Goal: Task Accomplishment & Management: Use online tool/utility

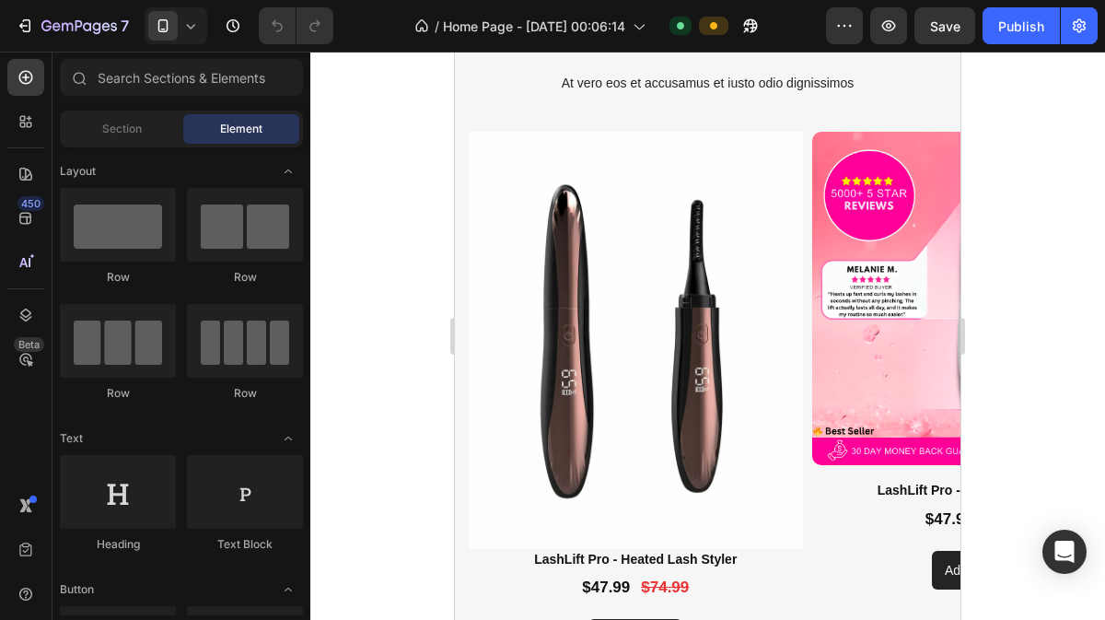
scroll to position [1490, 0]
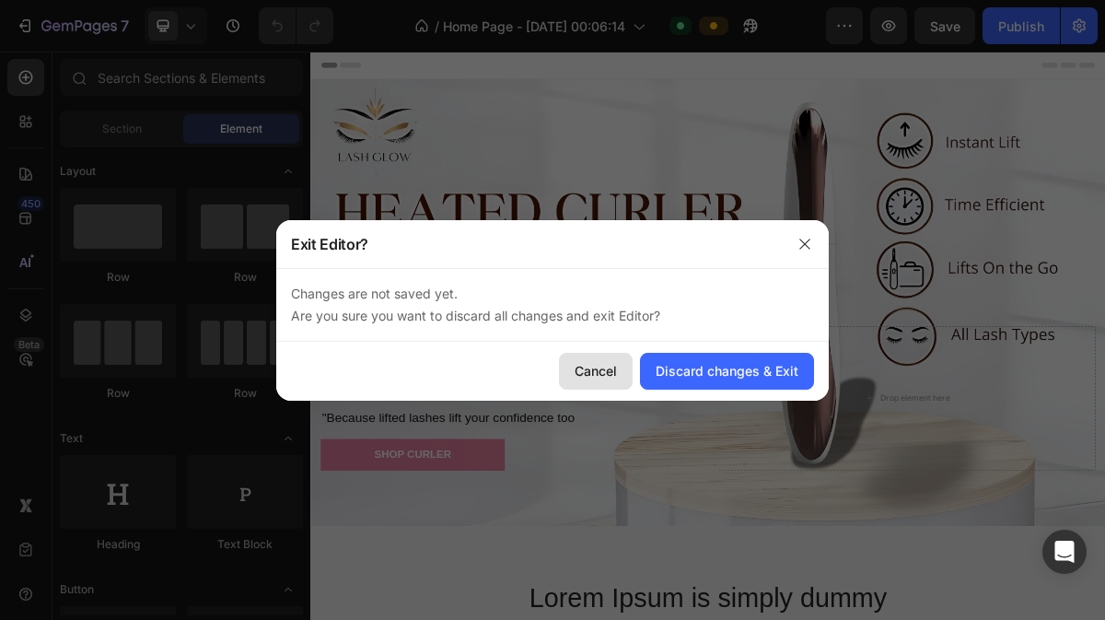
click at [604, 367] on div "Cancel" at bounding box center [596, 370] width 42 height 19
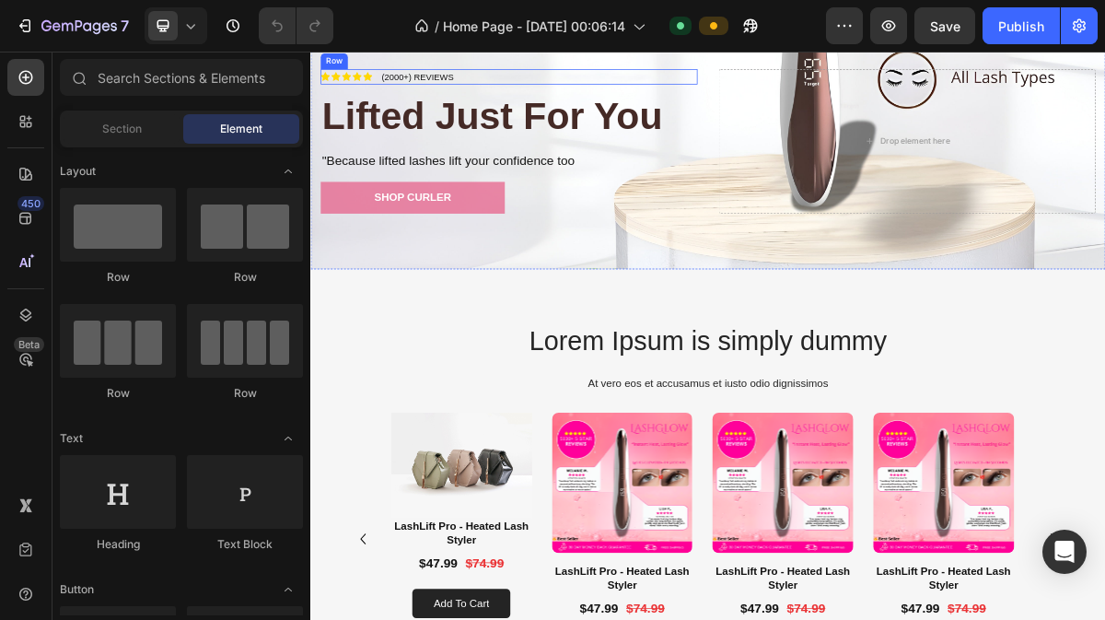
scroll to position [353, 0]
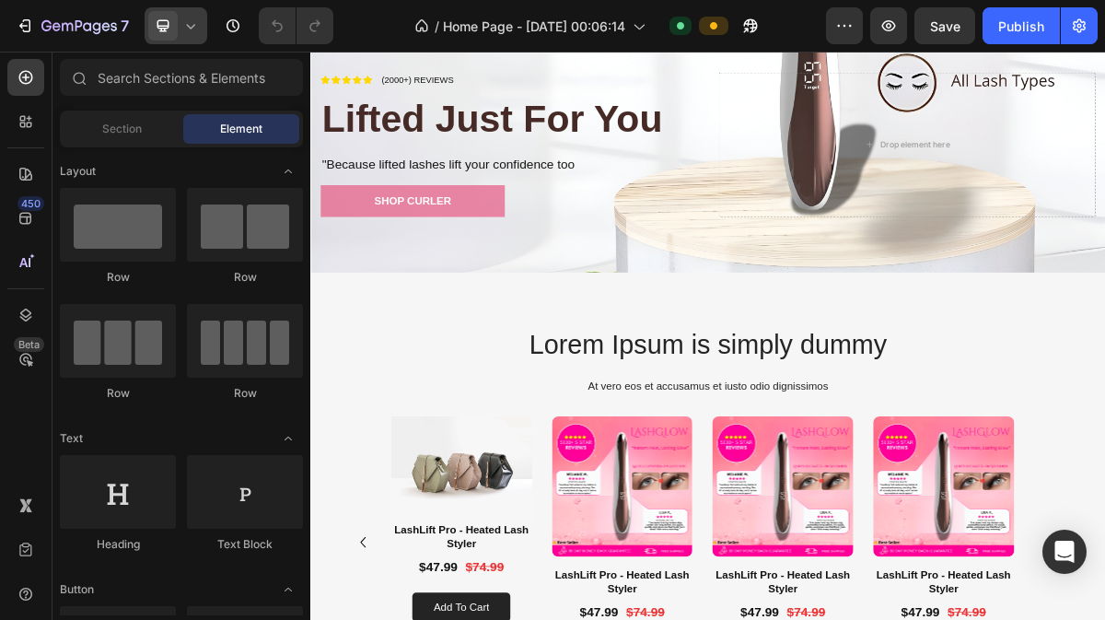
click at [184, 34] on icon at bounding box center [190, 26] width 18 height 18
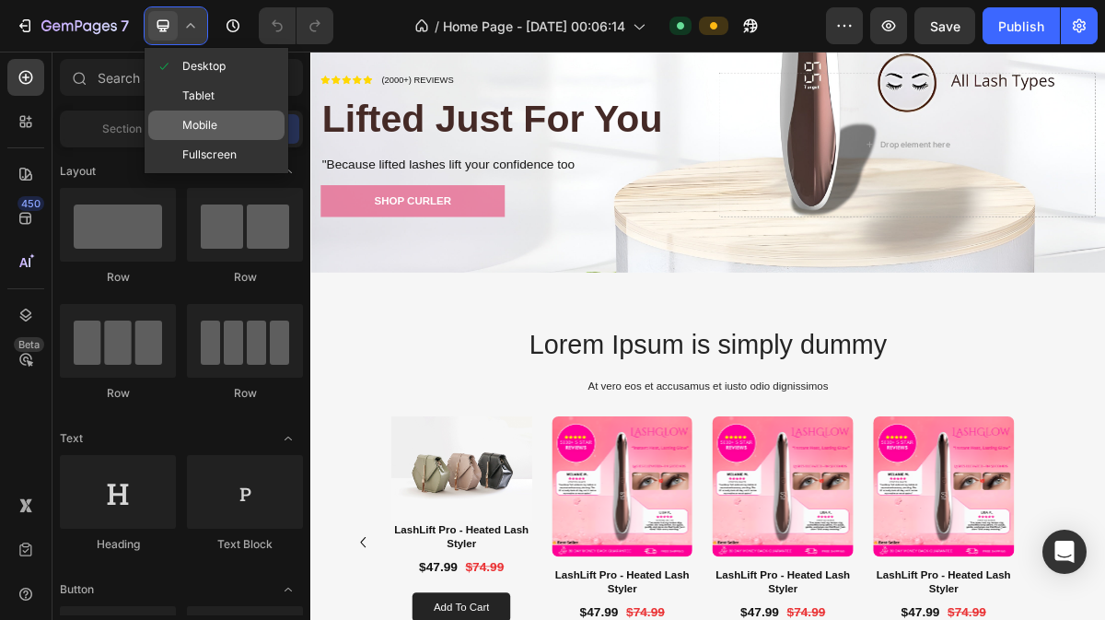
click at [185, 131] on span "Mobile" at bounding box center [199, 125] width 35 height 18
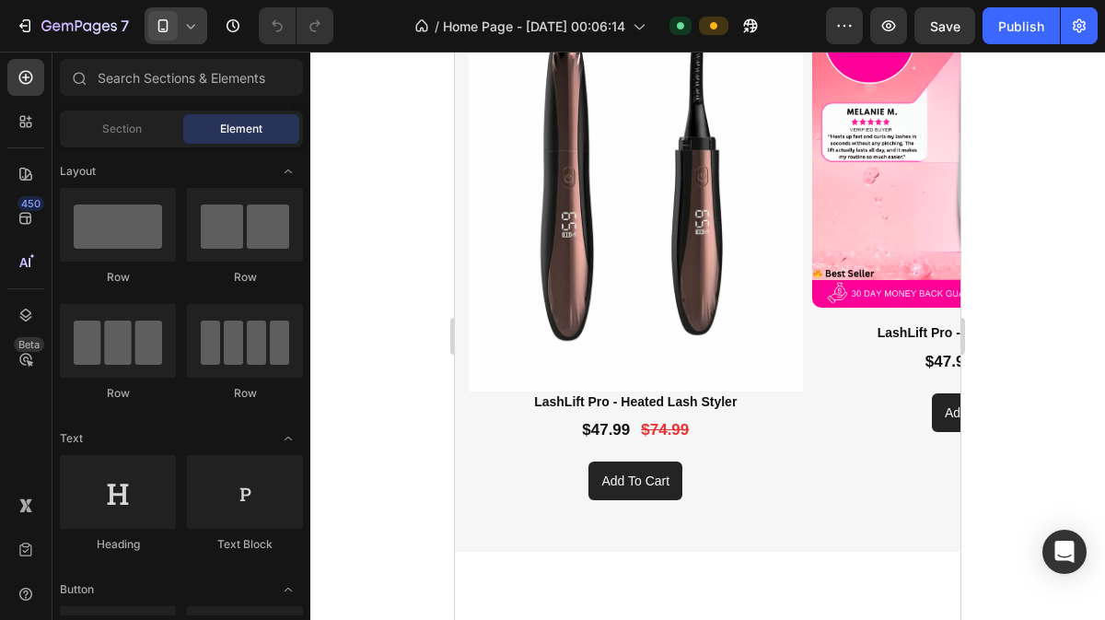
scroll to position [1475, 0]
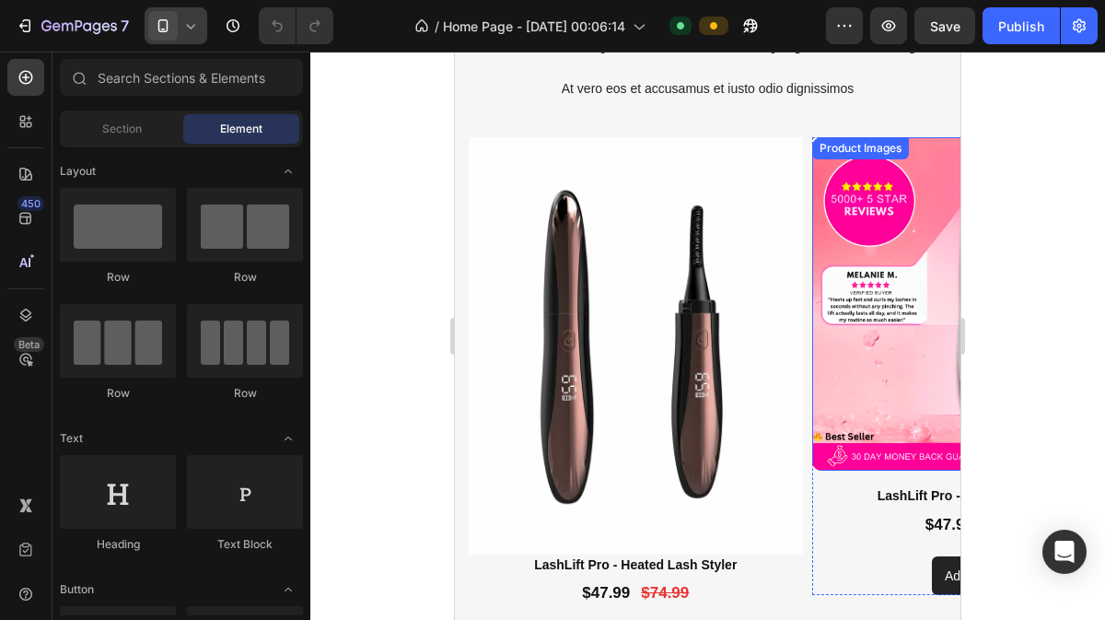
click at [919, 424] on img at bounding box center [979, 304] width 334 height 334
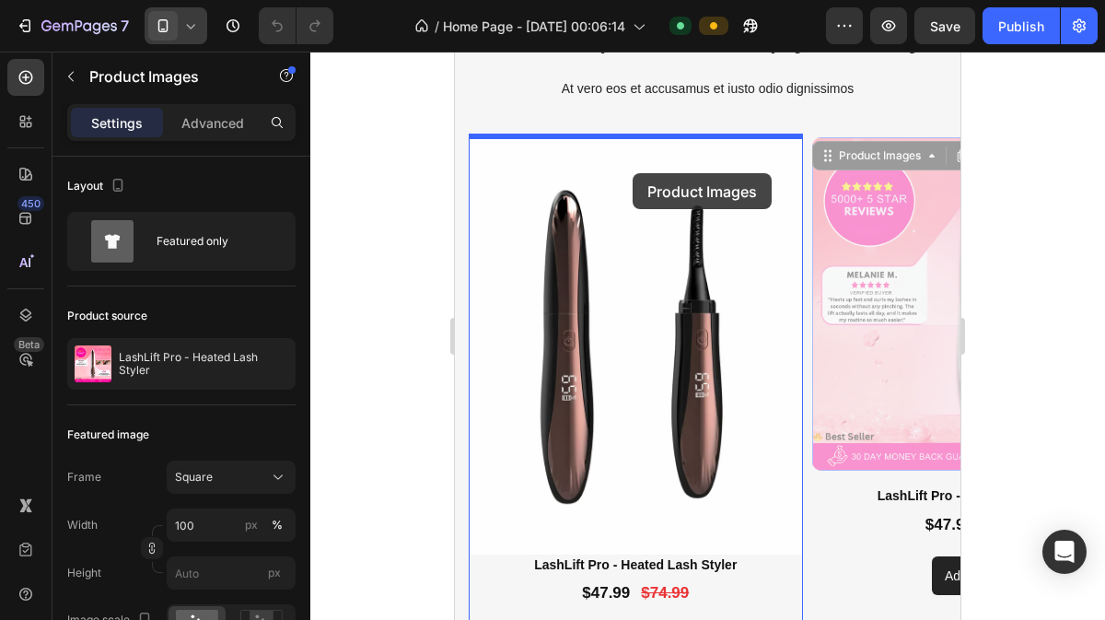
drag, startPoint x: 885, startPoint y: 157, endPoint x: 633, endPoint y: 173, distance: 252.8
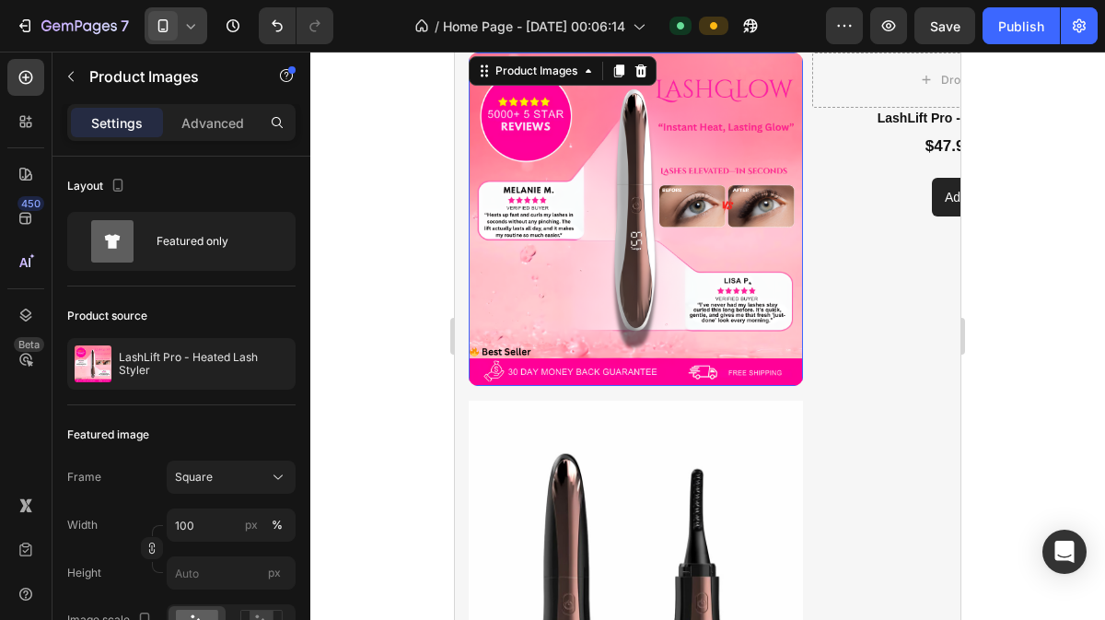
scroll to position [1503, 0]
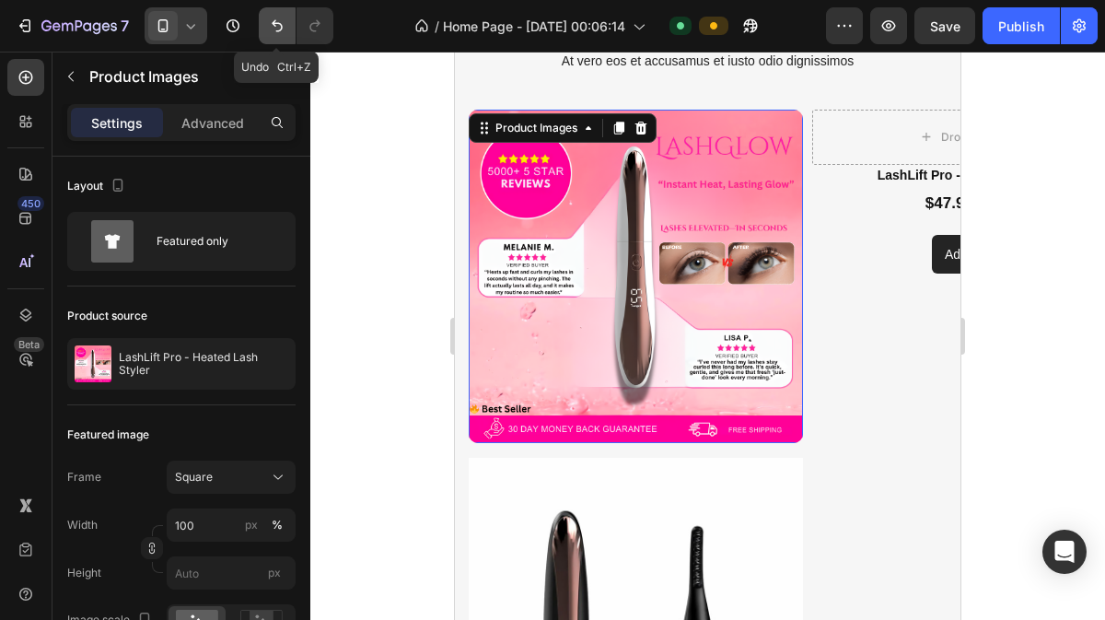
click at [278, 20] on icon "Undo/Redo" at bounding box center [277, 26] width 18 height 18
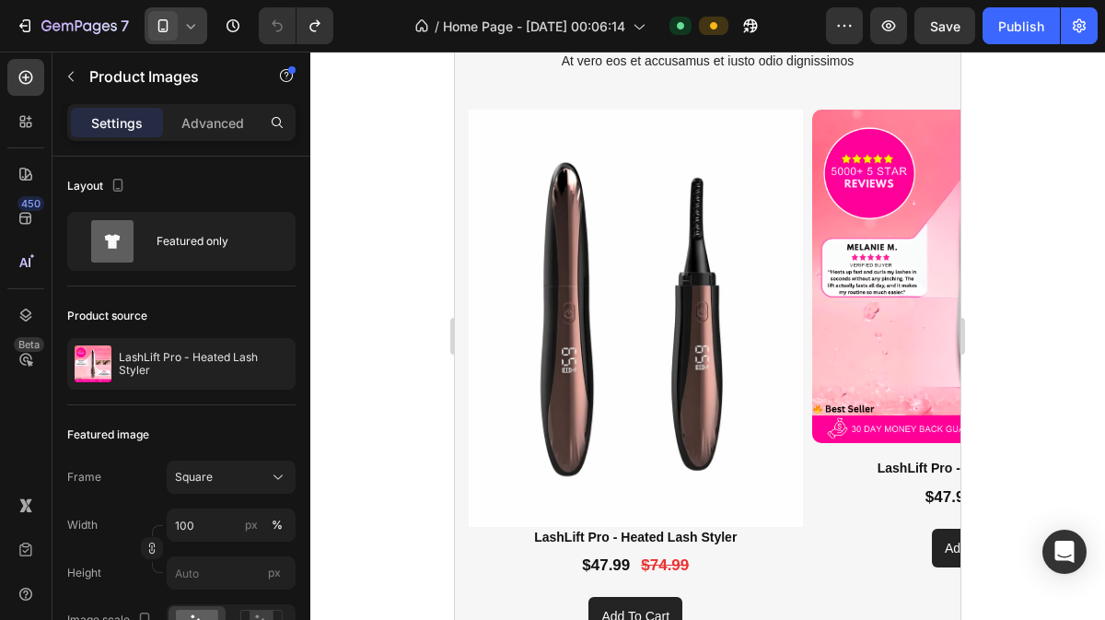
click at [886, 179] on img at bounding box center [979, 277] width 334 height 334
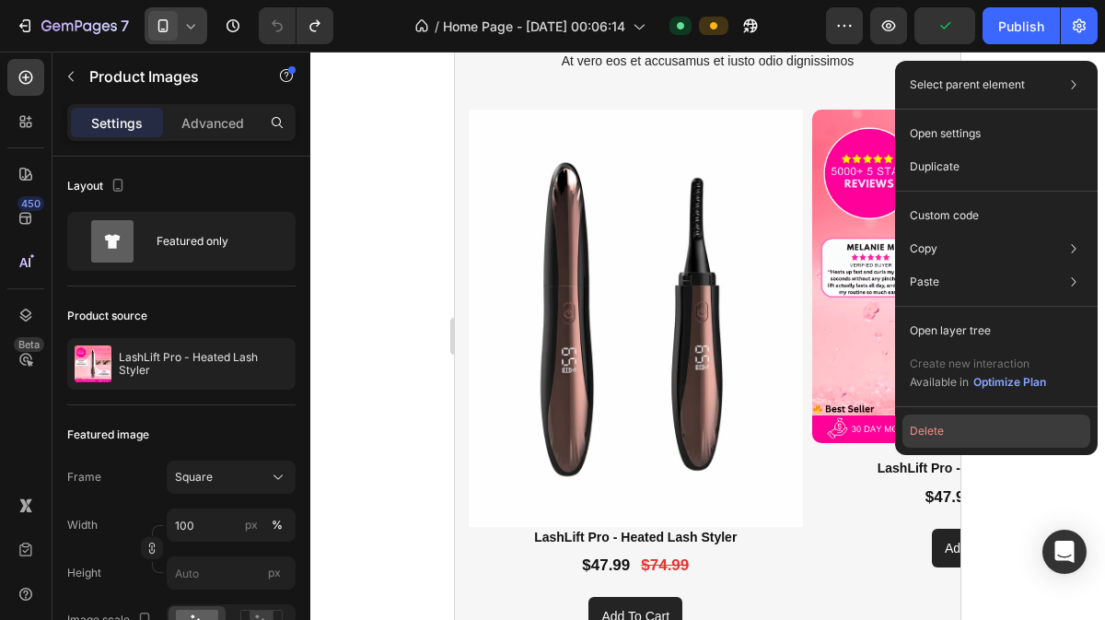
click at [906, 425] on button "Delete" at bounding box center [996, 430] width 188 height 33
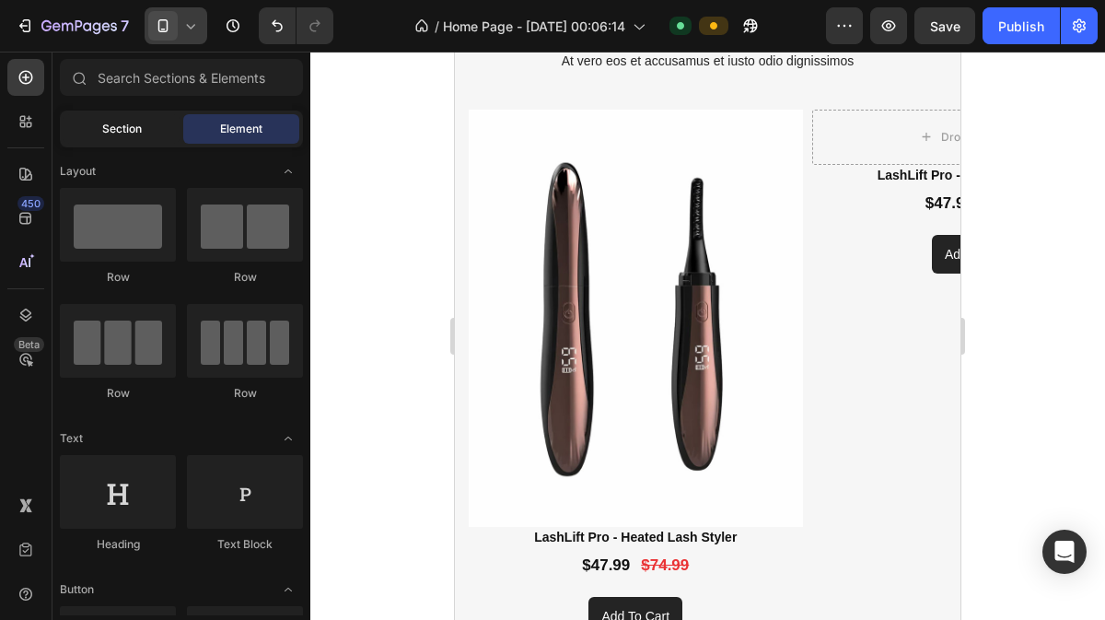
click at [126, 130] on span "Section" at bounding box center [122, 129] width 40 height 17
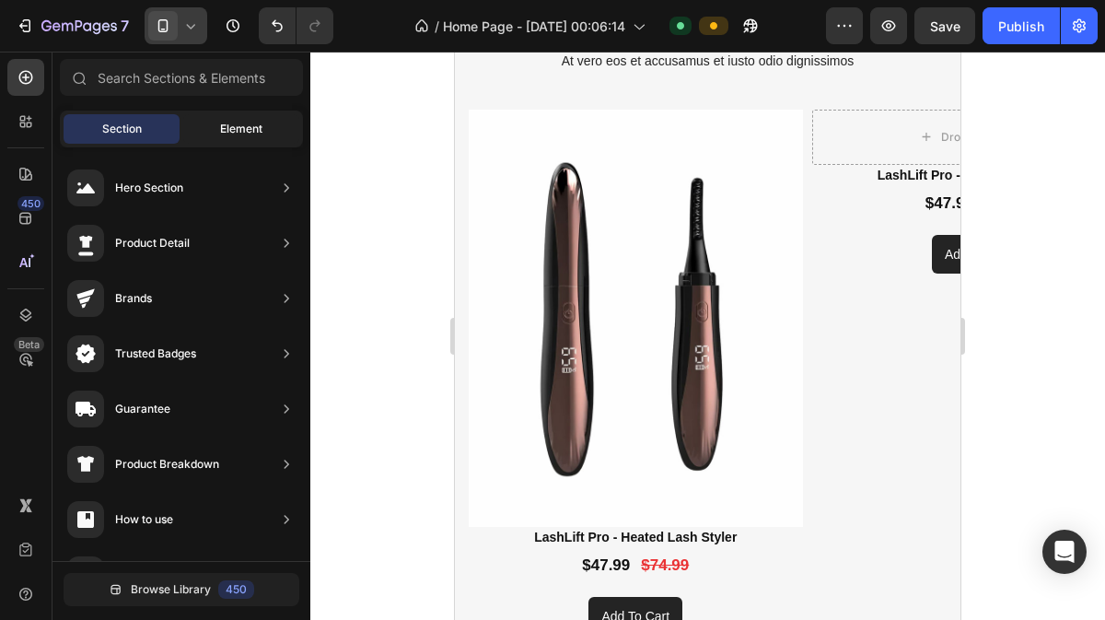
click at [242, 126] on span "Element" at bounding box center [241, 129] width 42 height 17
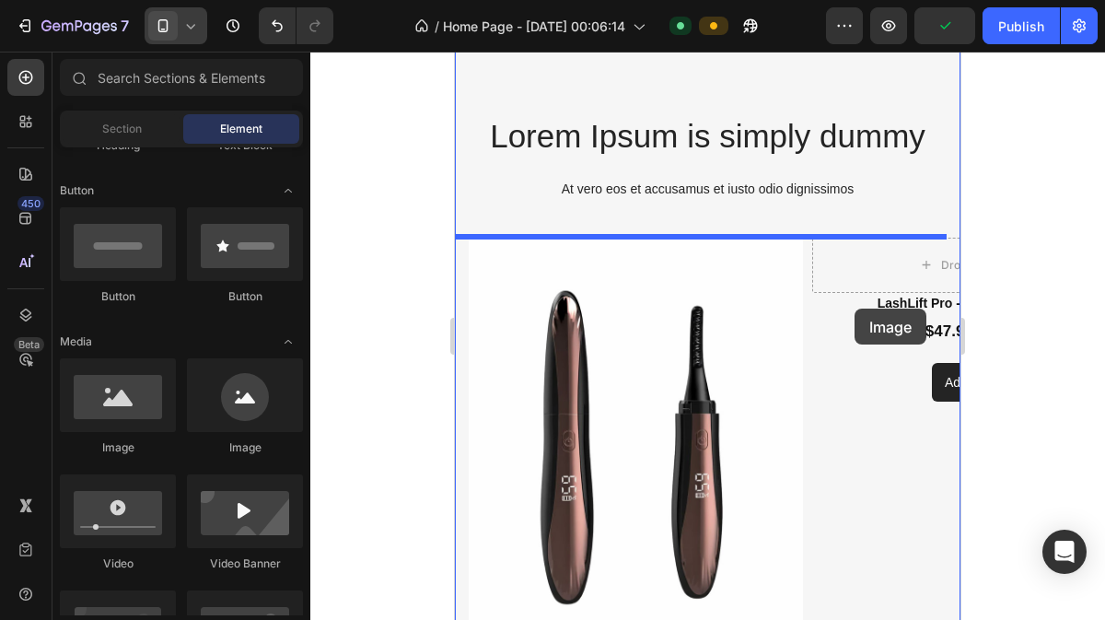
scroll to position [1347, 0]
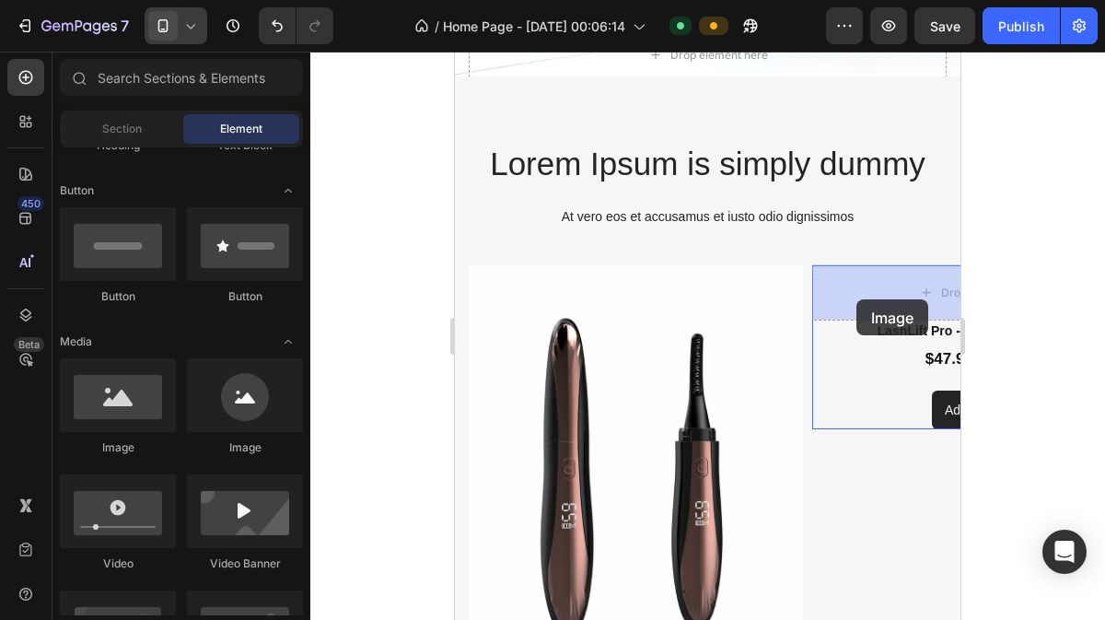
drag, startPoint x: 575, startPoint y: 446, endPoint x: 856, endPoint y: 298, distance: 318.0
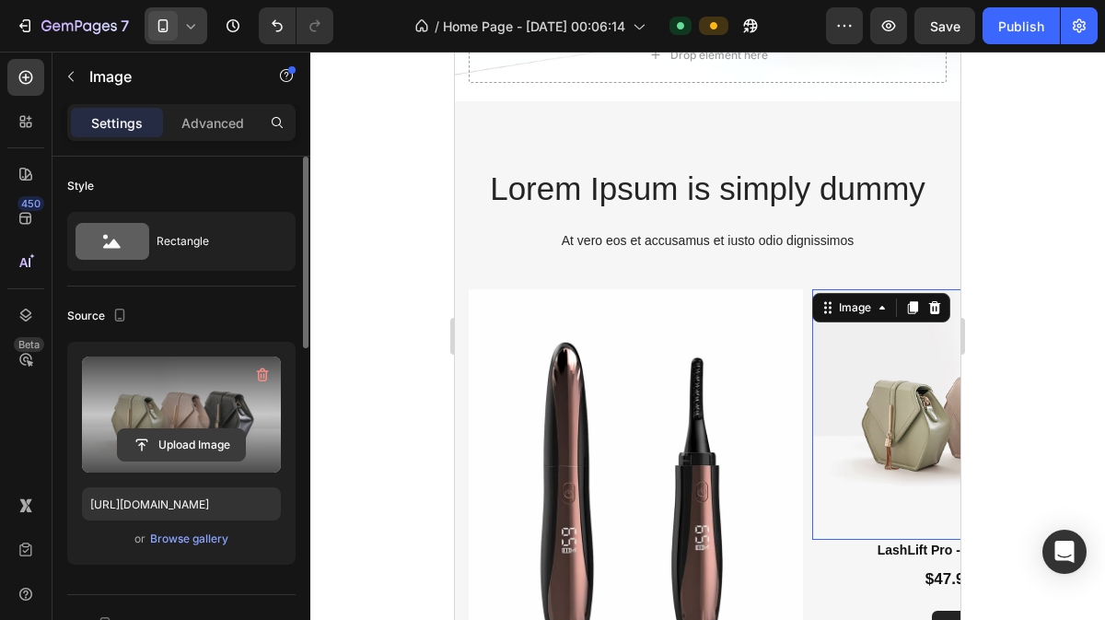
click at [155, 430] on input "file" at bounding box center [181, 444] width 127 height 31
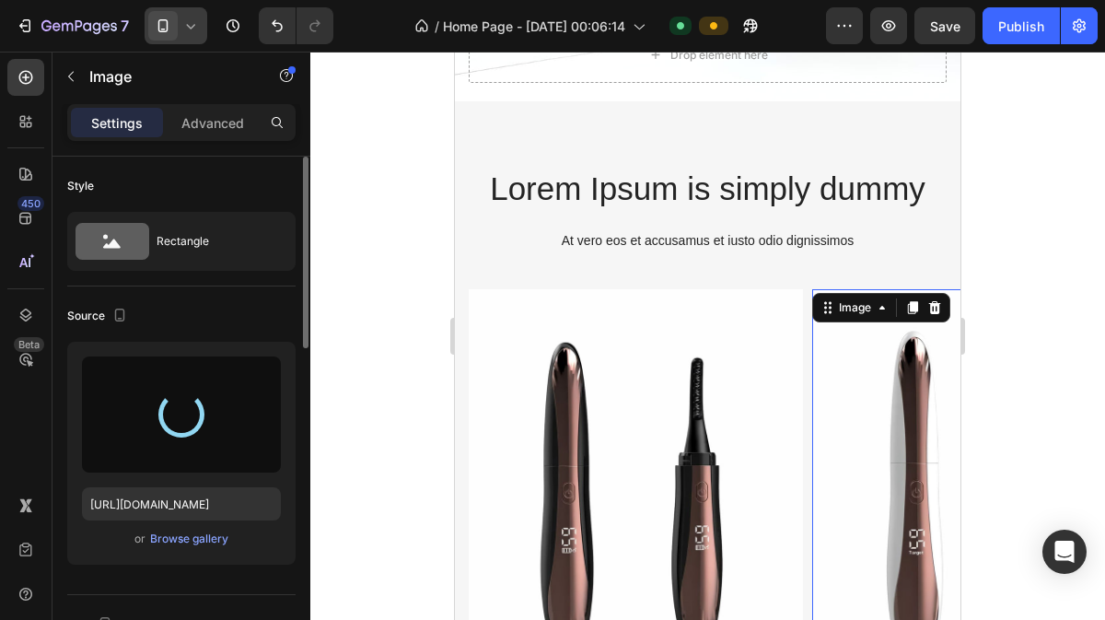
type input "[URL][DOMAIN_NAME]"
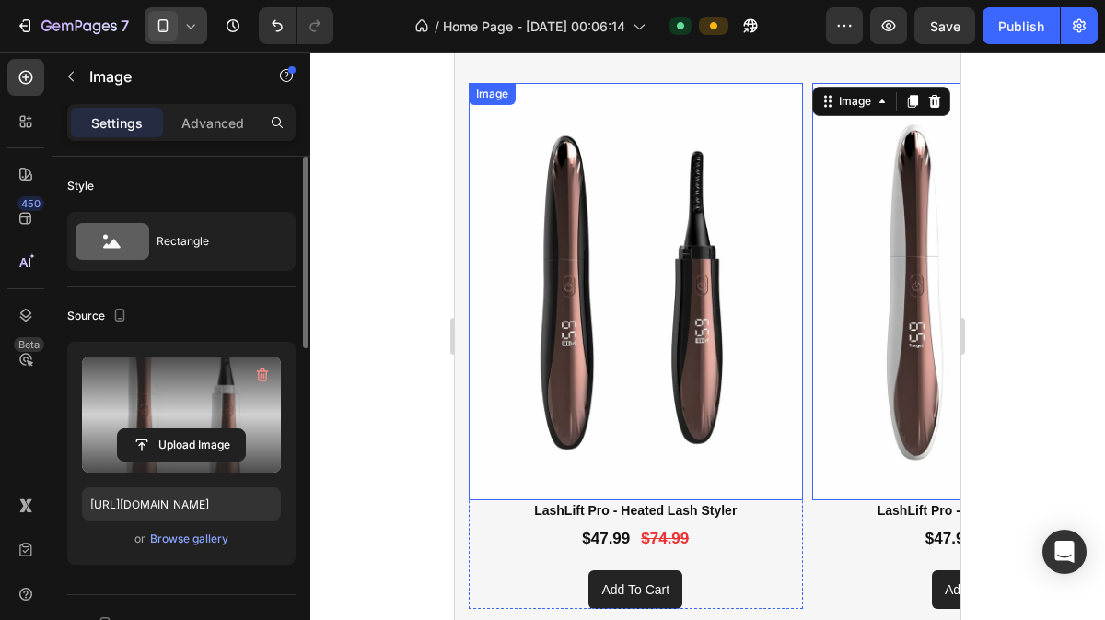
scroll to position [1531, 0]
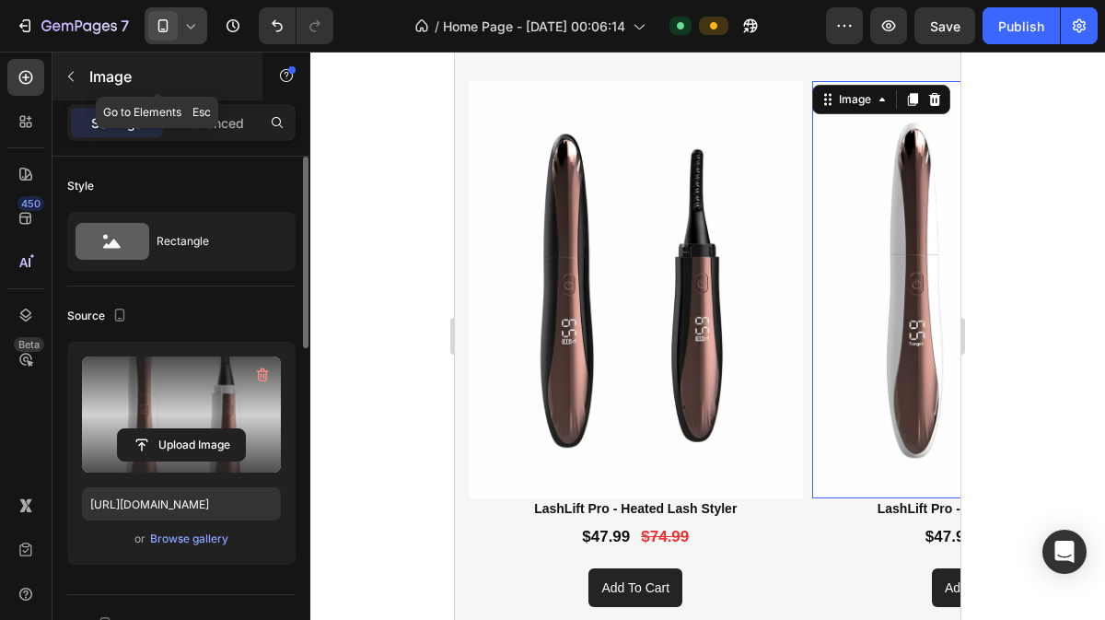
click at [75, 78] on icon "button" at bounding box center [71, 76] width 15 height 15
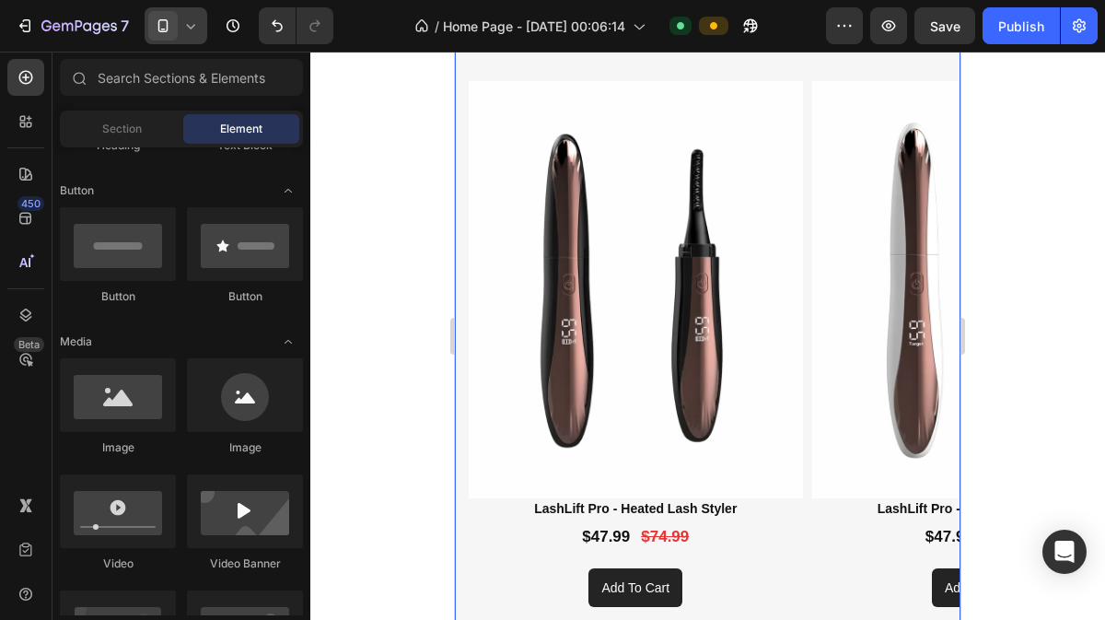
click at [524, 71] on div "Lorem Ipsum is simply dummy Heading At vero eos et accusamus et iusto odio dign…" at bounding box center [708, 288] width 506 height 663
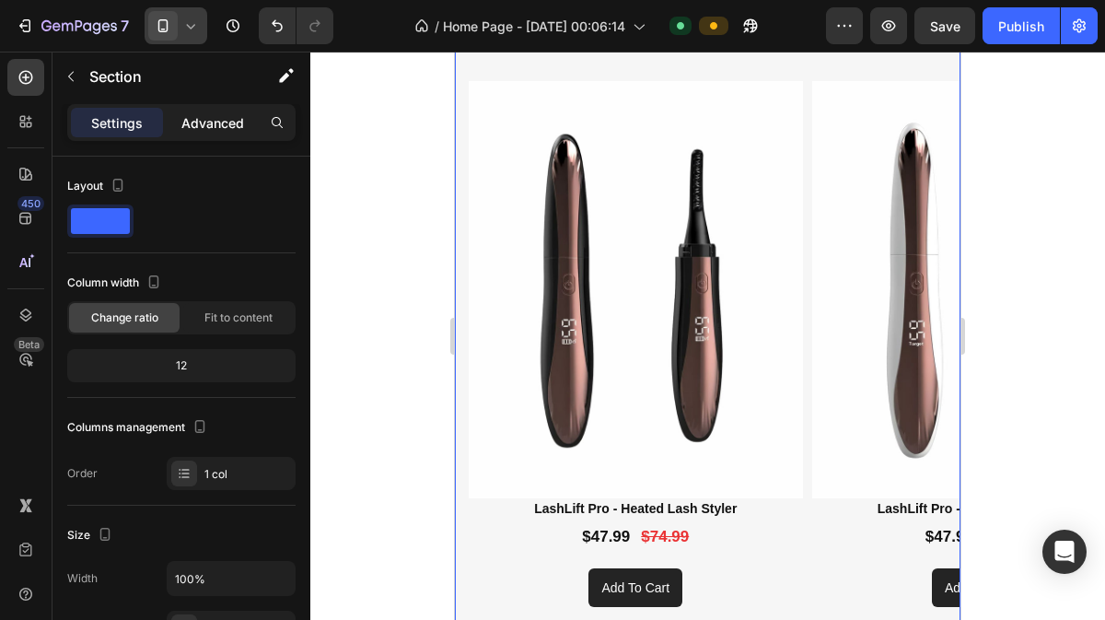
click at [204, 125] on p "Advanced" at bounding box center [212, 122] width 63 height 19
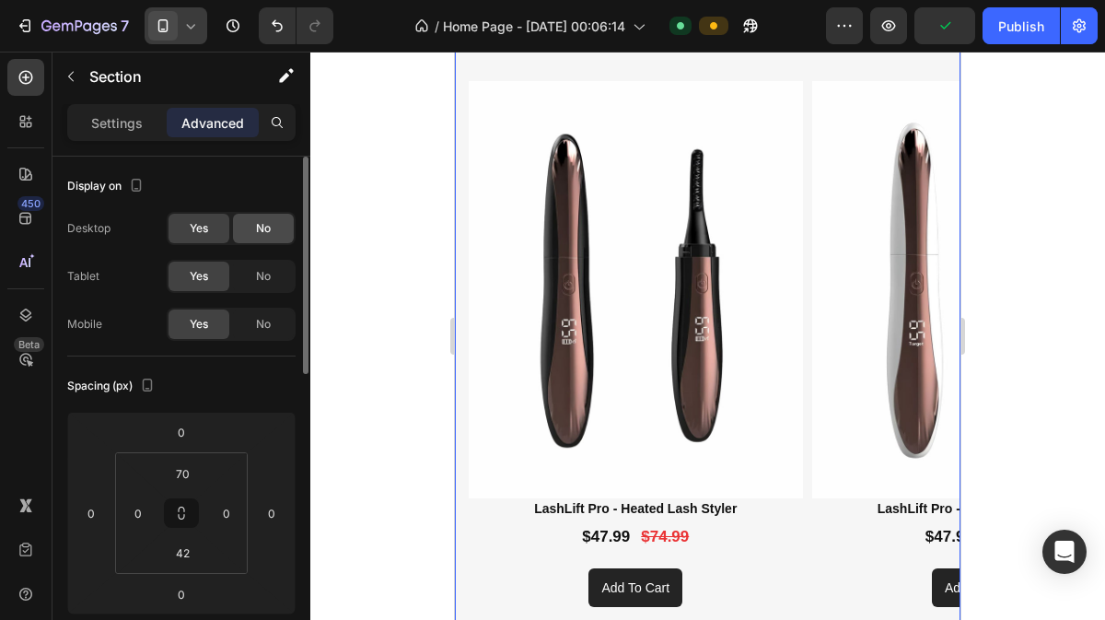
click at [273, 274] on div "No" at bounding box center [263, 276] width 61 height 29
click at [269, 227] on span "No" at bounding box center [263, 228] width 15 height 17
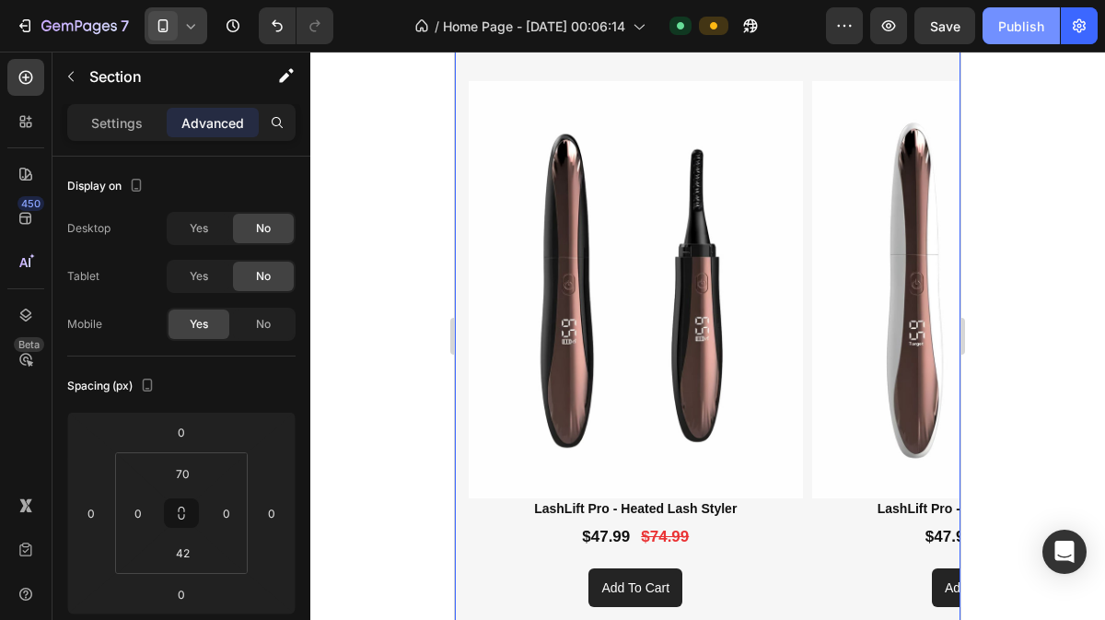
click at [1018, 29] on div "Publish" at bounding box center [1021, 26] width 46 height 19
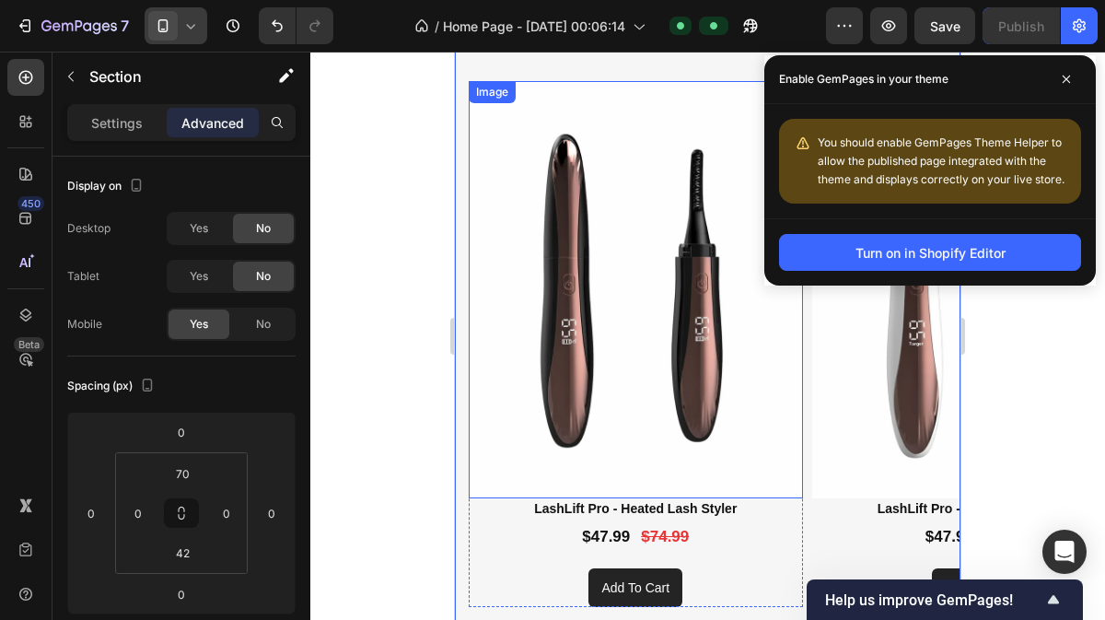
click at [758, 448] on img at bounding box center [636, 289] width 334 height 417
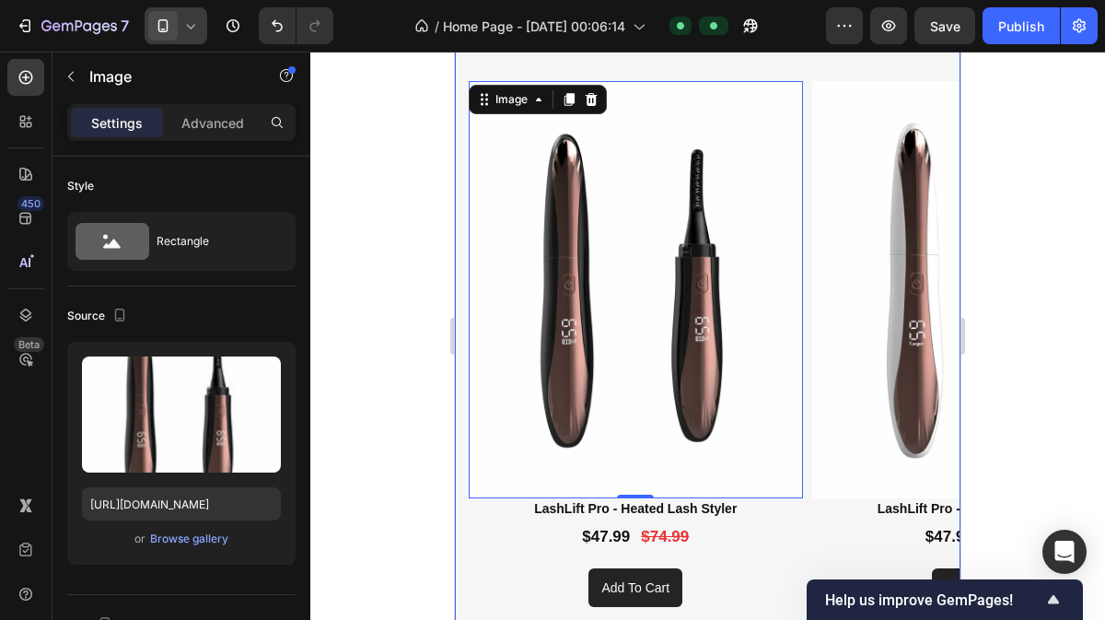
click at [861, 68] on div "Lorem Ipsum is simply dummy Heading At vero eos et accusamus et iusto odio dign…" at bounding box center [708, 288] width 506 height 663
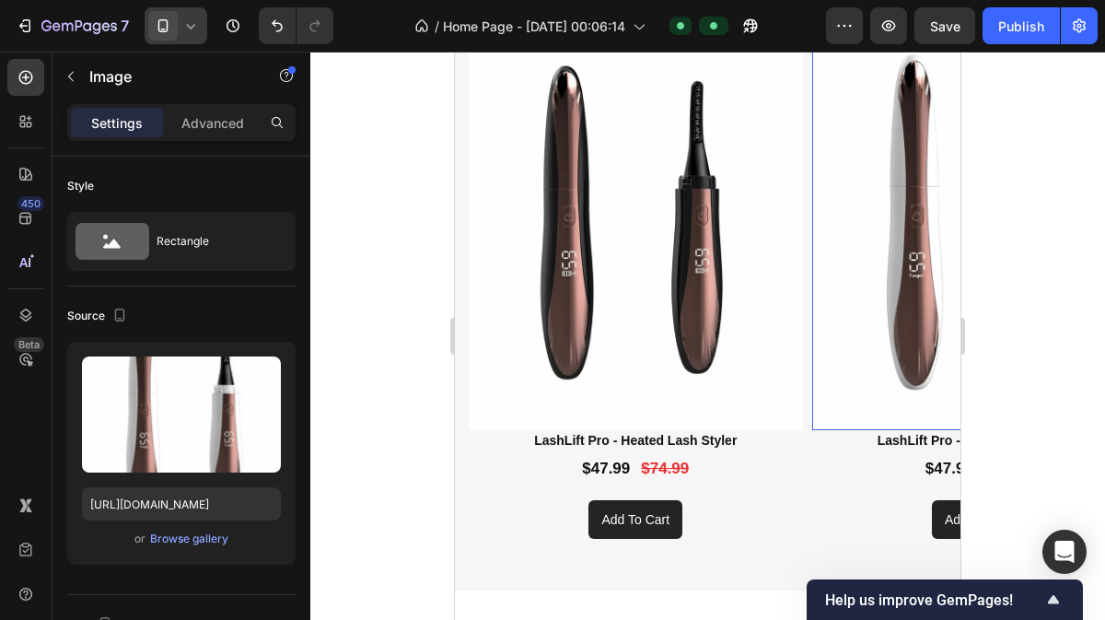
scroll to position [1492, 0]
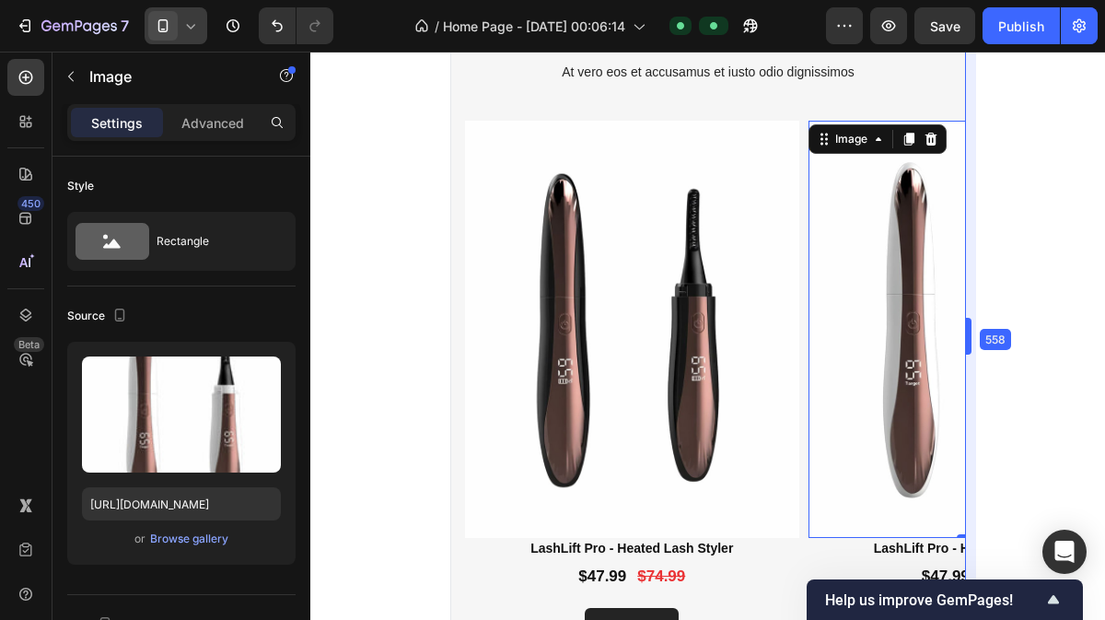
drag, startPoint x: 964, startPoint y: 327, endPoint x: 1035, endPoint y: 316, distance: 71.8
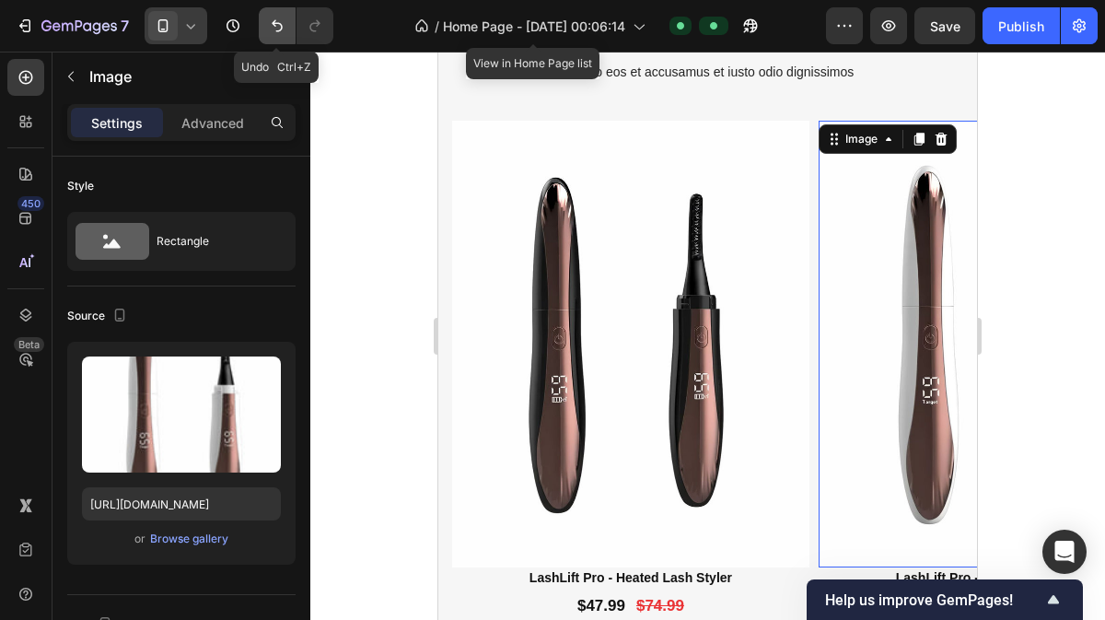
click at [281, 28] on icon "Undo/Redo" at bounding box center [277, 26] width 11 height 12
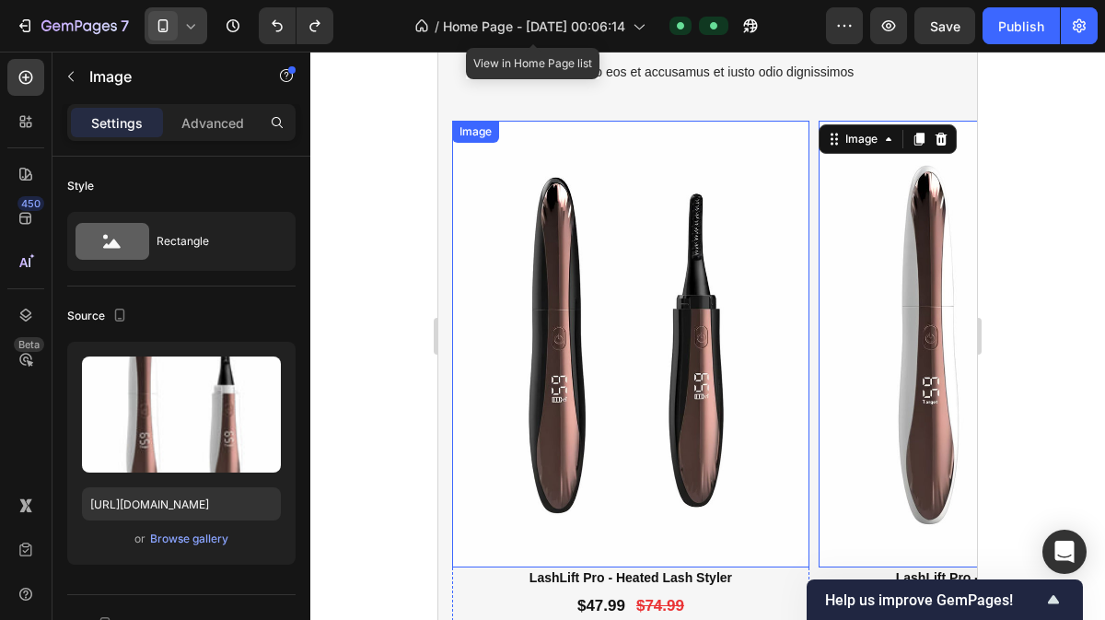
click at [722, 155] on img at bounding box center [630, 344] width 357 height 447
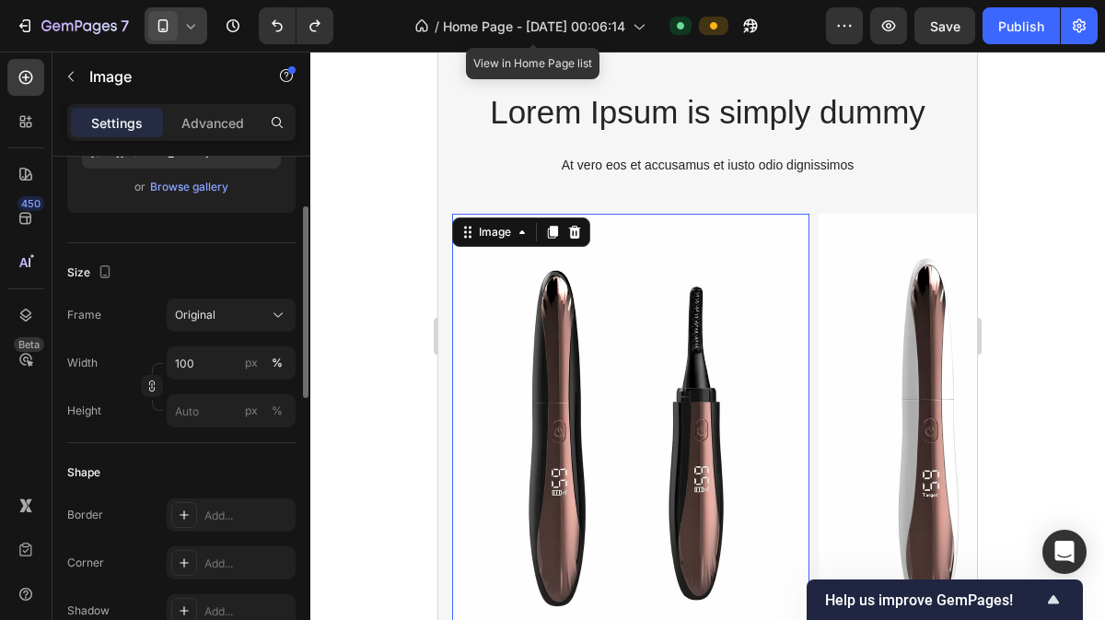
scroll to position [230, 0]
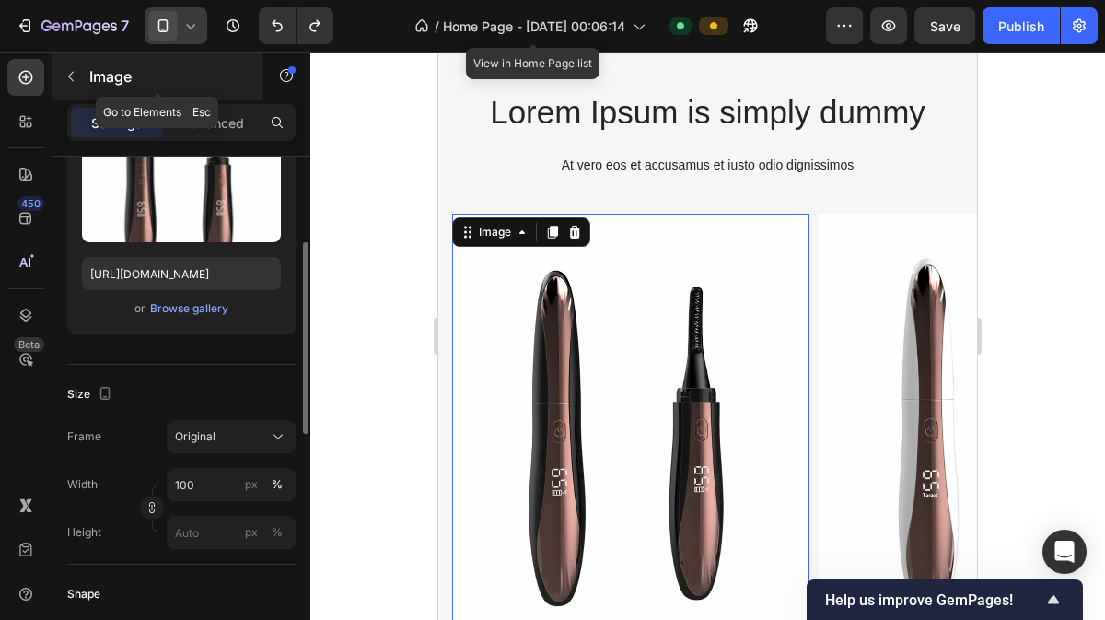
click at [78, 72] on button "button" at bounding box center [70, 76] width 29 height 29
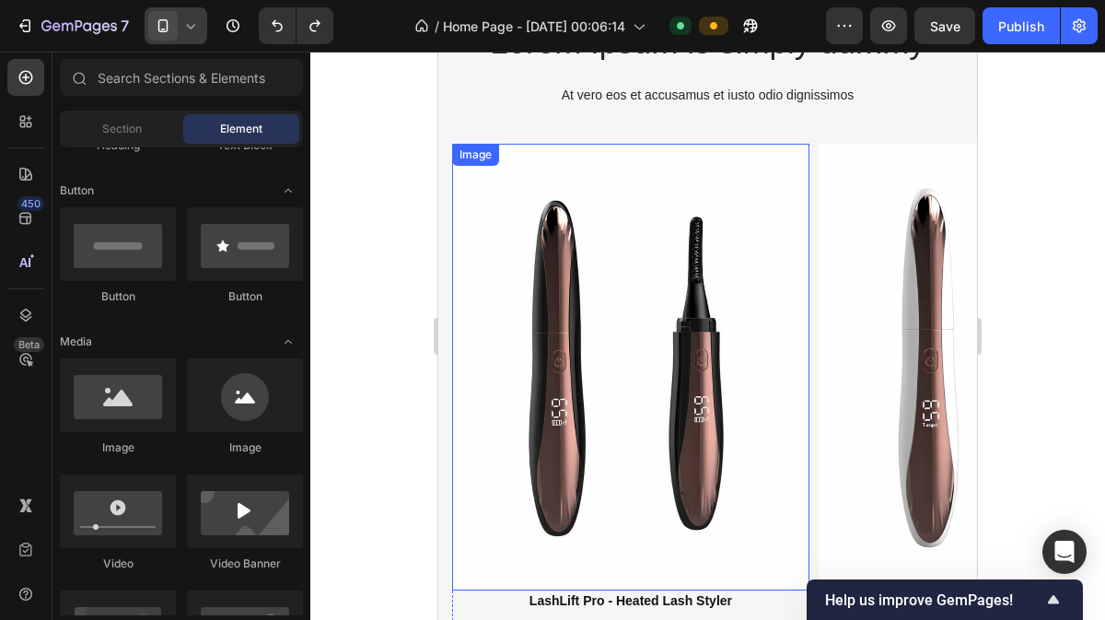
scroll to position [1465, 0]
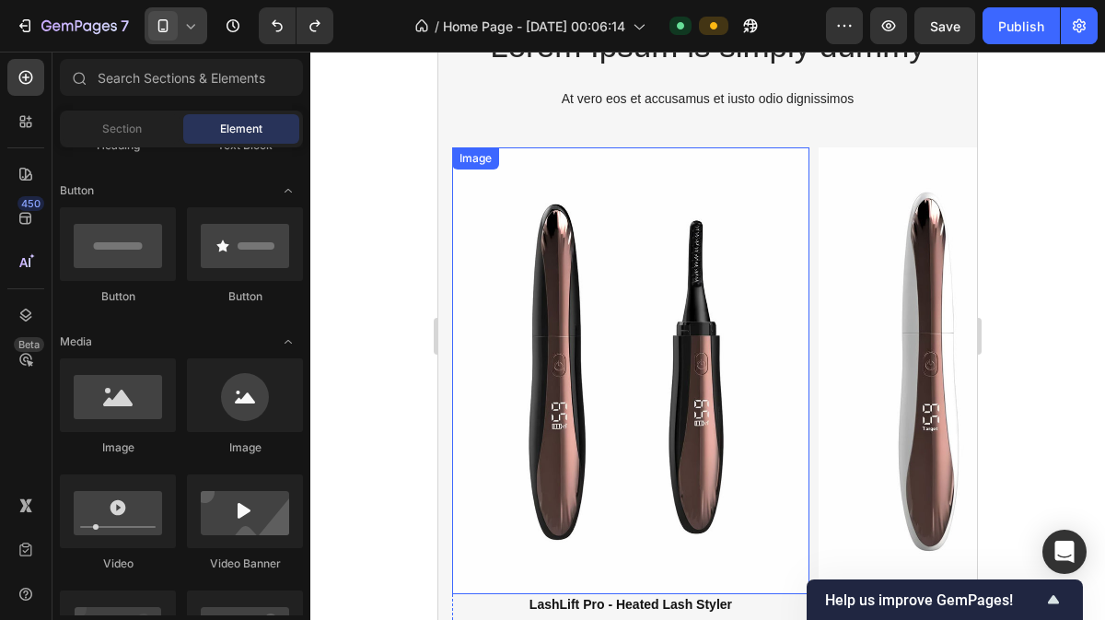
click at [515, 117] on div "Lorem Ipsum is simply dummy Heading At vero eos et accusamus et iusto odio dign…" at bounding box center [707, 72] width 539 height 99
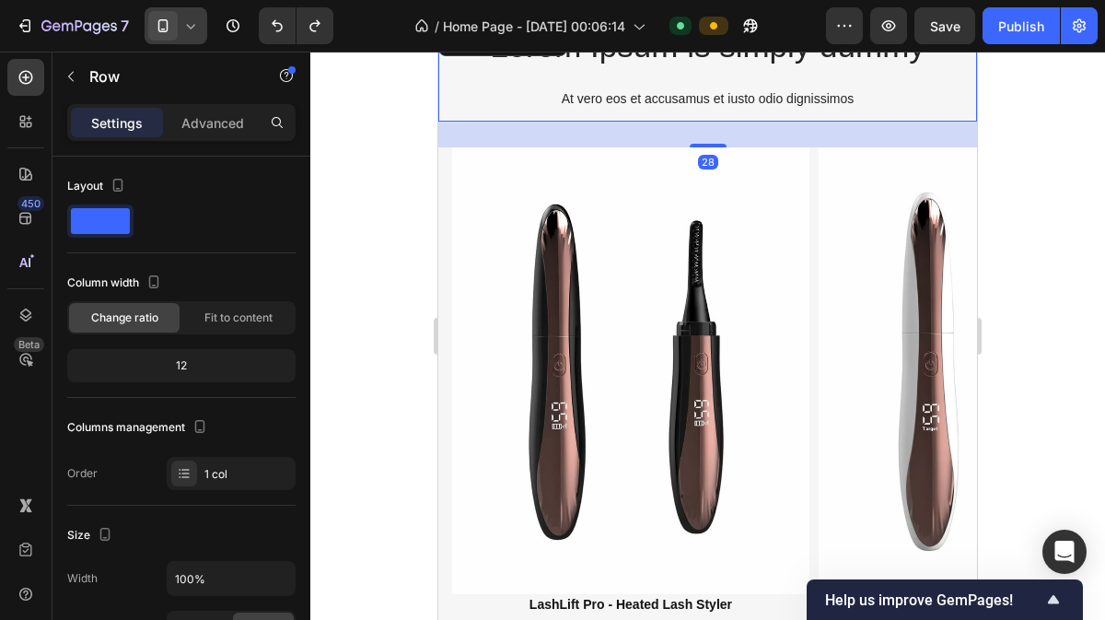
click at [451, 143] on div "28" at bounding box center [707, 135] width 539 height 26
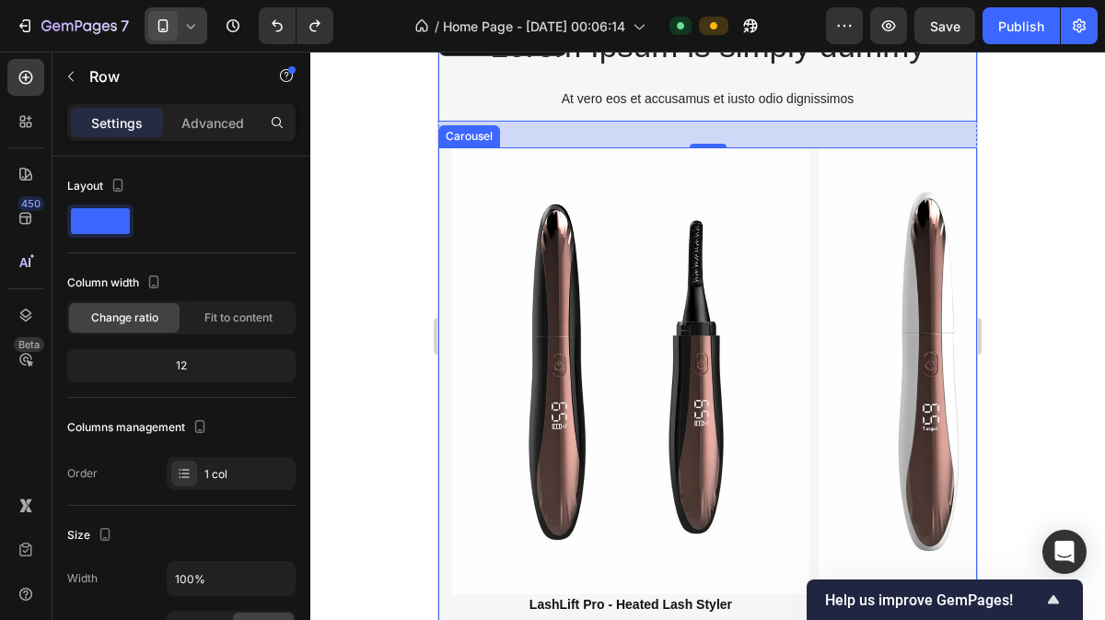
click at [439, 195] on div "Image LashLift Pro - Heated Lash Styler Product Title $47.99 Product Price Prod…" at bounding box center [707, 424] width 539 height 555
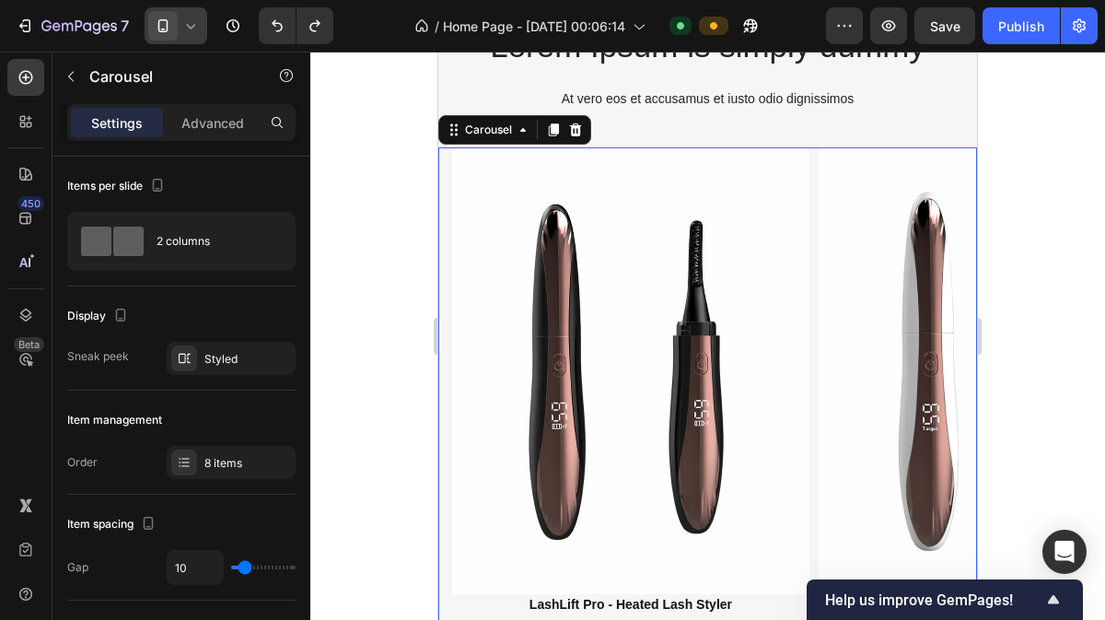
click at [377, 174] on div at bounding box center [707, 336] width 795 height 568
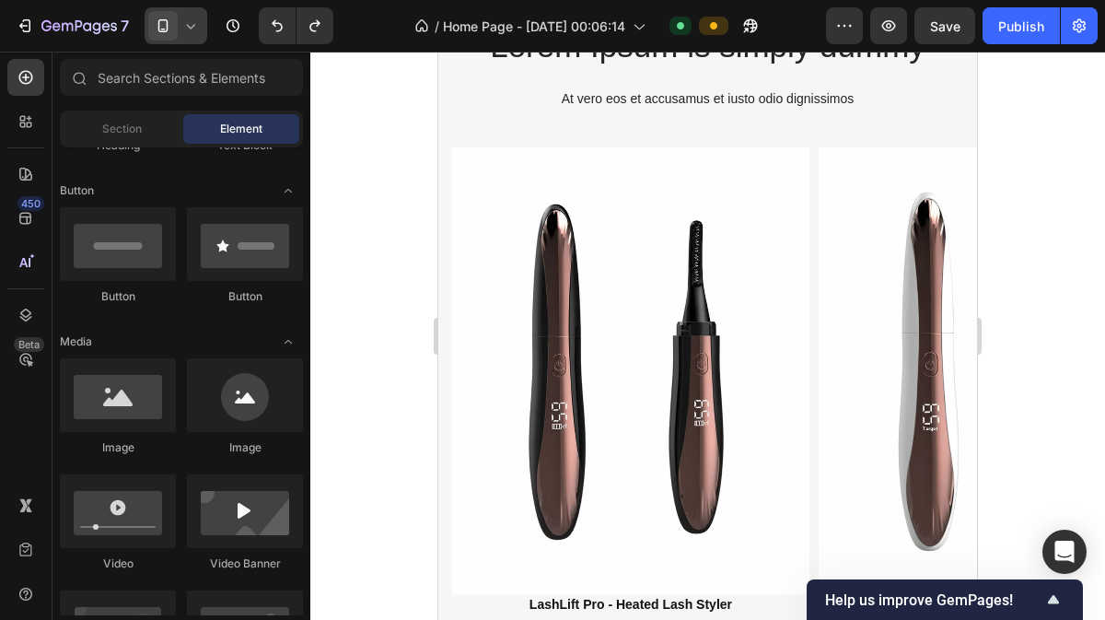
click at [1045, 220] on div at bounding box center [707, 336] width 795 height 568
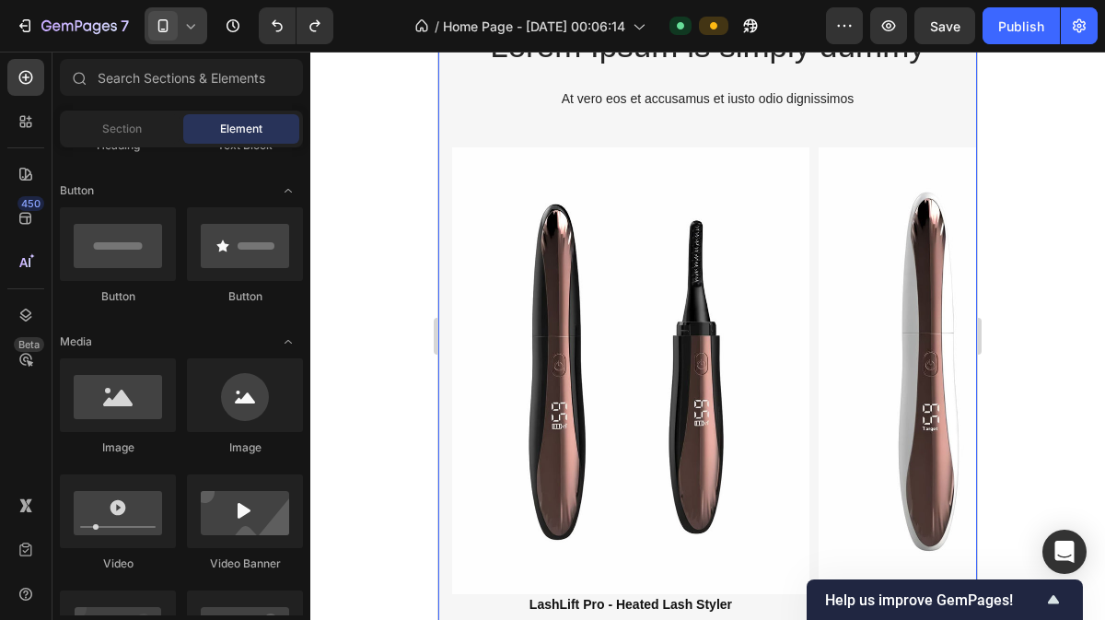
click at [893, 131] on div "Lorem Ipsum is simply dummy Heading At vero eos et accusamus et iusto odio dign…" at bounding box center [707, 369] width 539 height 692
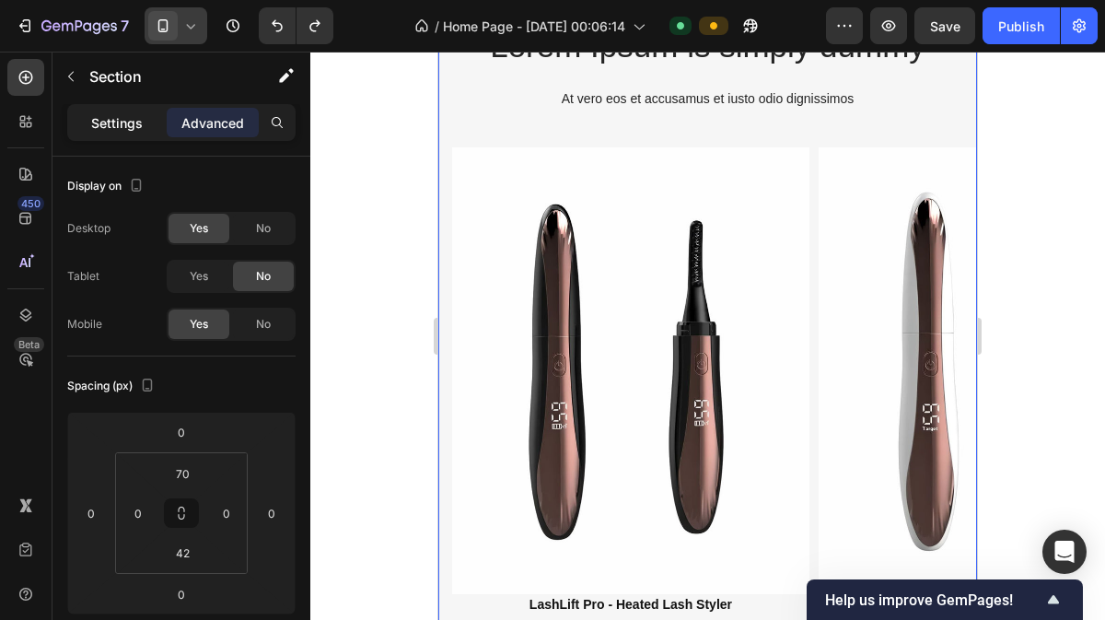
click at [128, 128] on p "Settings" at bounding box center [117, 122] width 52 height 19
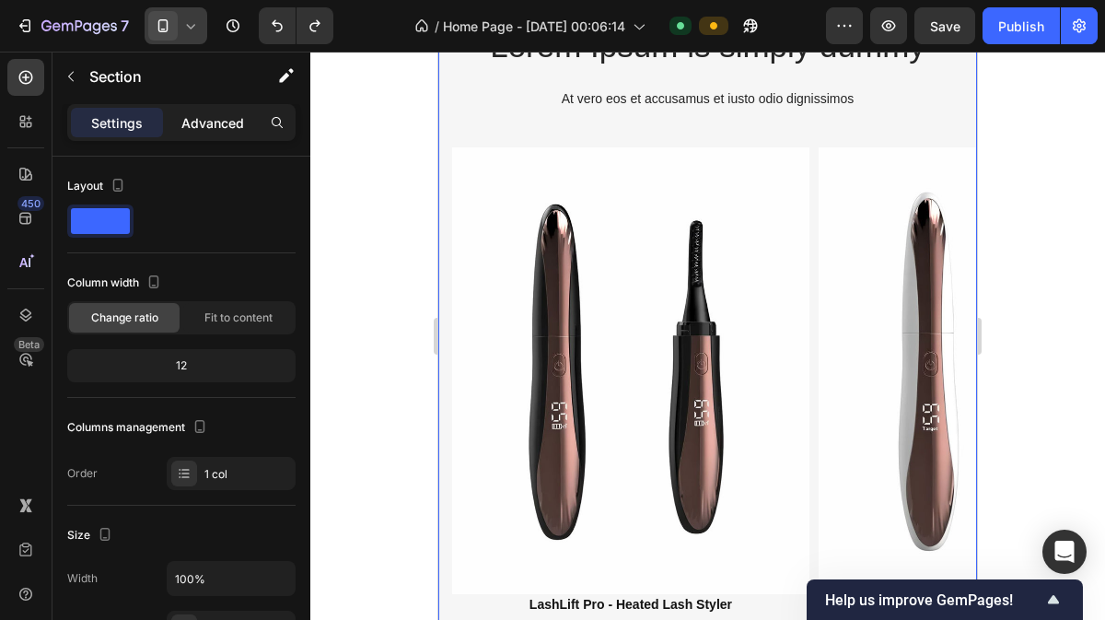
click at [230, 122] on p "Advanced" at bounding box center [212, 122] width 63 height 19
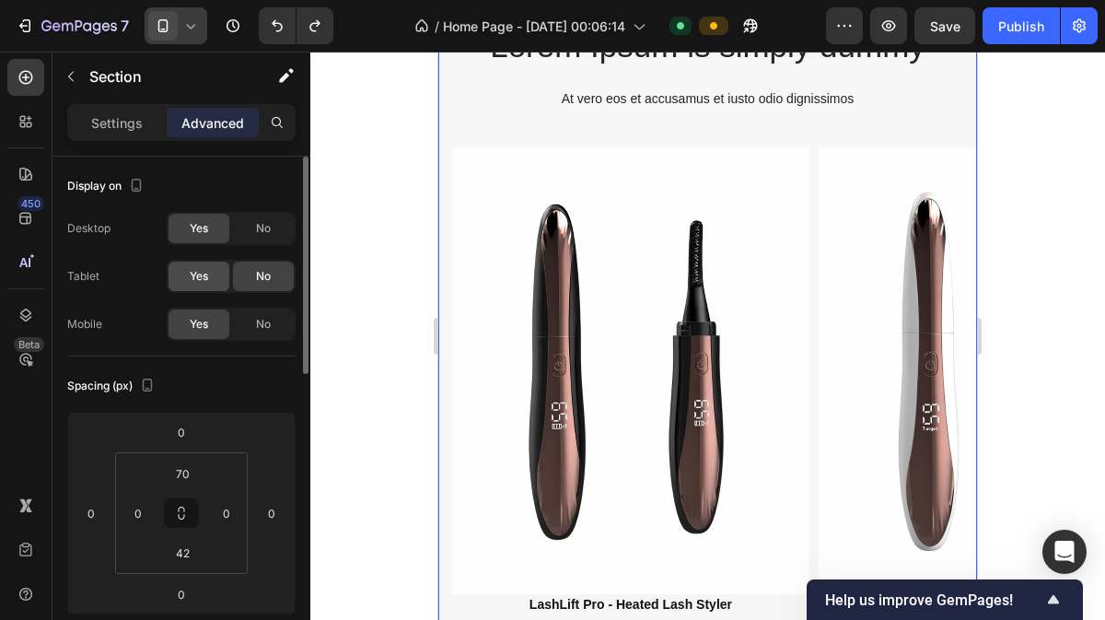
click at [214, 270] on div "Yes" at bounding box center [199, 276] width 61 height 29
click at [262, 323] on span "No" at bounding box center [263, 324] width 15 height 17
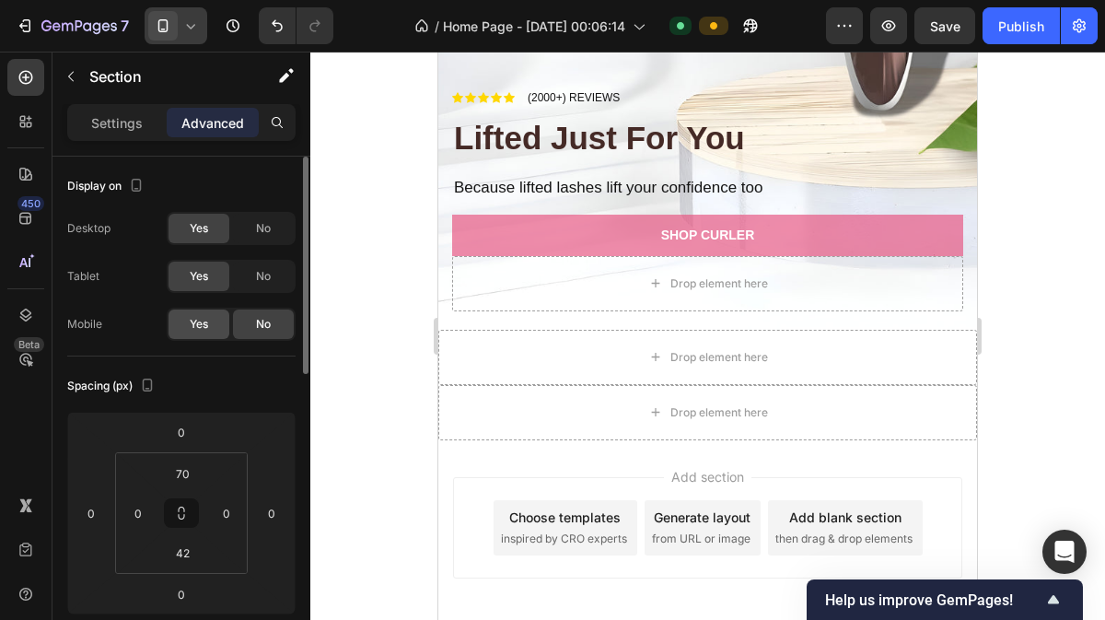
scroll to position [1237, 0]
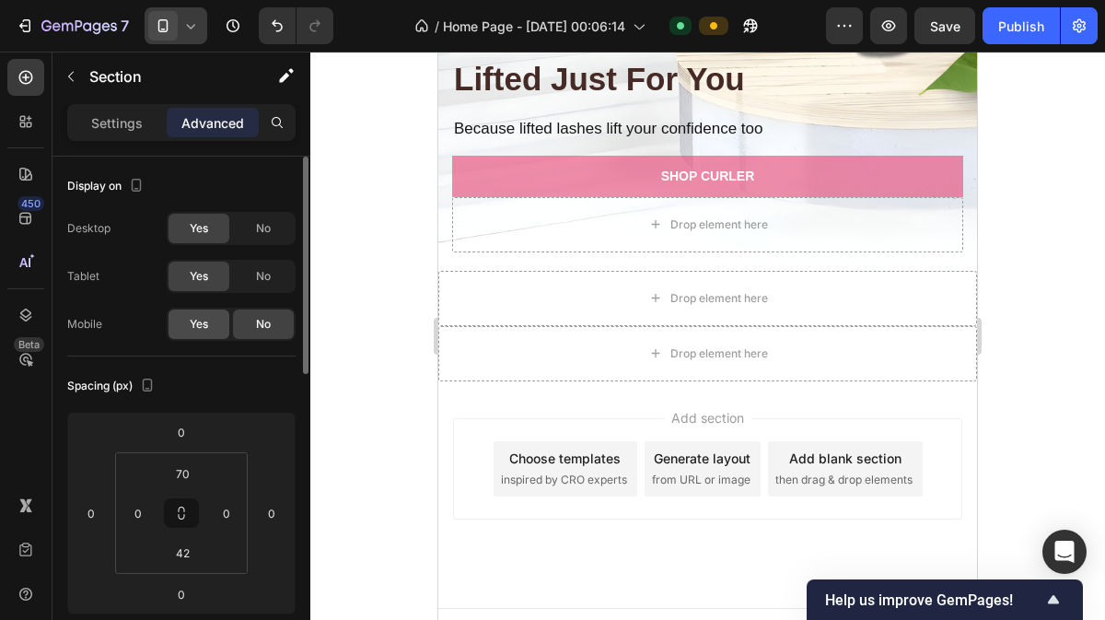
click at [204, 323] on span "Yes" at bounding box center [199, 324] width 18 height 17
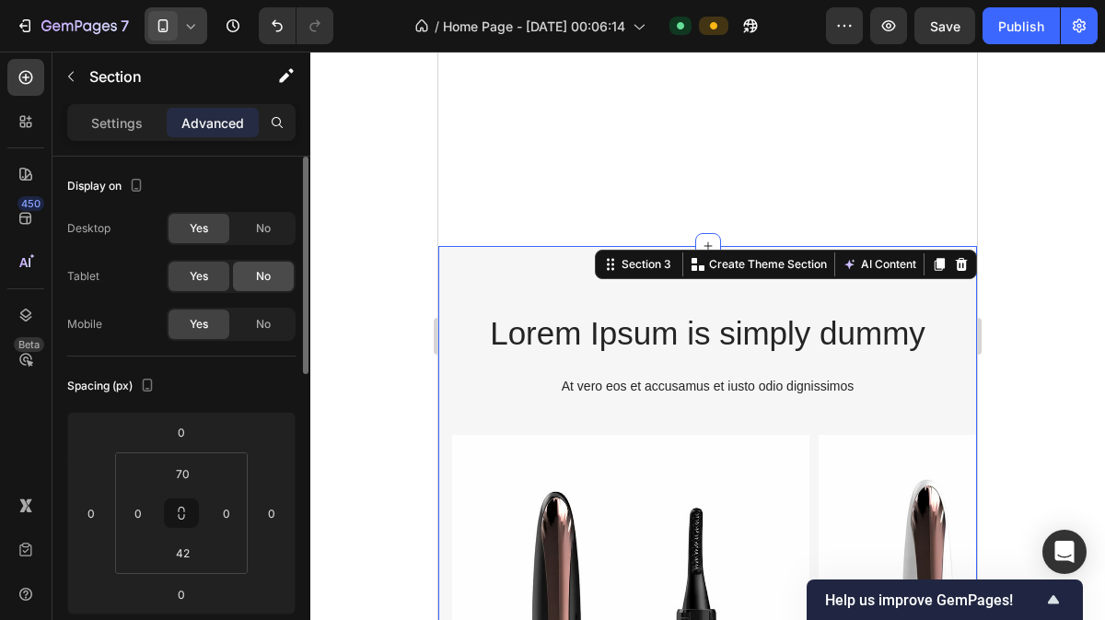
scroll to position [1524, 0]
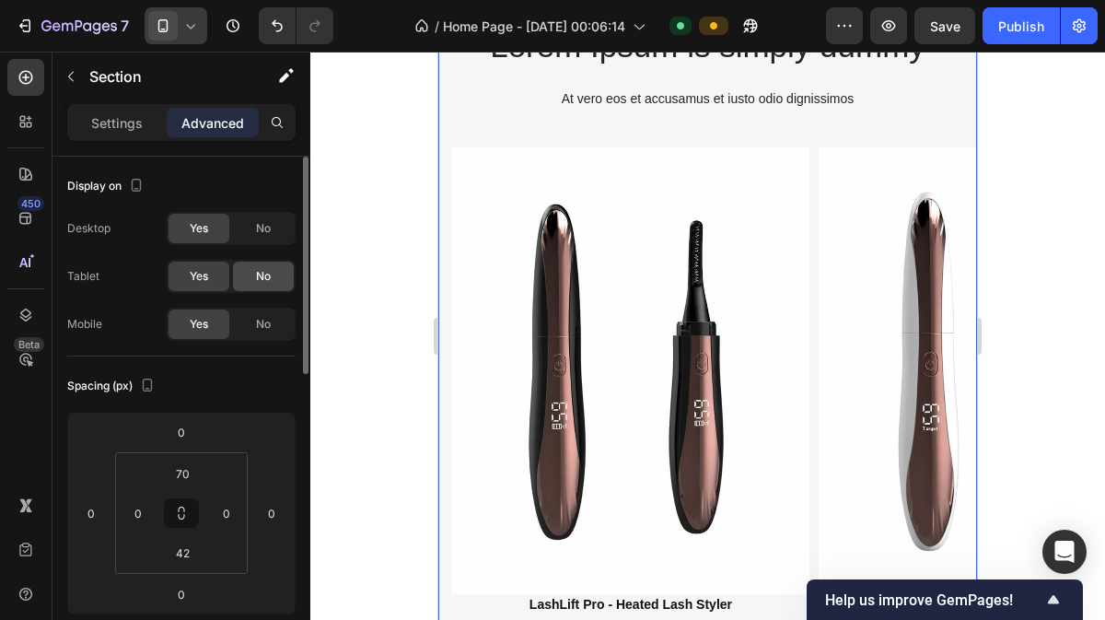
click at [269, 271] on span "No" at bounding box center [263, 276] width 15 height 17
click at [273, 227] on div "No" at bounding box center [263, 228] width 61 height 29
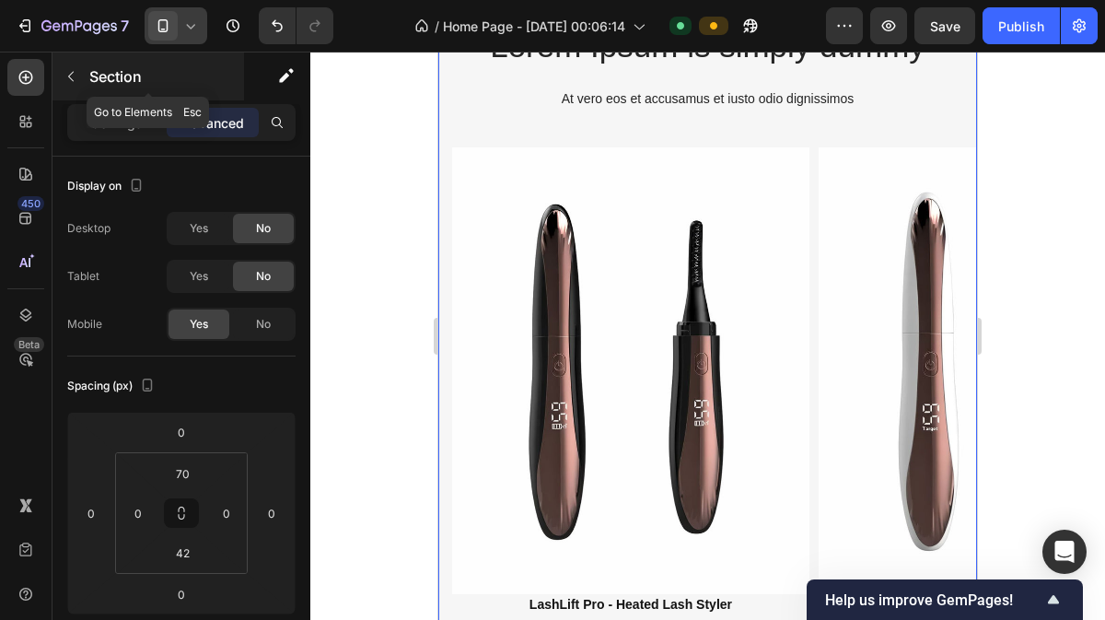
click at [76, 79] on icon "button" at bounding box center [71, 76] width 15 height 15
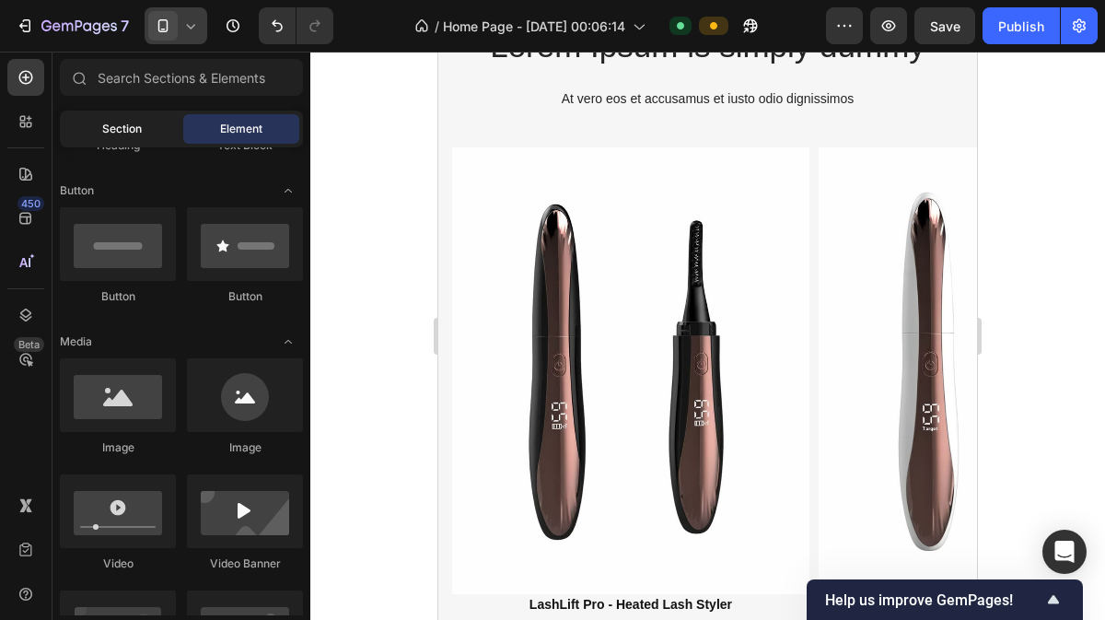
click at [148, 132] on div "Section" at bounding box center [122, 128] width 116 height 29
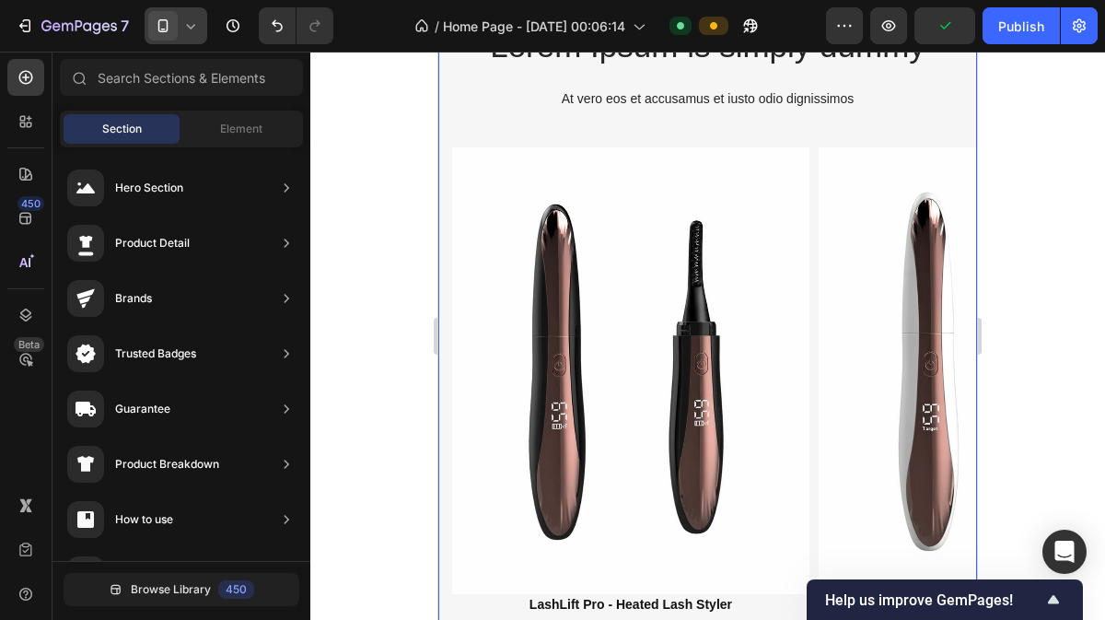
click at [528, 125] on div "Lorem Ipsum is simply dummy Heading At vero eos et accusamus et iusto odio dign…" at bounding box center [707, 369] width 539 height 692
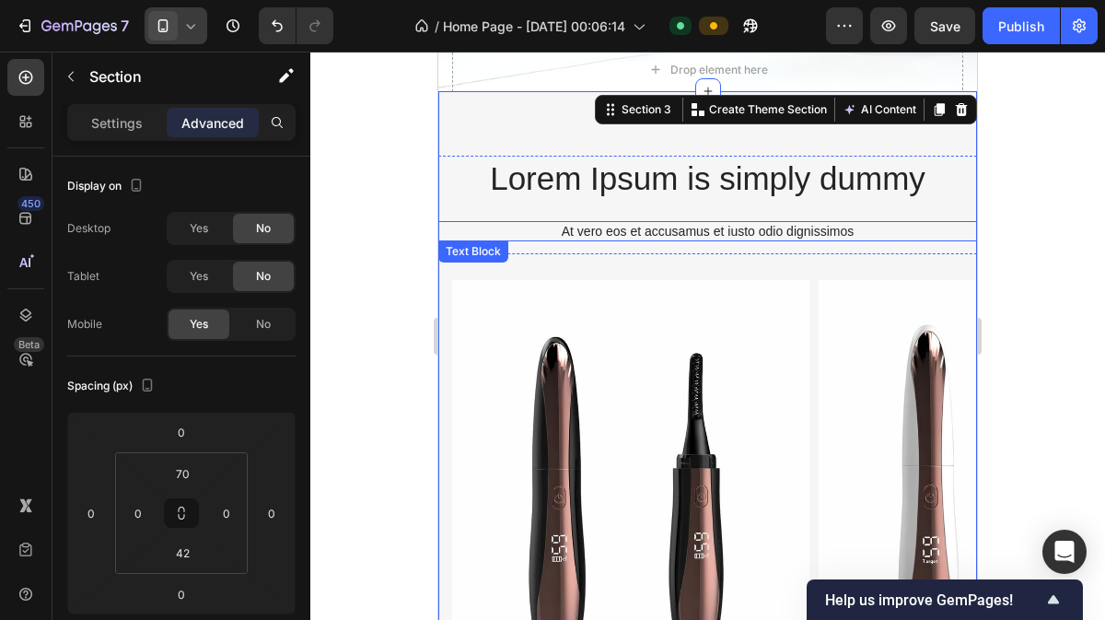
scroll to position [1389, 0]
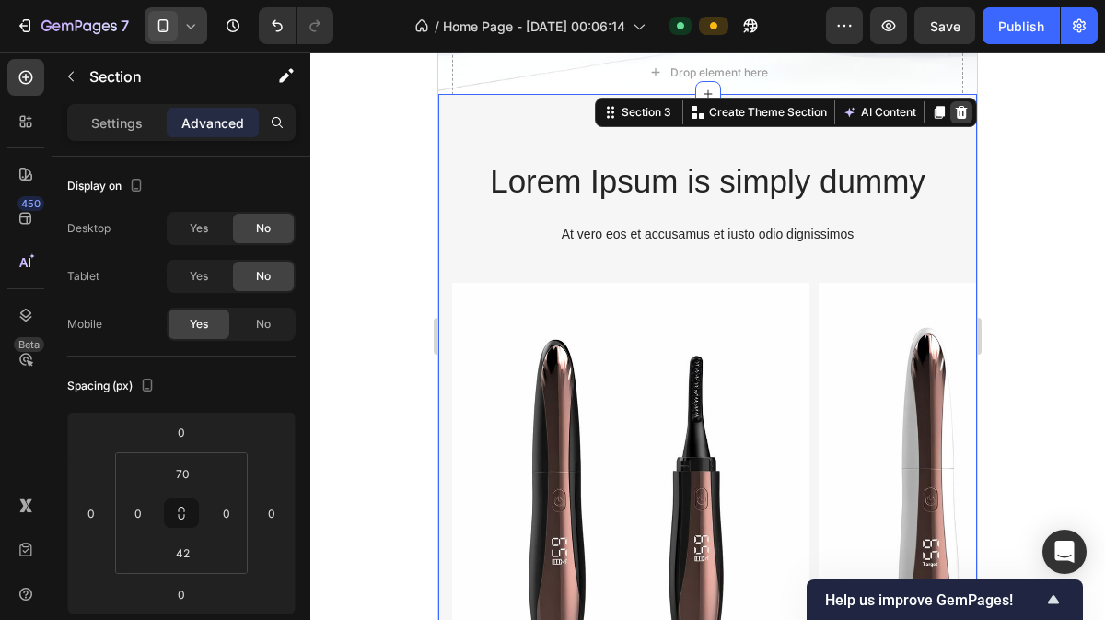
click at [954, 119] on icon at bounding box center [961, 112] width 15 height 15
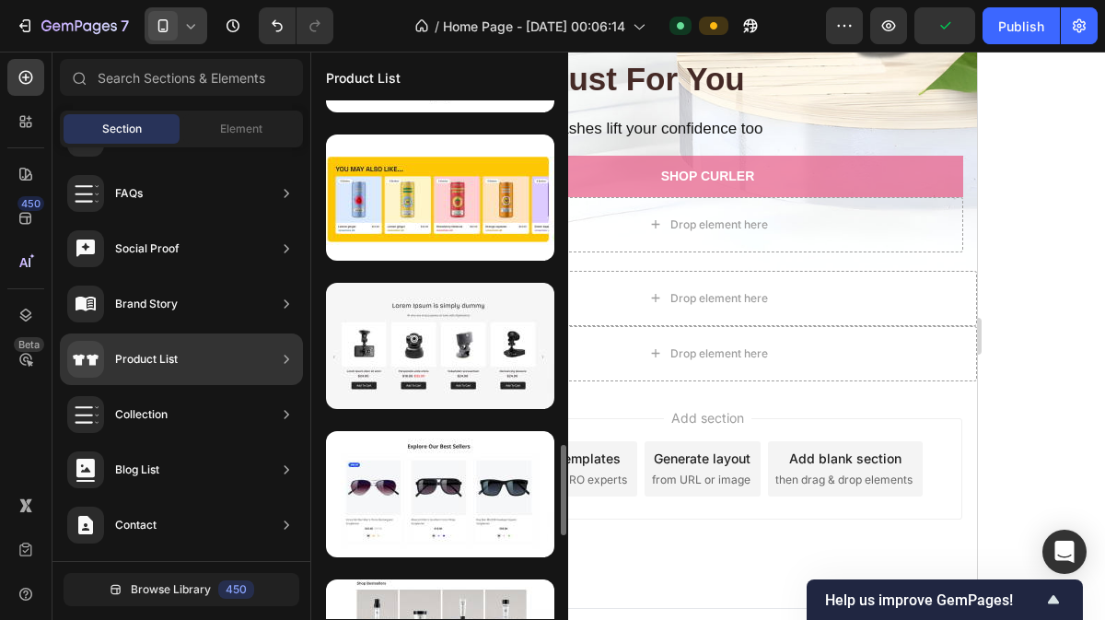
scroll to position [1910, 0]
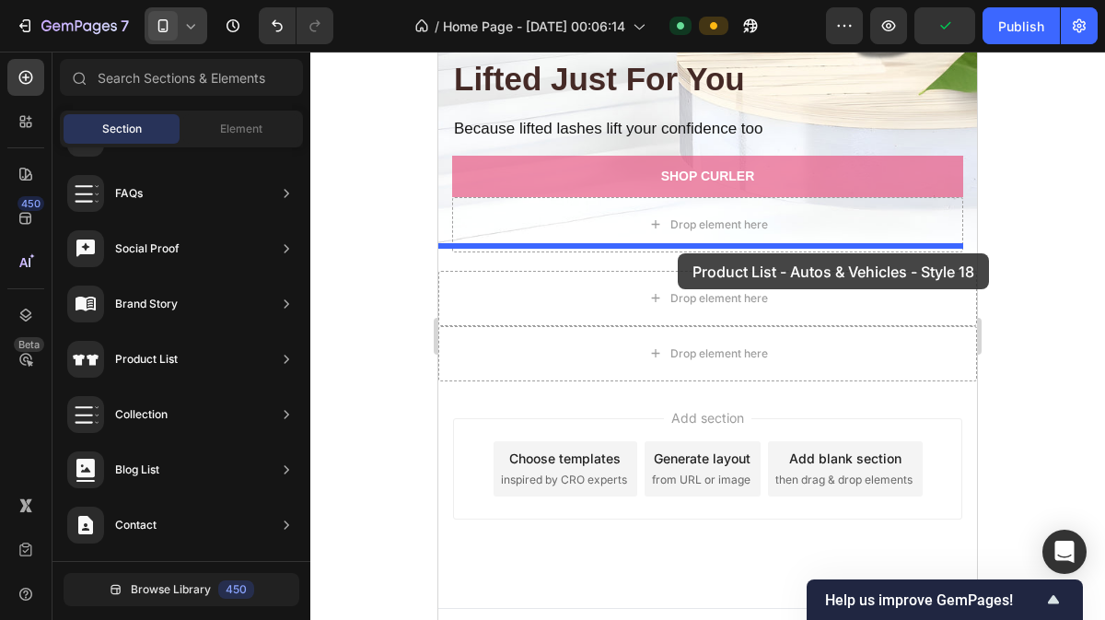
drag, startPoint x: 881, startPoint y: 363, endPoint x: 678, endPoint y: 254, distance: 230.7
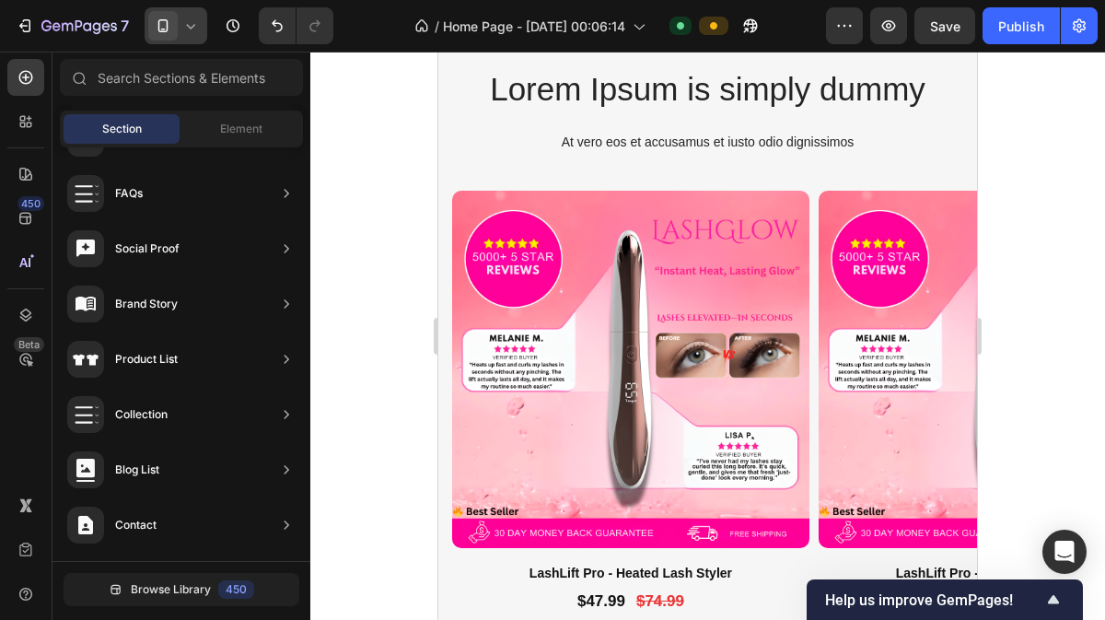
scroll to position [1484, 0]
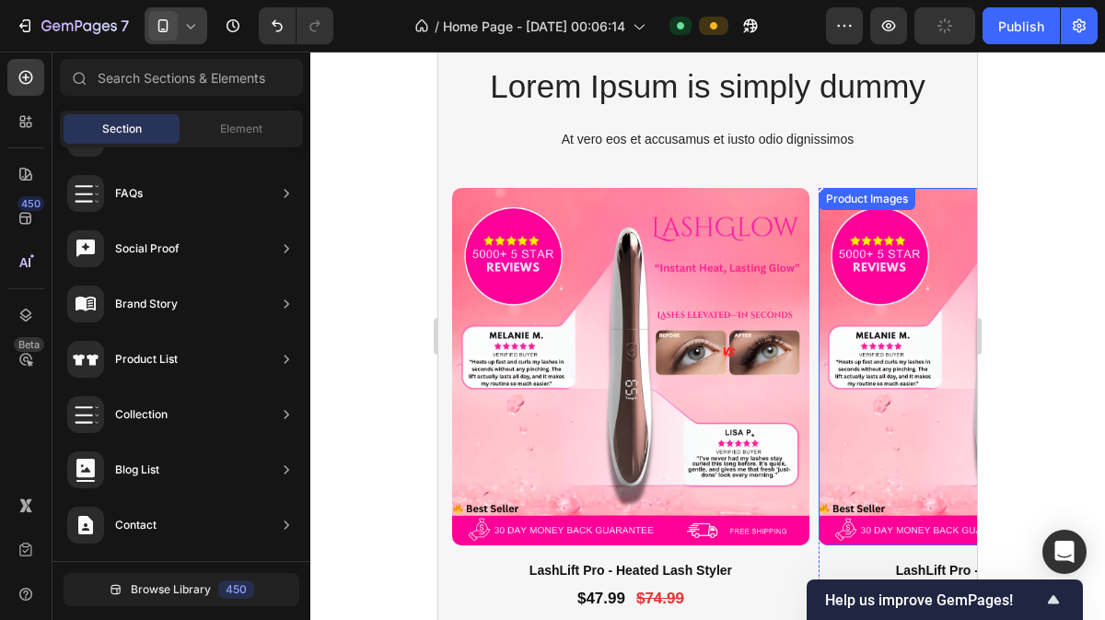
click at [953, 341] on img at bounding box center [997, 366] width 357 height 357
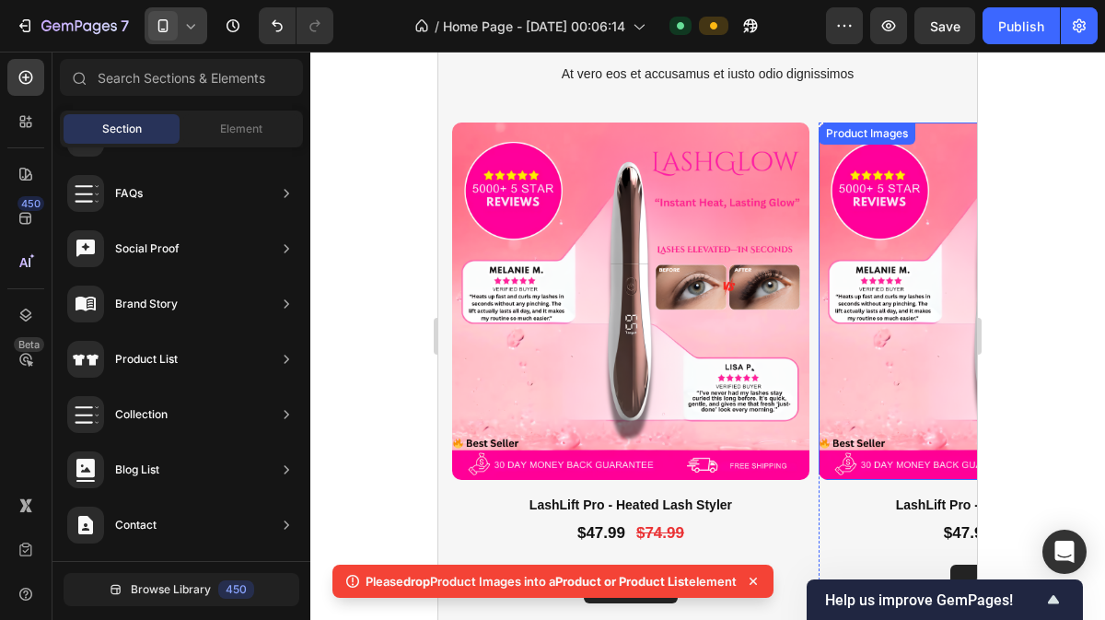
scroll to position [1663, 0]
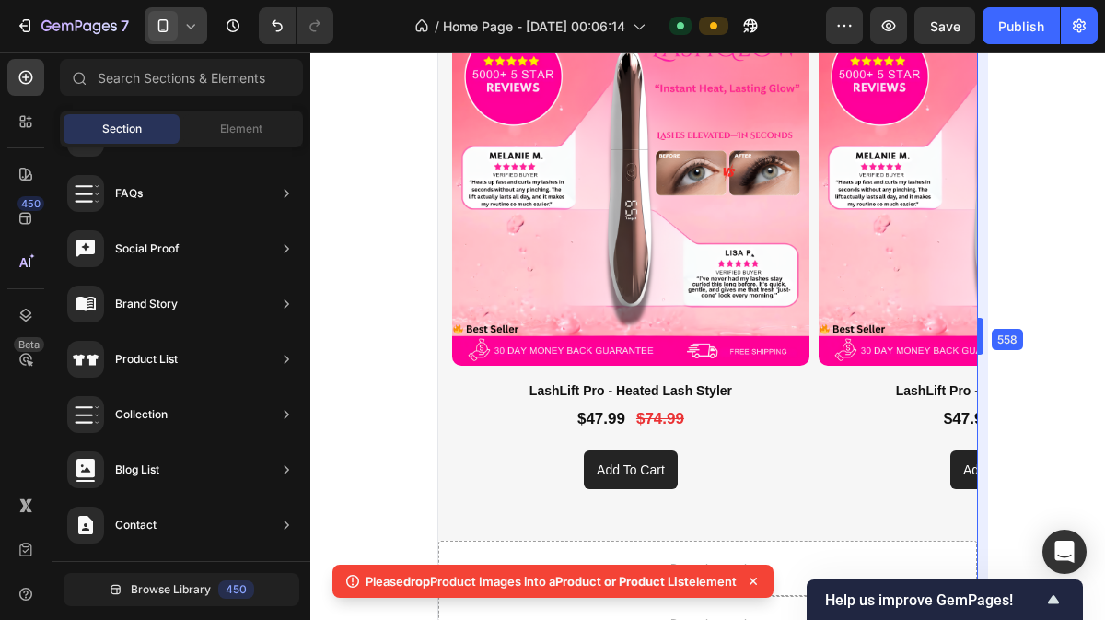
drag, startPoint x: 982, startPoint y: 327, endPoint x: 1045, endPoint y: 308, distance: 66.2
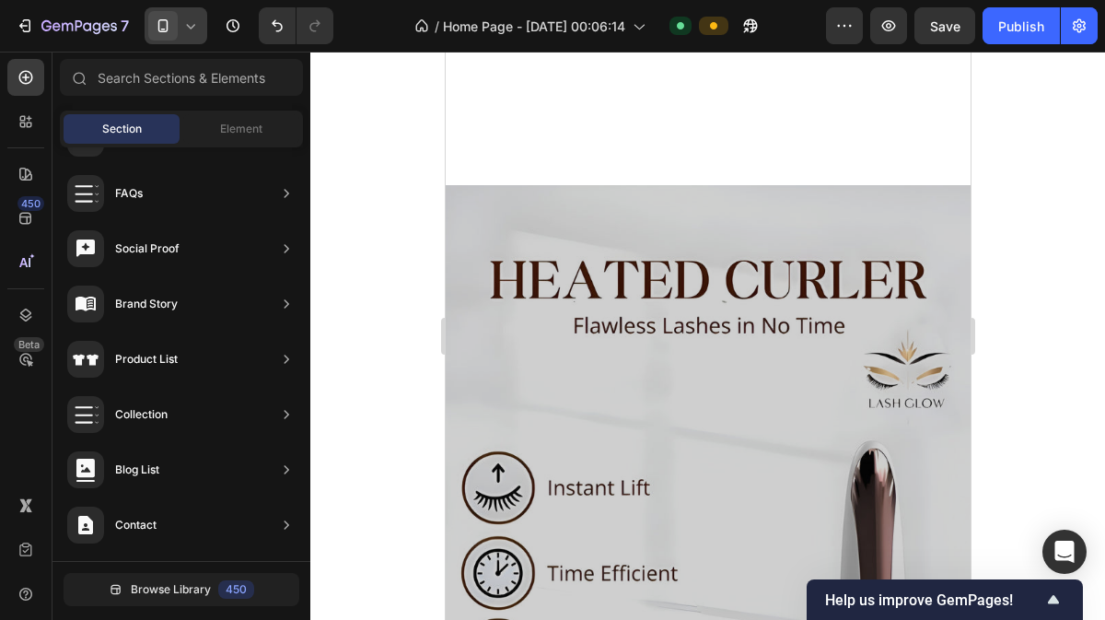
scroll to position [376, 0]
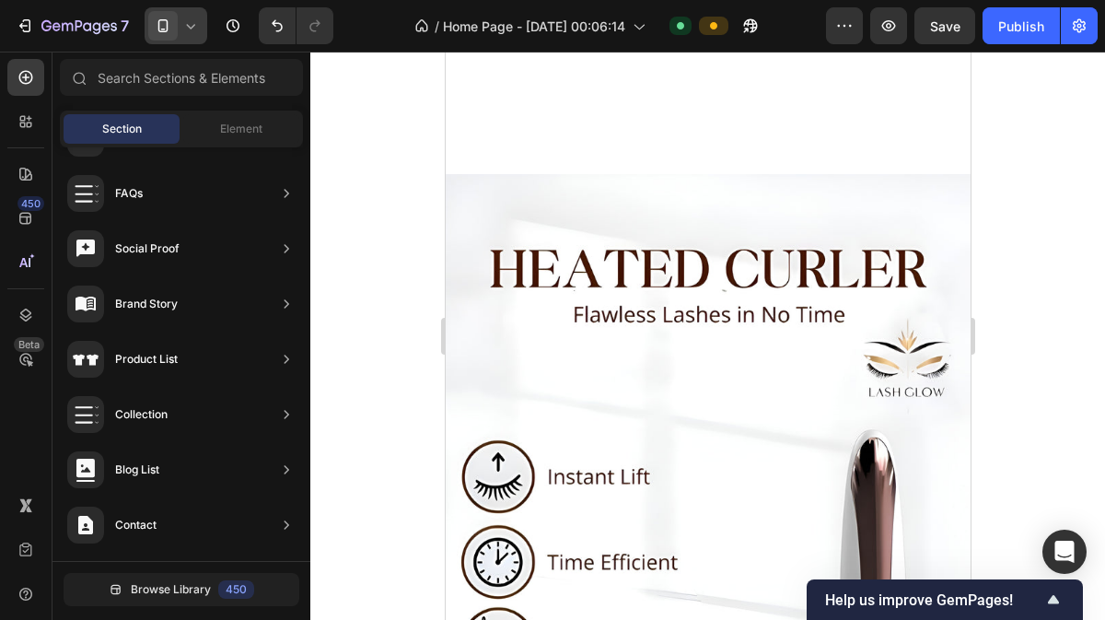
click at [182, 27] on icon at bounding box center [190, 26] width 18 height 18
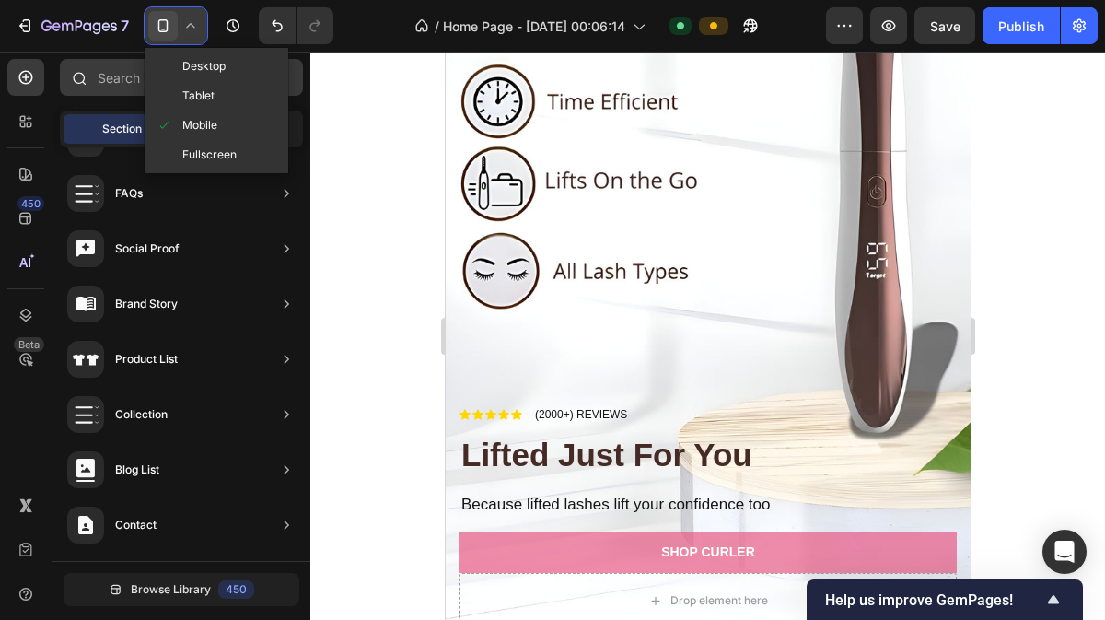
drag, startPoint x: 196, startPoint y: 58, endPoint x: 282, endPoint y: 87, distance: 90.3
click at [195, 58] on span "Desktop" at bounding box center [203, 66] width 43 height 18
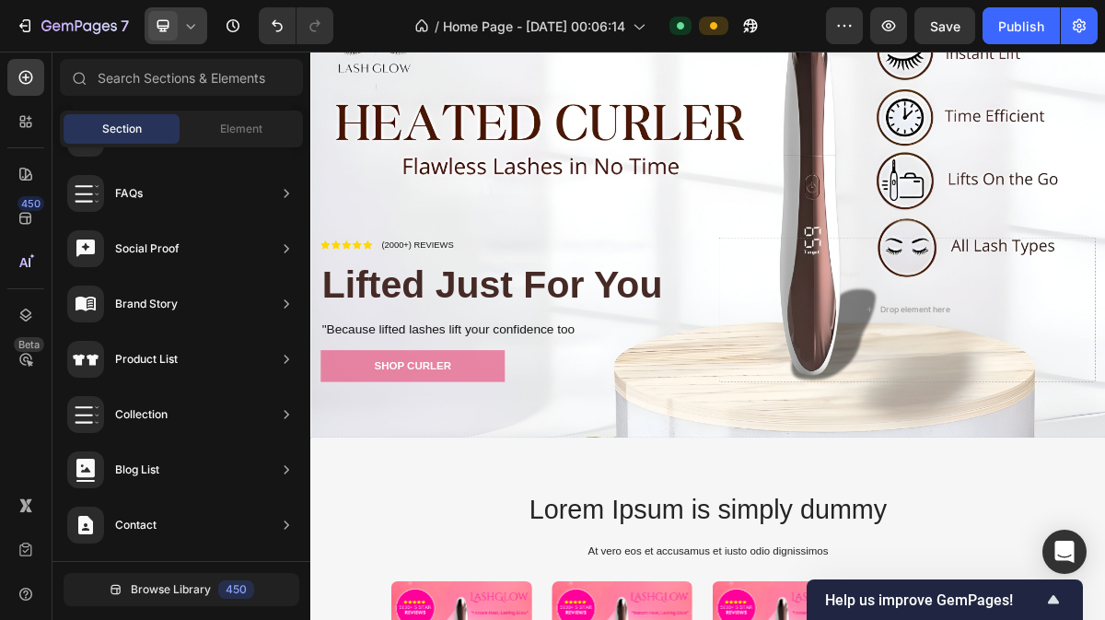
scroll to position [118, 0]
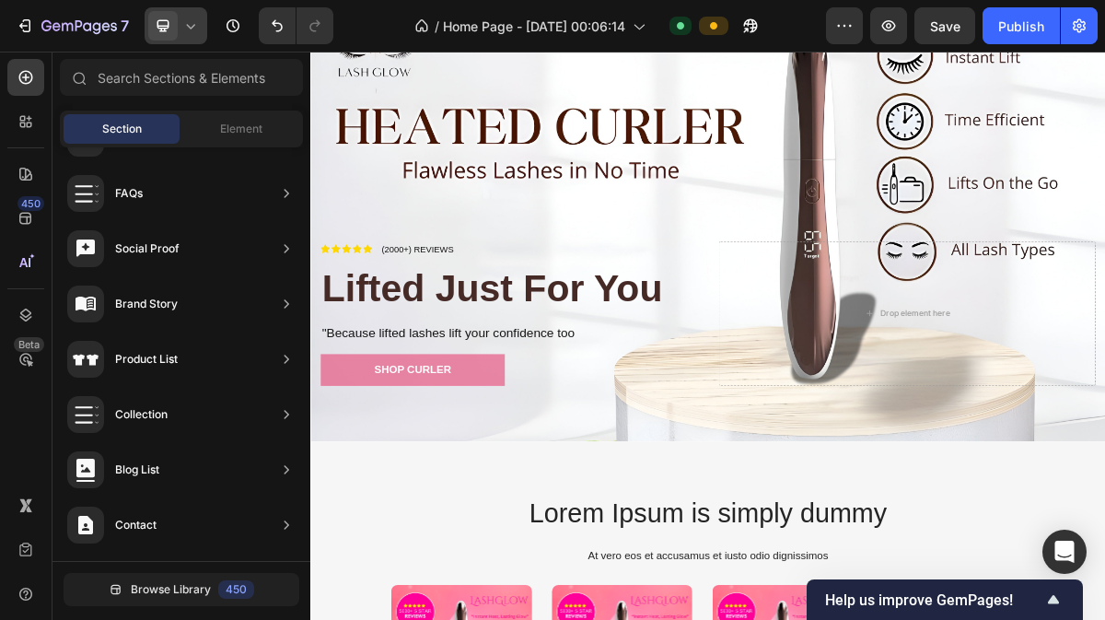
click at [192, 27] on icon at bounding box center [191, 26] width 8 height 5
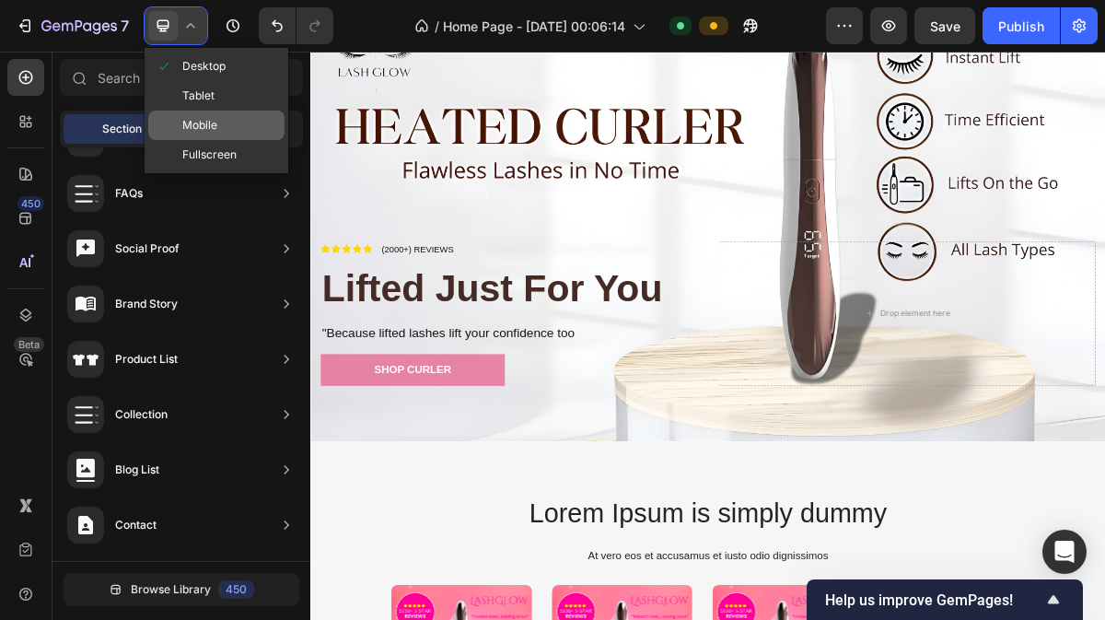
click at [215, 135] on div "Mobile" at bounding box center [216, 125] width 136 height 29
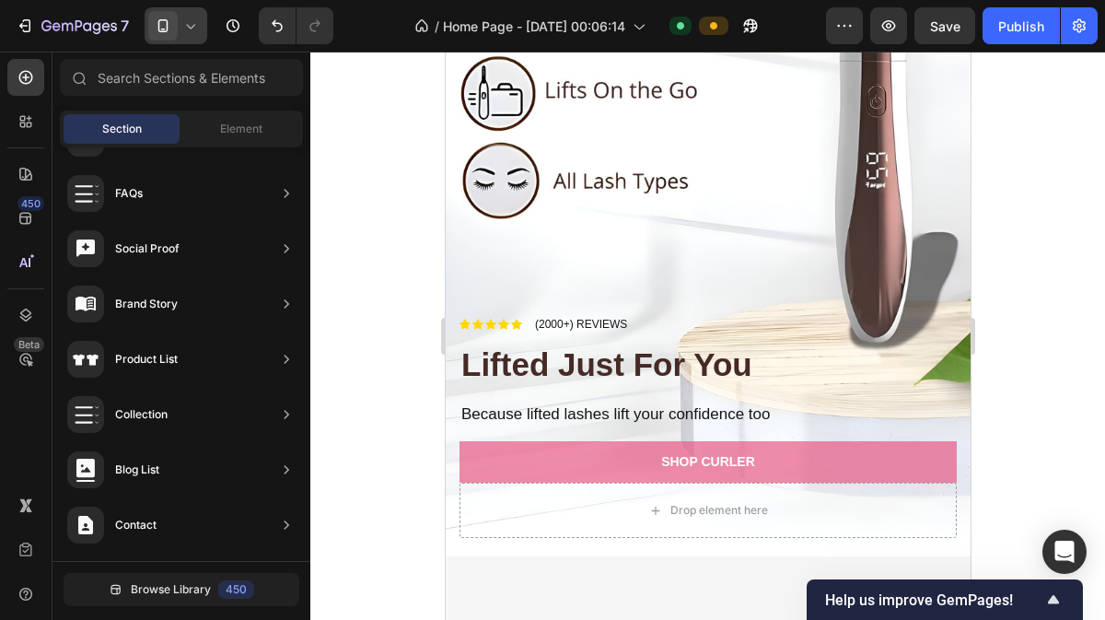
scroll to position [1142, 0]
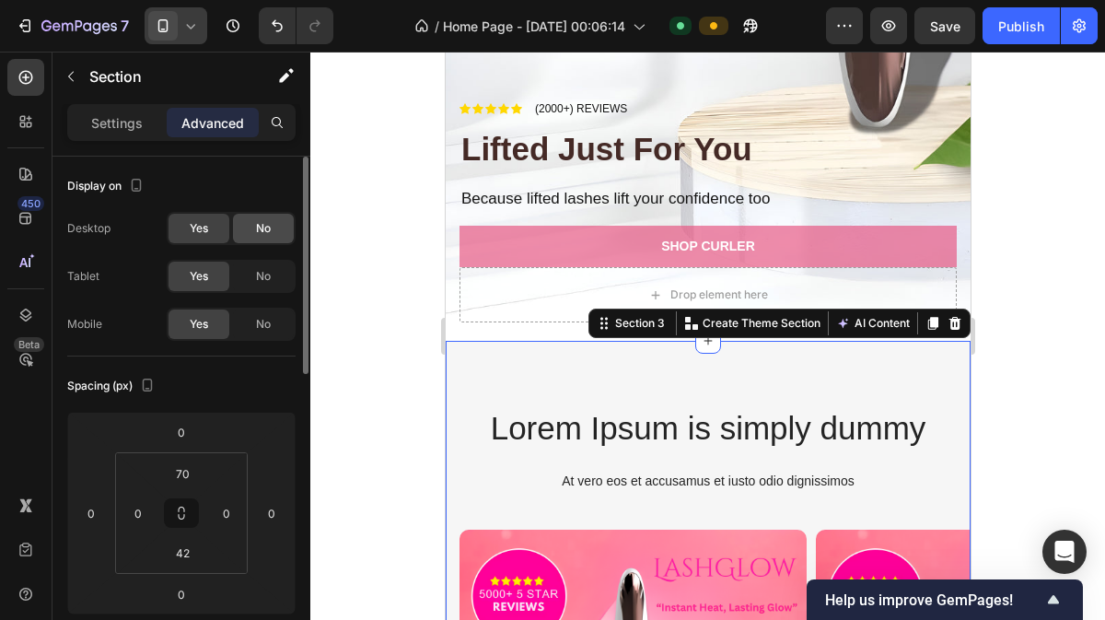
click at [249, 239] on div "No" at bounding box center [263, 228] width 61 height 29
click at [261, 268] on span "No" at bounding box center [263, 276] width 15 height 17
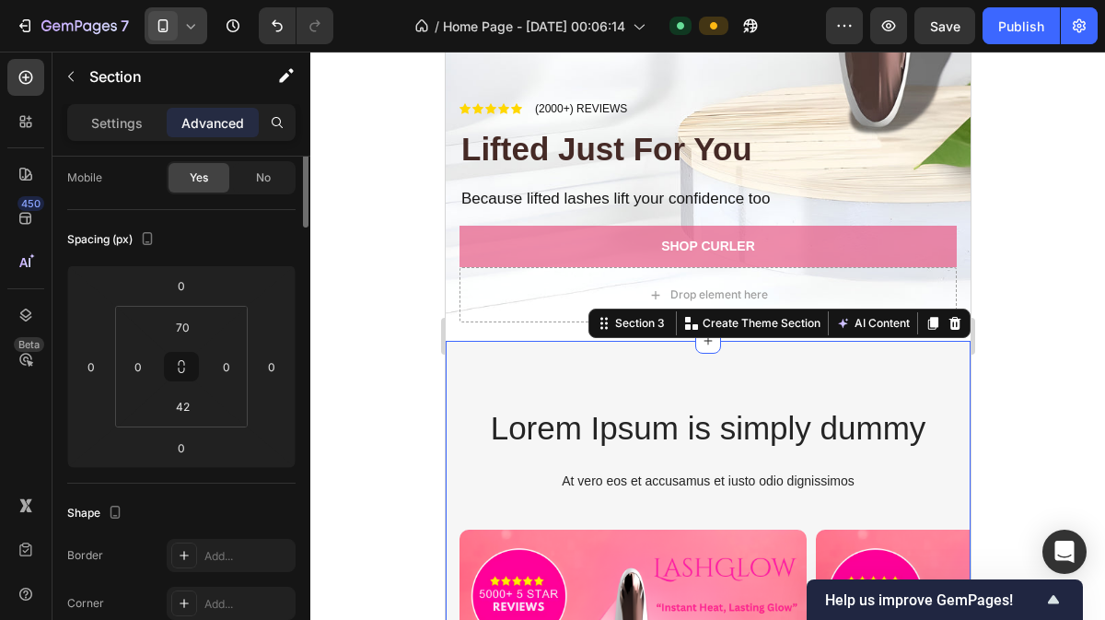
scroll to position [0, 0]
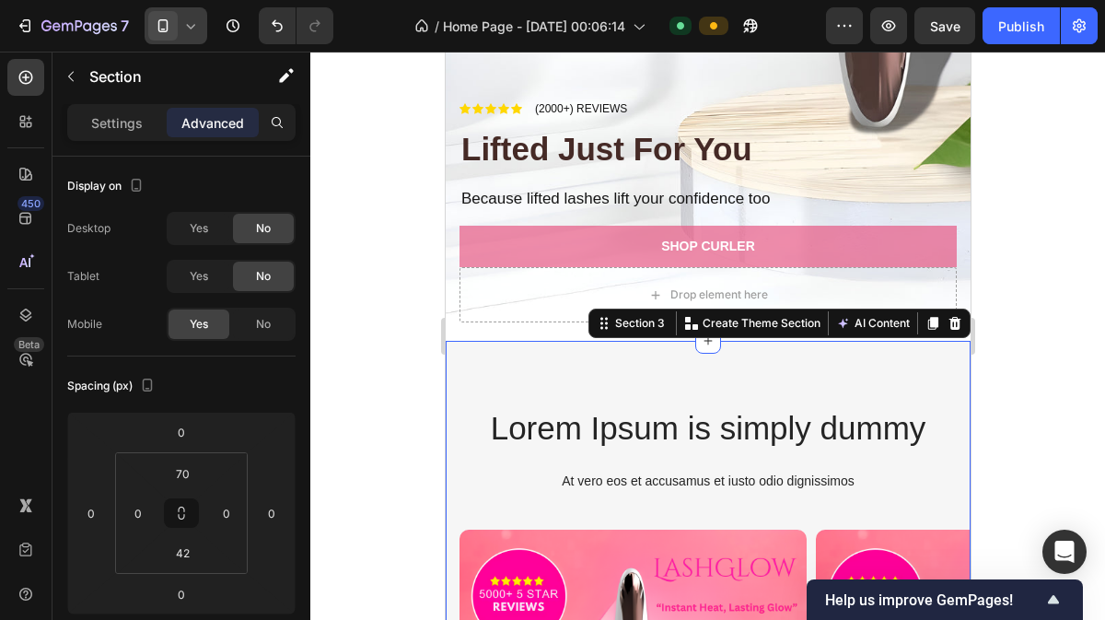
click at [191, 17] on icon at bounding box center [190, 26] width 18 height 18
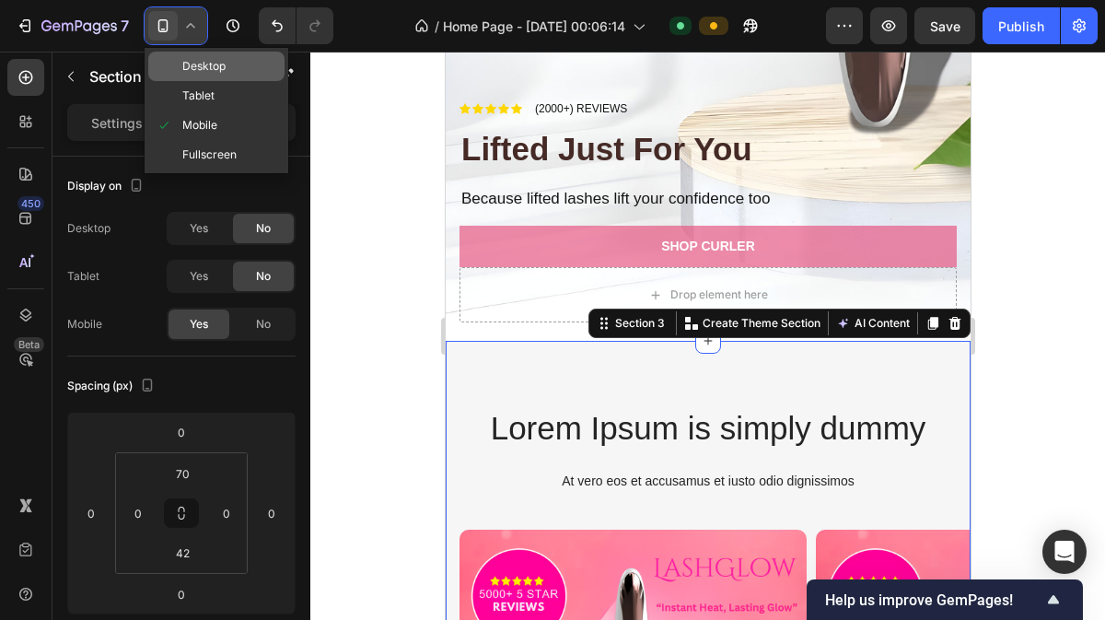
click at [201, 61] on span "Desktop" at bounding box center [203, 66] width 43 height 18
type input "80"
type input "60"
type input "48"
type input "60"
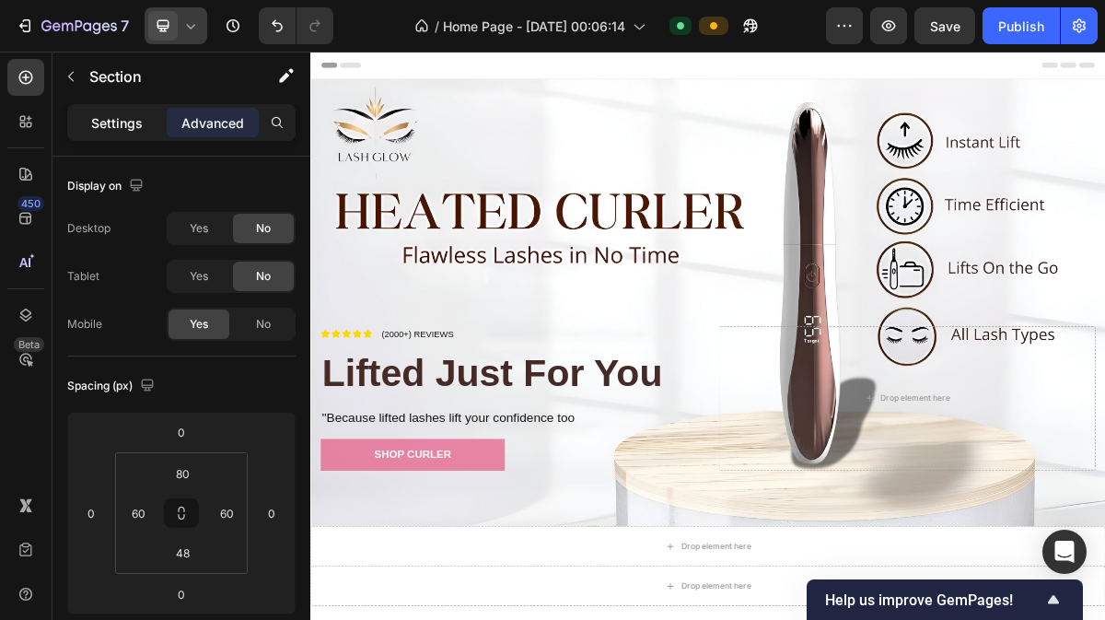
click at [156, 113] on div "Settings" at bounding box center [117, 122] width 92 height 29
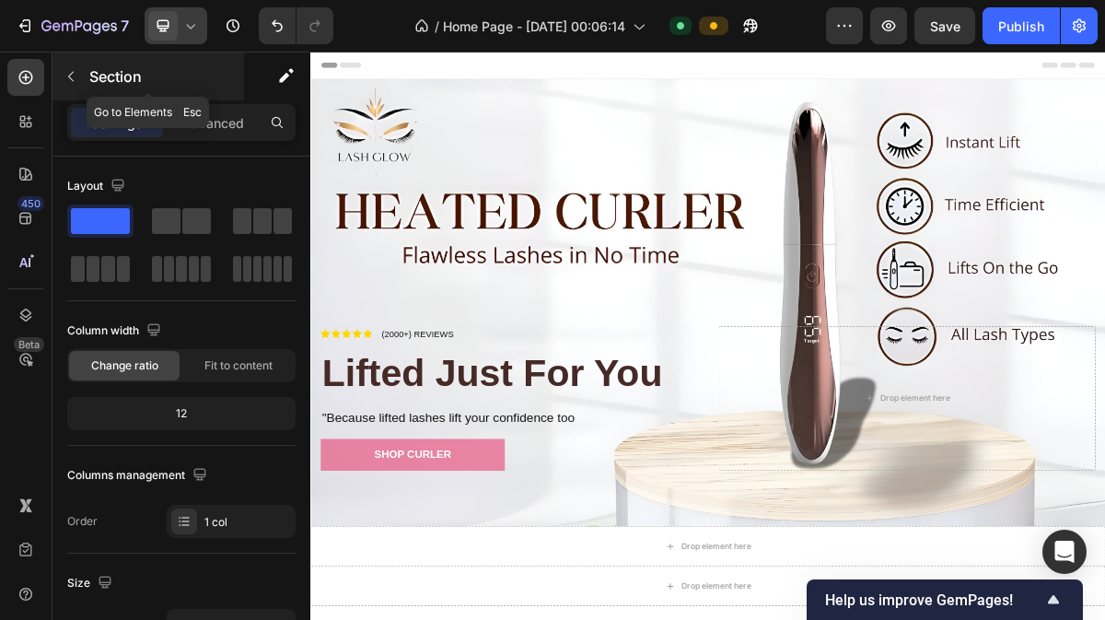
click at [99, 85] on p "Section" at bounding box center [164, 76] width 151 height 22
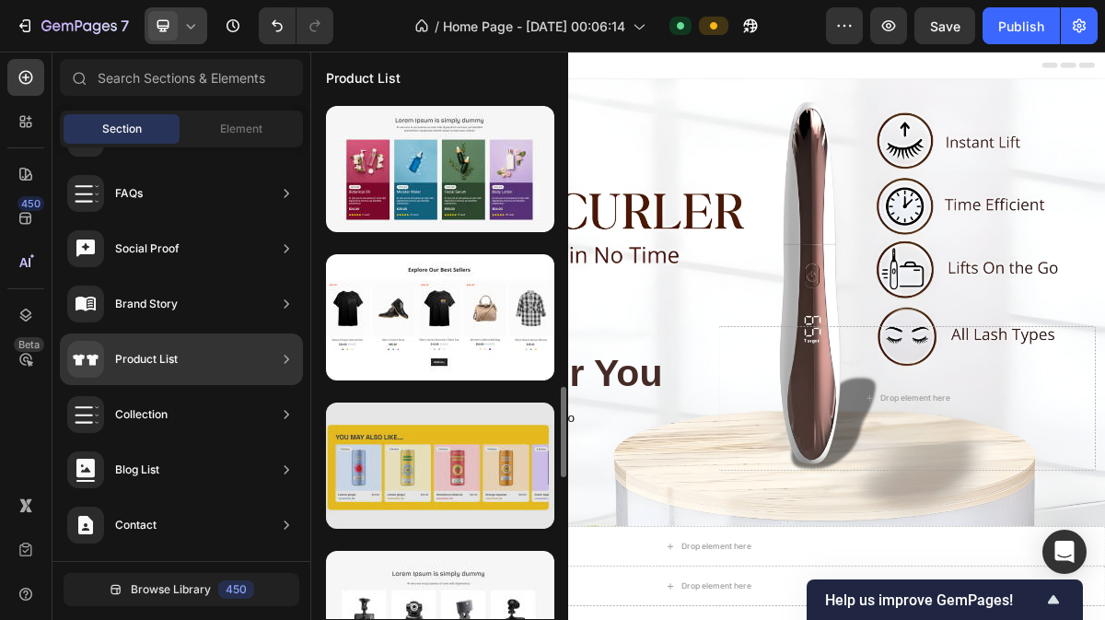
scroll to position [1632, 0]
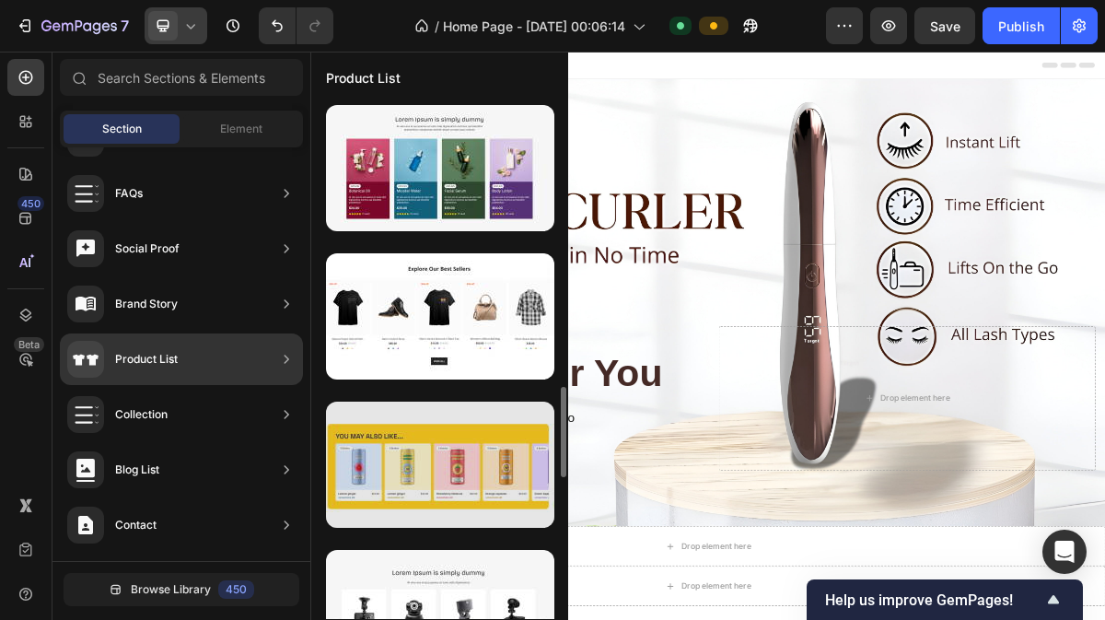
click at [436, 436] on div at bounding box center [440, 464] width 228 height 126
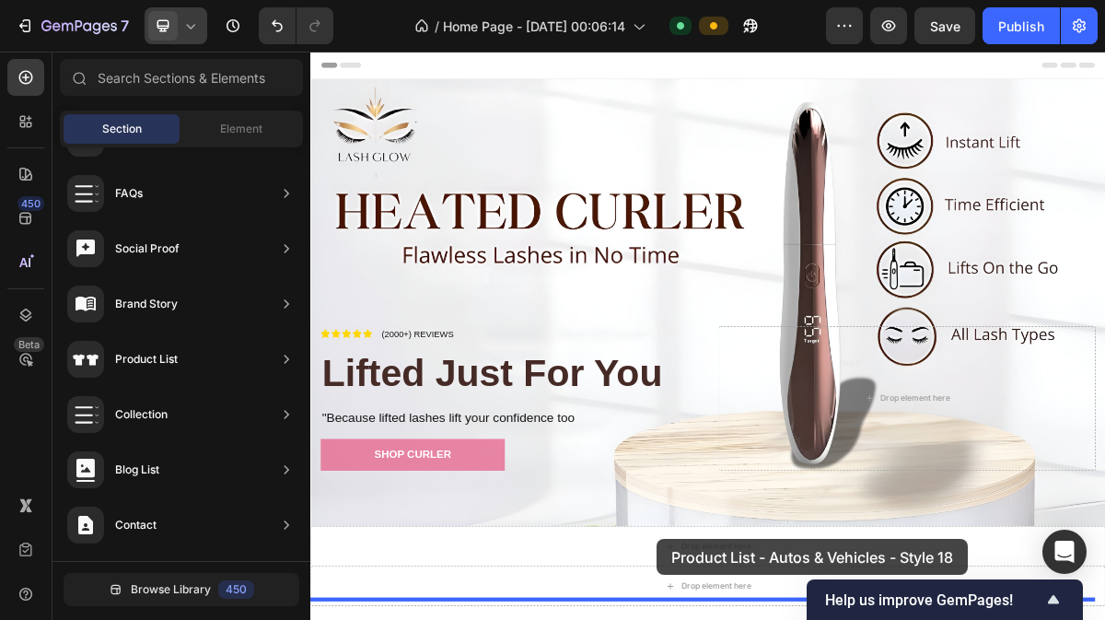
scroll to position [236, 0]
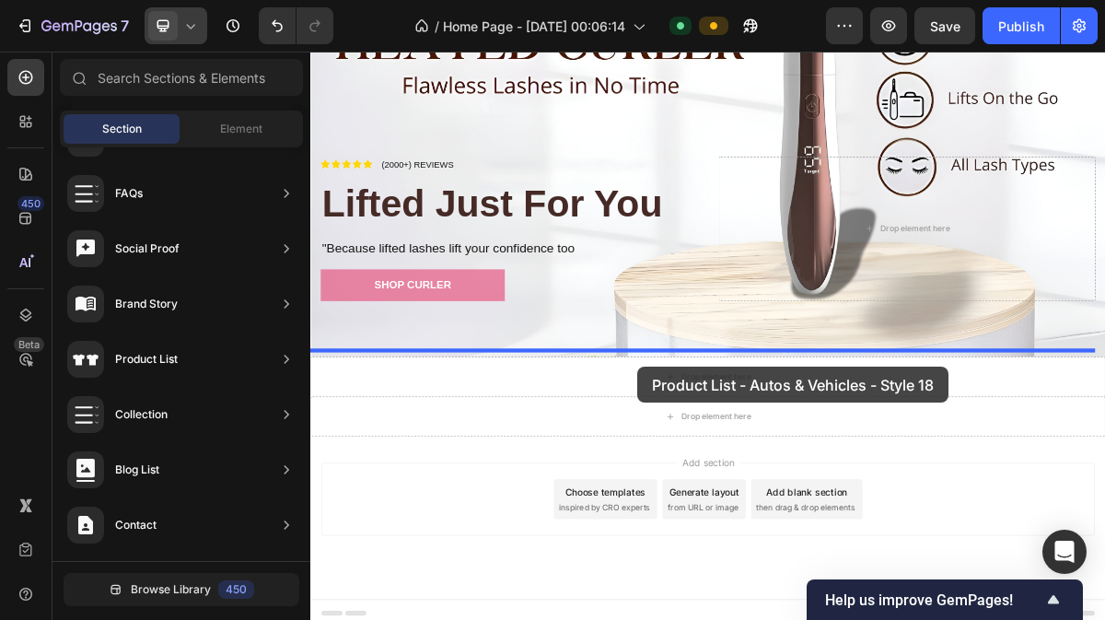
drag, startPoint x: 748, startPoint y: 659, endPoint x: 765, endPoint y: 489, distance: 171.3
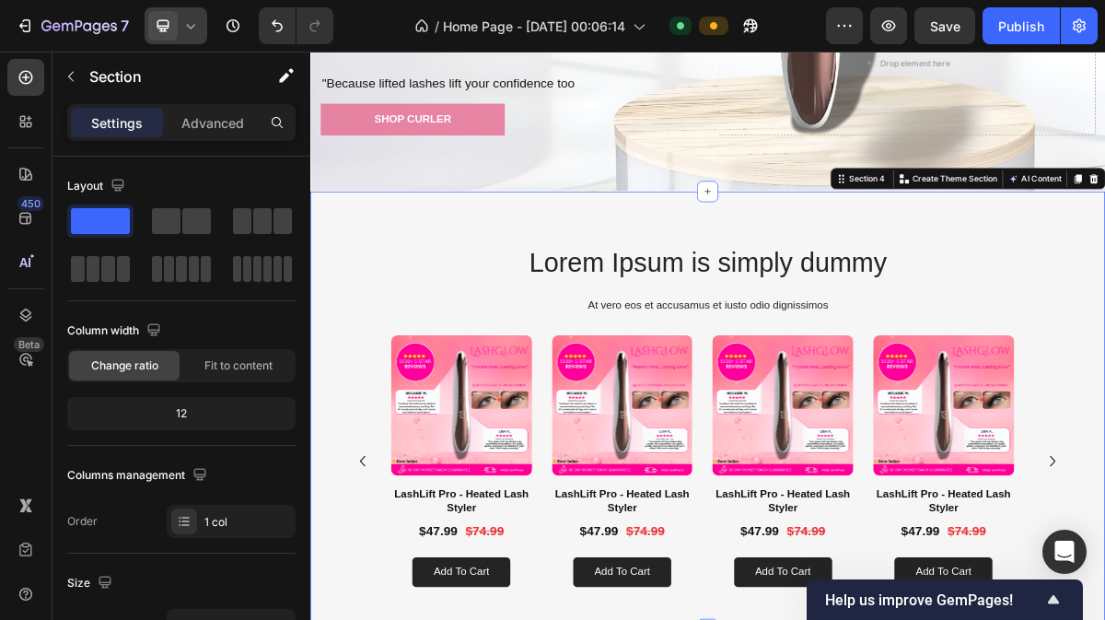
scroll to position [587, 0]
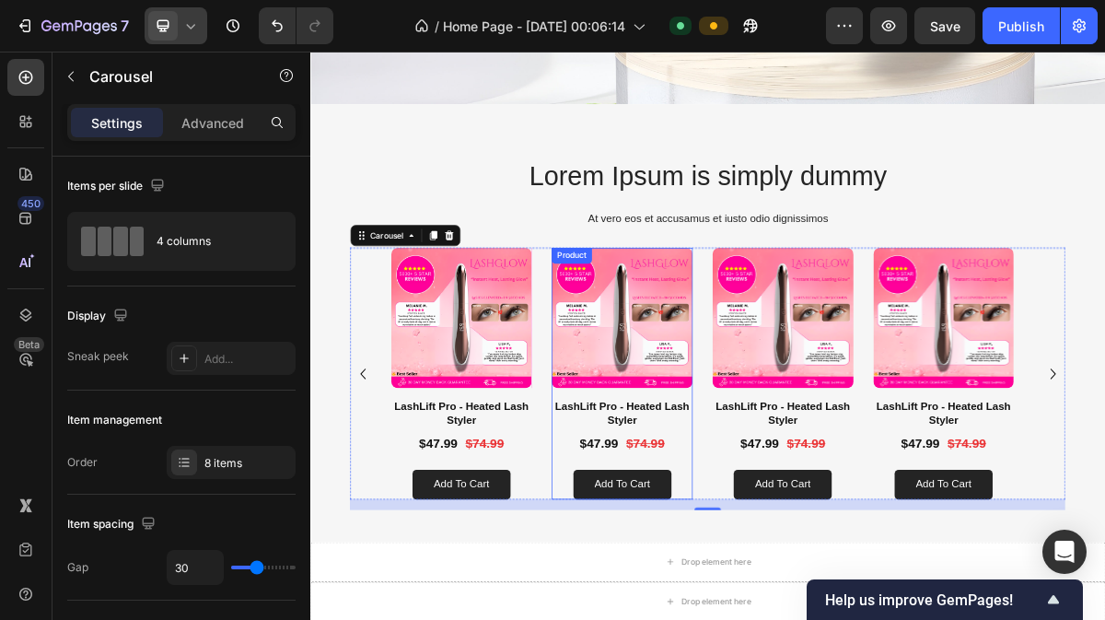
click at [823, 606] on div "LashLift Pro - Heated Lash Styler Product Title $47.99 Product Price Product Pr…" at bounding box center [744, 603] width 196 height 139
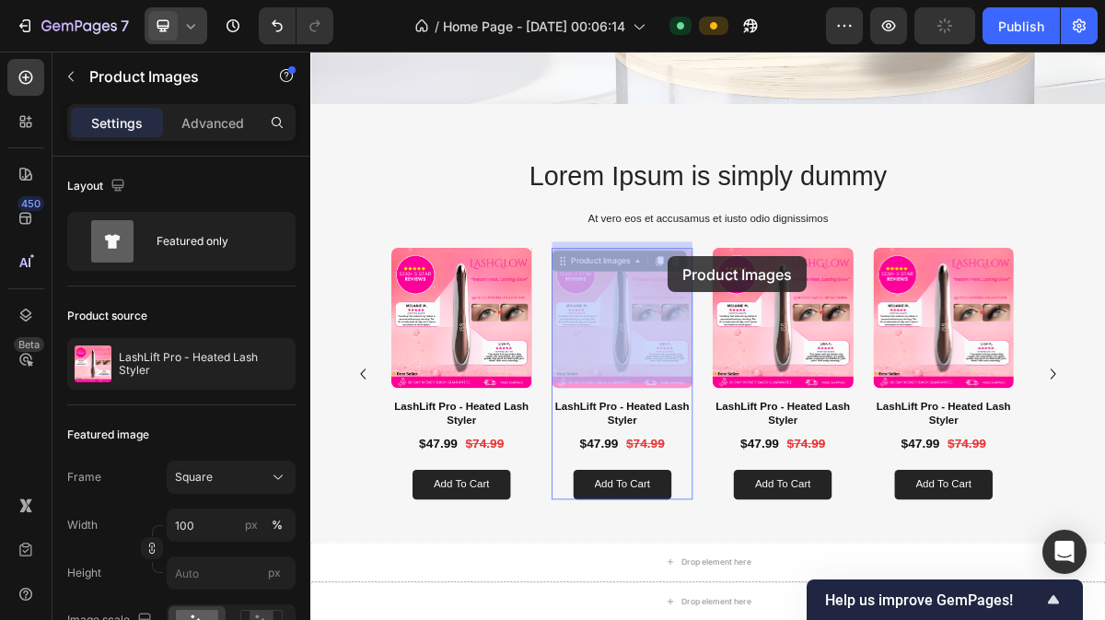
drag, startPoint x: 777, startPoint y: 337, endPoint x: 808, endPoint y: 336, distance: 30.4
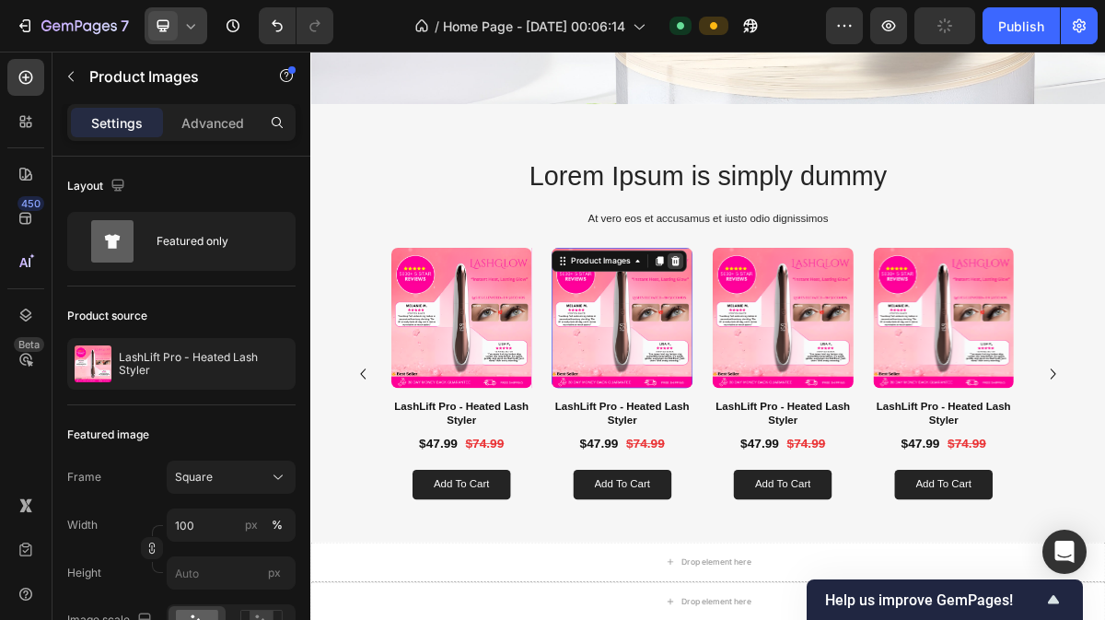
click at [826, 336] on div at bounding box center [819, 343] width 22 height 22
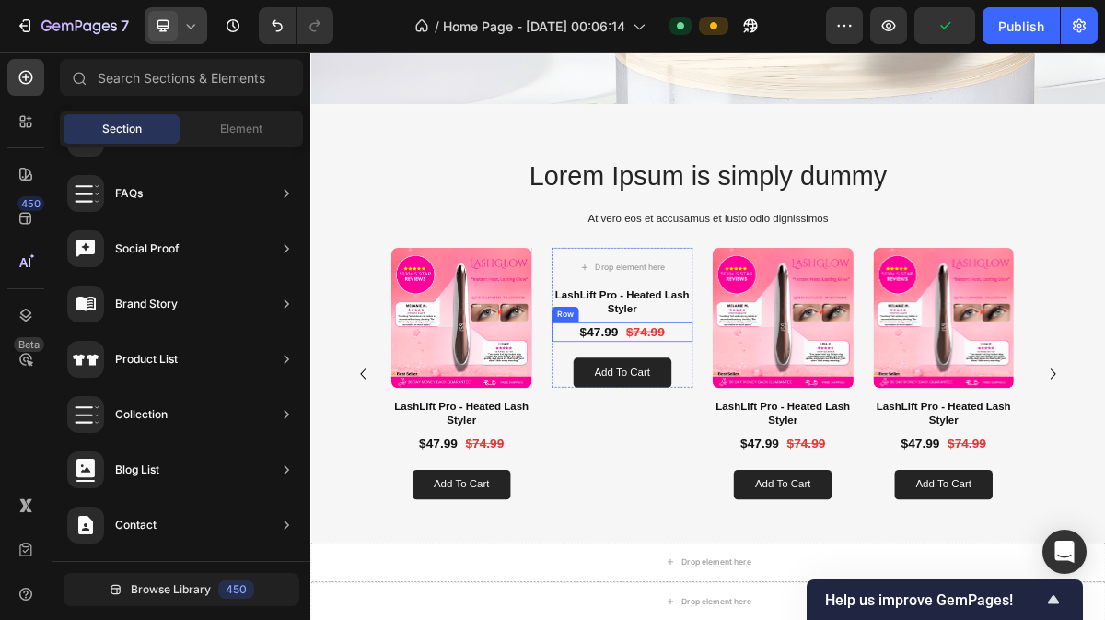
click at [809, 516] on div "Drop element here LashLift Pro - Heated Lash Styler Product Title $47.99 Produc…" at bounding box center [744, 499] width 196 height 350
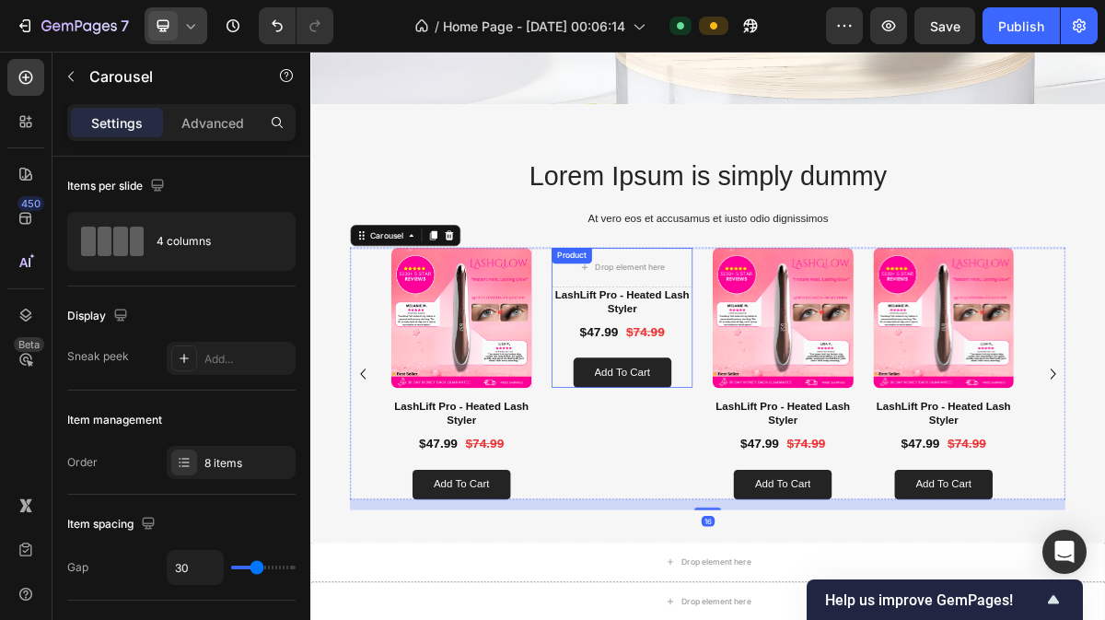
click at [817, 460] on div "LashLift Pro - Heated Lash Styler Product Title $47.99 Product Price Product Pr…" at bounding box center [744, 448] width 196 height 139
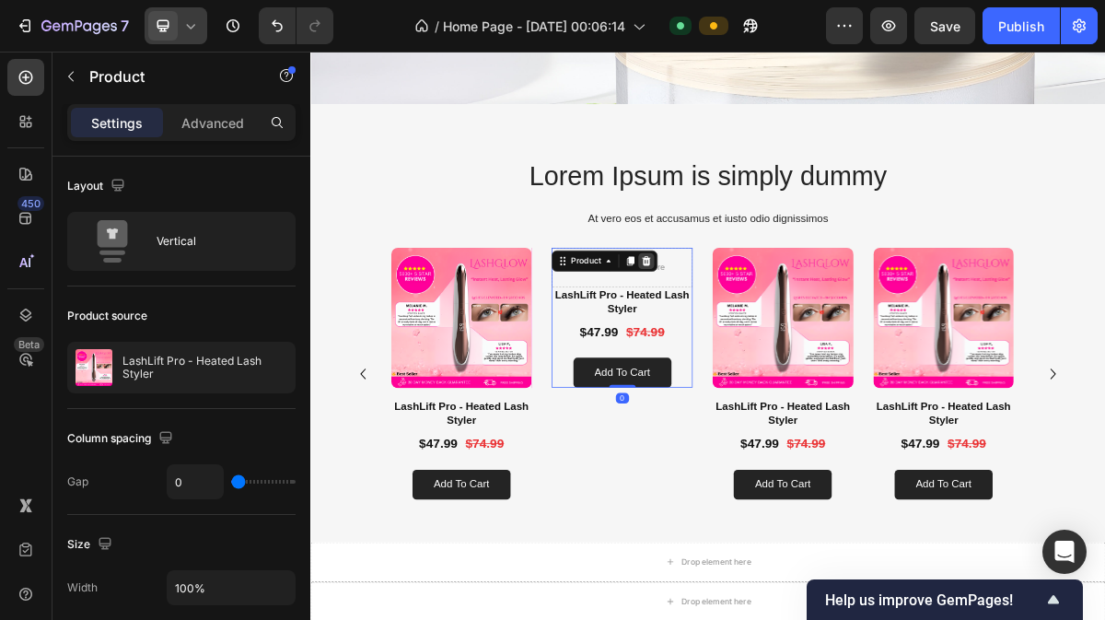
click at [778, 337] on icon at bounding box center [778, 342] width 15 height 15
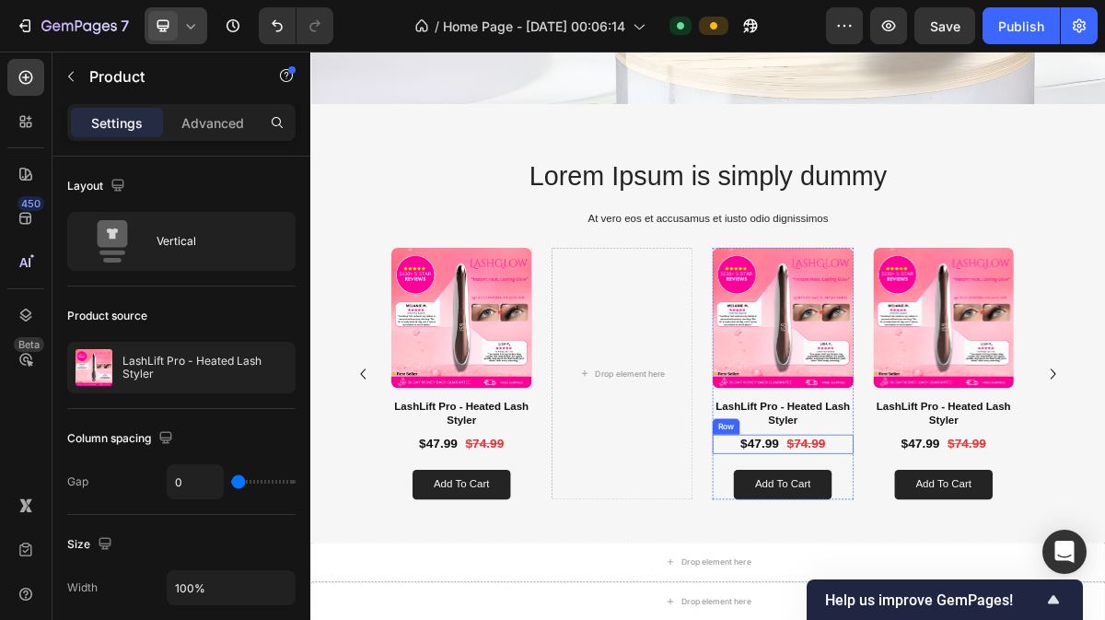
click at [1041, 598] on div "$47.99 Product Price Product Price $74.99 Product Price Product Price Row" at bounding box center [967, 597] width 196 height 27
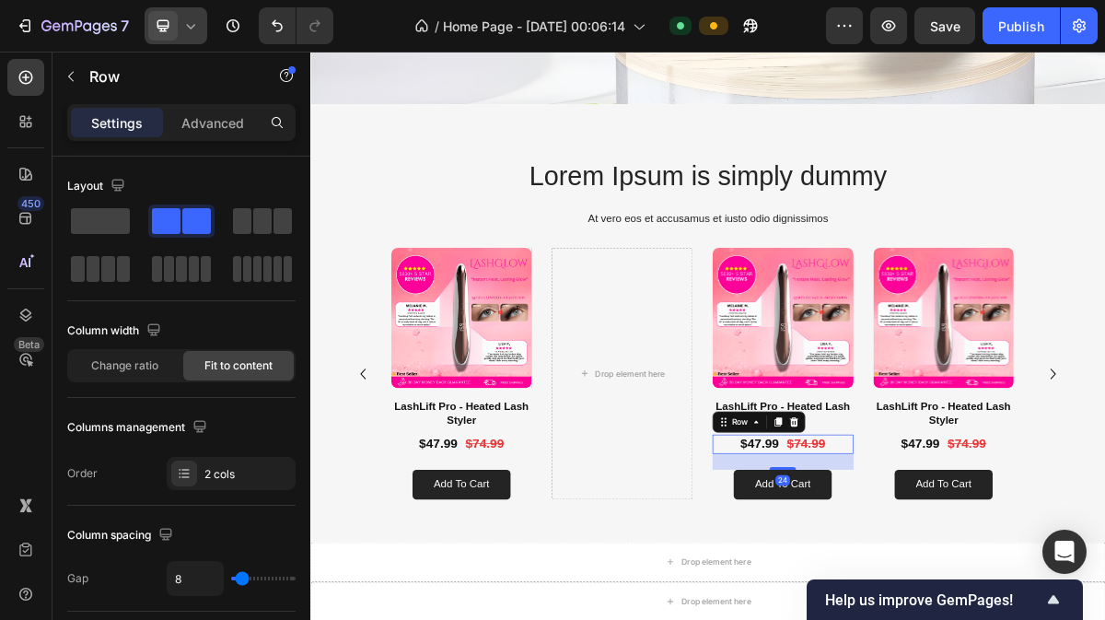
click at [1048, 618] on div "24" at bounding box center [967, 622] width 196 height 22
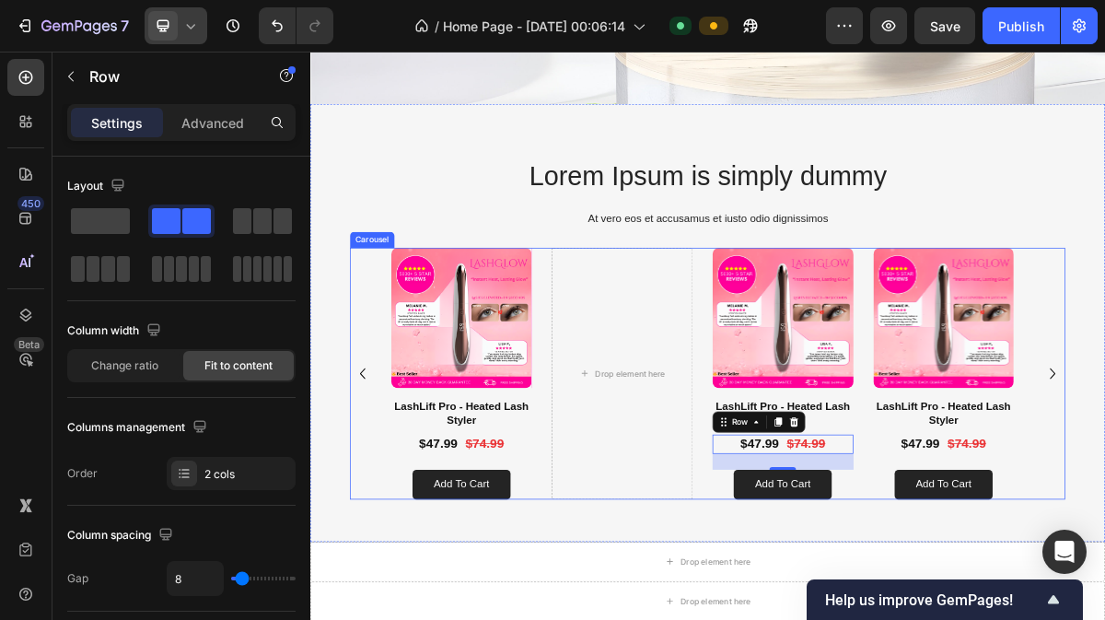
click at [1077, 580] on div "Product Images LashLift Pro - Heated Lash Styler Product Title $47.99 Product P…" at bounding box center [863, 499] width 880 height 350
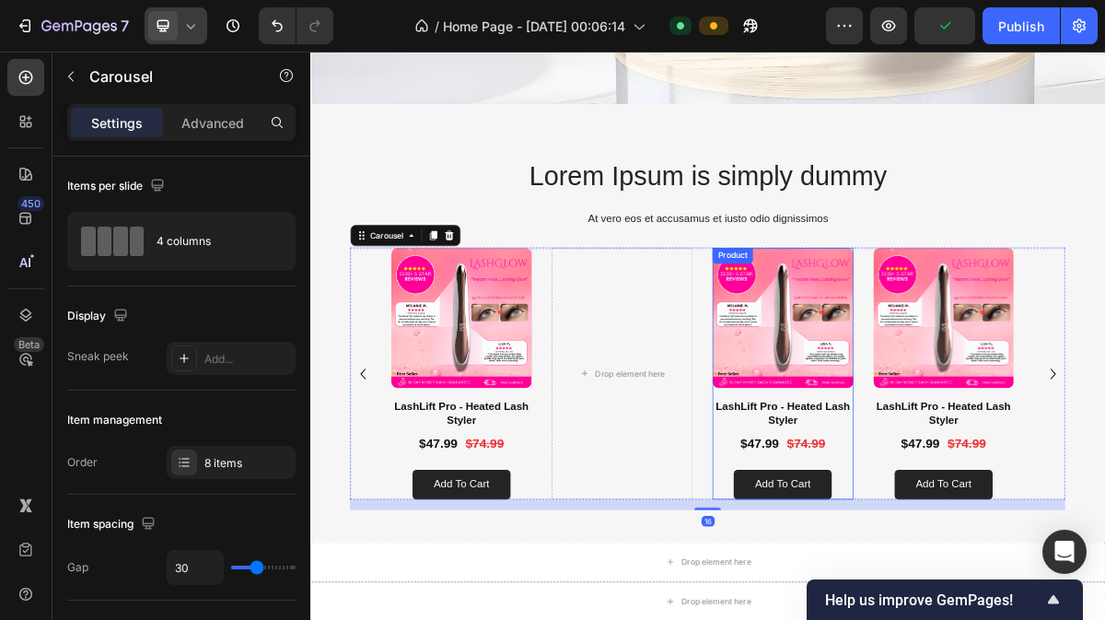
click at [1035, 604] on div "LashLift Pro - Heated Lash Styler Product Title $47.99 Product Price Product Pr…" at bounding box center [967, 603] width 196 height 139
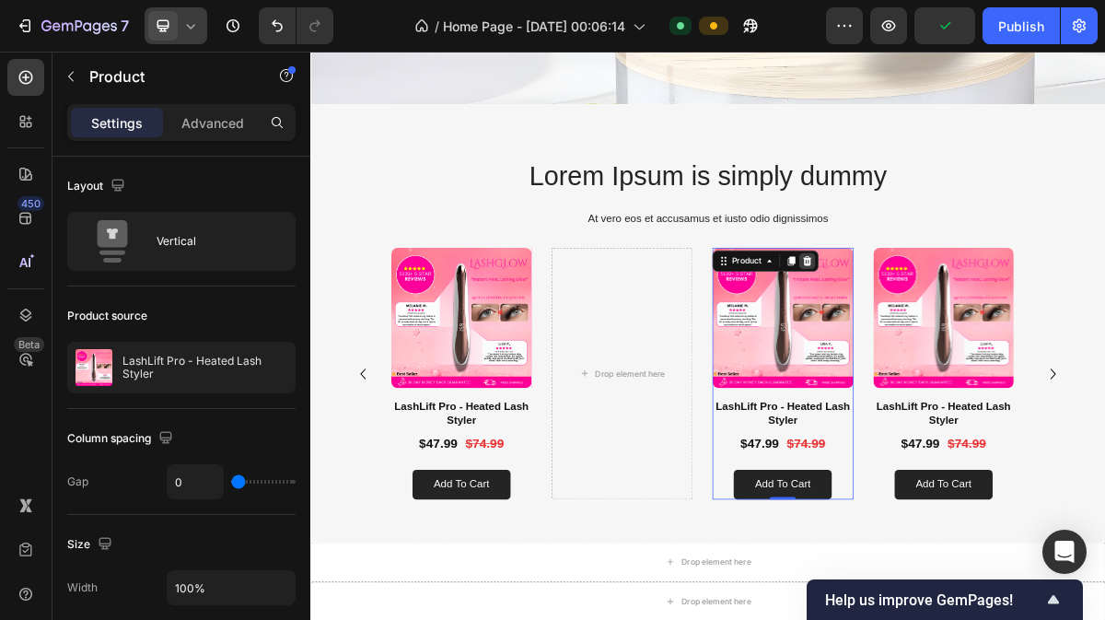
click at [999, 339] on icon at bounding box center [1001, 342] width 12 height 13
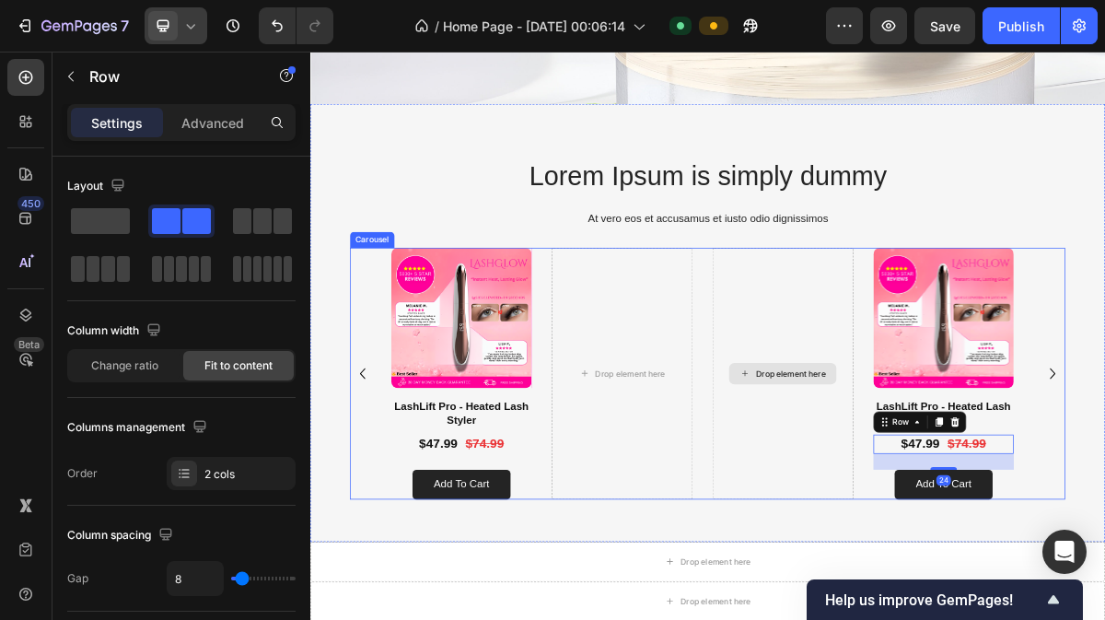
click at [981, 566] on div "Drop element here" at bounding box center [967, 499] width 196 height 350
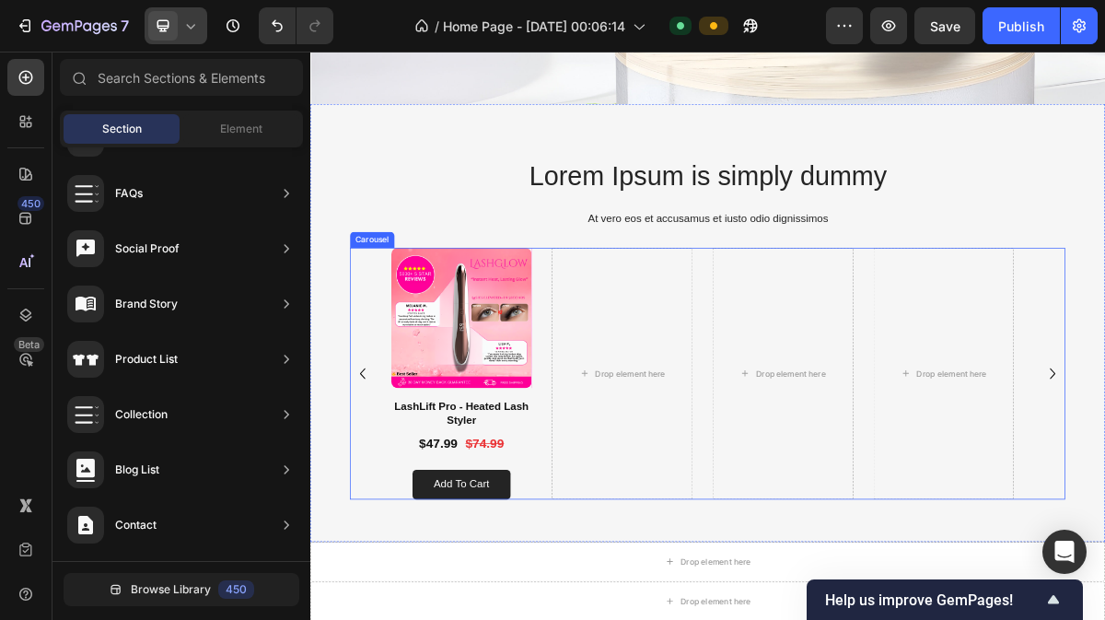
click at [1104, 476] on div "Product Images LashLift Pro - Heated Lash Styler Product Title $47.99 Product P…" at bounding box center [863, 499] width 995 height 350
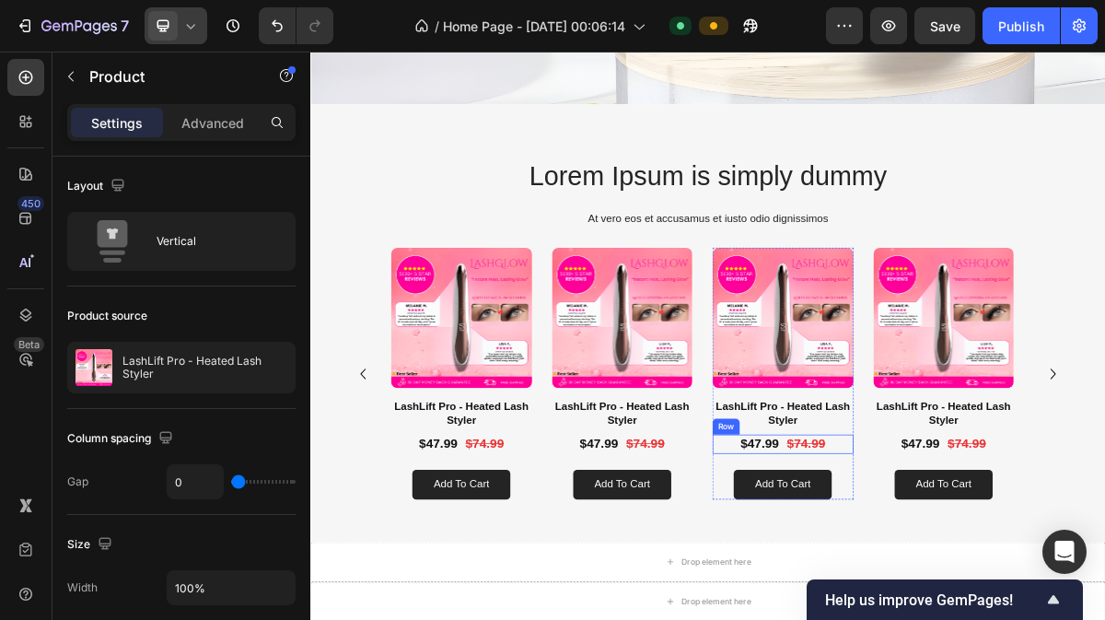
click at [1041, 586] on div "$47.99 Product Price Product Price $74.99 Product Price Product Price Row" at bounding box center [967, 597] width 196 height 27
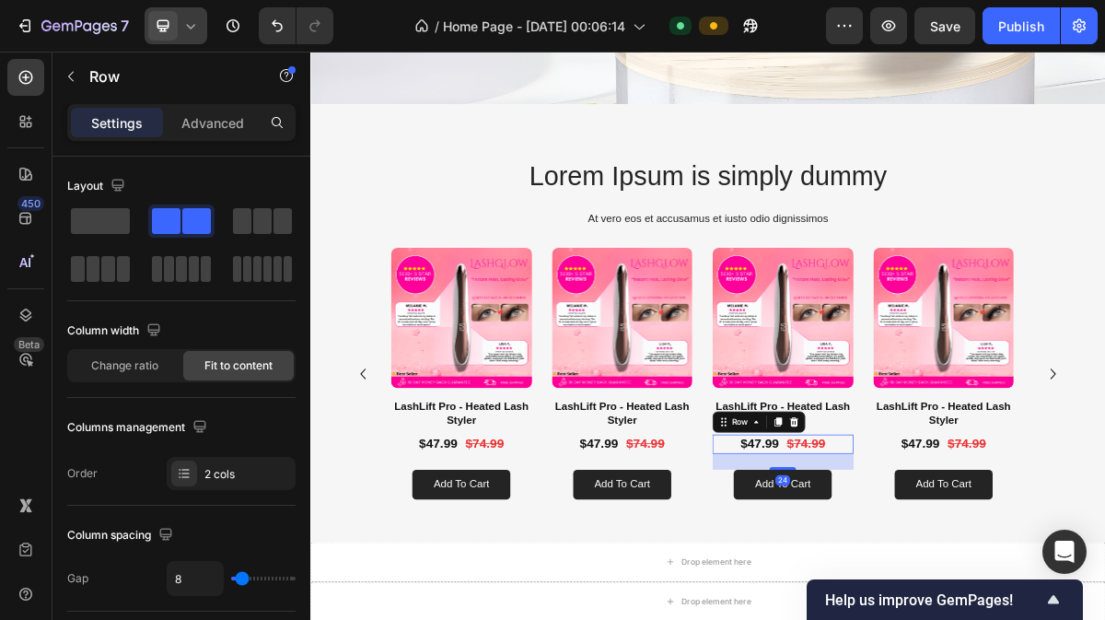
click at [1042, 611] on div "24" at bounding box center [967, 622] width 196 height 22
click at [1077, 575] on div "Product Images LashLift Pro - Heated Lash Styler Product Title $47.99 Product P…" at bounding box center [863, 499] width 880 height 350
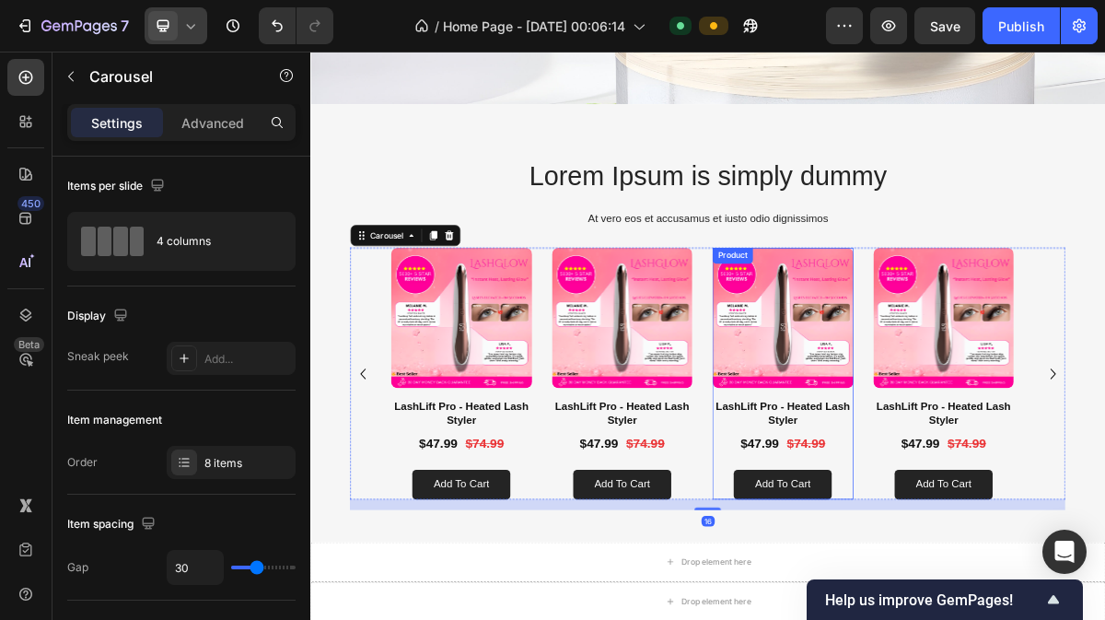
click at [1053, 617] on div "LashLift Pro - Heated Lash Styler Product Title $47.99 Product Price Product Pr…" at bounding box center [967, 603] width 196 height 139
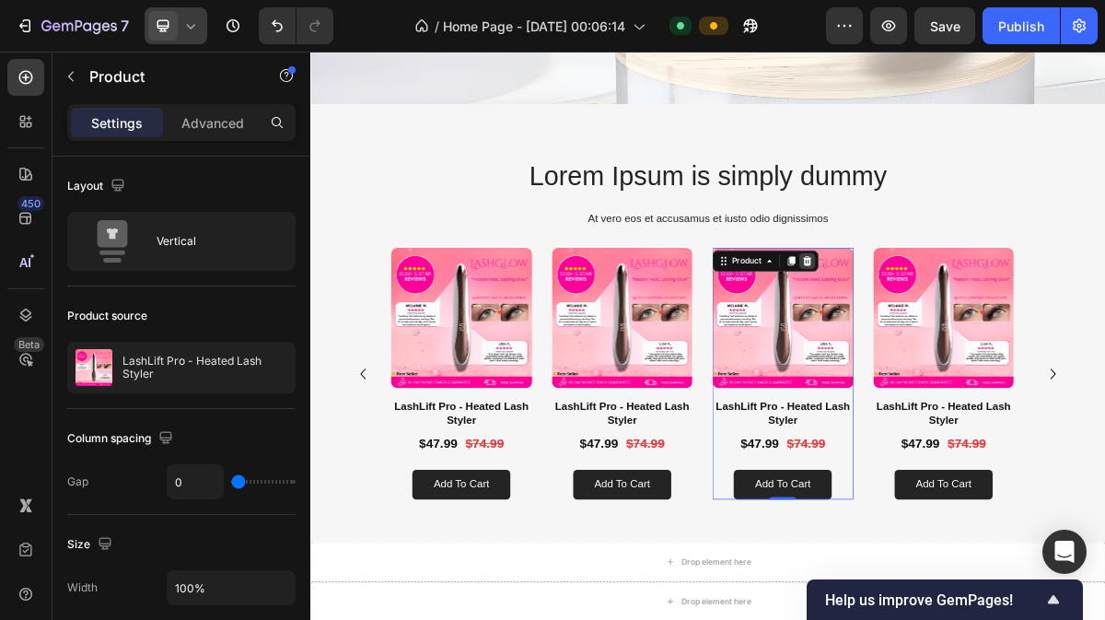
click at [1009, 332] on div at bounding box center [1001, 343] width 22 height 22
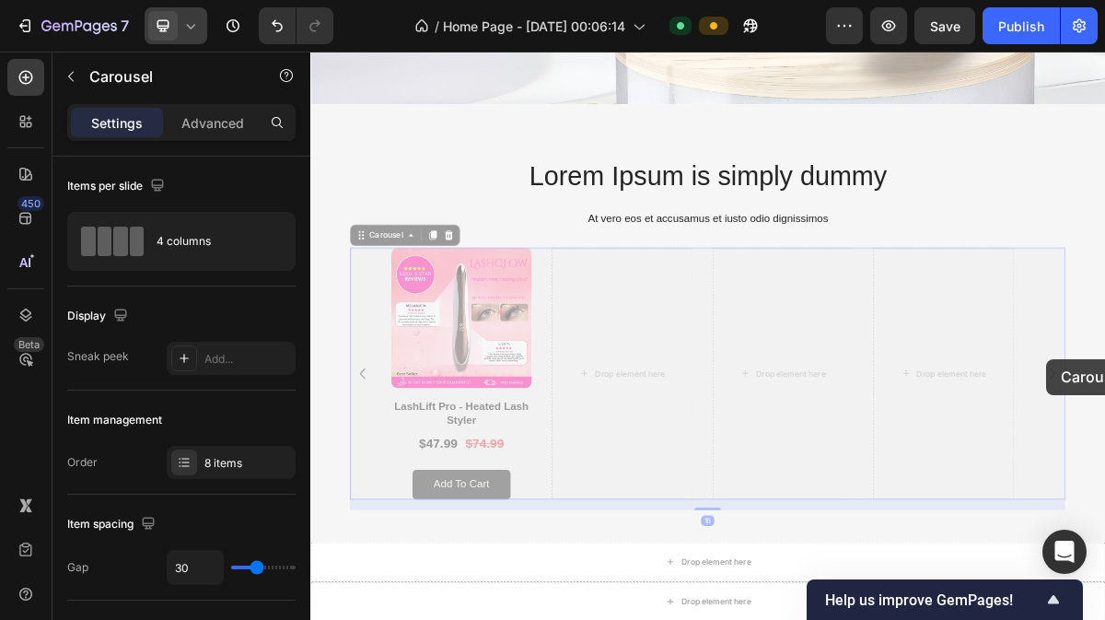
click at [310, 52] on icon "Carousel Next Arrow" at bounding box center [310, 52] width 0 height 0
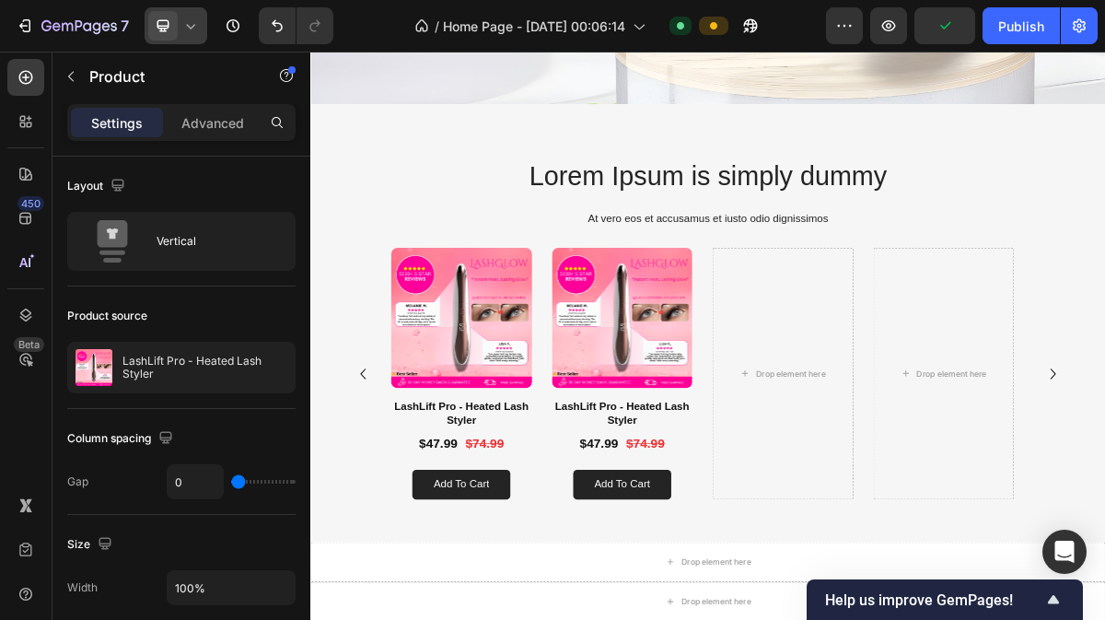
click at [829, 603] on div "LashLift Pro - Heated Lash Styler Product Title $47.99 Product Price Product Pr…" at bounding box center [744, 603] width 196 height 139
click at [820, 603] on div "LashLift Pro - Heated Lash Styler Product Title $47.99 Product Price Product Pr…" at bounding box center [744, 603] width 196 height 139
click at [795, 491] on img at bounding box center [744, 422] width 196 height 196
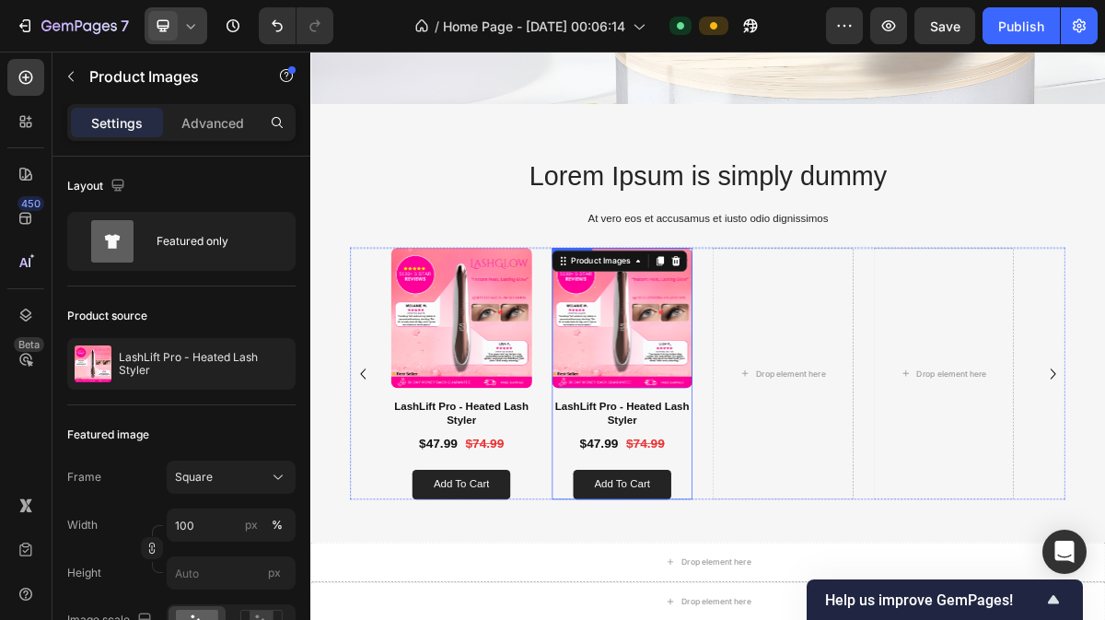
click at [828, 611] on div "LashLift Pro - Heated Lash Styler Product Title $47.99 Product Price Product Pr…" at bounding box center [744, 603] width 196 height 139
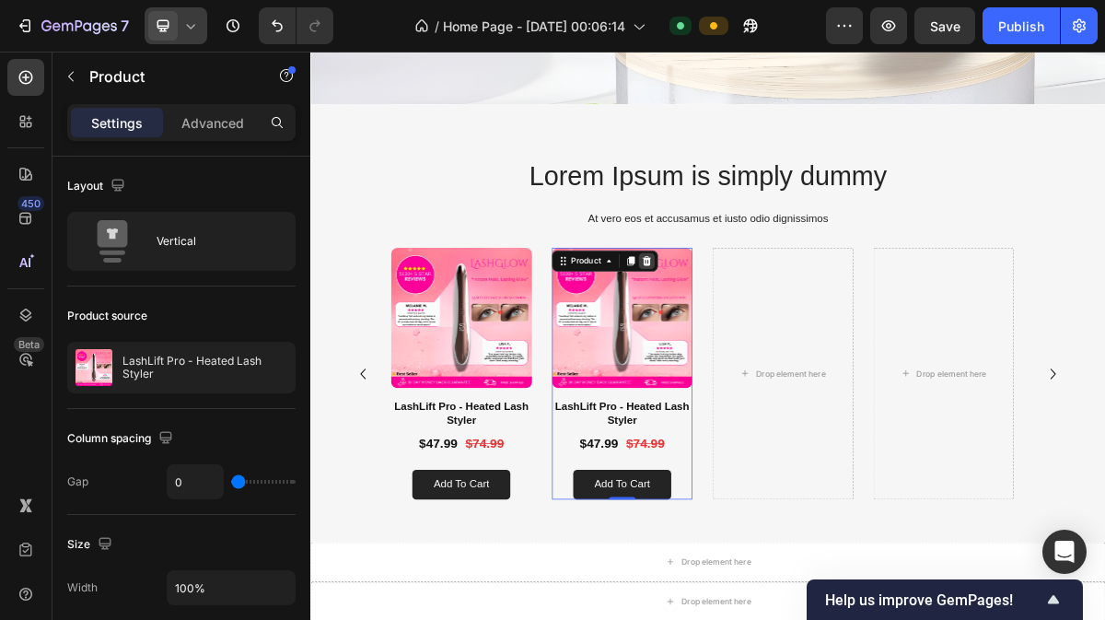
click at [780, 336] on icon at bounding box center [778, 342] width 12 height 13
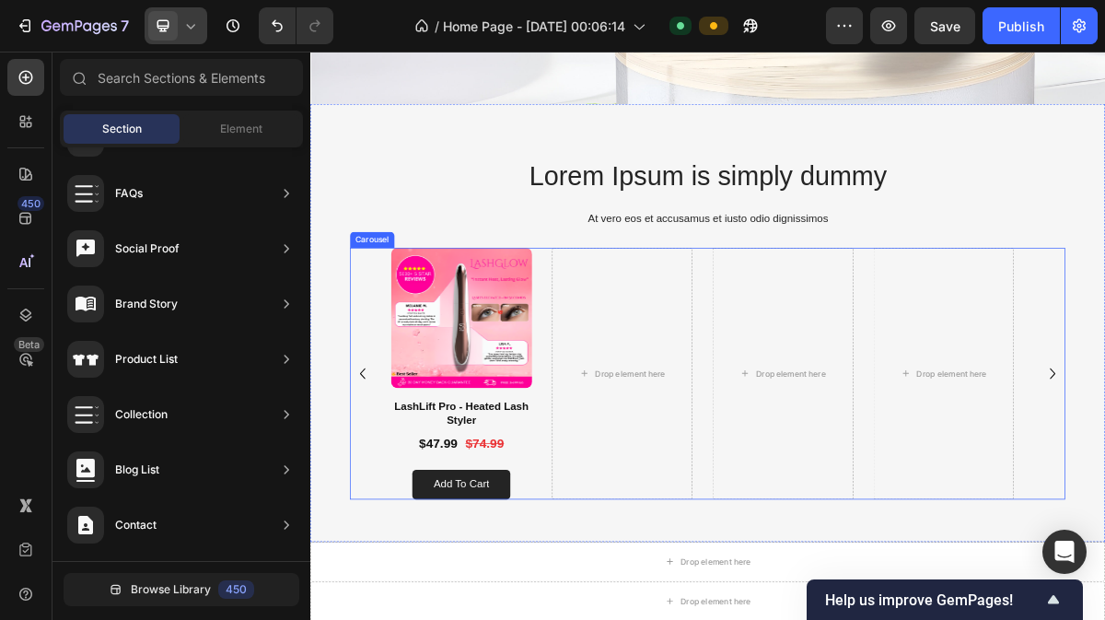
click at [396, 484] on icon "Carousel Back Arrow" at bounding box center [382, 498] width 29 height 29
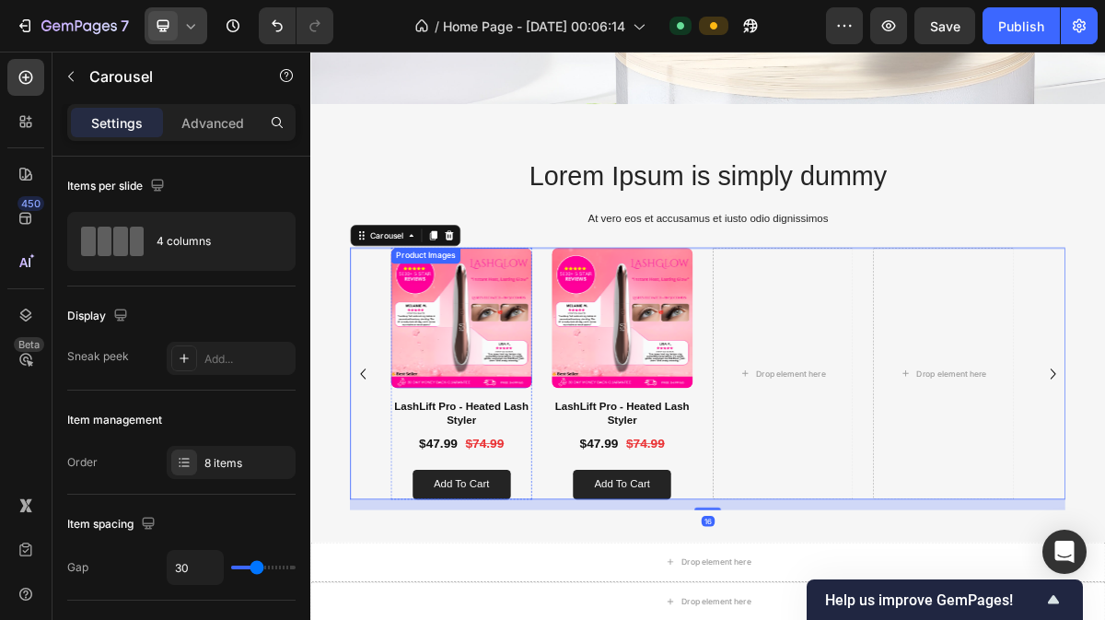
click at [529, 356] on img at bounding box center [521, 422] width 196 height 196
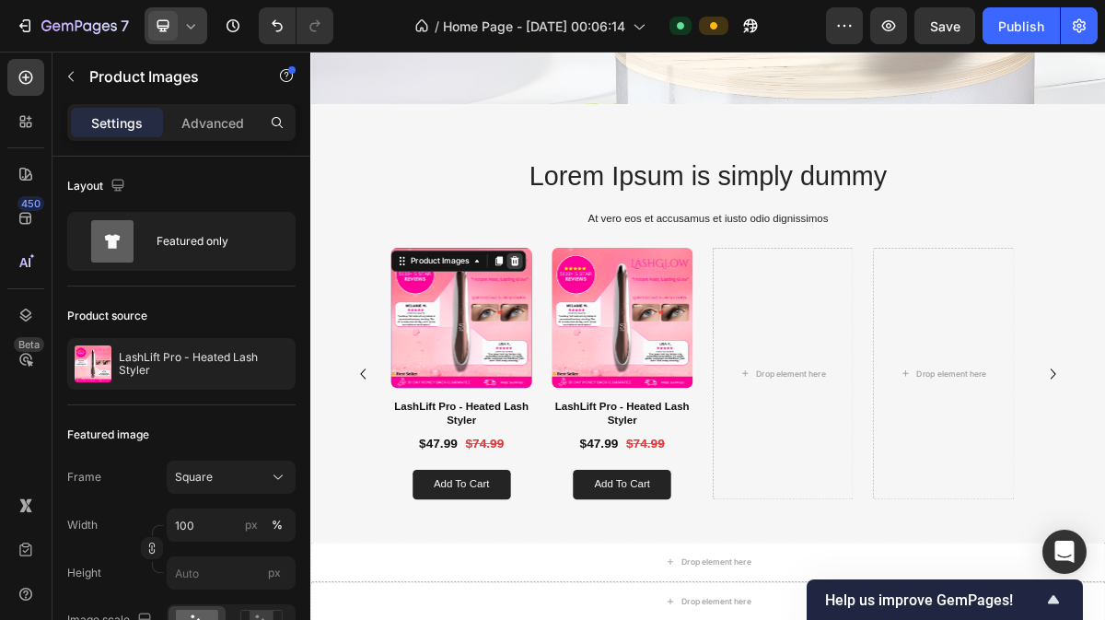
click at [599, 336] on icon at bounding box center [594, 342] width 12 height 13
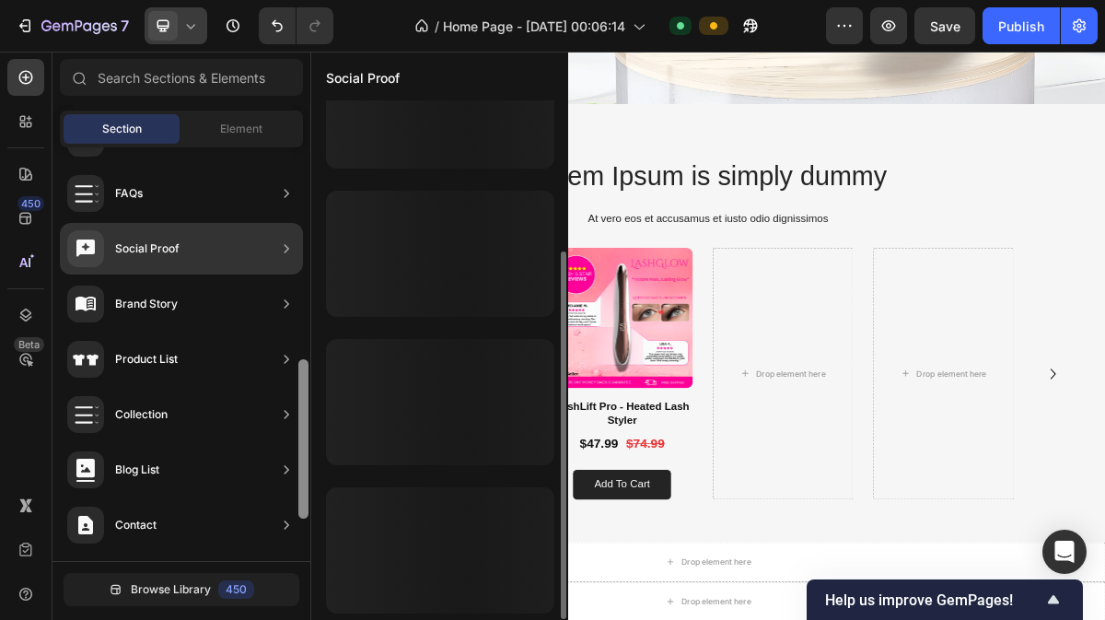
scroll to position [212, 0]
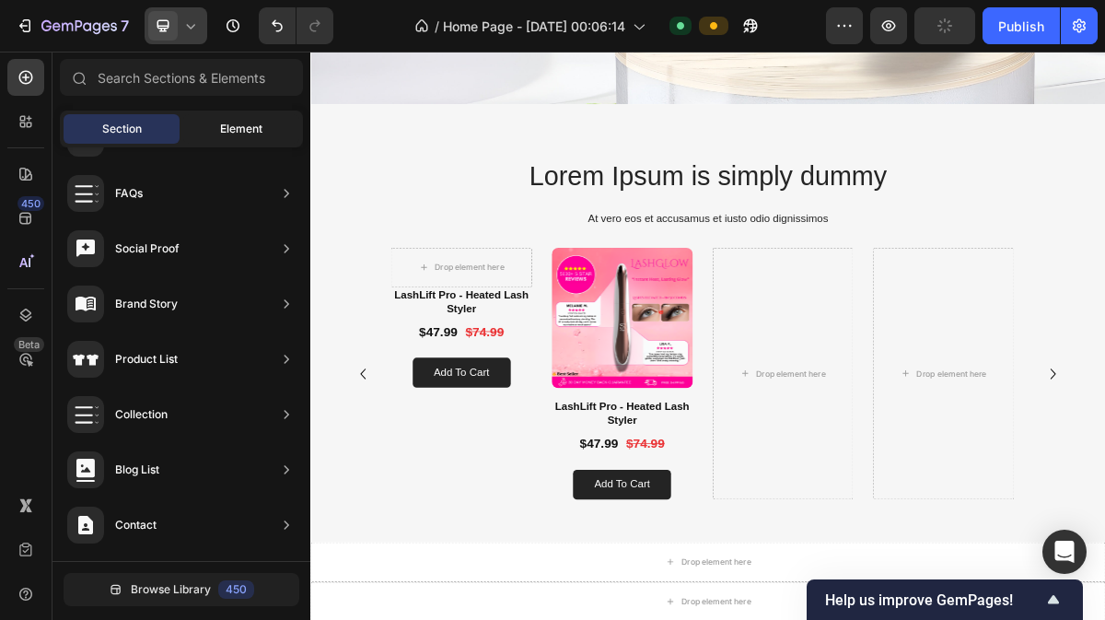
click at [229, 126] on span "Element" at bounding box center [241, 129] width 42 height 17
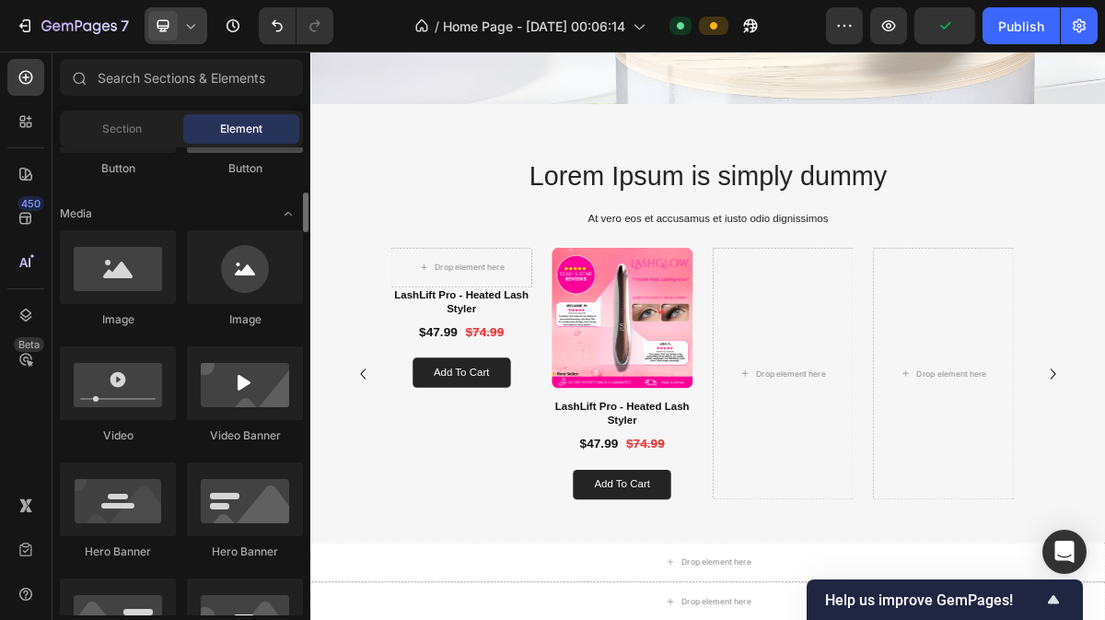
scroll to position [518, 0]
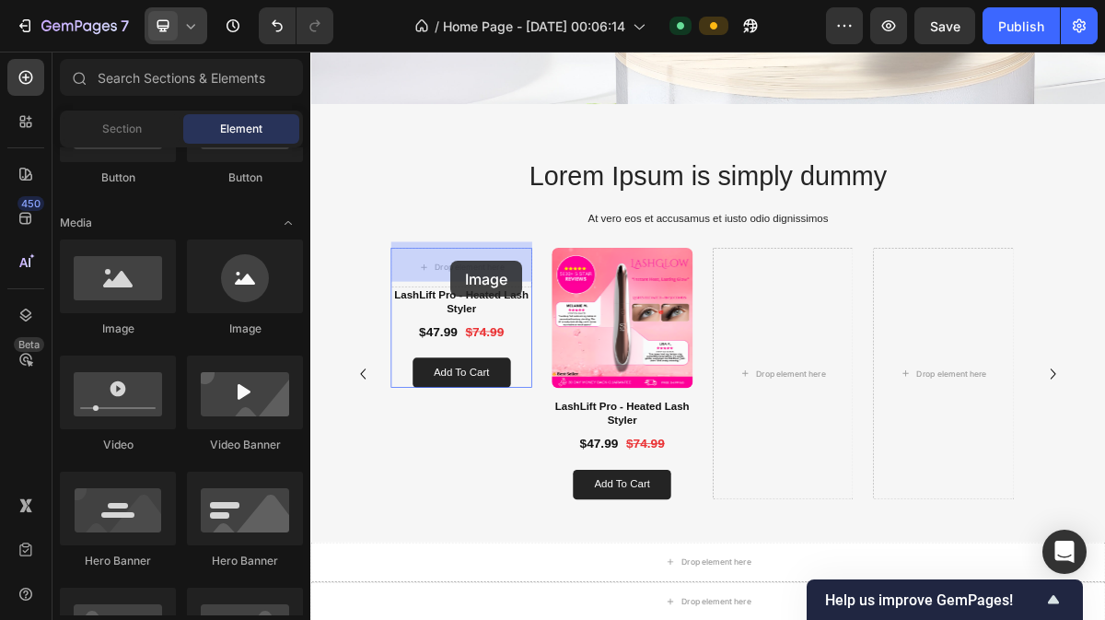
drag, startPoint x: 462, startPoint y: 327, endPoint x: 503, endPoint y: 343, distance: 43.4
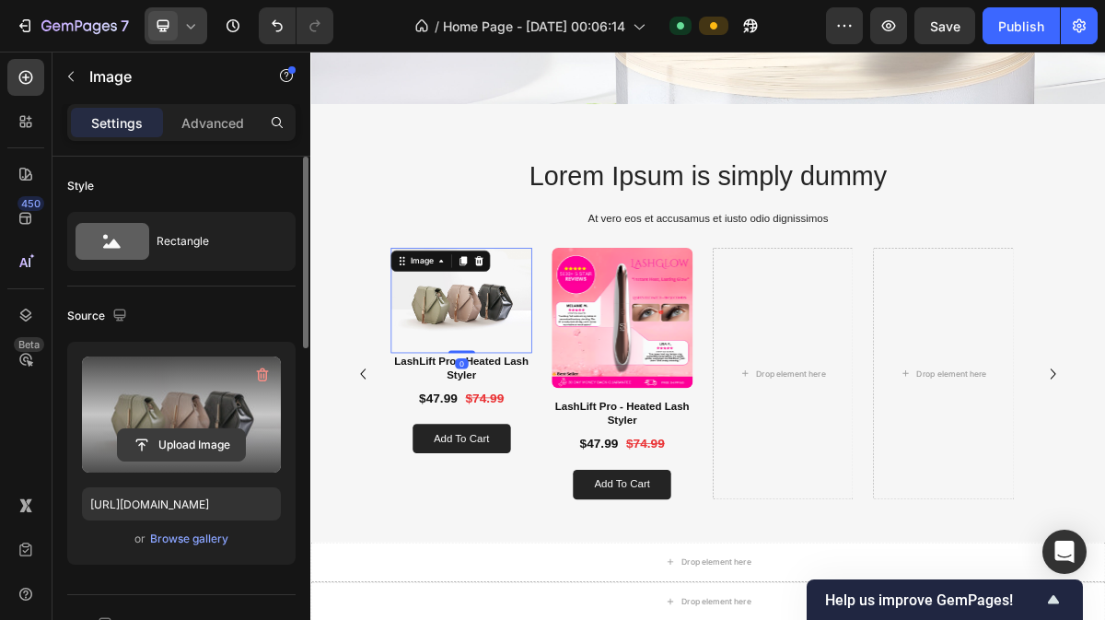
click at [193, 429] on input "file" at bounding box center [181, 444] width 127 height 31
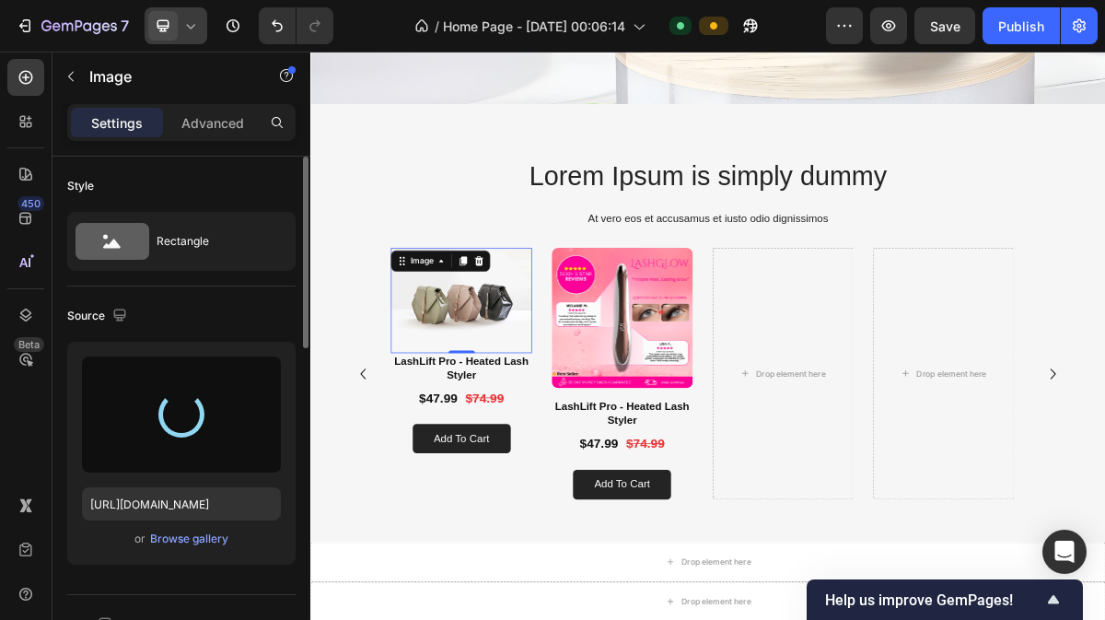
type input "[URL][DOMAIN_NAME]"
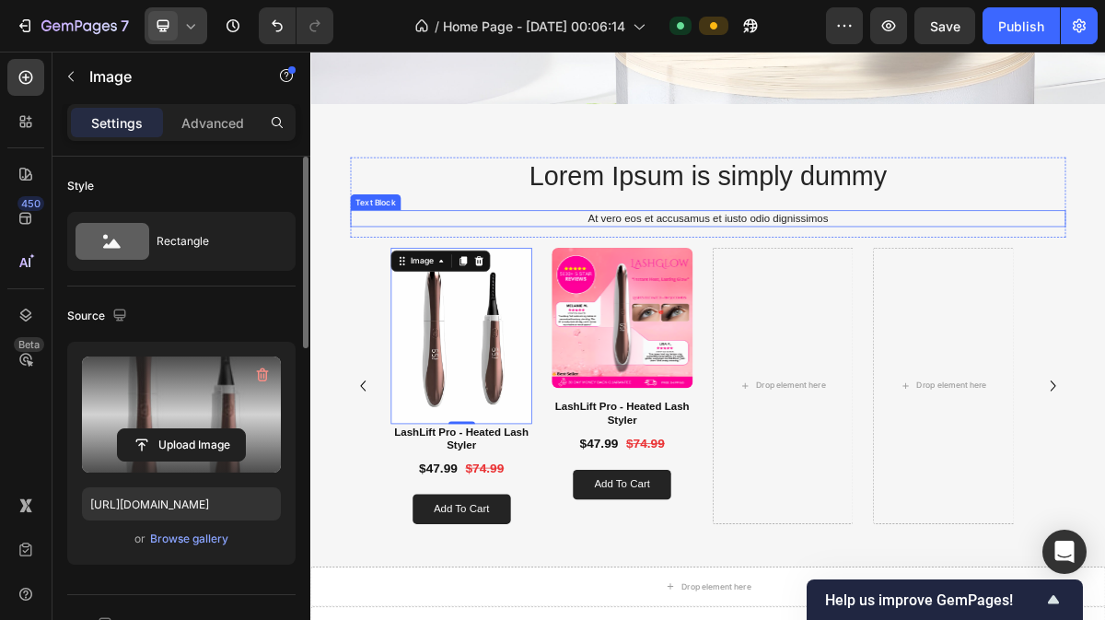
click at [562, 262] on div "Lorem Ipsum is simply dummy Heading At vero eos et accusamus et iusto odio dign…" at bounding box center [863, 253] width 995 height 111
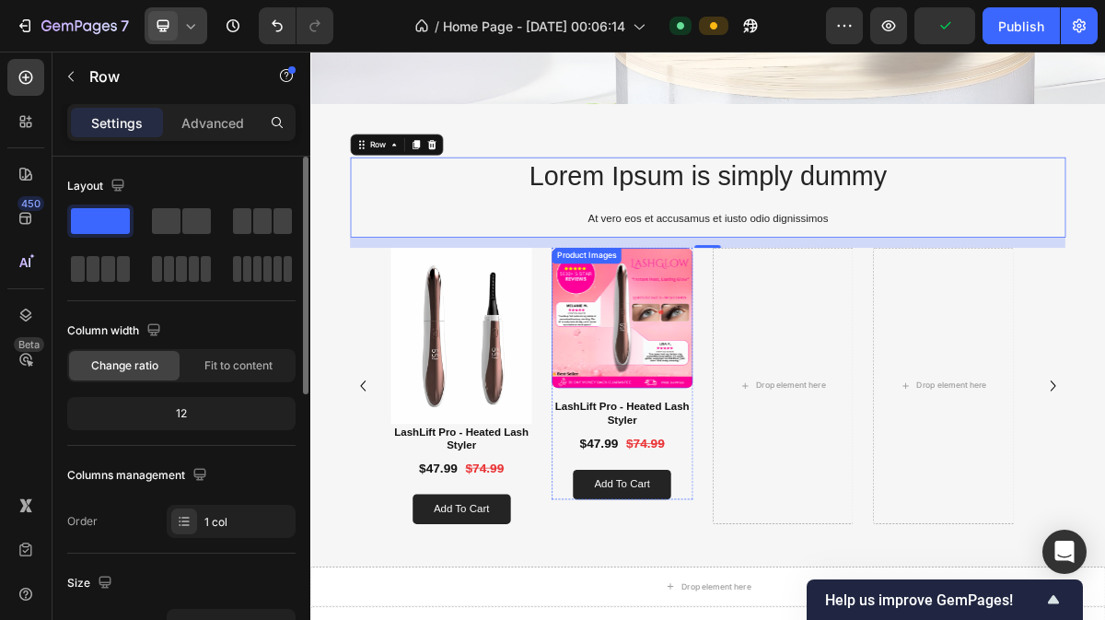
click at [759, 445] on img at bounding box center [744, 422] width 196 height 196
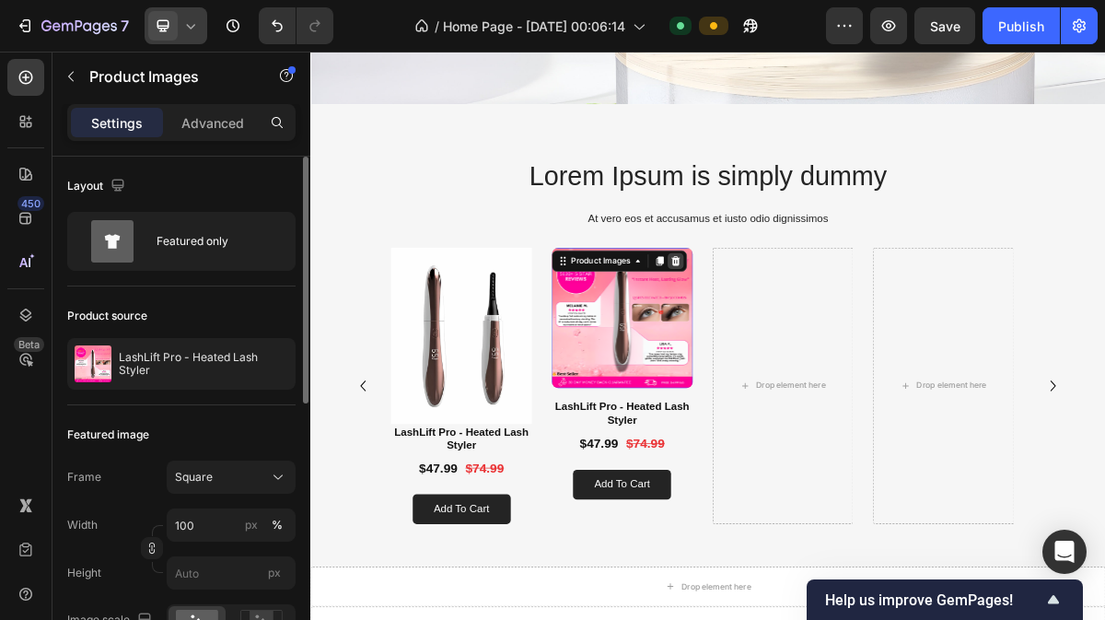
click at [823, 336] on icon at bounding box center [818, 342] width 12 height 13
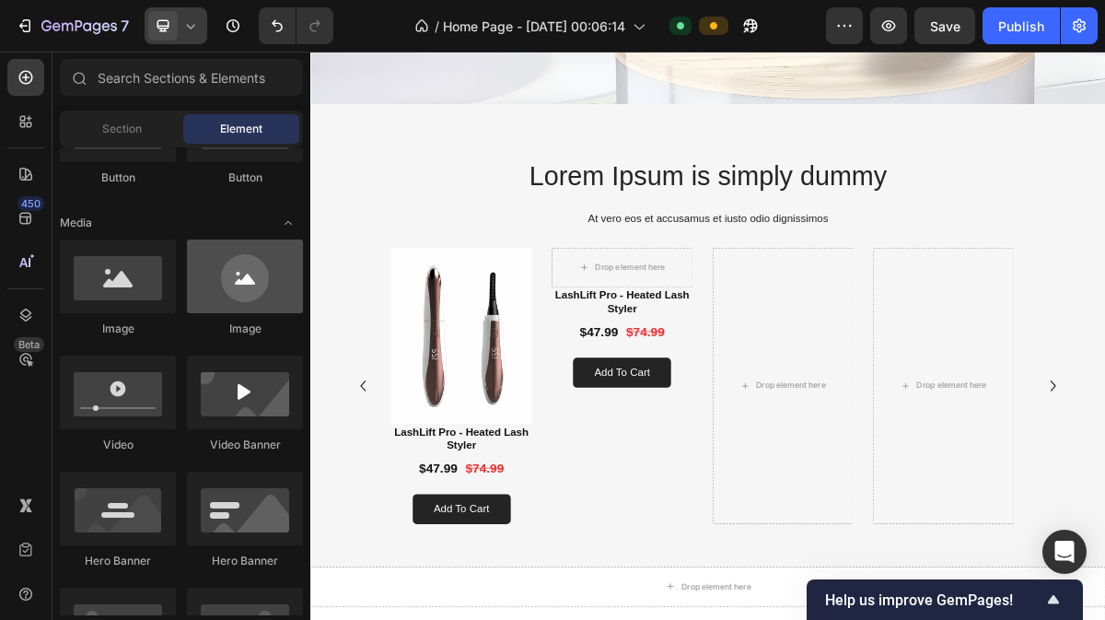
click at [227, 283] on div at bounding box center [245, 276] width 116 height 74
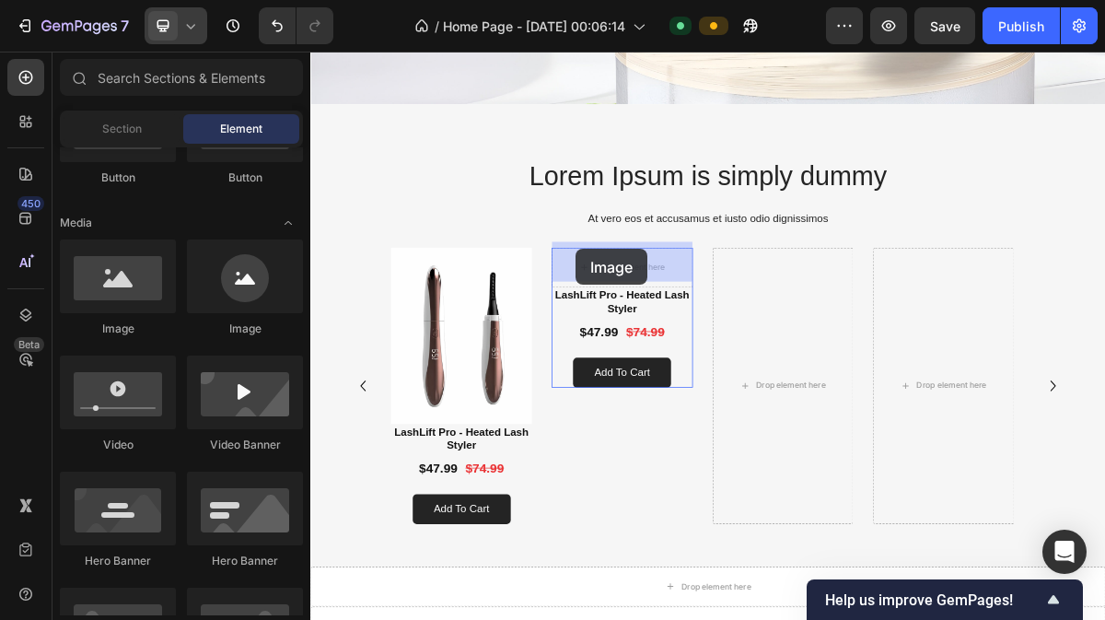
drag, startPoint x: 488, startPoint y: 340, endPoint x: 678, endPoint y: 330, distance: 190.0
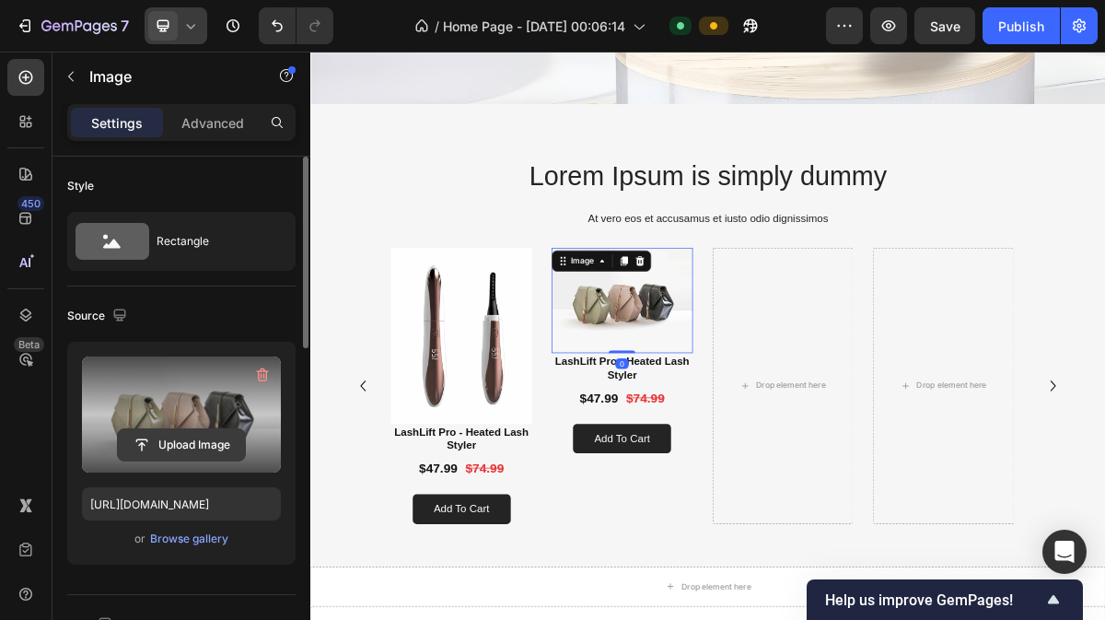
click at [192, 430] on input "file" at bounding box center [181, 444] width 127 height 31
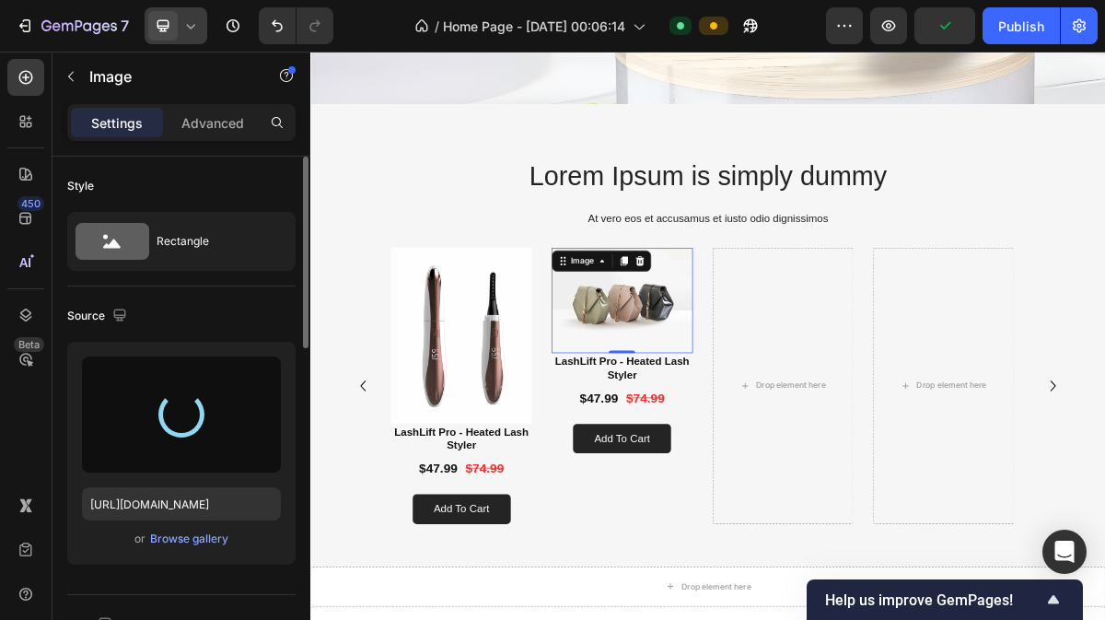
type input "[URL][DOMAIN_NAME]"
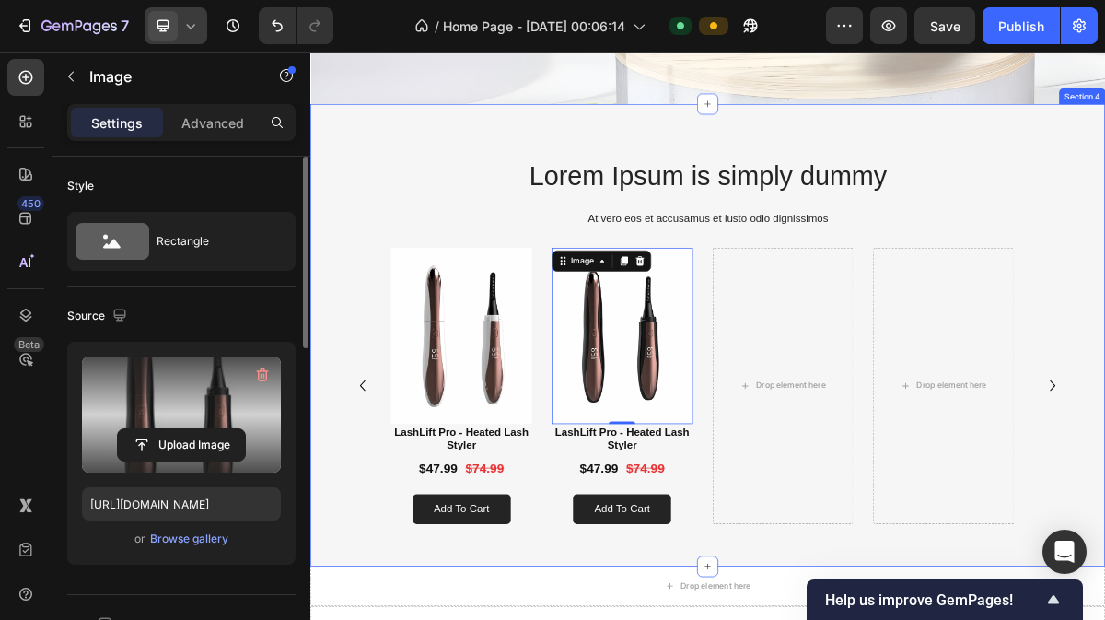
click at [418, 155] on div "Lorem Ipsum is simply dummy Heading At vero eos et accusamus et iusto odio dign…" at bounding box center [862, 445] width 1105 height 643
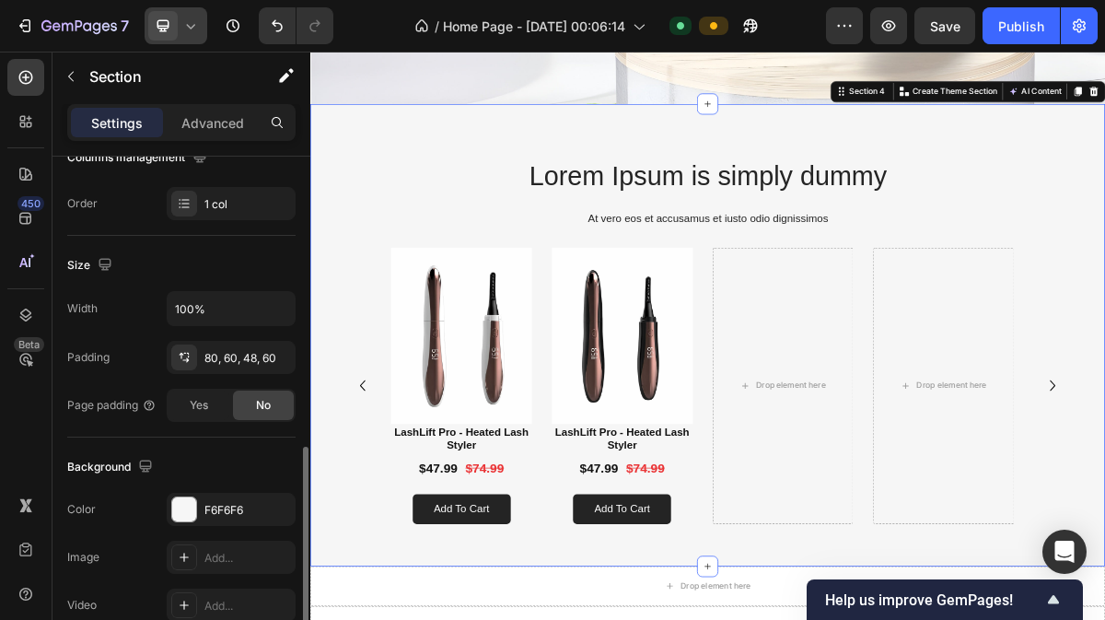
scroll to position [416, 0]
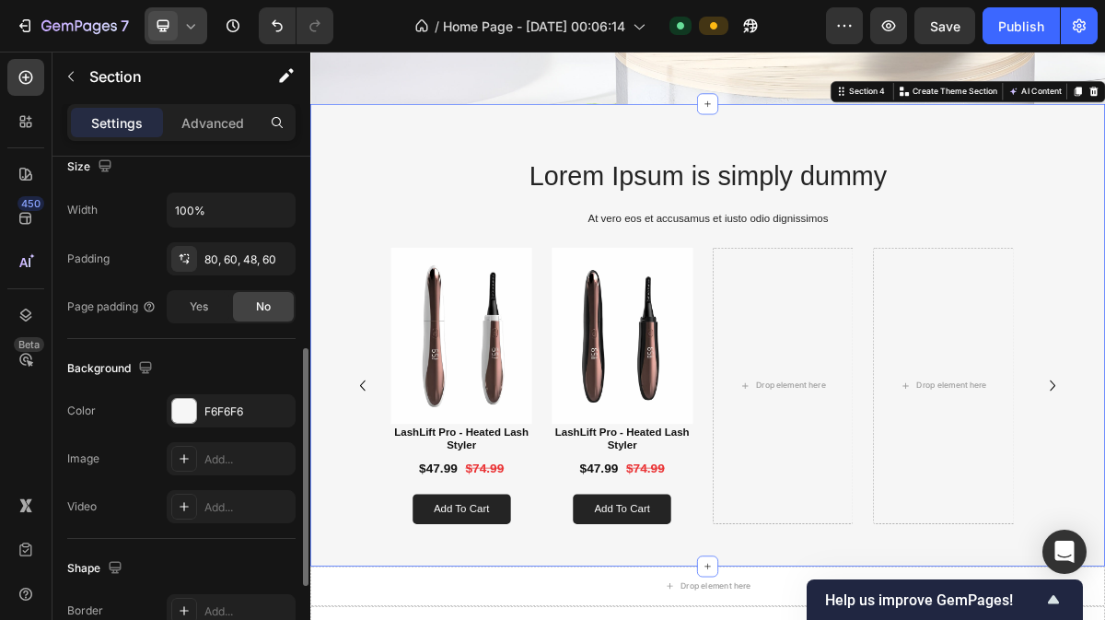
click at [208, 404] on div "F6F6F6" at bounding box center [247, 411] width 87 height 17
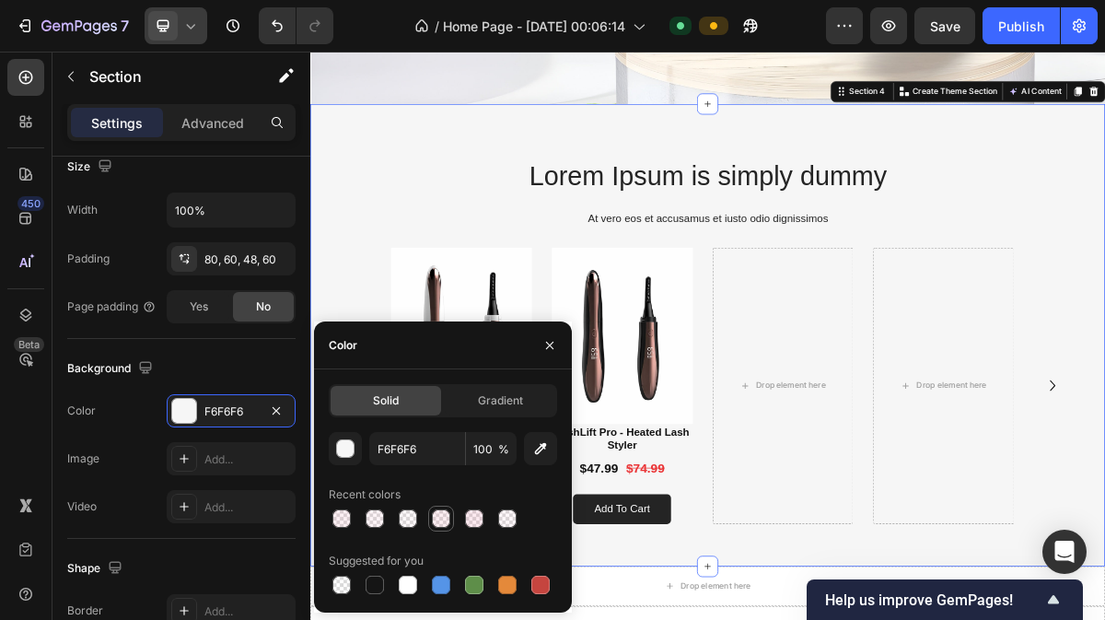
click at [430, 518] on div at bounding box center [441, 518] width 22 height 22
type input "E75480"
type input "10"
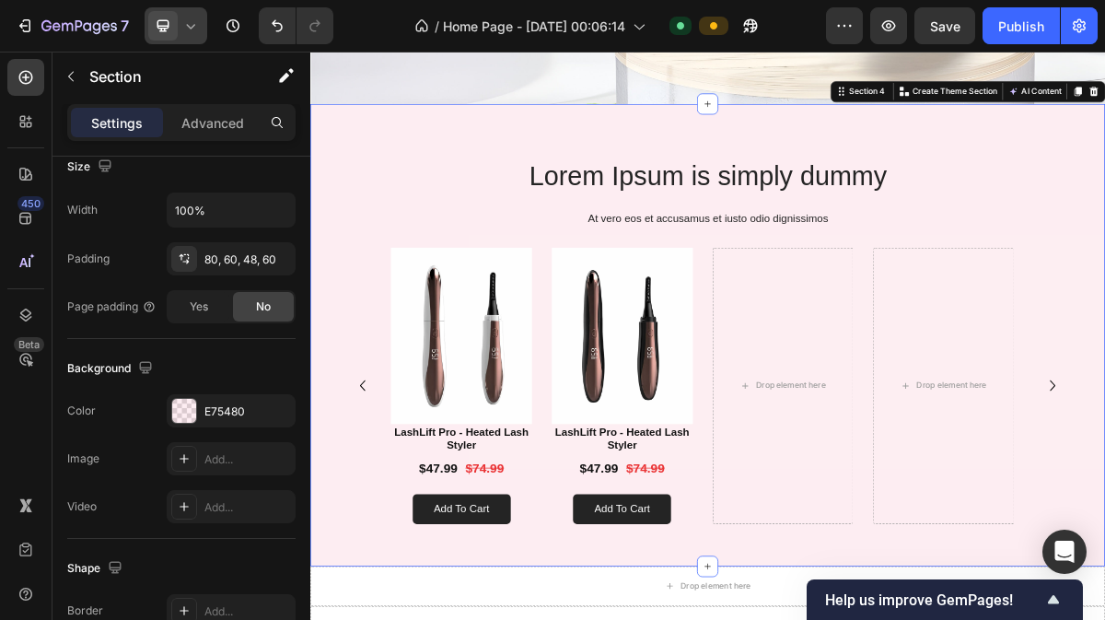
click at [351, 332] on div "Lorem Ipsum is simply dummy Heading At vero eos et accusamus et iusto odio dign…" at bounding box center [862, 445] width 1105 height 643
click at [1104, 305] on div "Lorem Ipsum is simply dummy Heading At vero eos et accusamus et iusto odio dign…" at bounding box center [863, 460] width 995 height 525
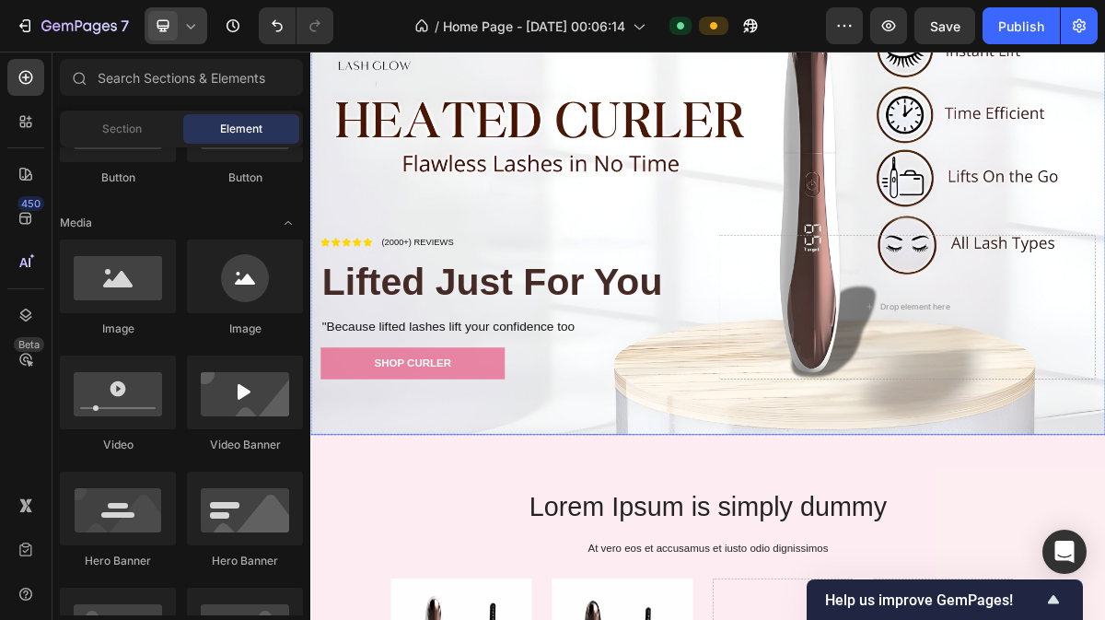
scroll to position [198, 0]
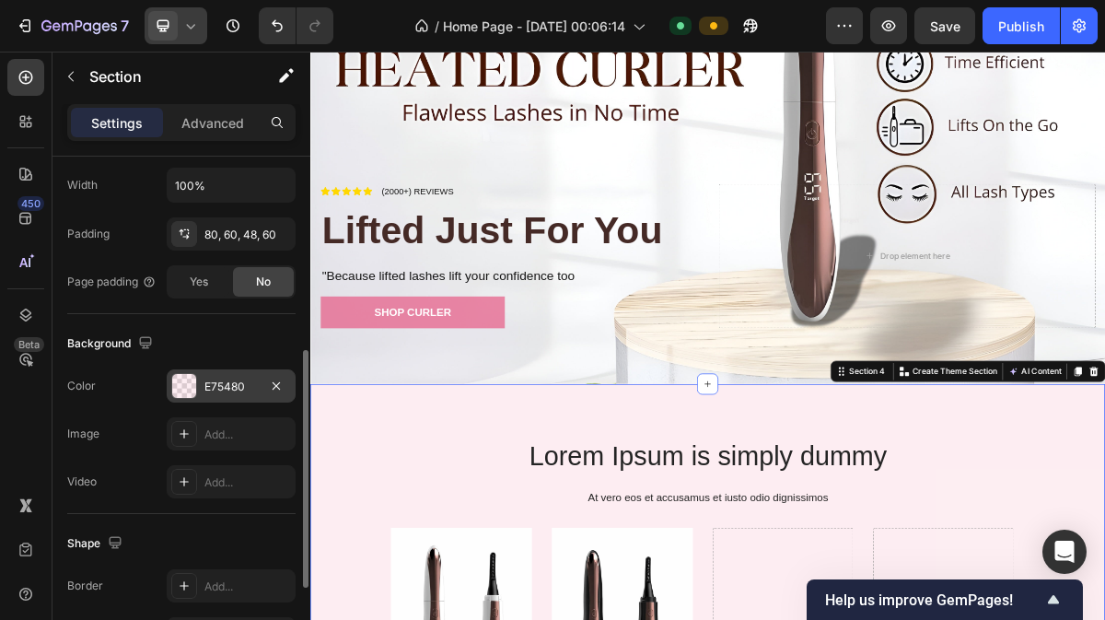
scroll to position [442, 0]
click at [231, 387] on div "E75480" at bounding box center [230, 386] width 53 height 17
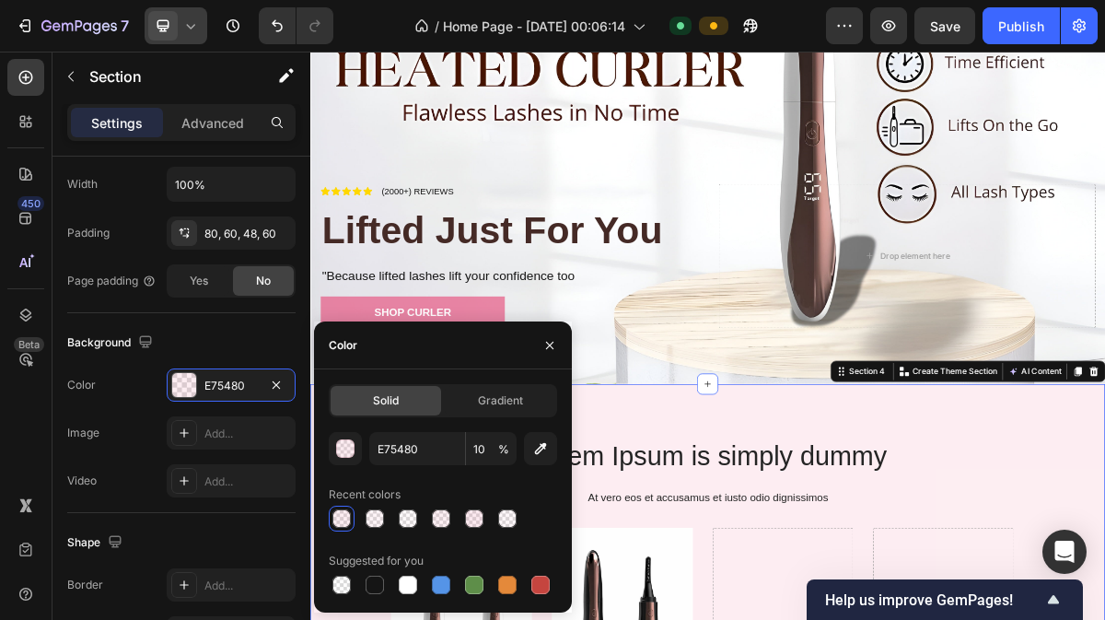
click at [343, 507] on div at bounding box center [342, 518] width 22 height 22
click at [343, 440] on div "button" at bounding box center [346, 449] width 18 height 18
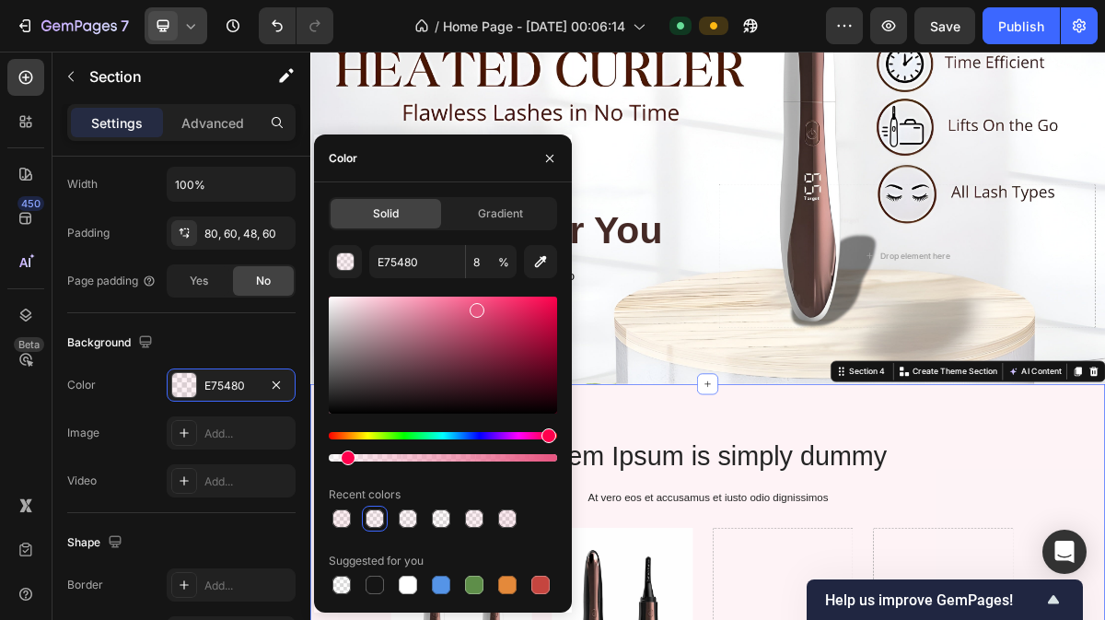
click at [344, 461] on div at bounding box center [348, 457] width 15 height 15
type input "7"
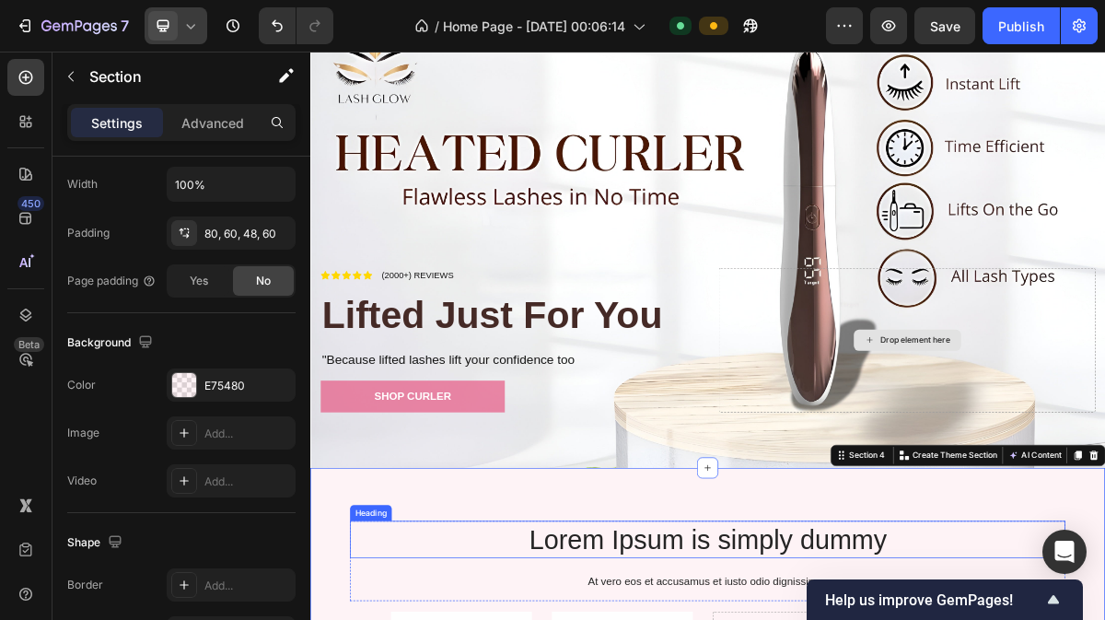
scroll to position [58, 0]
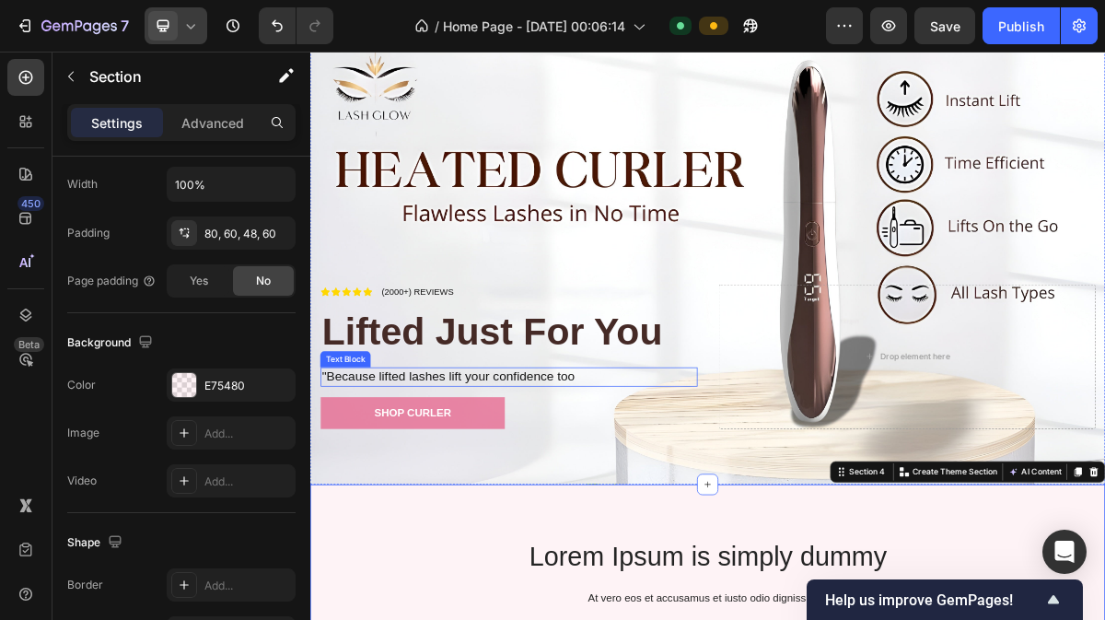
click at [588, 504] on p ""Because lifted lashes lift your confidence too" at bounding box center [586, 503] width 520 height 23
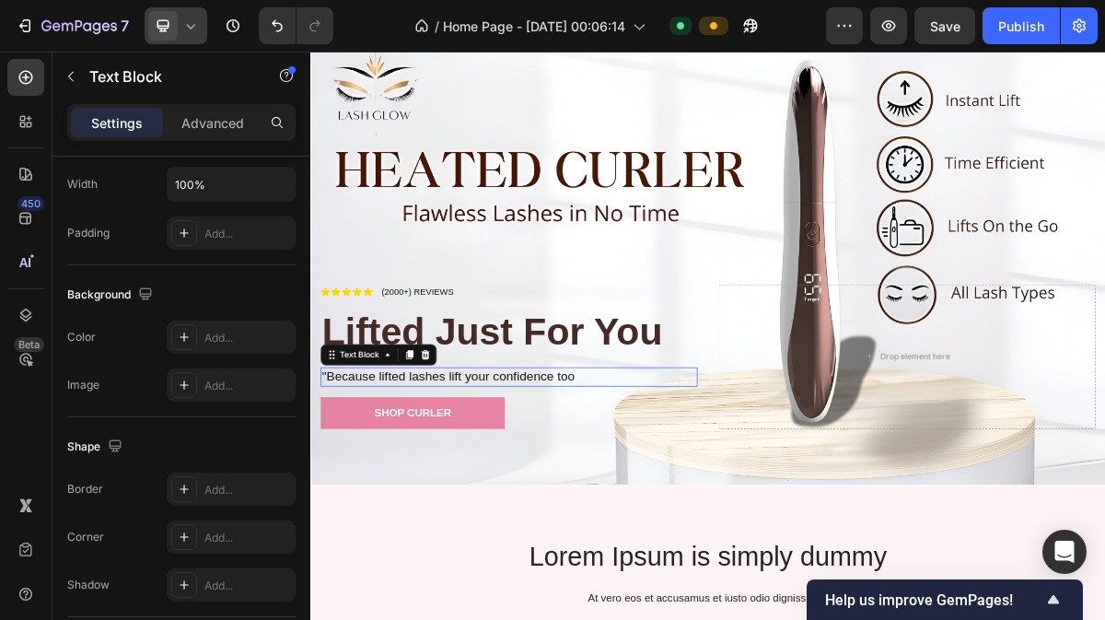
scroll to position [0, 0]
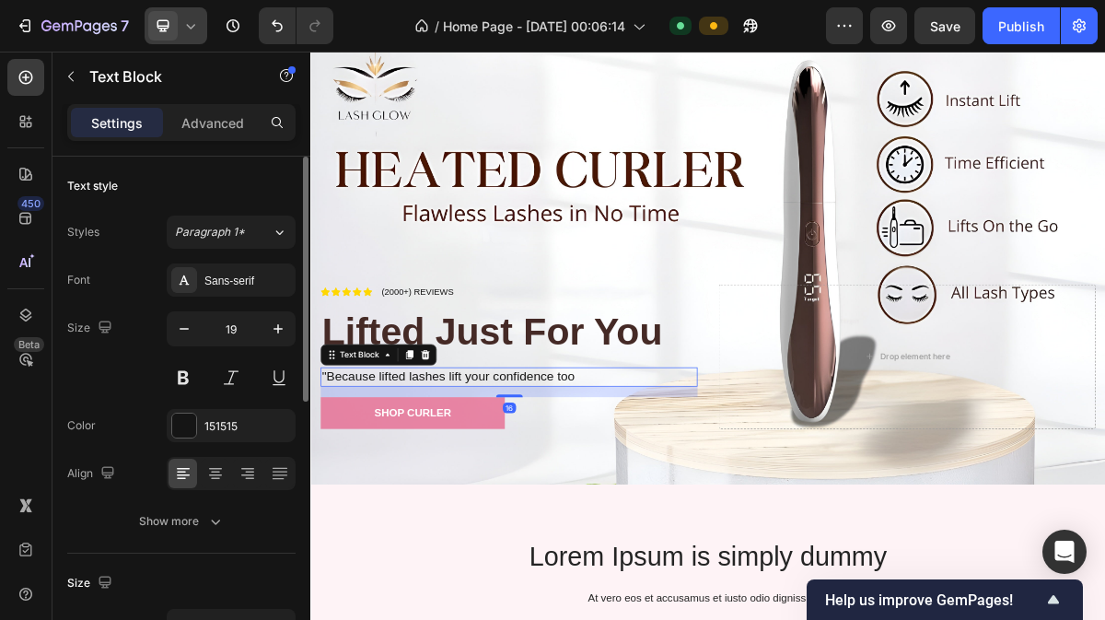
click at [332, 492] on p ""Because lifted lashes lift your confidence too" at bounding box center [586, 503] width 520 height 23
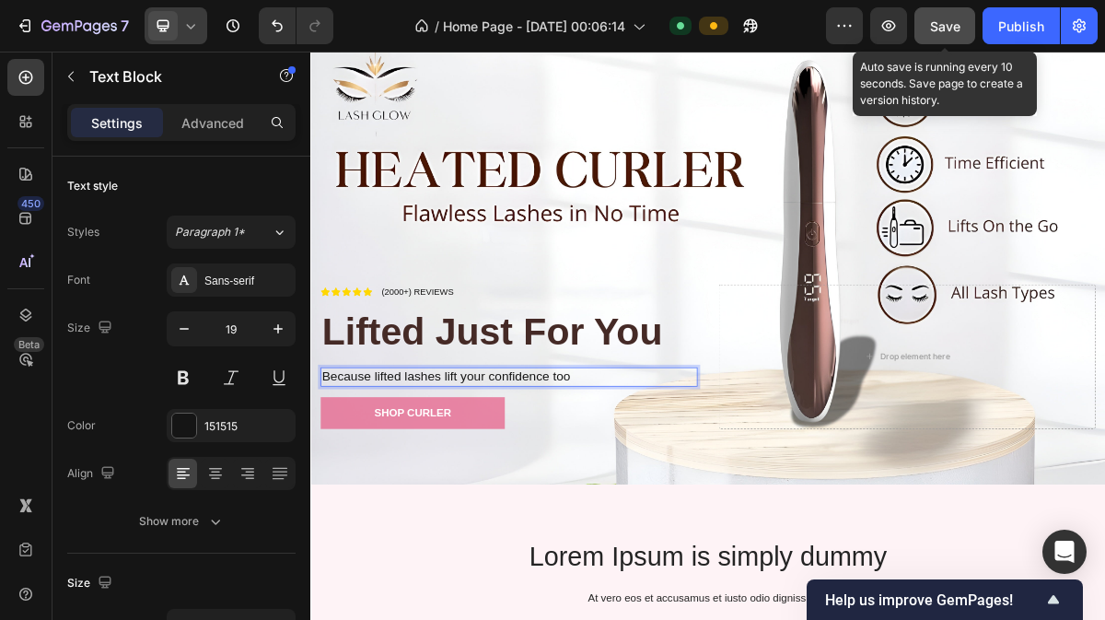
click at [941, 15] on button "Save" at bounding box center [944, 25] width 61 height 37
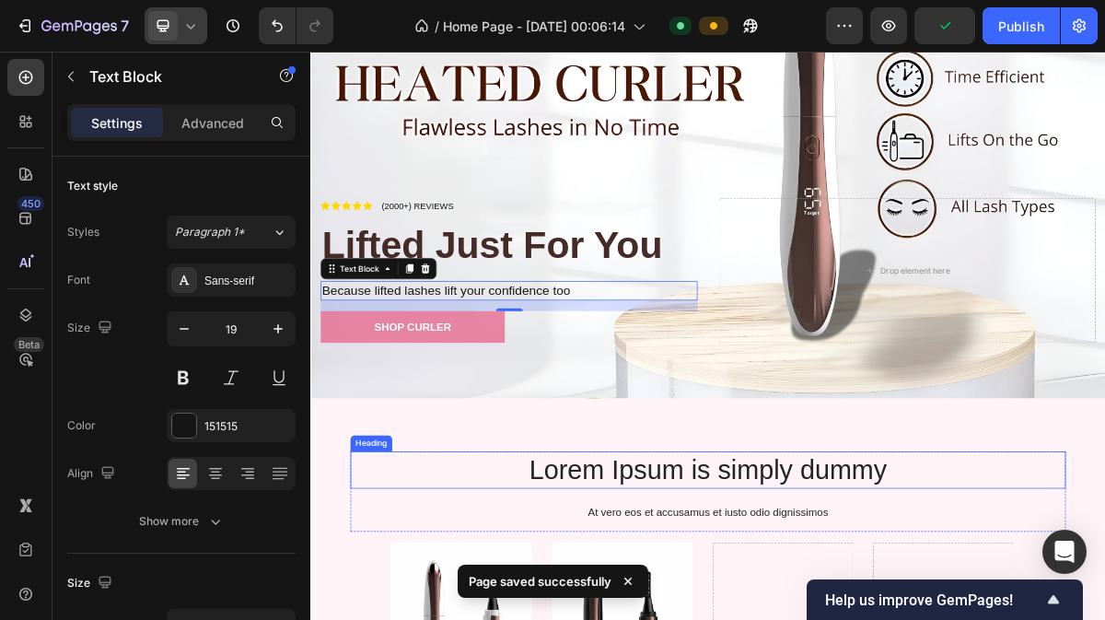
scroll to position [185, 0]
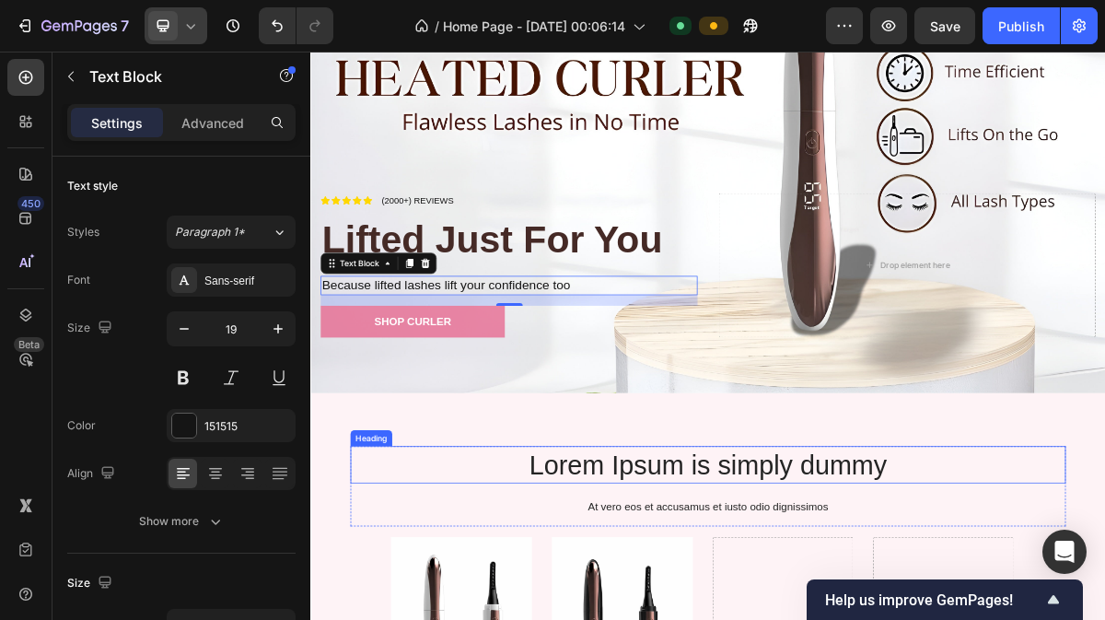
click at [749, 600] on h2 "Lorem Ipsum is simply dummy" at bounding box center [863, 625] width 995 height 52
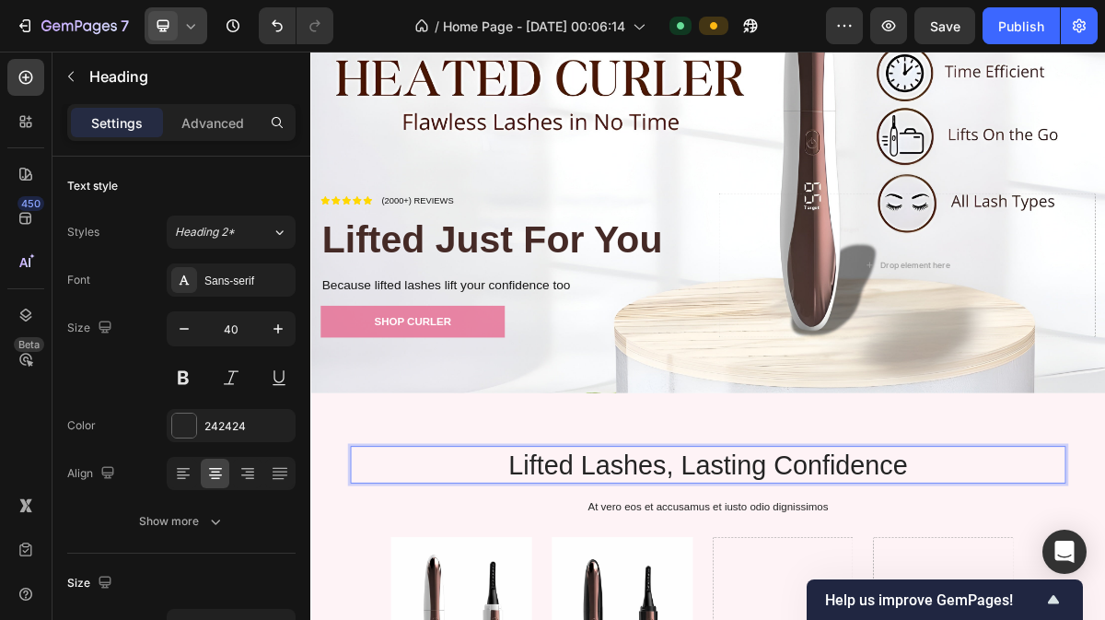
click at [797, 601] on p "Lifted Lashes, Lasting Confidence" at bounding box center [862, 625] width 991 height 48
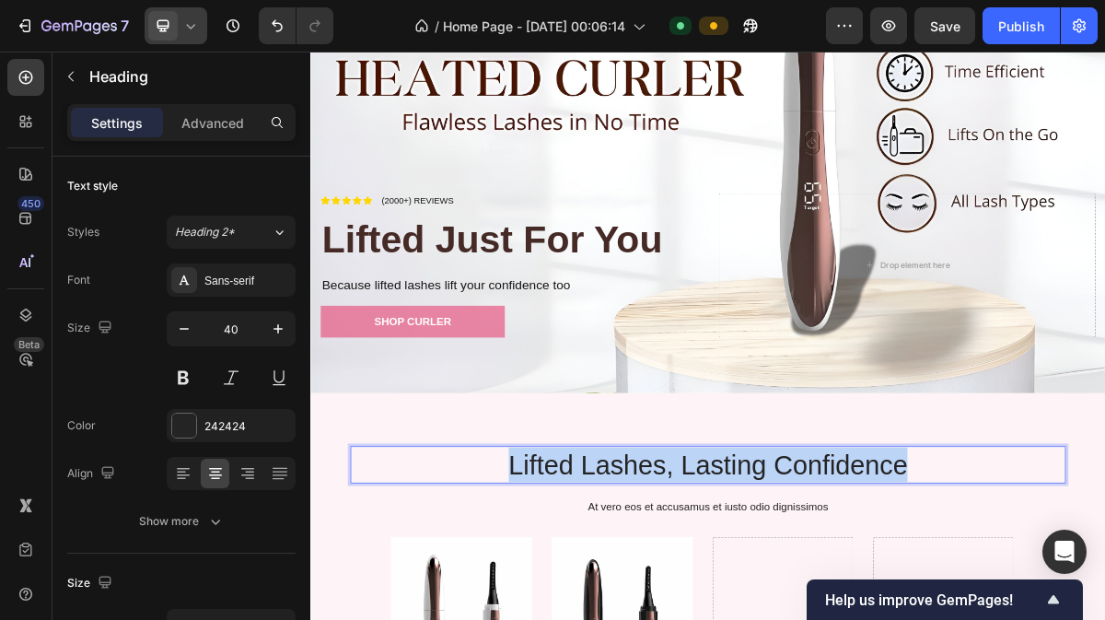
click at [797, 601] on p "Lifted Lashes, Lasting Confidence" at bounding box center [862, 625] width 991 height 48
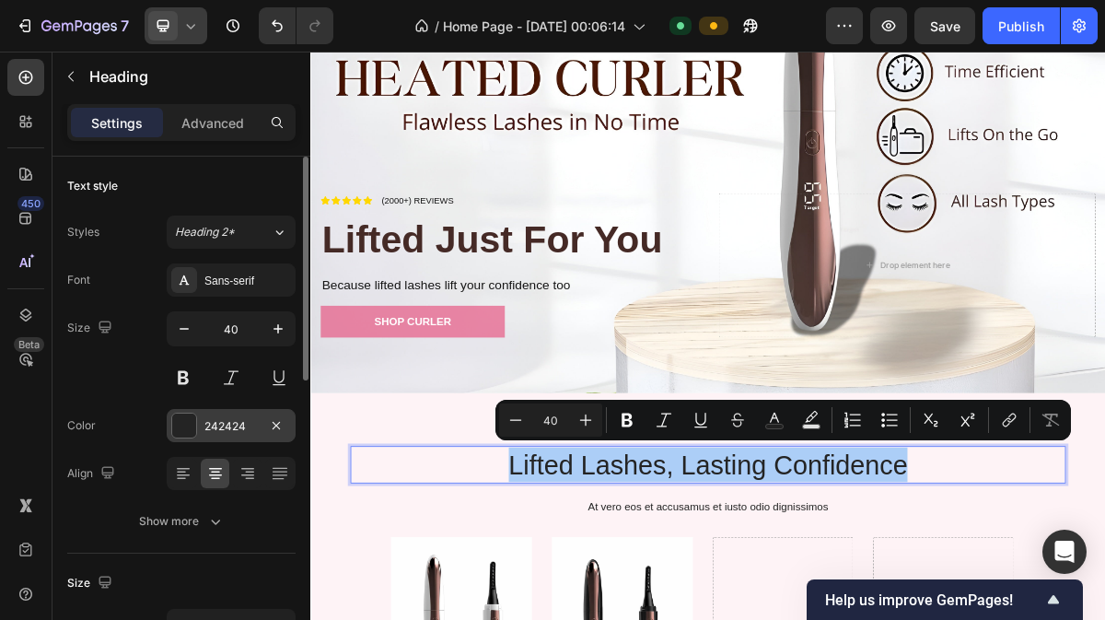
click at [219, 429] on div "242424" at bounding box center [230, 426] width 53 height 17
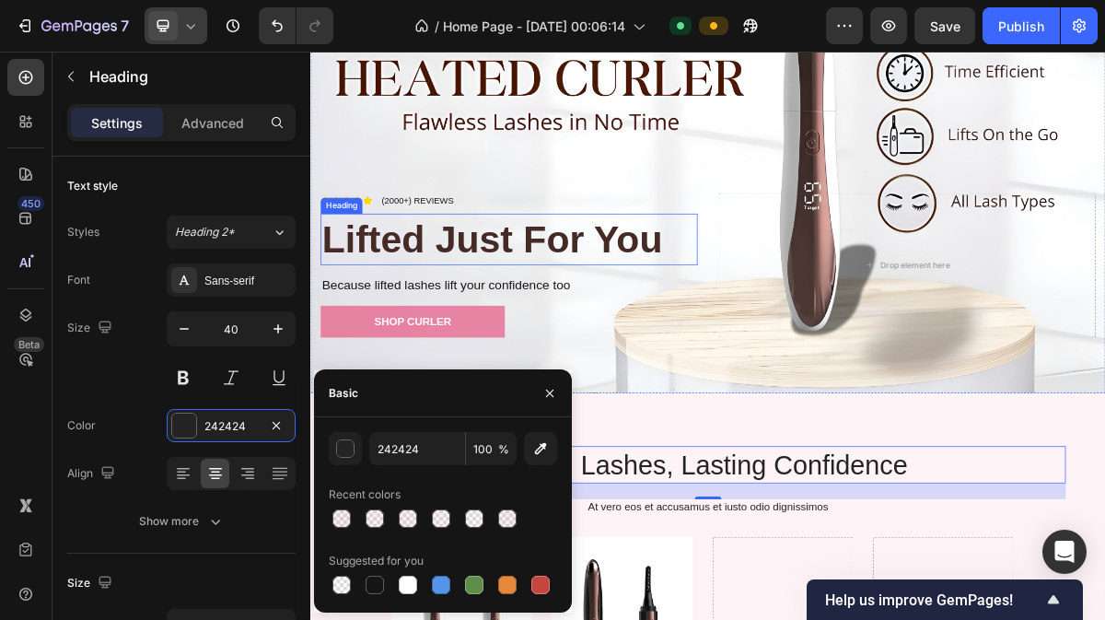
click at [566, 313] on h2 "Lifted Just For You" at bounding box center [586, 312] width 524 height 72
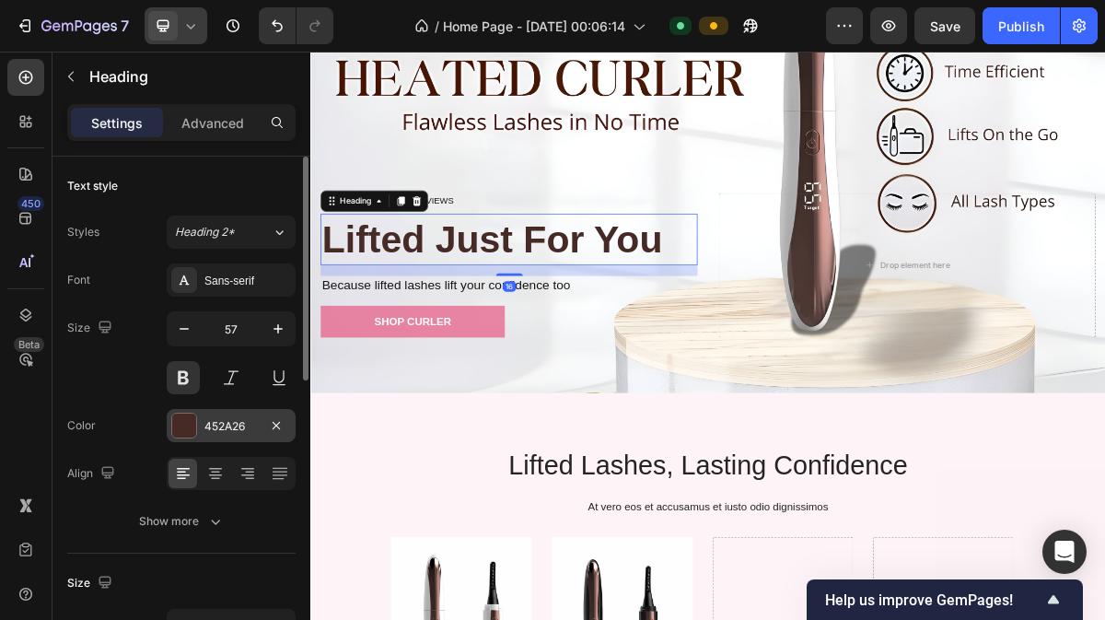
click at [236, 423] on div "452A26" at bounding box center [230, 426] width 53 height 17
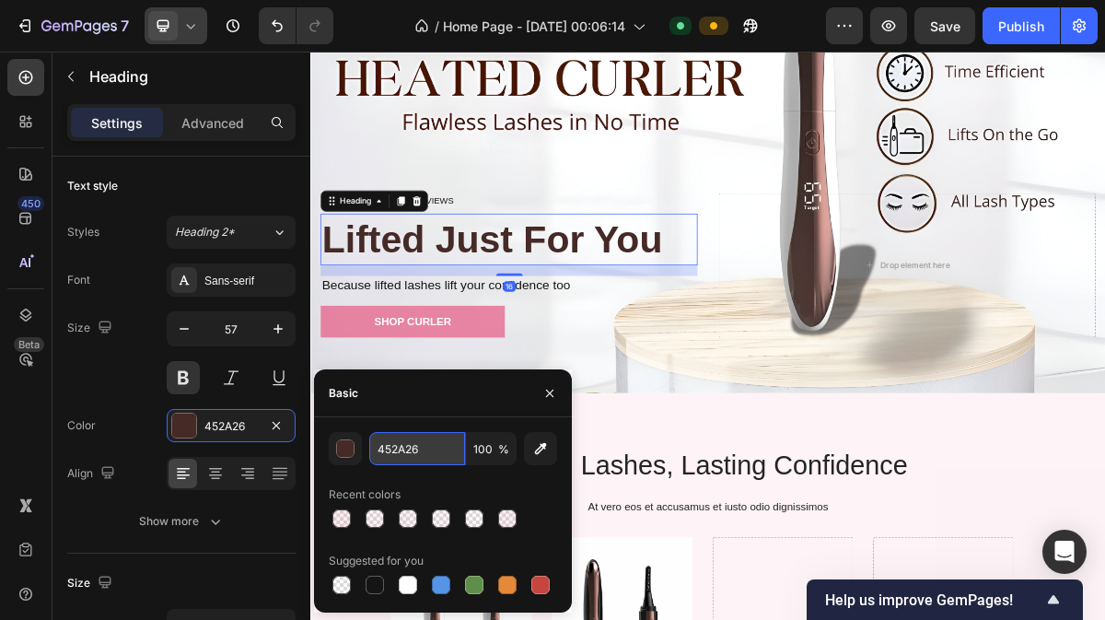
click at [414, 452] on input "452A26" at bounding box center [417, 448] width 96 height 33
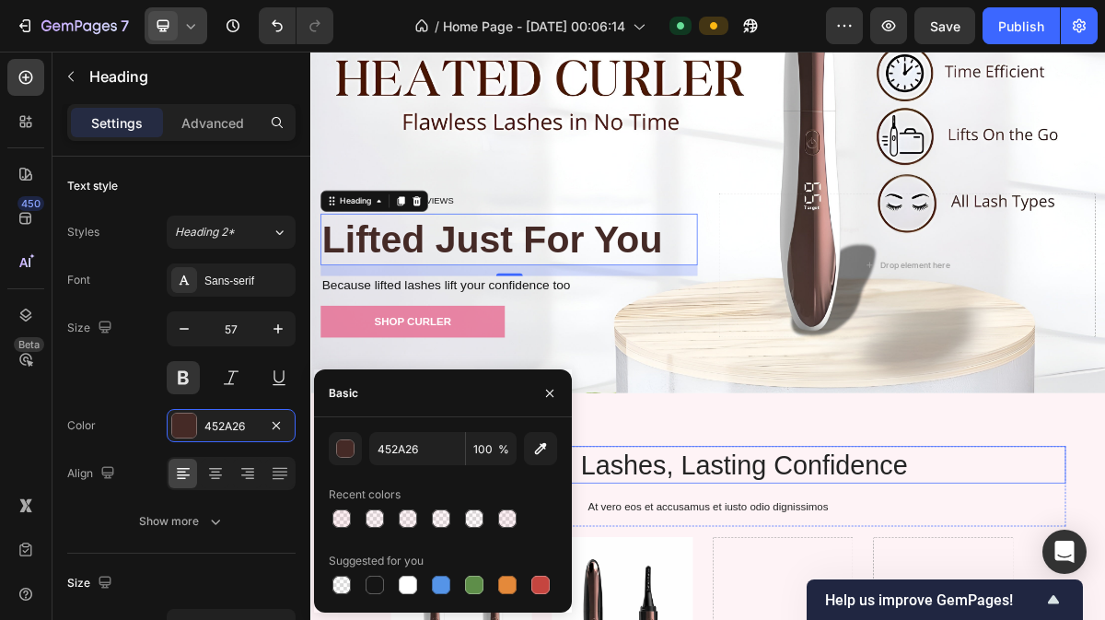
click at [769, 603] on p "Lifted Lashes, Lasting Confidence" at bounding box center [862, 625] width 991 height 48
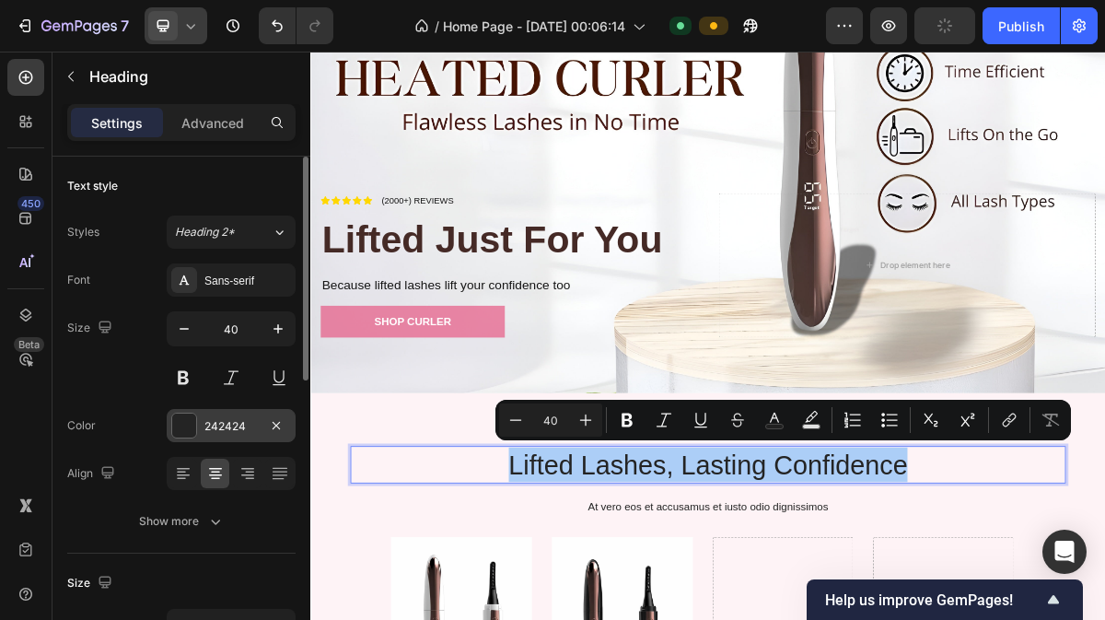
click at [238, 421] on div "242424" at bounding box center [230, 426] width 53 height 17
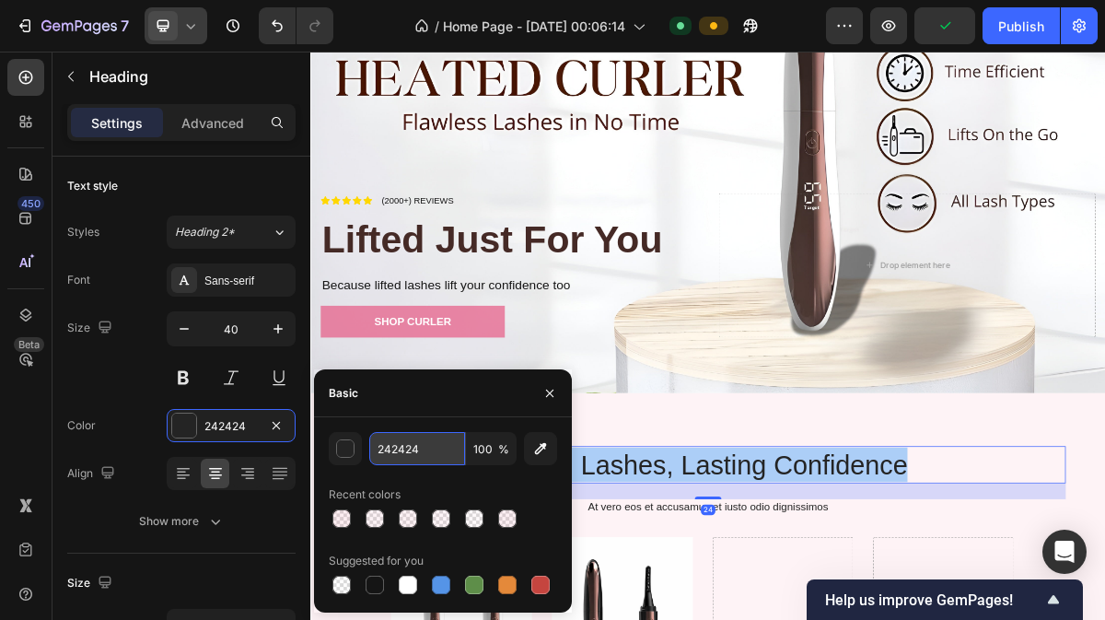
click at [435, 454] on input "242424" at bounding box center [417, 448] width 96 height 33
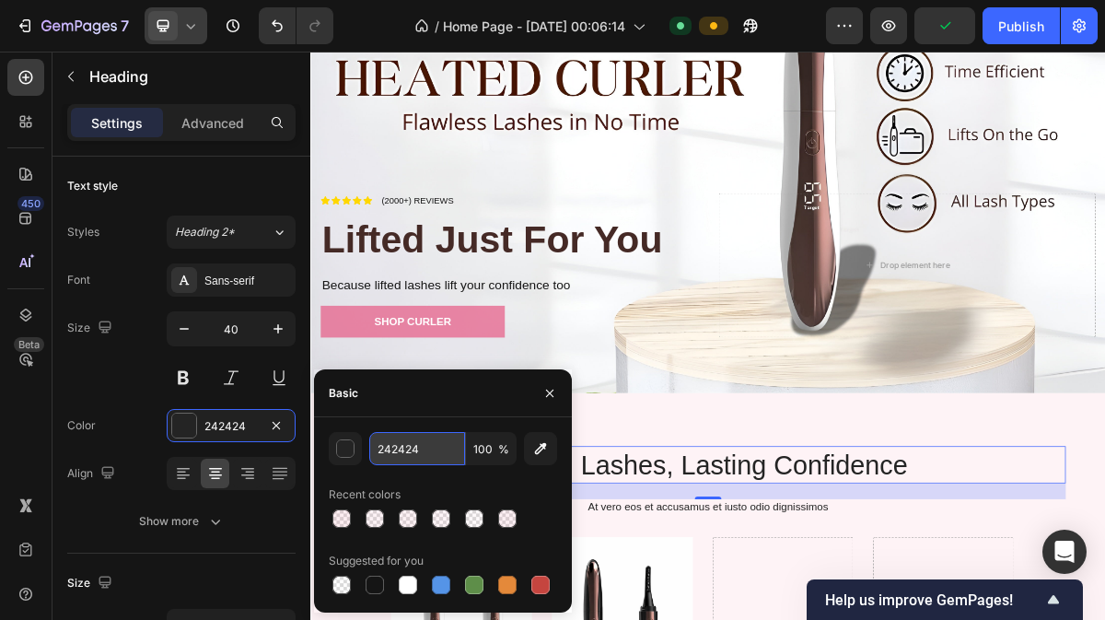
paste input "452A26"
type input "452A26"
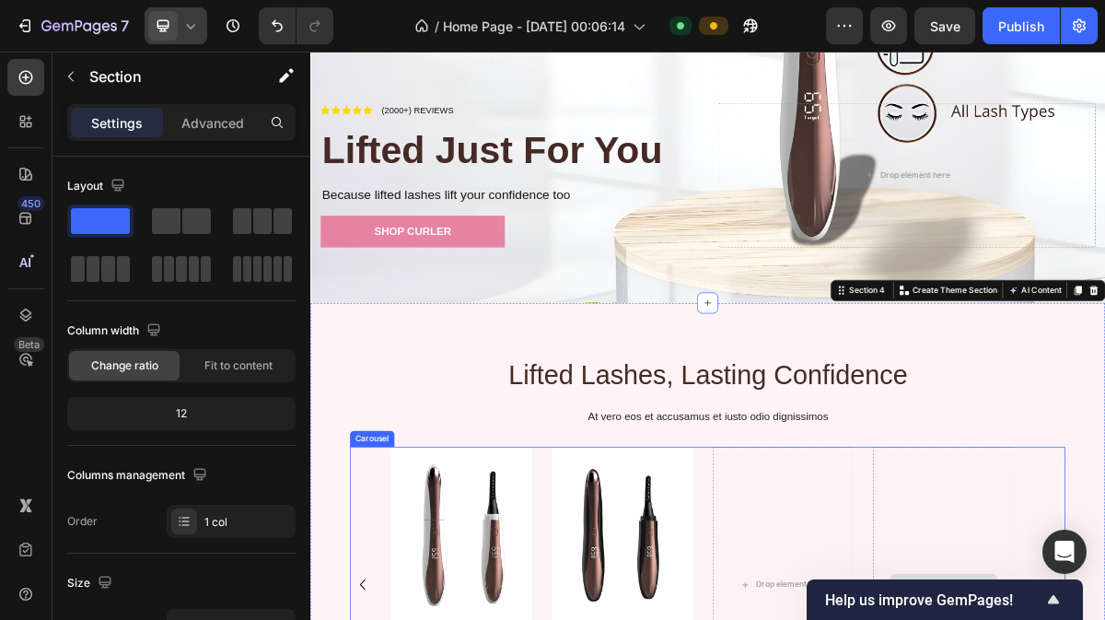
scroll to position [443, 0]
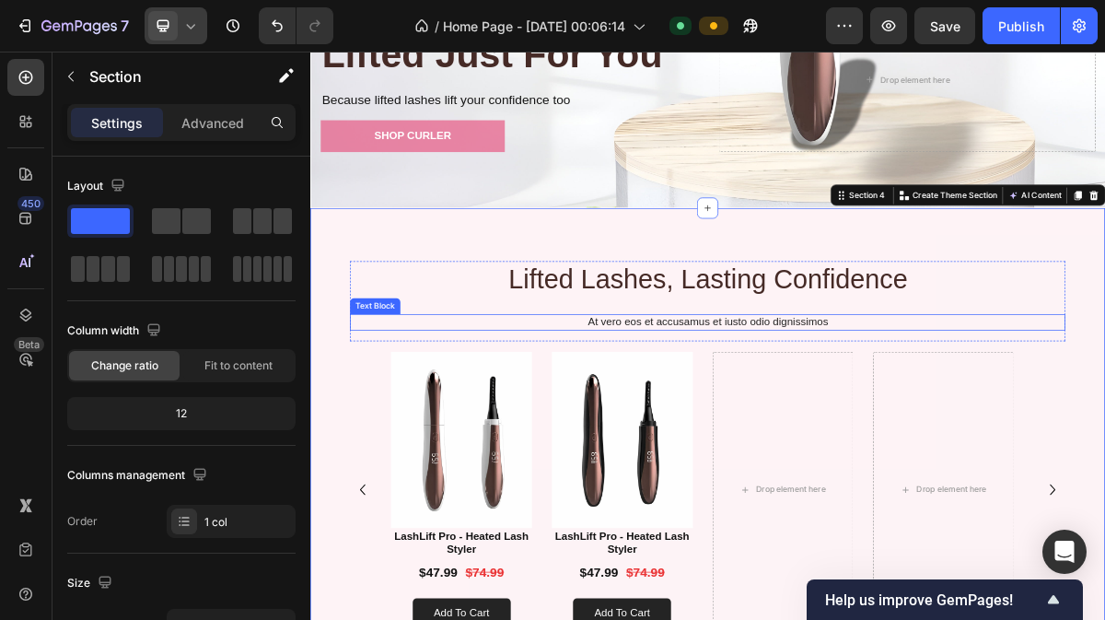
click at [811, 417] on p "At vero eos et accusamus et iusto odio dignissimos" at bounding box center [862, 426] width 991 height 19
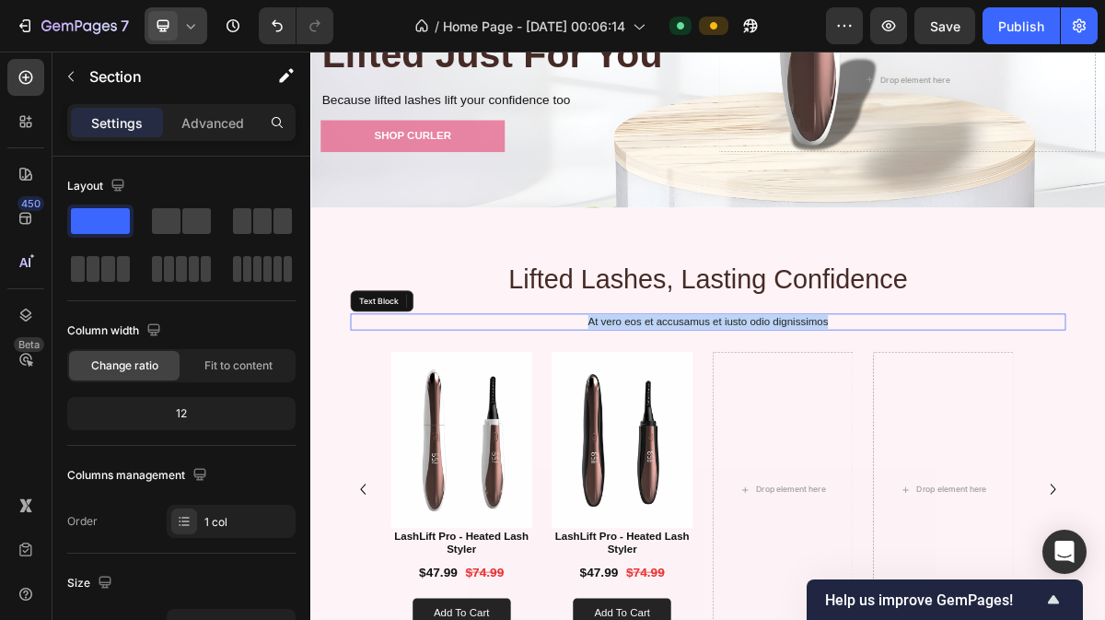
click at [811, 417] on p "At vero eos et accusamus et iusto odio dignissimos" at bounding box center [862, 426] width 991 height 19
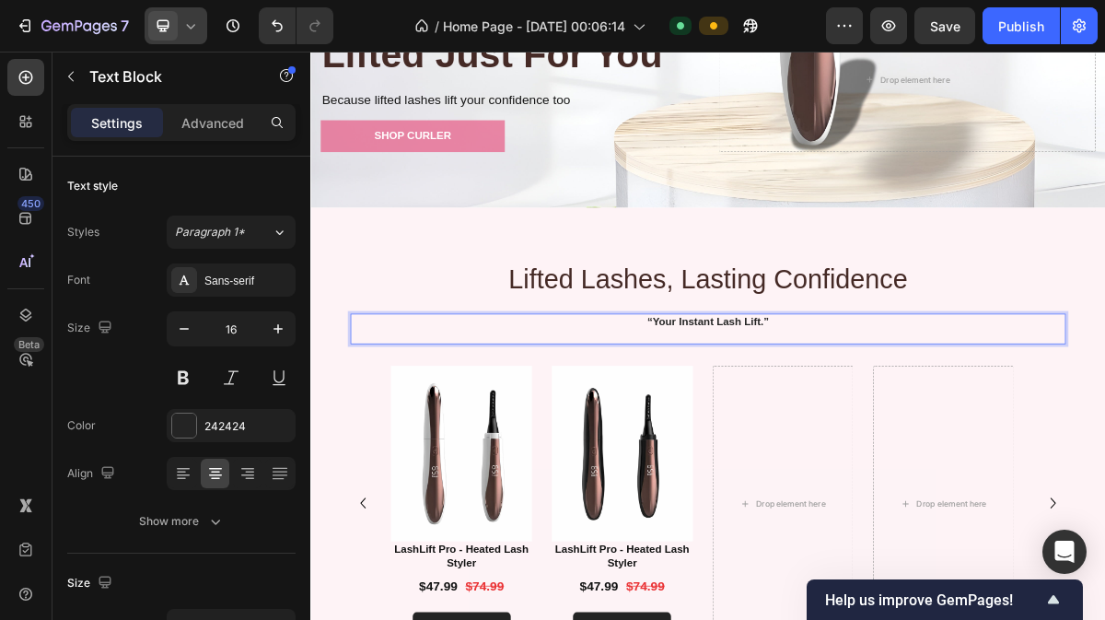
click at [784, 418] on strong "“Your Instant Lash Lift.”" at bounding box center [862, 426] width 169 height 16
click at [948, 417] on p "Your Instant Lash Lift.”" at bounding box center [862, 426] width 991 height 19
click at [1104, 293] on div "Lifted Lashes, Lasting Confidence Heading Your Instant Lash Lift Text Block 16 …" at bounding box center [862, 599] width 1105 height 662
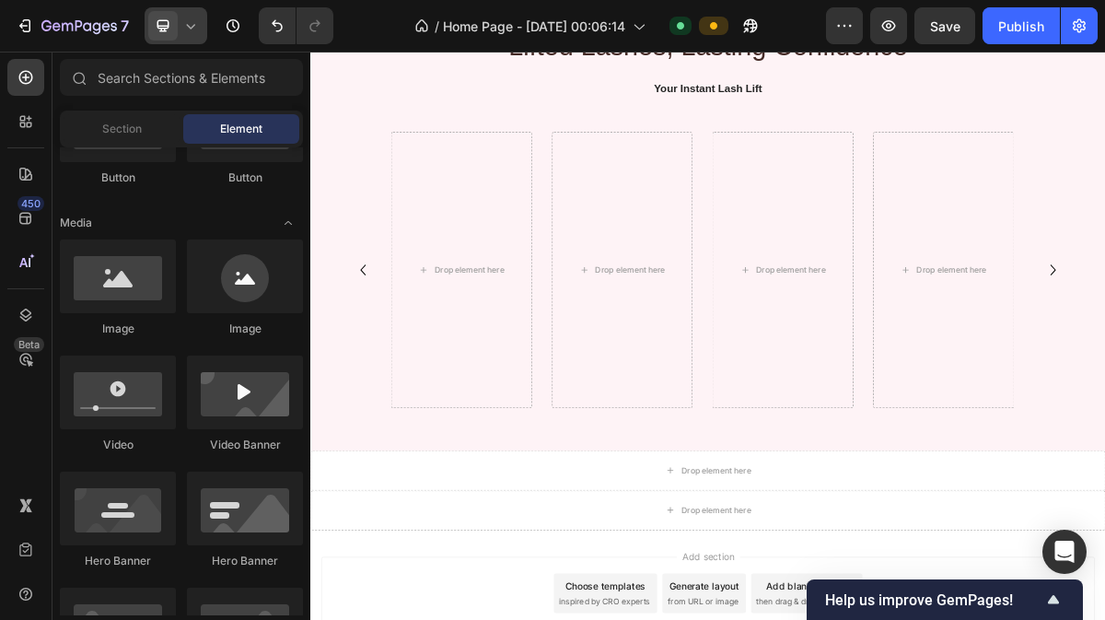
scroll to position [1204, 0]
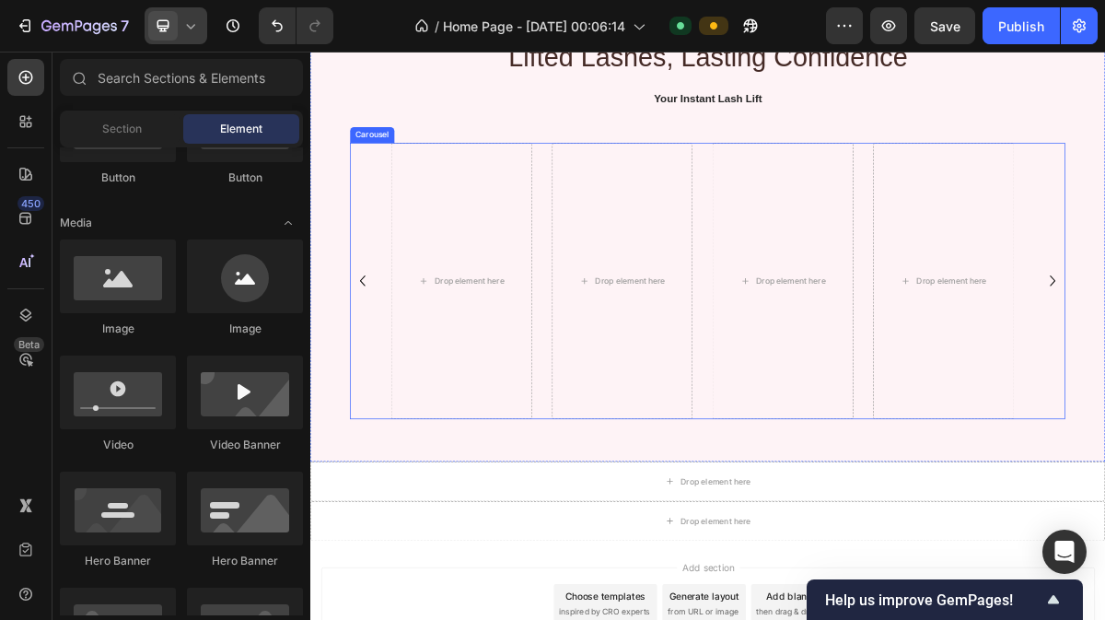
click at [382, 370] on icon "Carousel Back Arrow" at bounding box center [382, 369] width 29 height 29
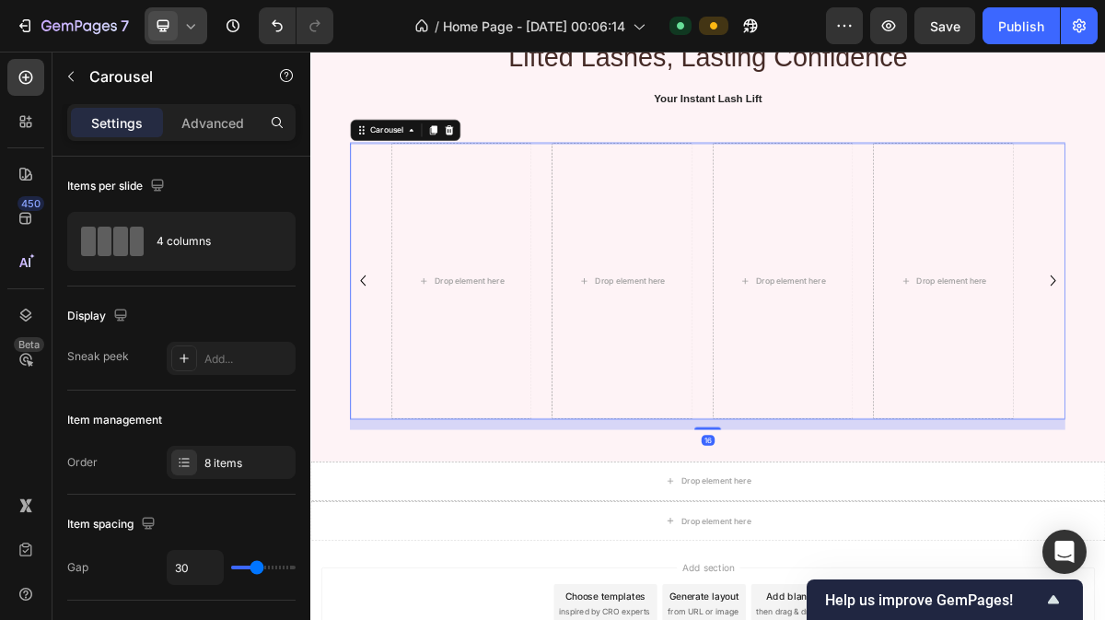
click at [382, 370] on icon "Carousel Back Arrow" at bounding box center [382, 369] width 29 height 29
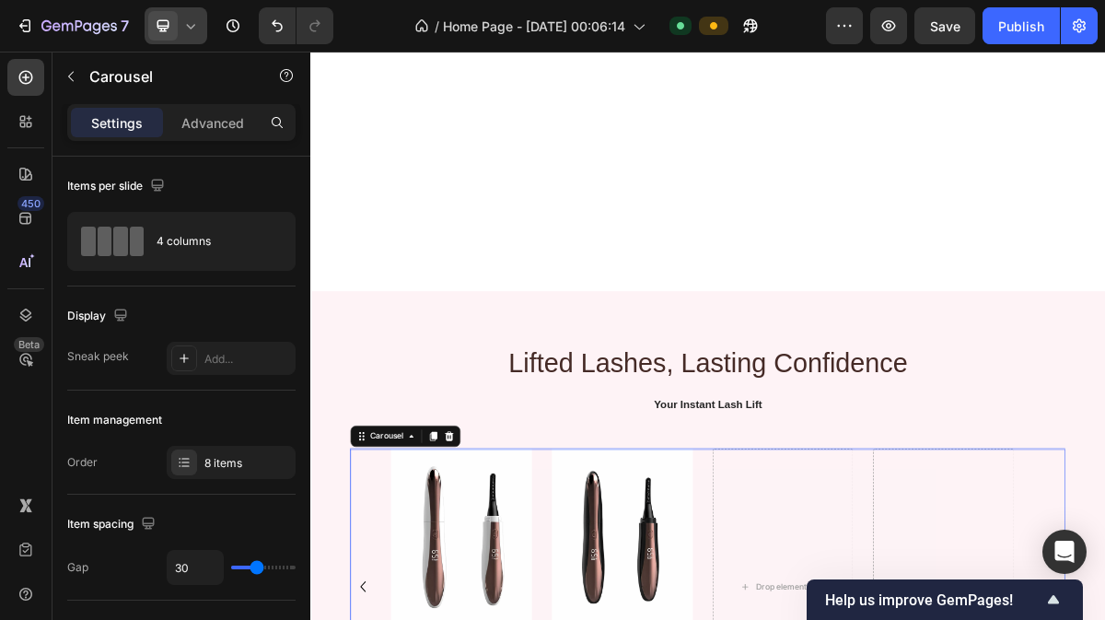
scroll to position [751, 0]
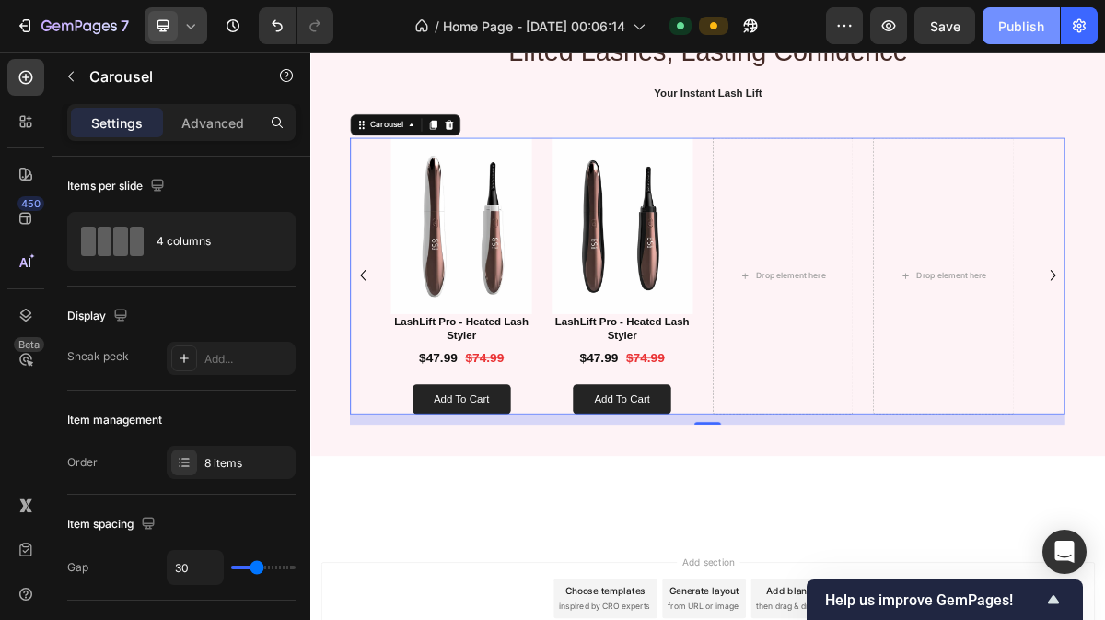
click at [1014, 32] on div "Publish" at bounding box center [1021, 26] width 46 height 19
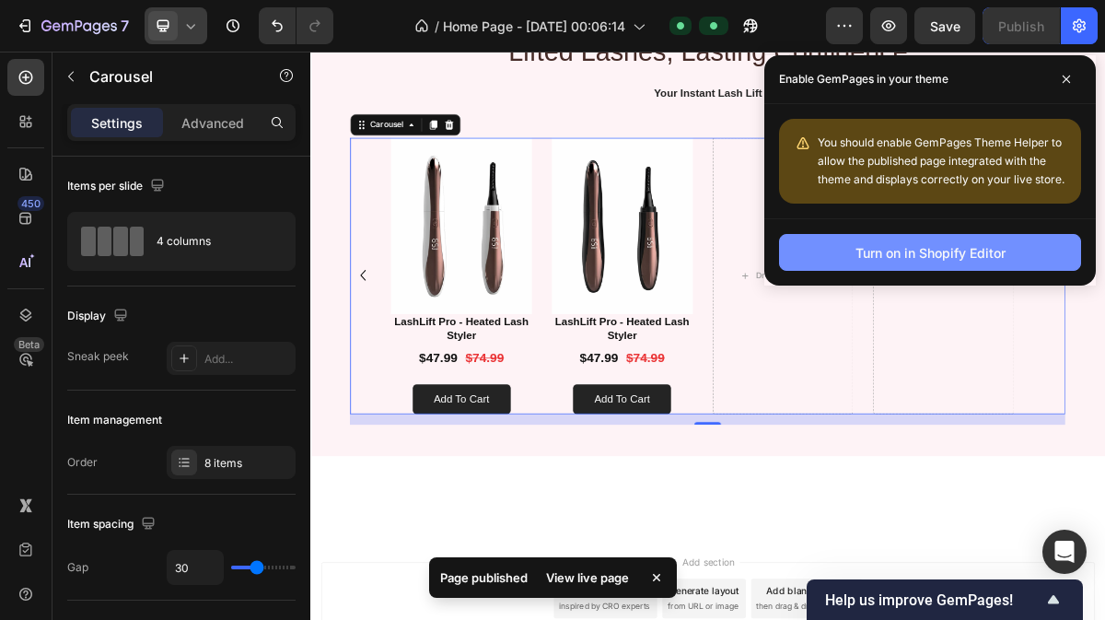
click at [895, 236] on button "Turn on in Shopify Editor" at bounding box center [930, 252] width 302 height 37
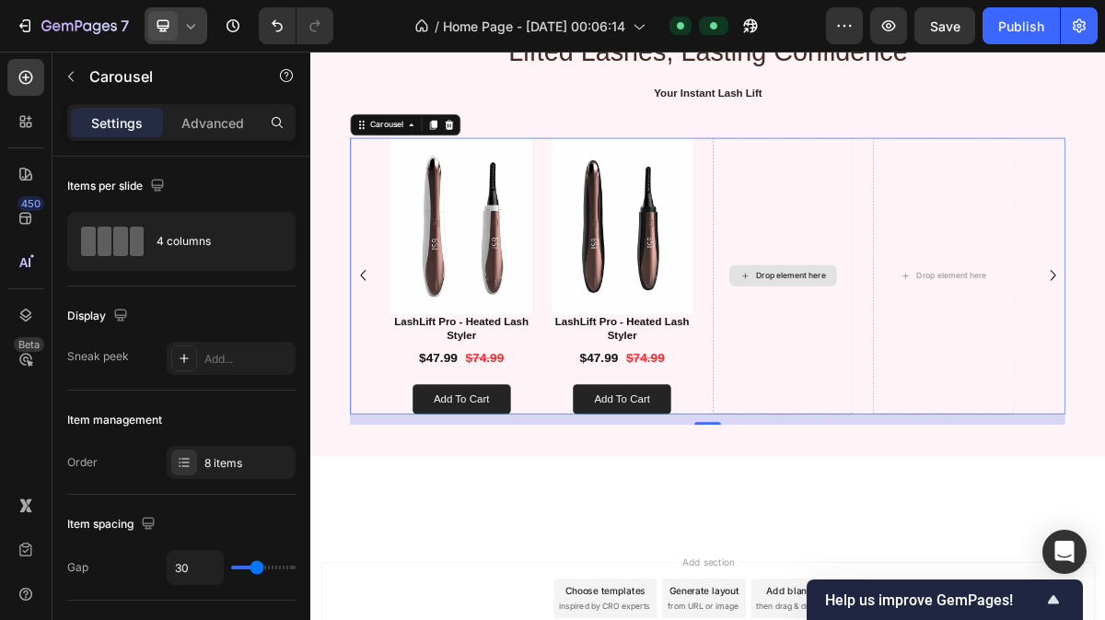
click at [994, 227] on div "Drop element here" at bounding box center [967, 362] width 196 height 384
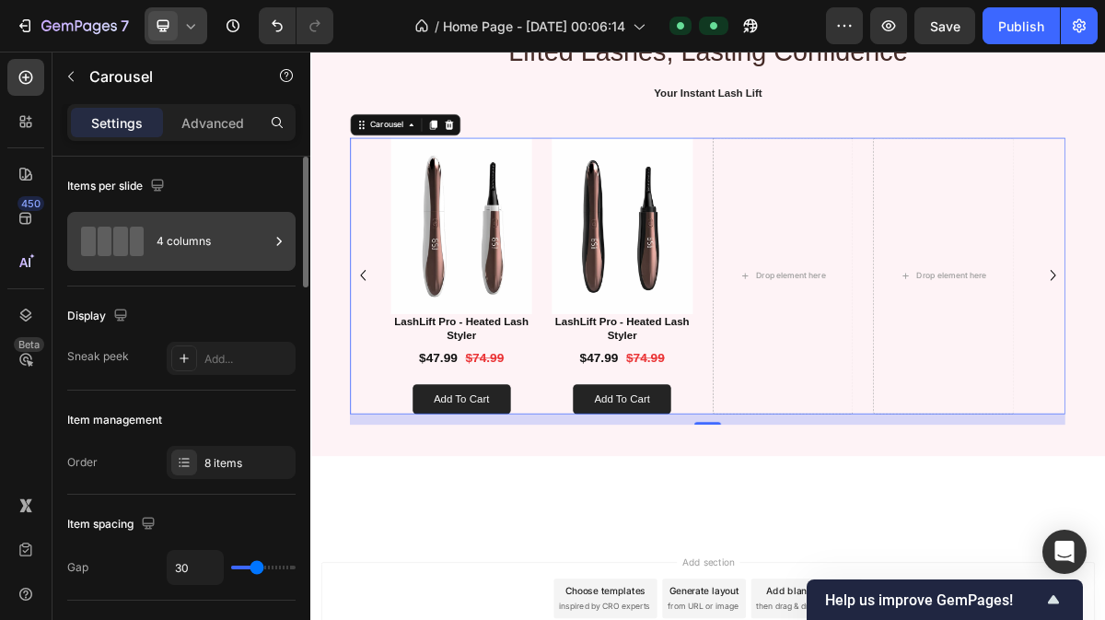
click at [215, 234] on div "4 columns" at bounding box center [213, 241] width 112 height 42
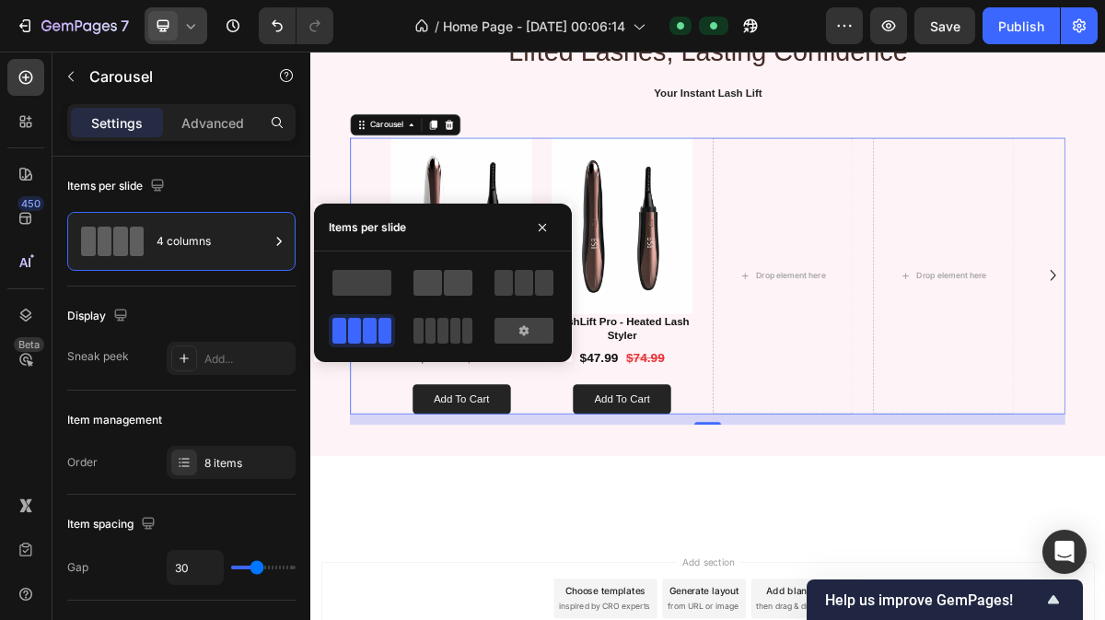
click at [450, 289] on span at bounding box center [458, 283] width 29 height 26
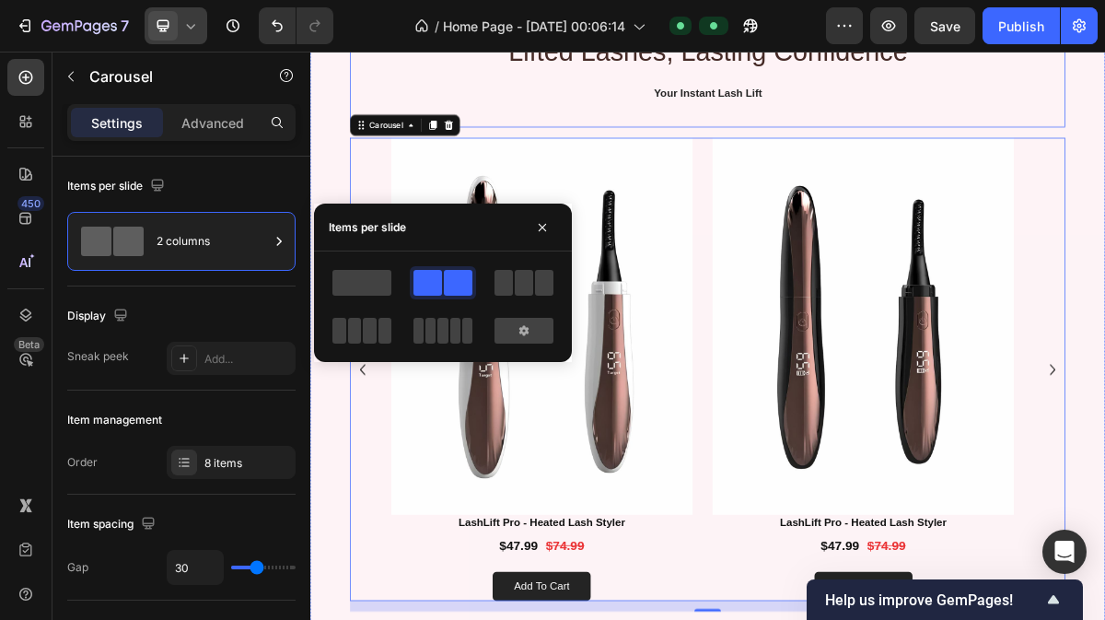
click at [1006, 133] on p at bounding box center [862, 129] width 991 height 19
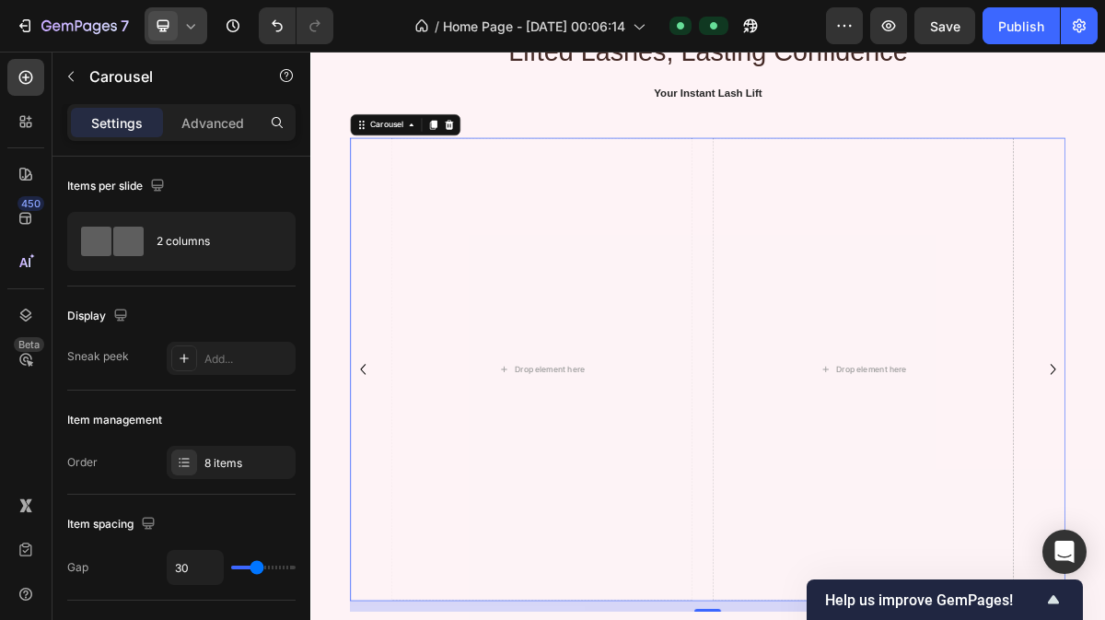
click at [382, 505] on icon "Carousel Back Arrow" at bounding box center [382, 492] width 29 height 29
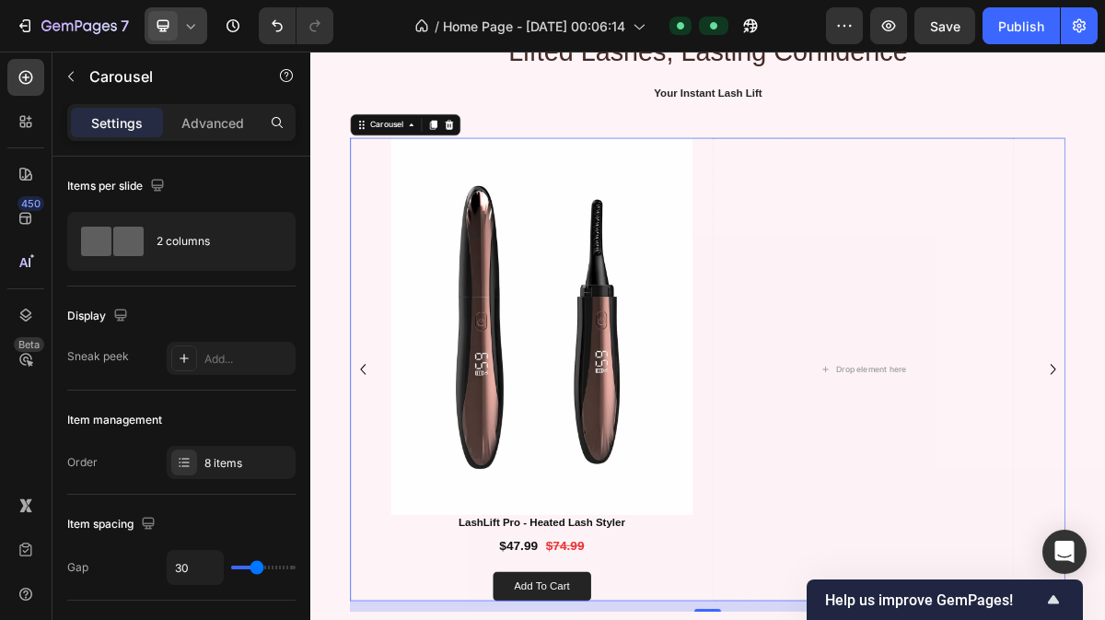
click at [382, 505] on icon "Carousel Back Arrow" at bounding box center [382, 492] width 29 height 29
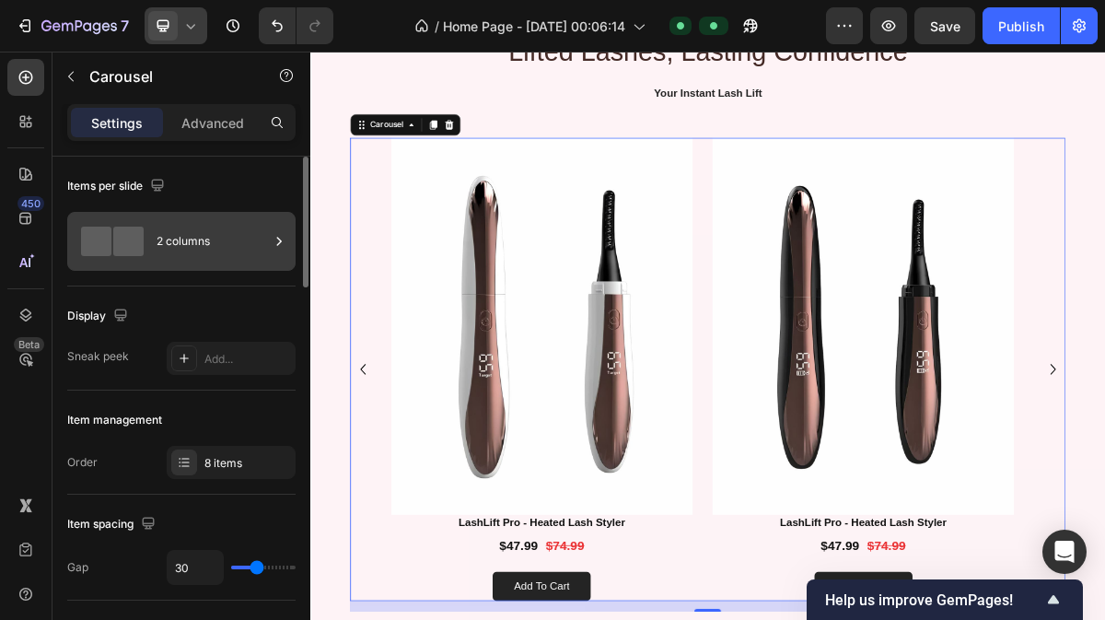
click at [228, 262] on div "2 columns" at bounding box center [213, 241] width 112 height 42
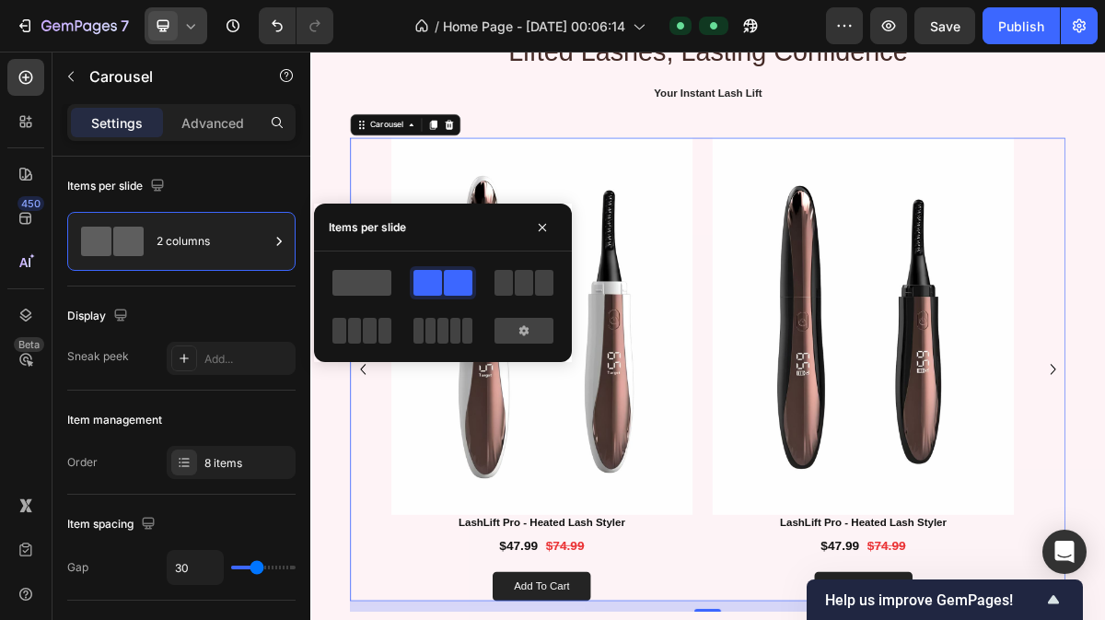
click at [345, 276] on span at bounding box center [361, 283] width 59 height 26
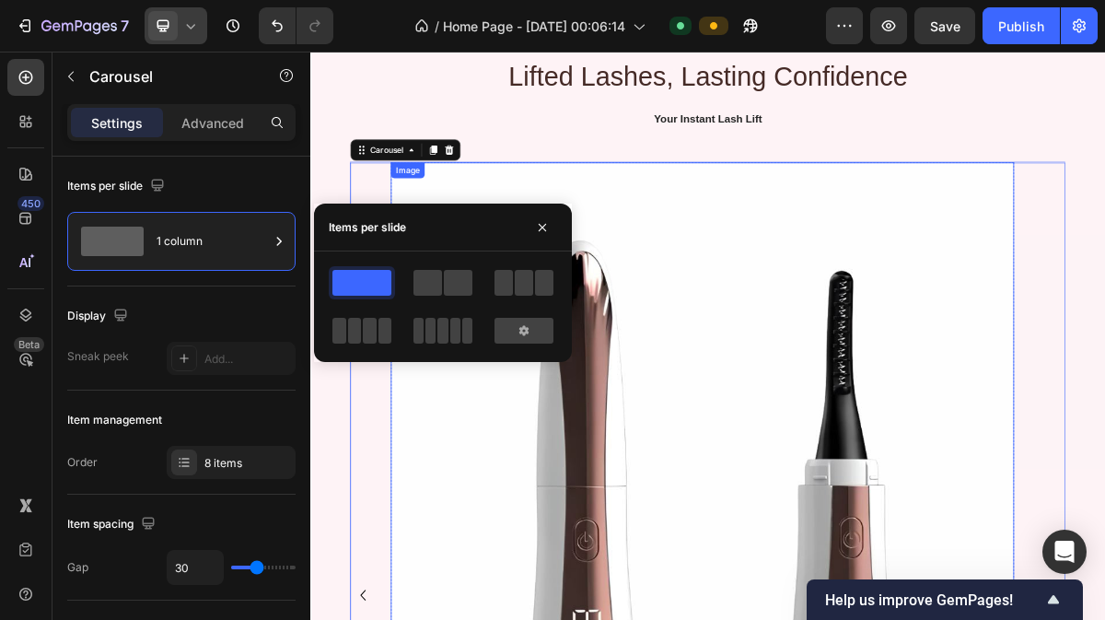
scroll to position [1181, 0]
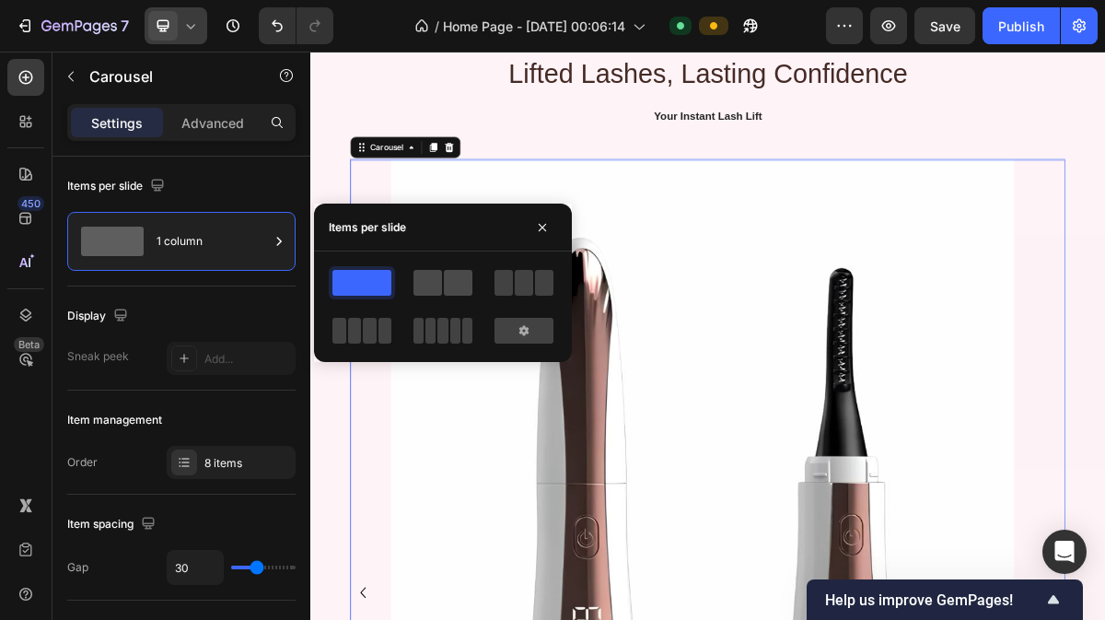
click at [436, 285] on span at bounding box center [427, 283] width 29 height 26
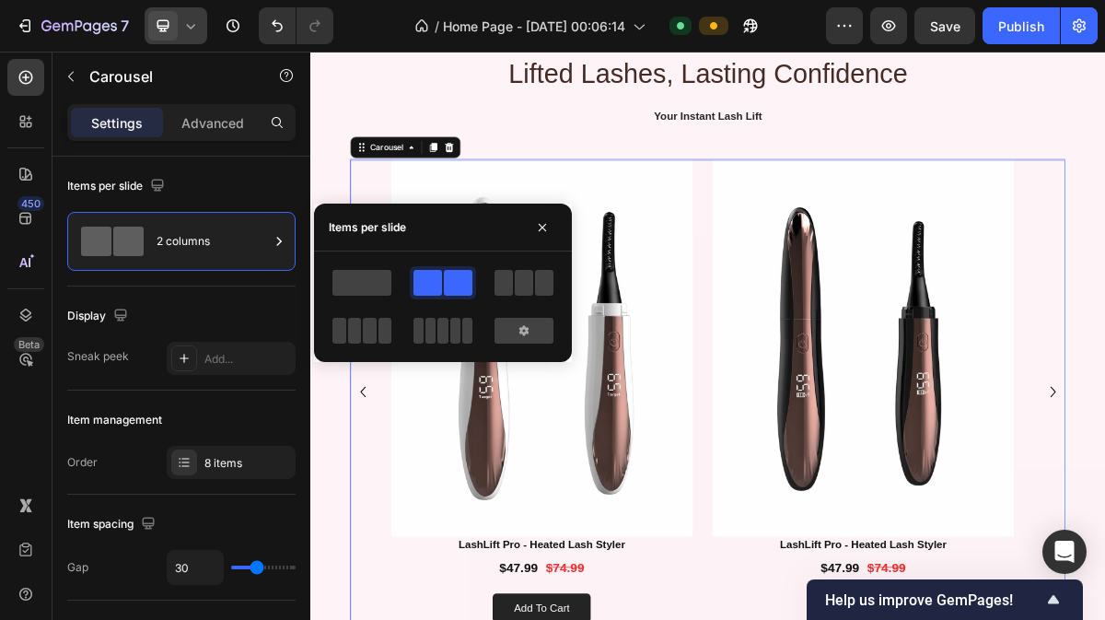
click at [506, 343] on div at bounding box center [524, 330] width 66 height 33
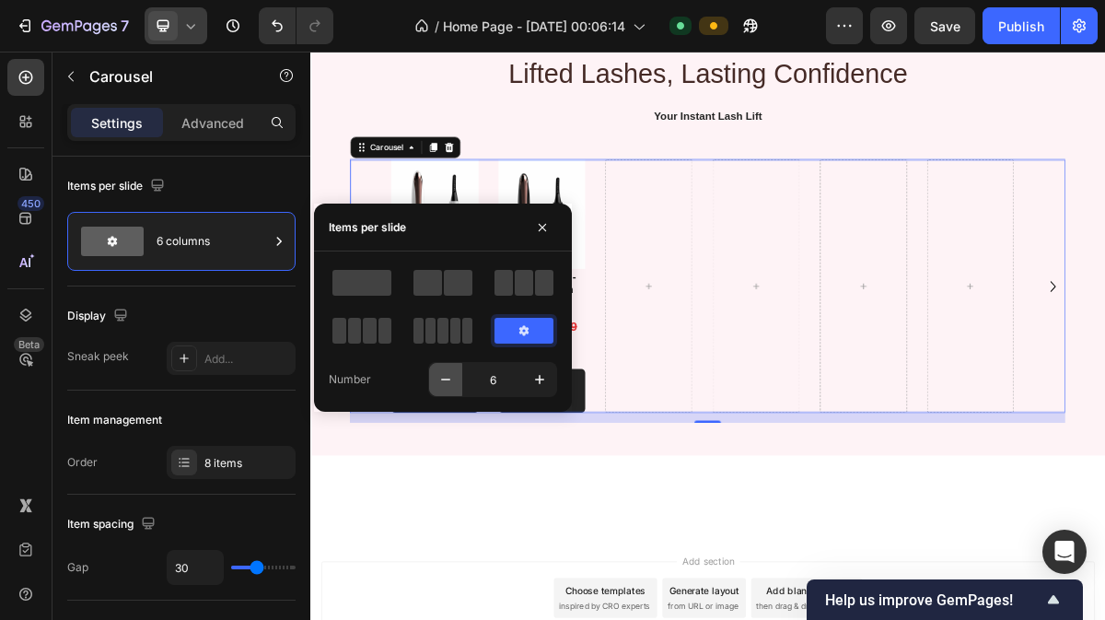
click at [452, 388] on icon "button" at bounding box center [445, 379] width 18 height 18
type input "2"
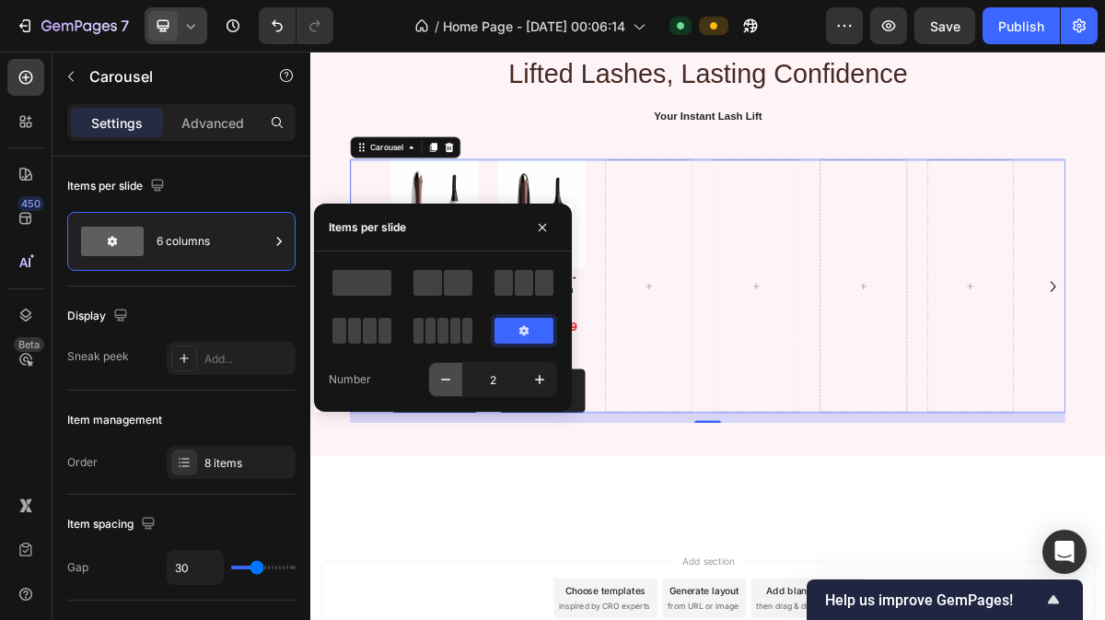
click at [452, 388] on icon "button" at bounding box center [445, 379] width 18 height 18
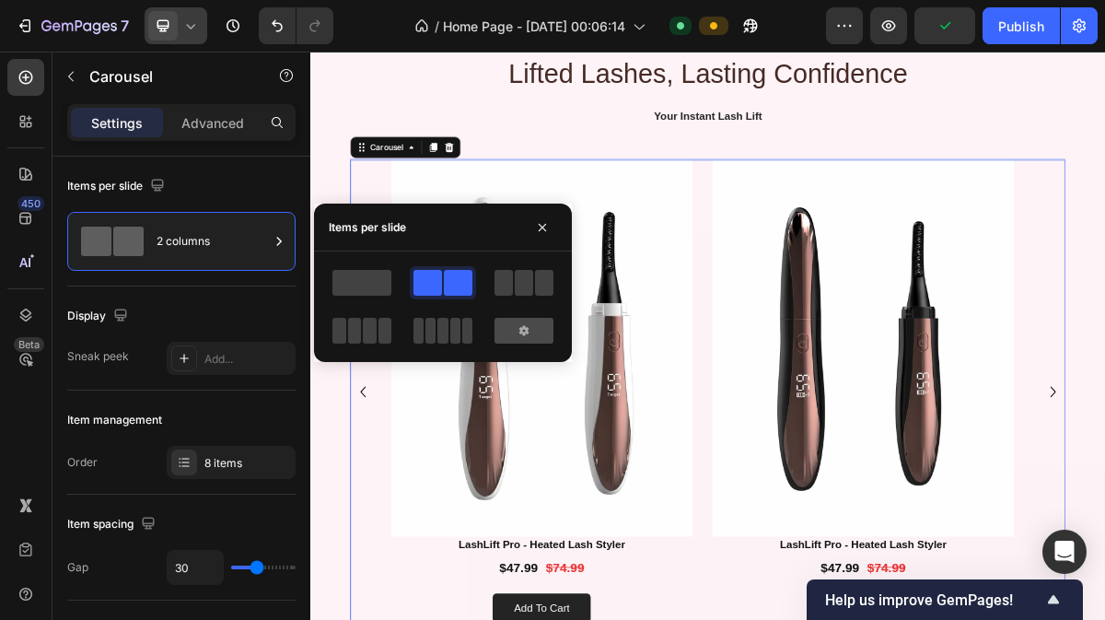
click at [518, 332] on icon at bounding box center [524, 330] width 15 height 15
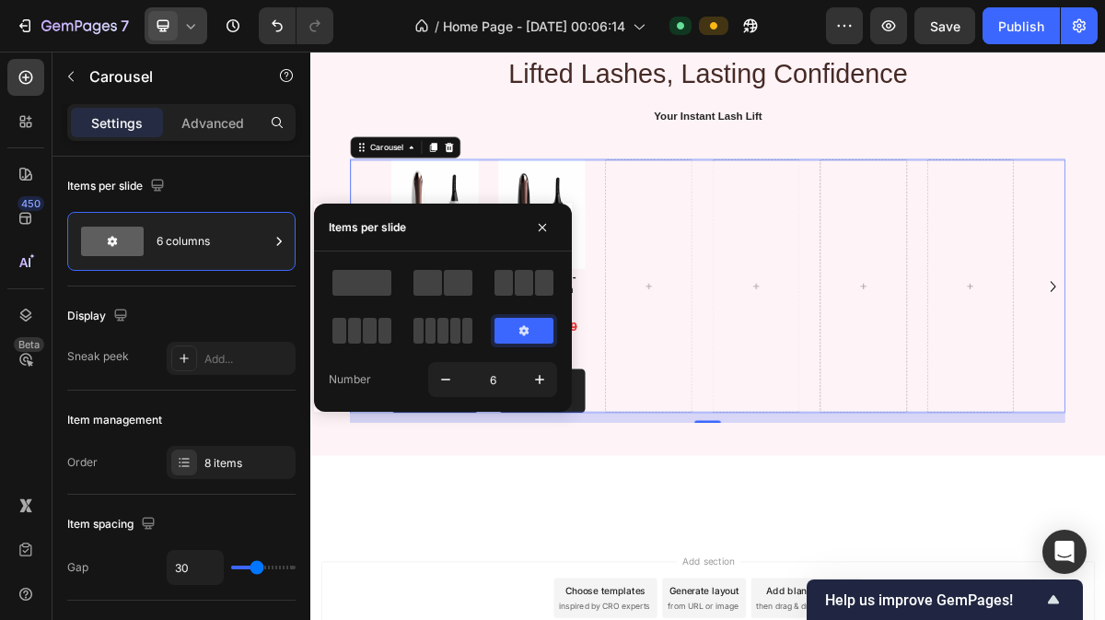
click at [424, 390] on div "Number 6" at bounding box center [443, 379] width 228 height 35
click at [436, 385] on icon "button" at bounding box center [445, 379] width 18 height 18
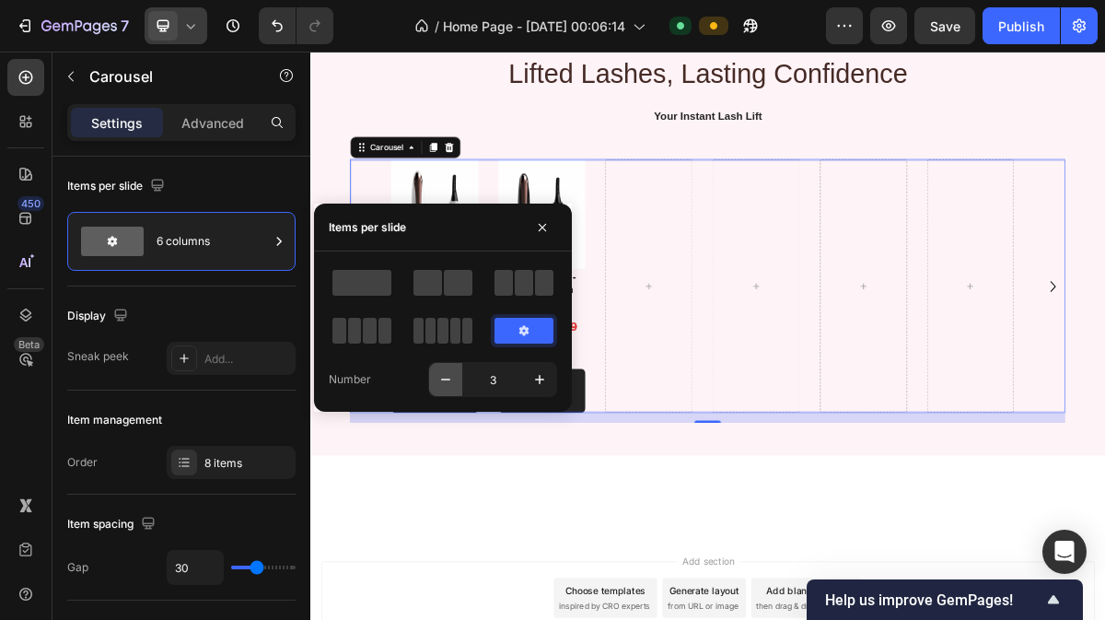
type input "2"
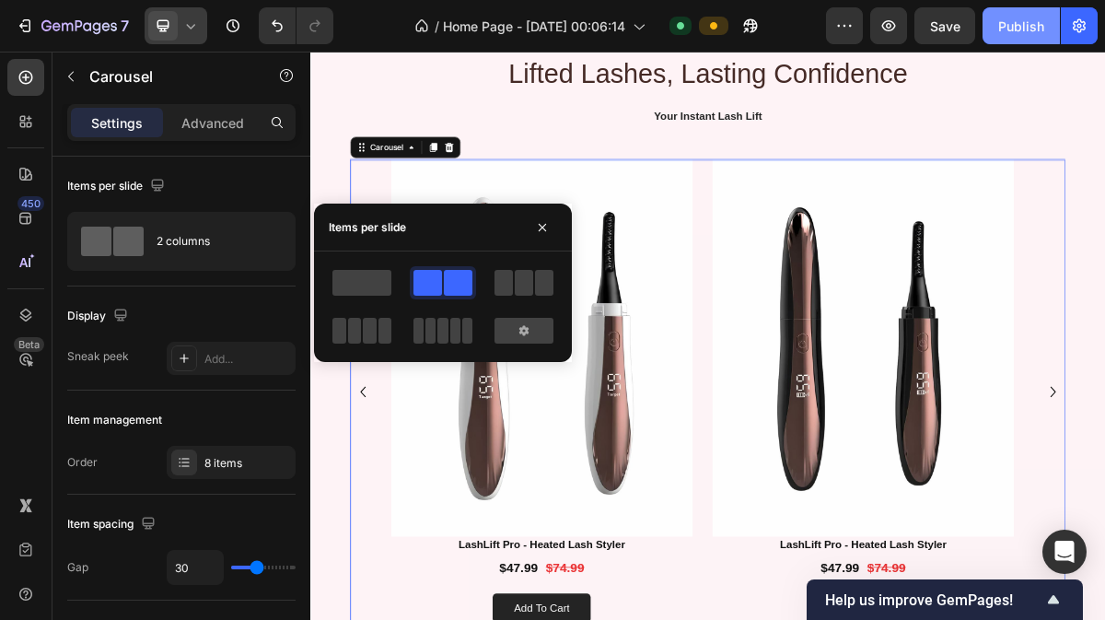
click at [1012, 25] on div "Publish" at bounding box center [1021, 26] width 46 height 19
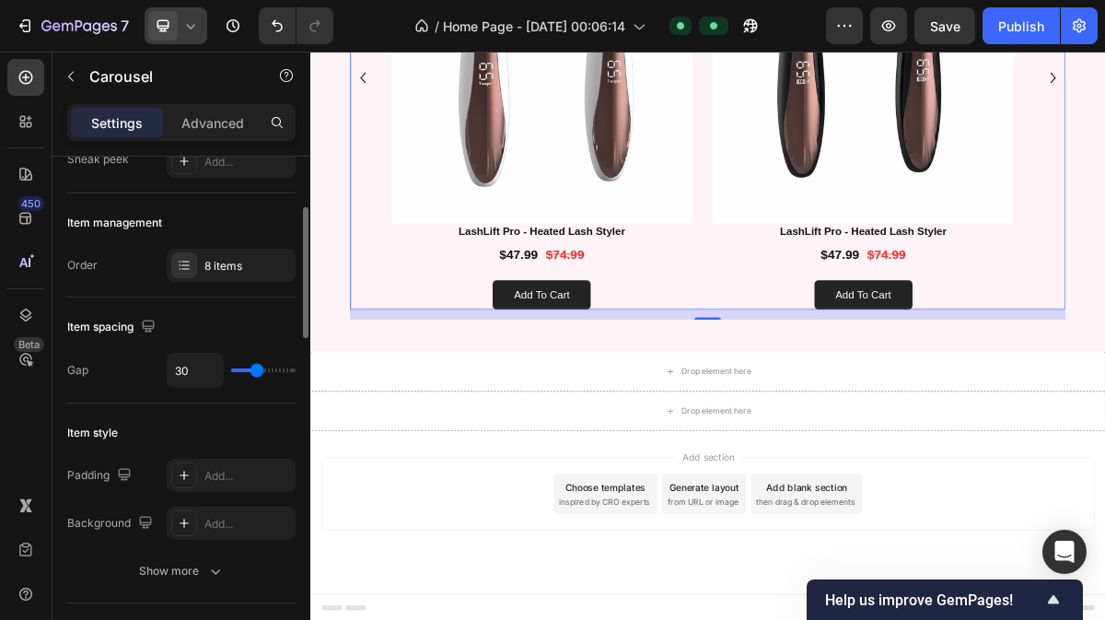
scroll to position [198, 0]
click at [224, 273] on div "8 items" at bounding box center [231, 264] width 129 height 33
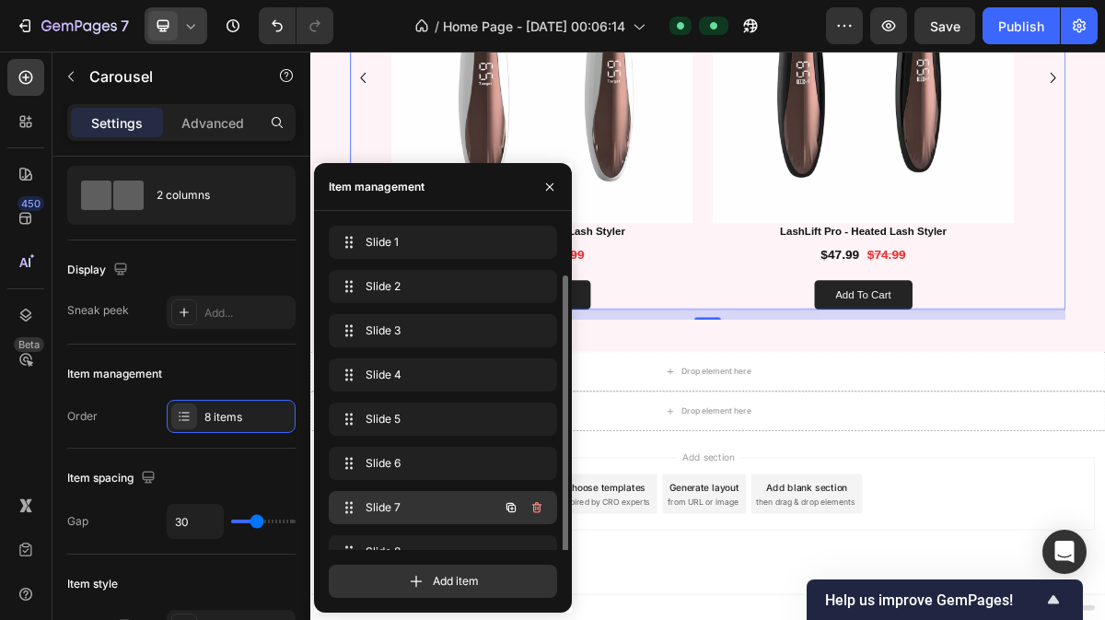
scroll to position [26, 0]
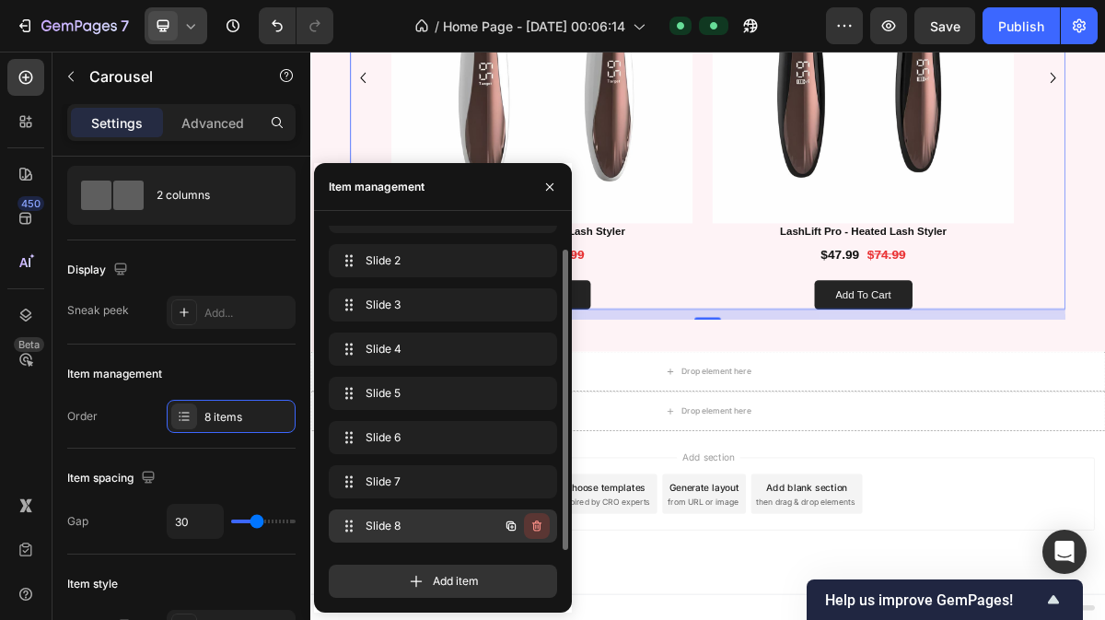
click at [535, 522] on icon "button" at bounding box center [536, 525] width 9 height 11
click at [536, 523] on div "Delete" at bounding box center [524, 526] width 34 height 17
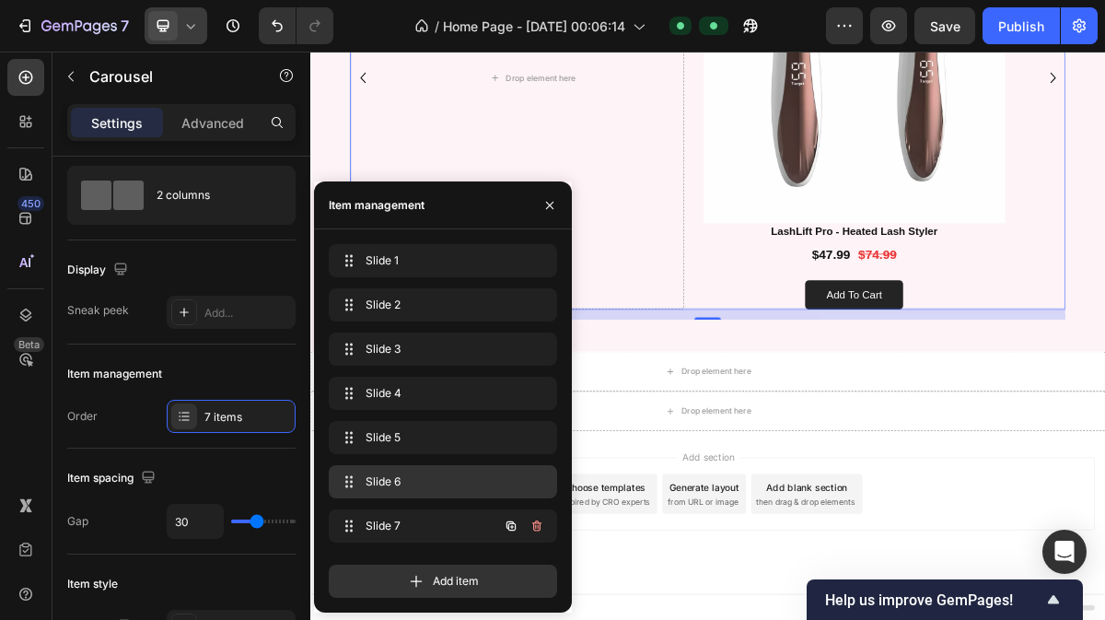
scroll to position [0, 0]
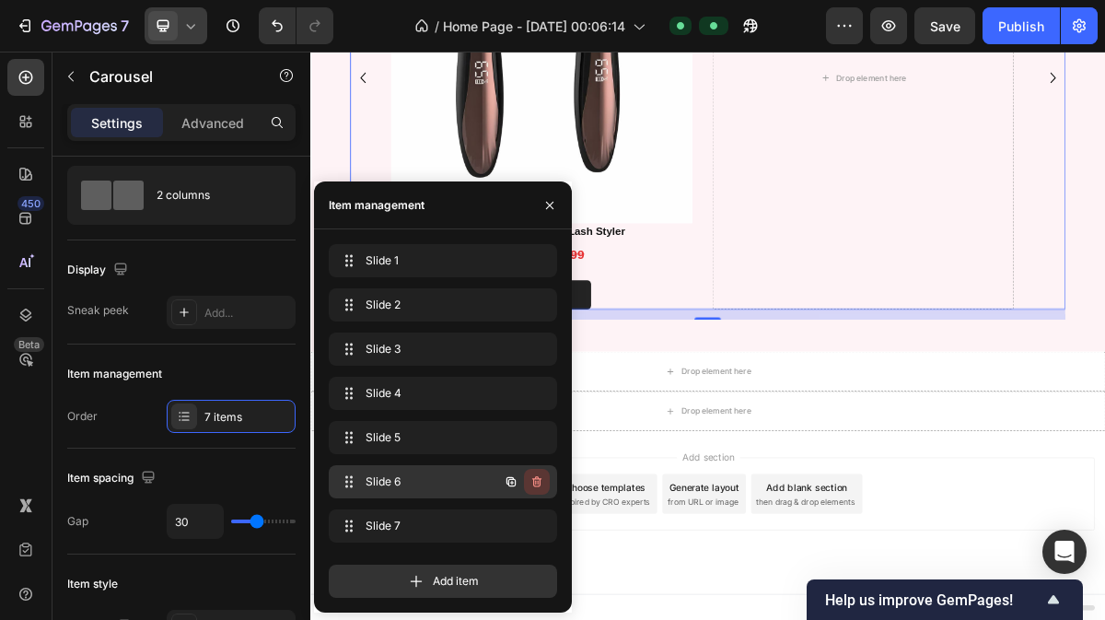
click at [537, 484] on icon "button" at bounding box center [536, 481] width 15 height 15
click at [537, 484] on div "Delete" at bounding box center [524, 481] width 34 height 17
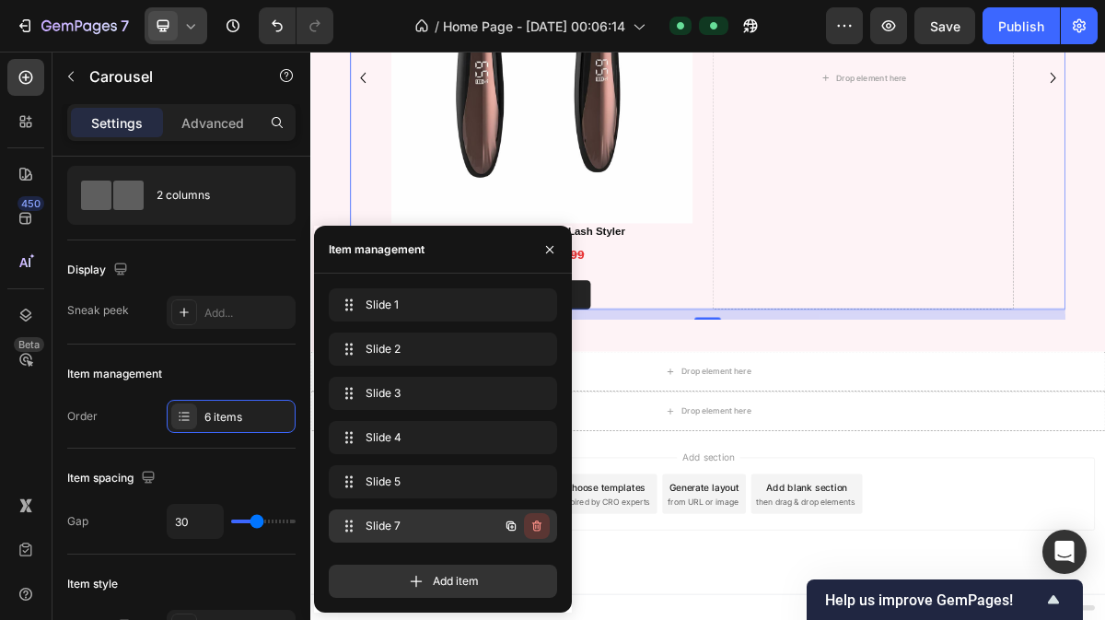
click at [529, 523] on icon "button" at bounding box center [536, 525] width 15 height 15
click at [529, 523] on div "Delete" at bounding box center [524, 526] width 34 height 17
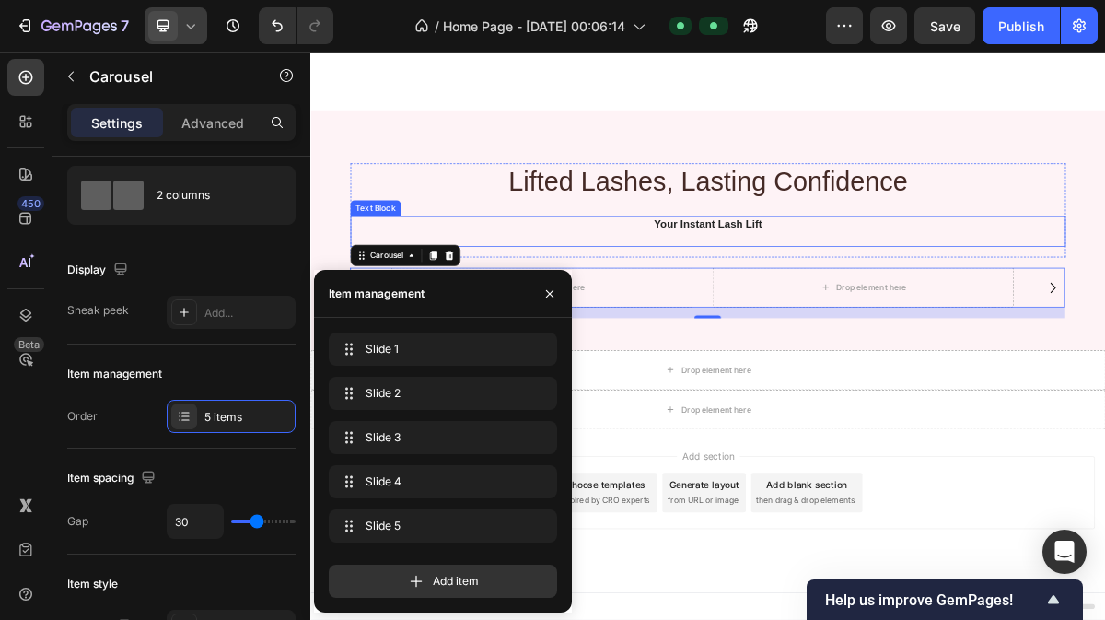
scroll to position [568, 0]
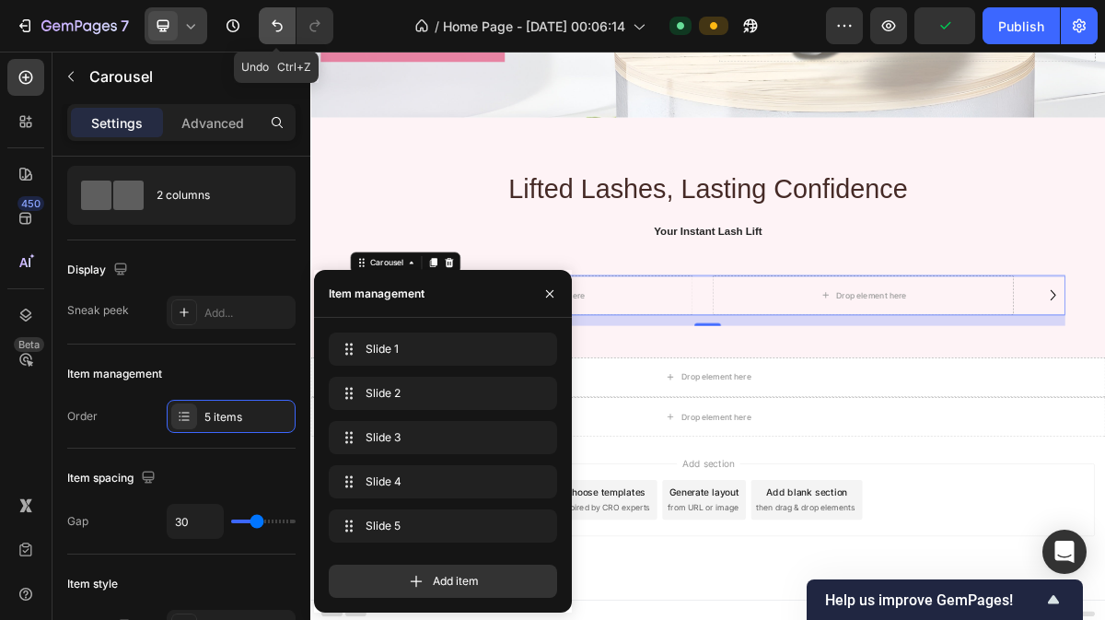
click at [271, 17] on icon "Undo/Redo" at bounding box center [277, 26] width 18 height 18
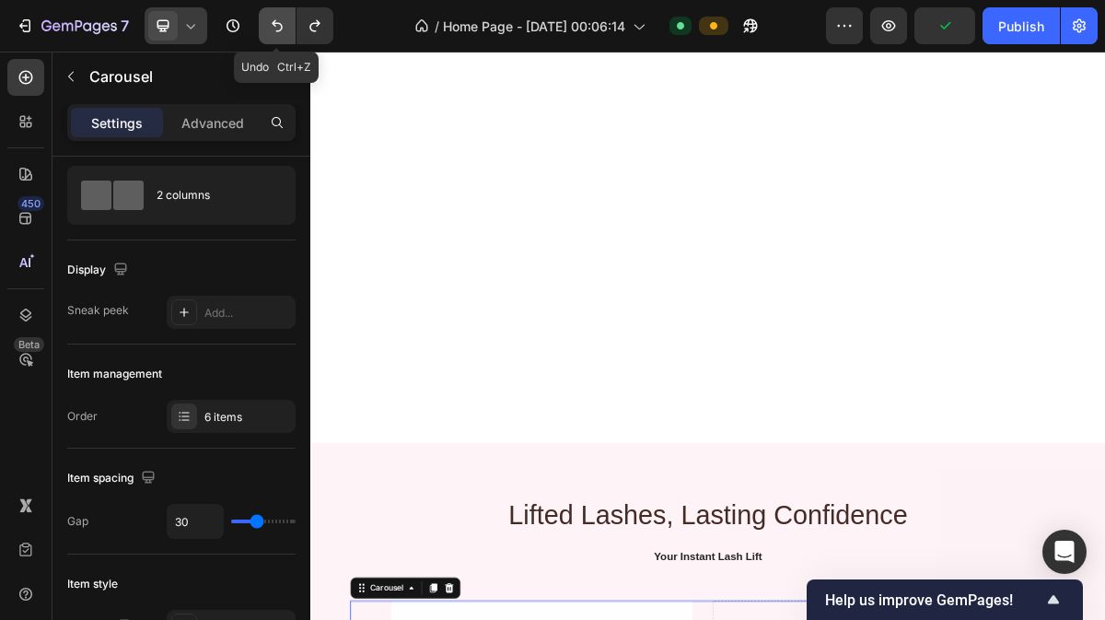
scroll to position [1617, 0]
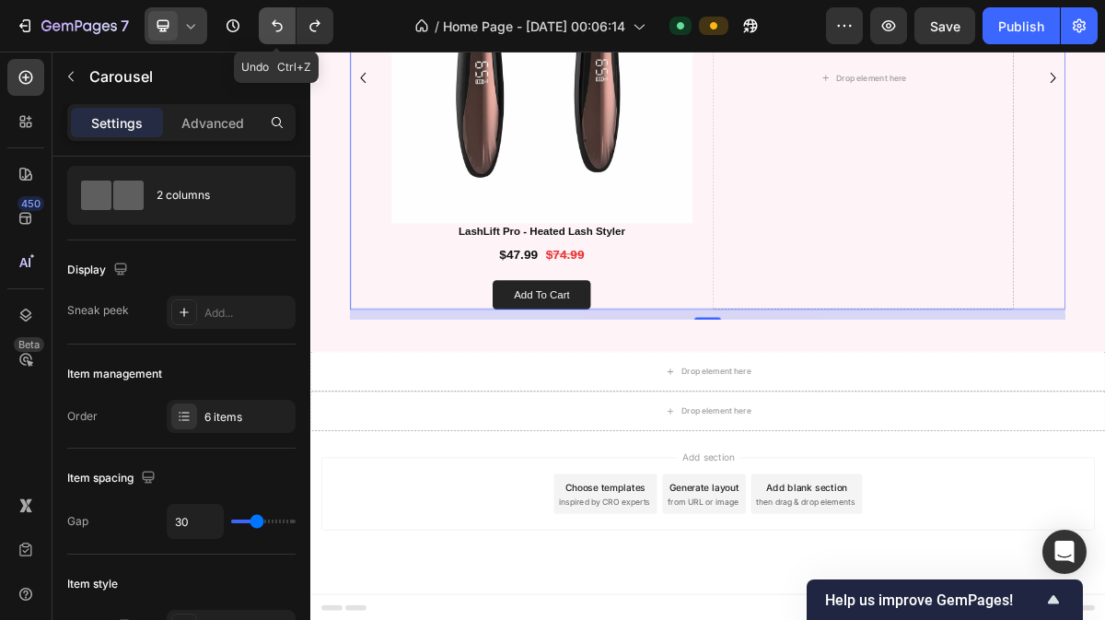
click at [271, 17] on icon "Undo/Redo" at bounding box center [277, 26] width 18 height 18
click at [383, 87] on icon "Carousel Back Arrow" at bounding box center [382, 87] width 29 height 29
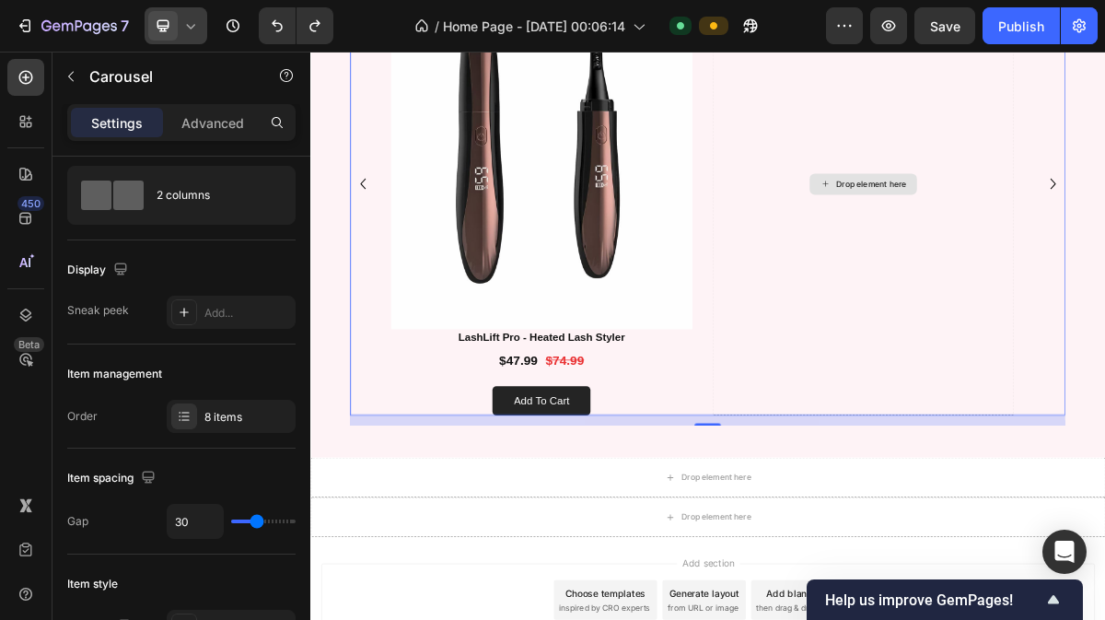
scroll to position [1468, 0]
click at [386, 232] on icon "Carousel Back Arrow" at bounding box center [382, 236] width 29 height 29
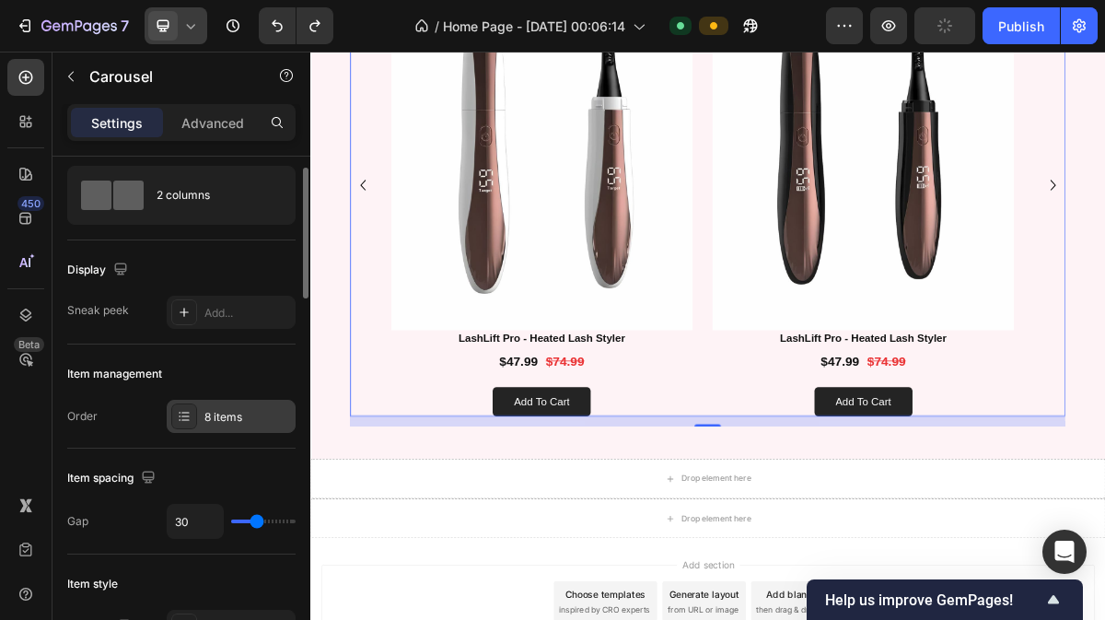
click at [241, 409] on div "8 items" at bounding box center [247, 417] width 87 height 17
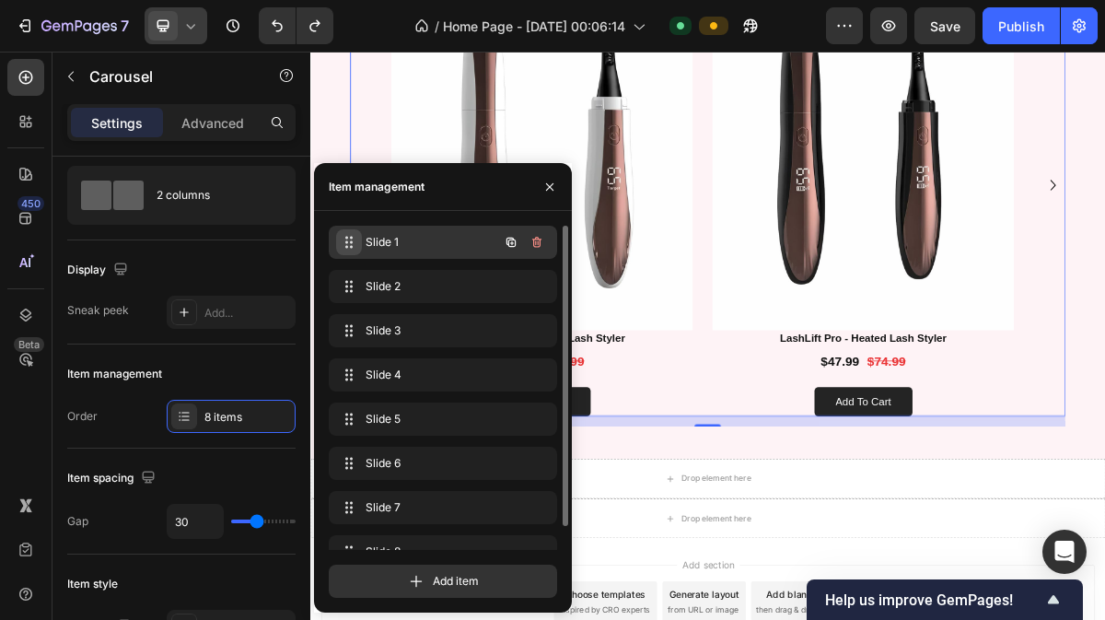
click at [361, 242] on div "Slide 1 Slide 1" at bounding box center [417, 242] width 162 height 26
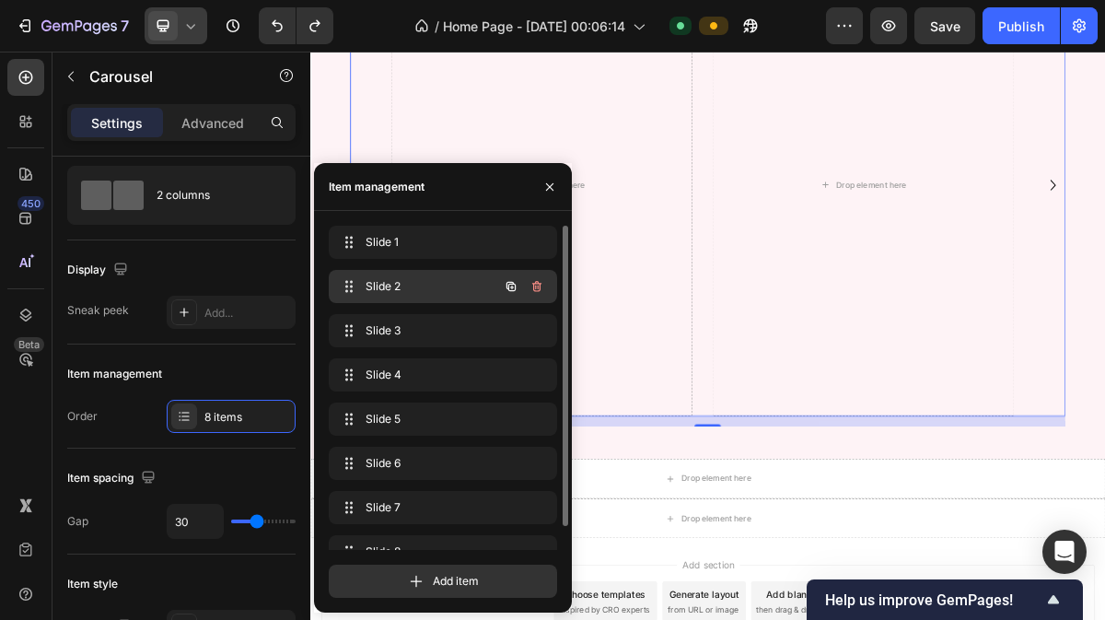
click at [386, 281] on span "Slide 2" at bounding box center [418, 286] width 104 height 17
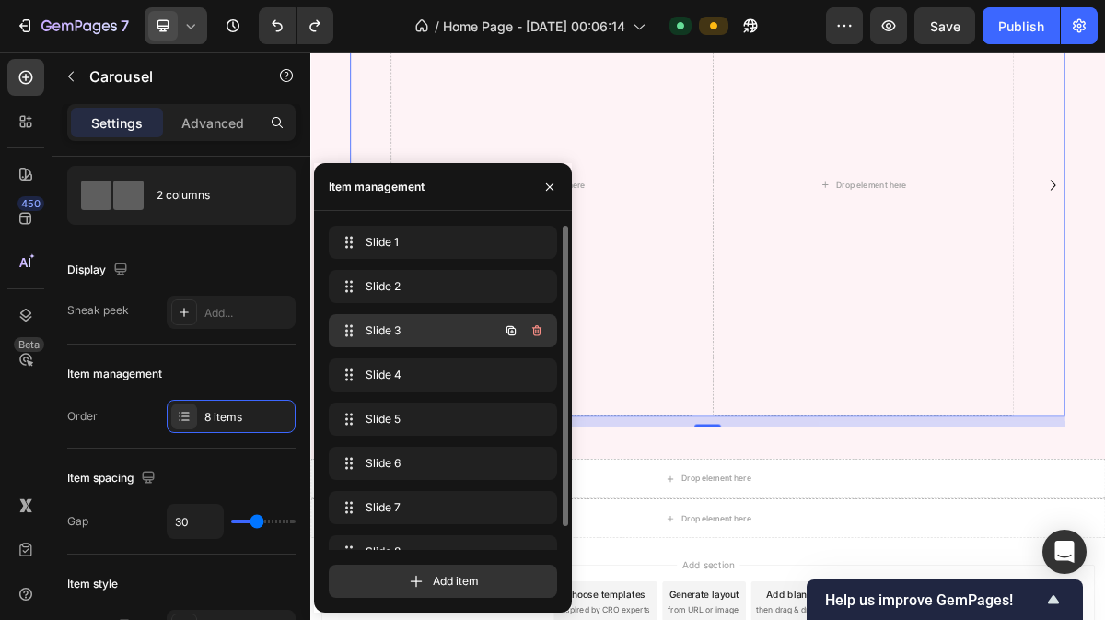
click at [396, 331] on span "Slide 3" at bounding box center [418, 330] width 104 height 17
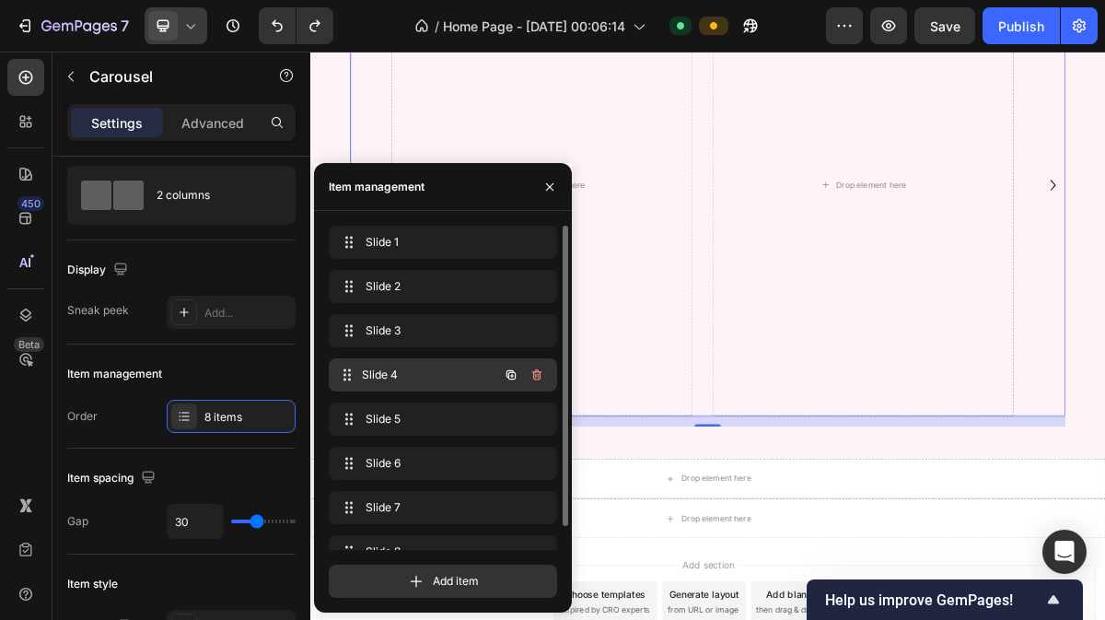
click at [394, 364] on div "Slide 4 Slide 4" at bounding box center [417, 375] width 162 height 26
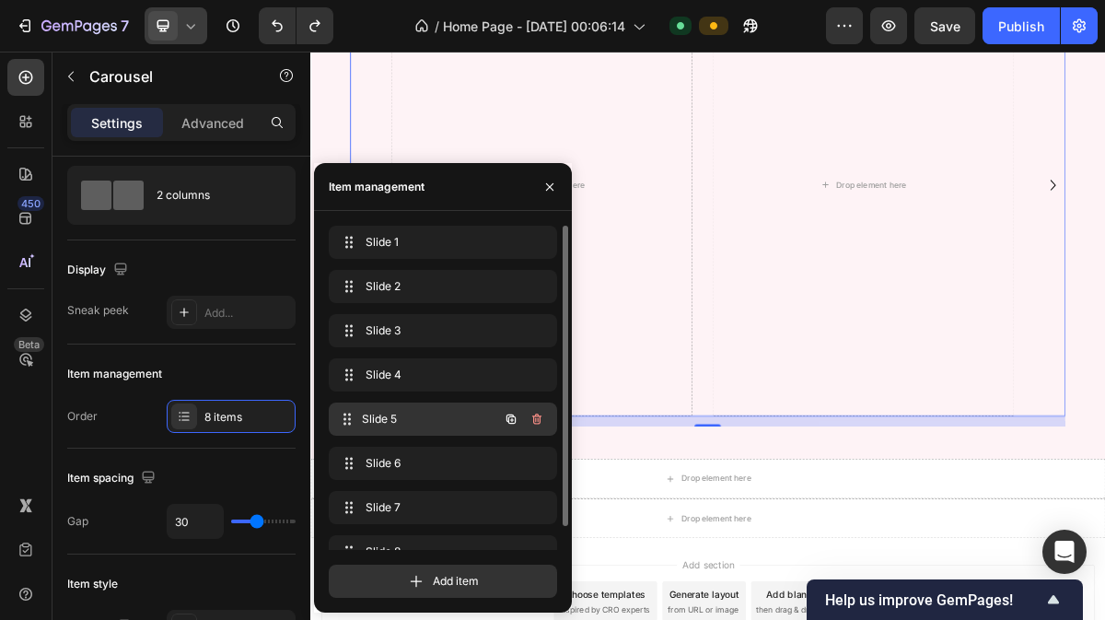
click at [394, 424] on span "Slide 5" at bounding box center [430, 419] width 136 height 17
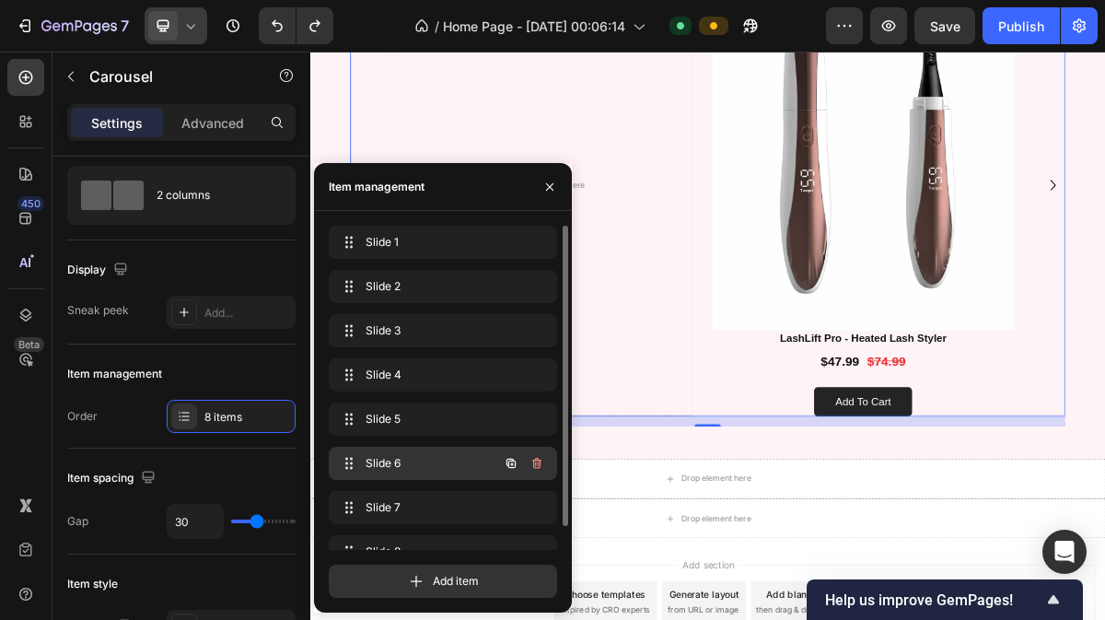
click at [394, 456] on span "Slide 6" at bounding box center [418, 463] width 104 height 17
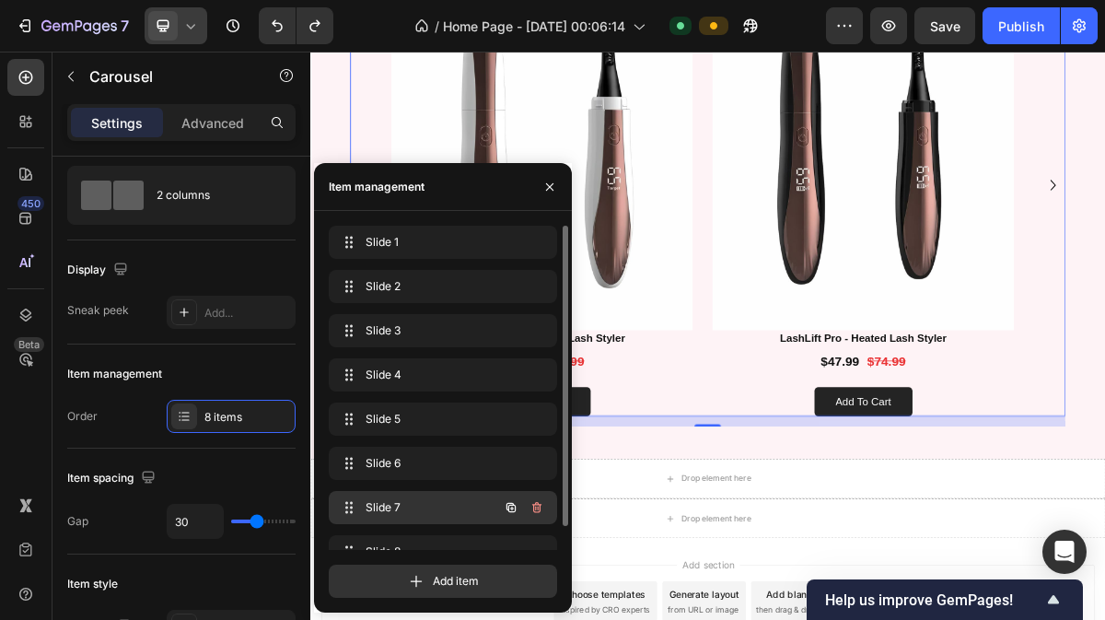
click at [399, 517] on div "Slide 7 Slide 7" at bounding box center [417, 508] width 162 height 26
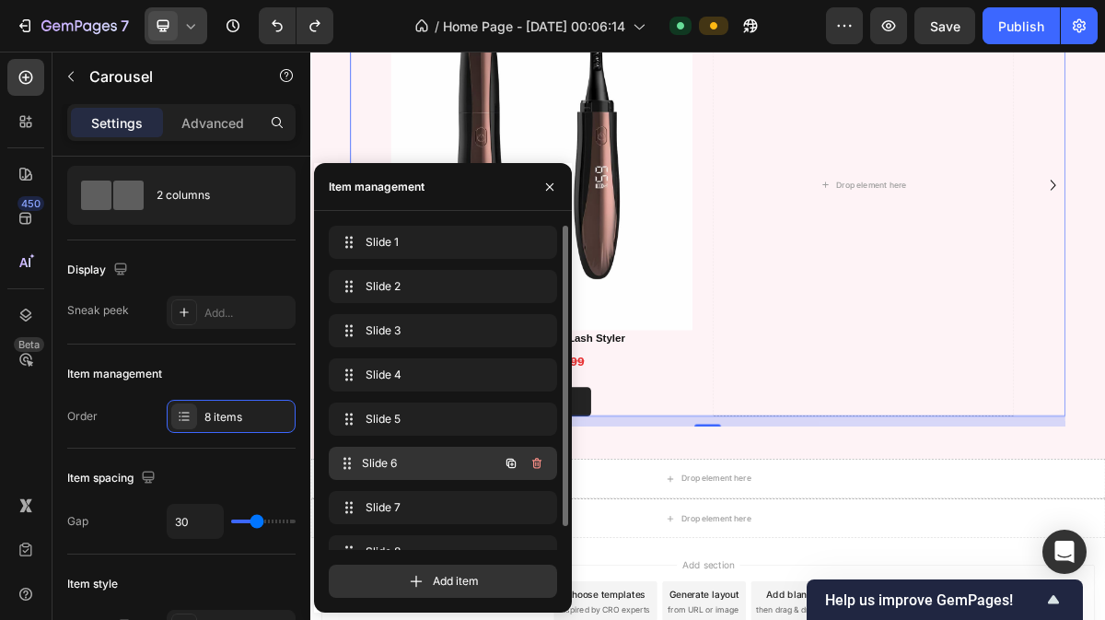
click at [407, 467] on span "Slide 6" at bounding box center [430, 463] width 136 height 17
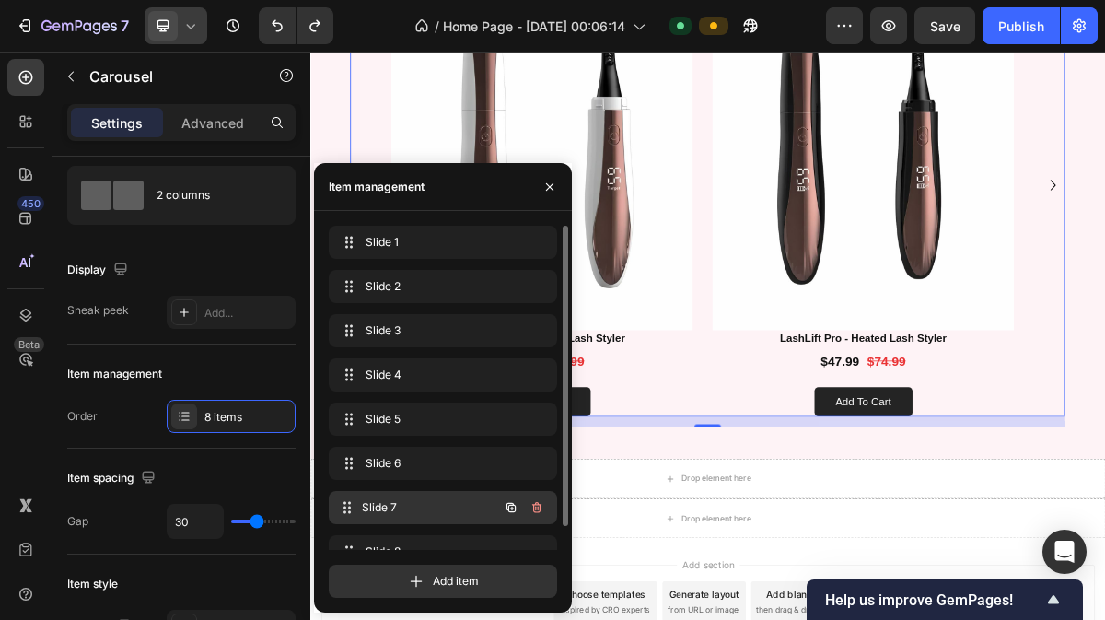
click at [403, 501] on span "Slide 7" at bounding box center [430, 507] width 136 height 17
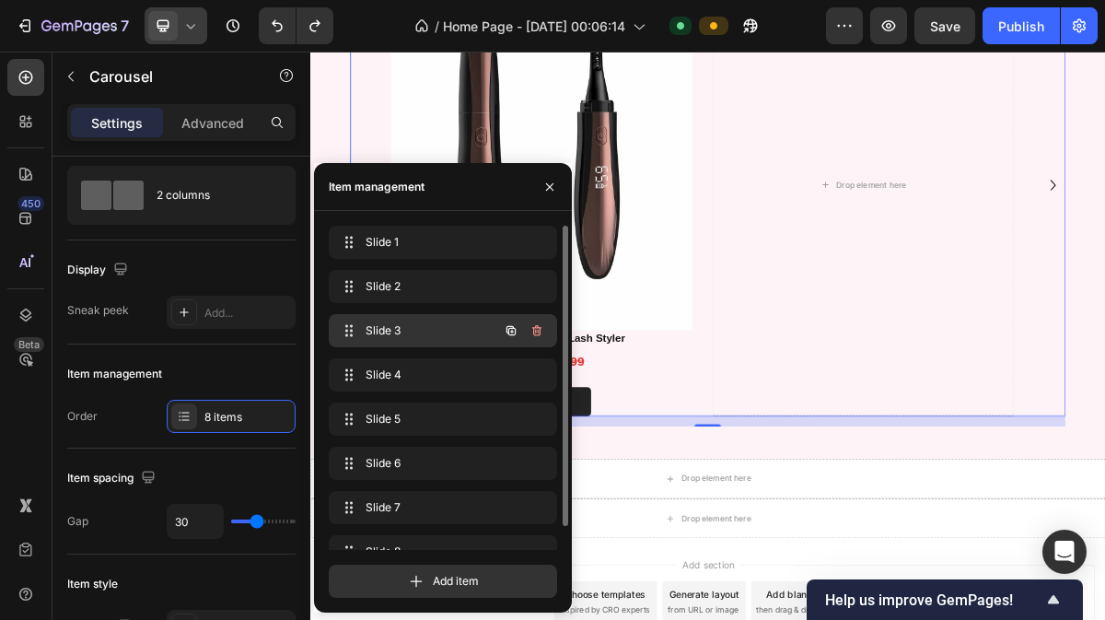
click at [414, 342] on div "Slide 3 Slide 3" at bounding box center [417, 331] width 162 height 26
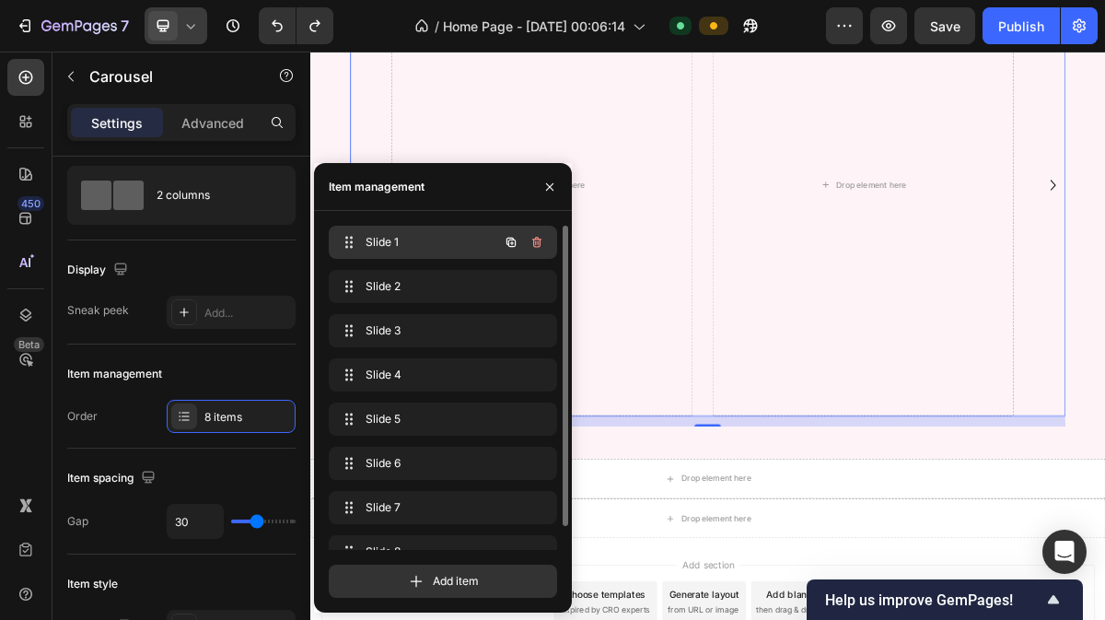
click at [398, 248] on span "Slide 1" at bounding box center [418, 242] width 104 height 17
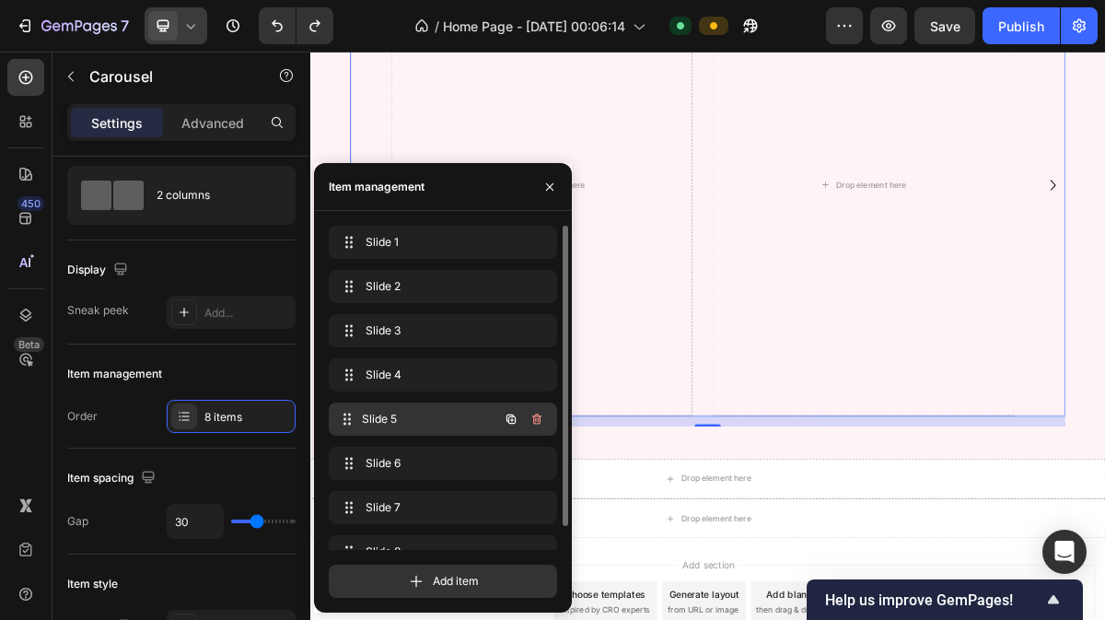
click at [391, 417] on span "Slide 5" at bounding box center [430, 419] width 136 height 17
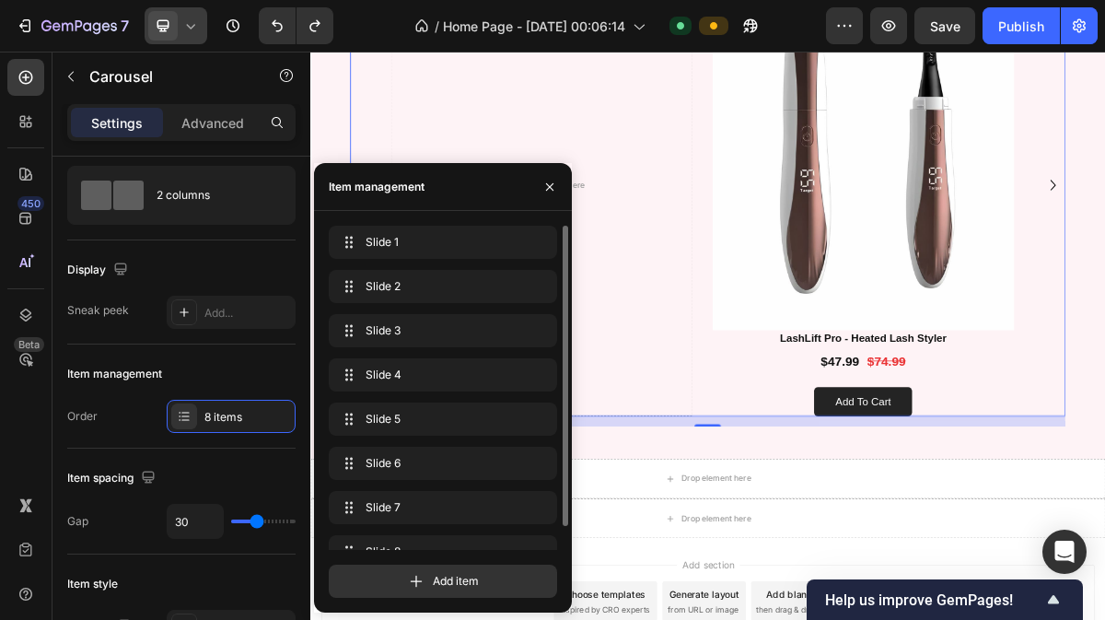
click at [410, 259] on div "Slide 1 Slide 1" at bounding box center [443, 242] width 228 height 33
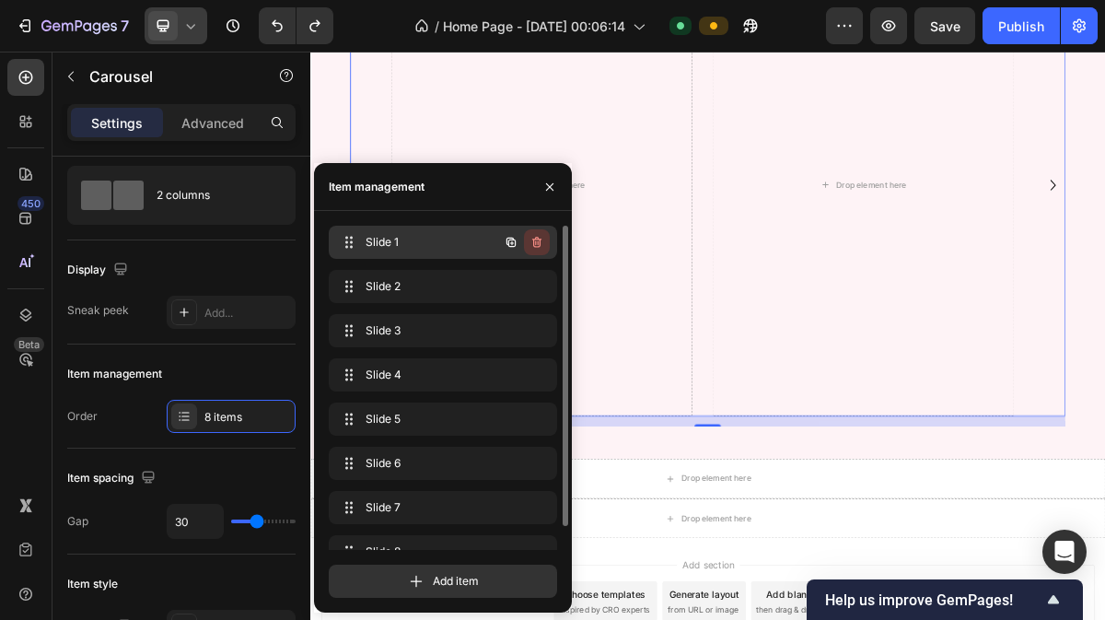
click at [532, 242] on icon "button" at bounding box center [536, 242] width 15 height 15
click at [538, 257] on div "Cancel Delete" at bounding box center [496, 242] width 108 height 33
click at [532, 245] on div "Delete" at bounding box center [524, 242] width 34 height 17
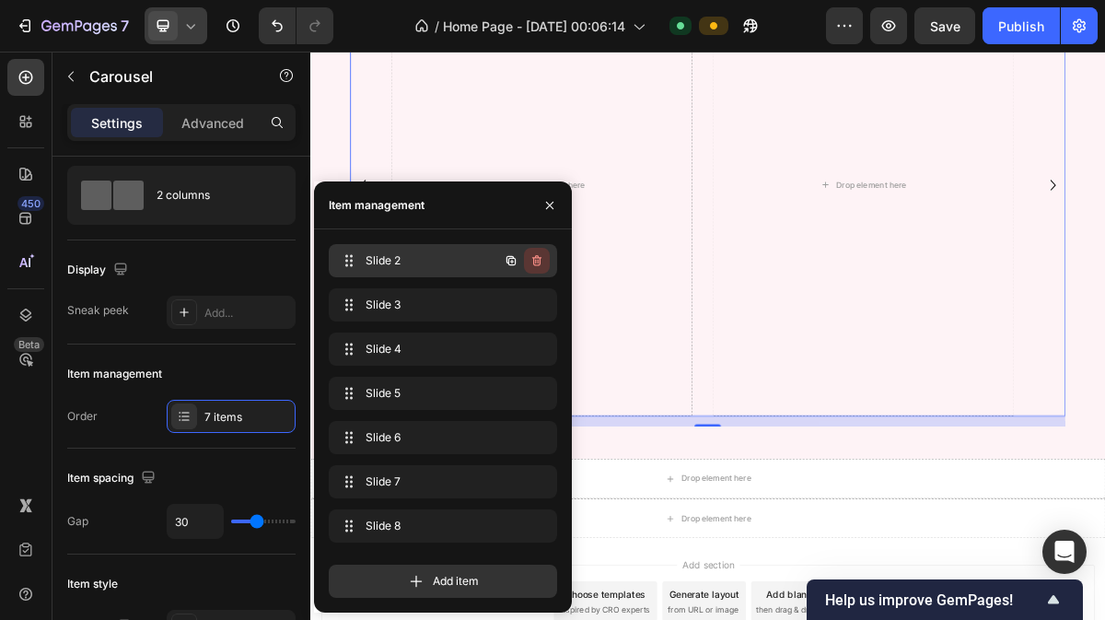
click at [532, 261] on icon "button" at bounding box center [536, 260] width 15 height 15
click at [532, 261] on div "Delete" at bounding box center [524, 260] width 34 height 17
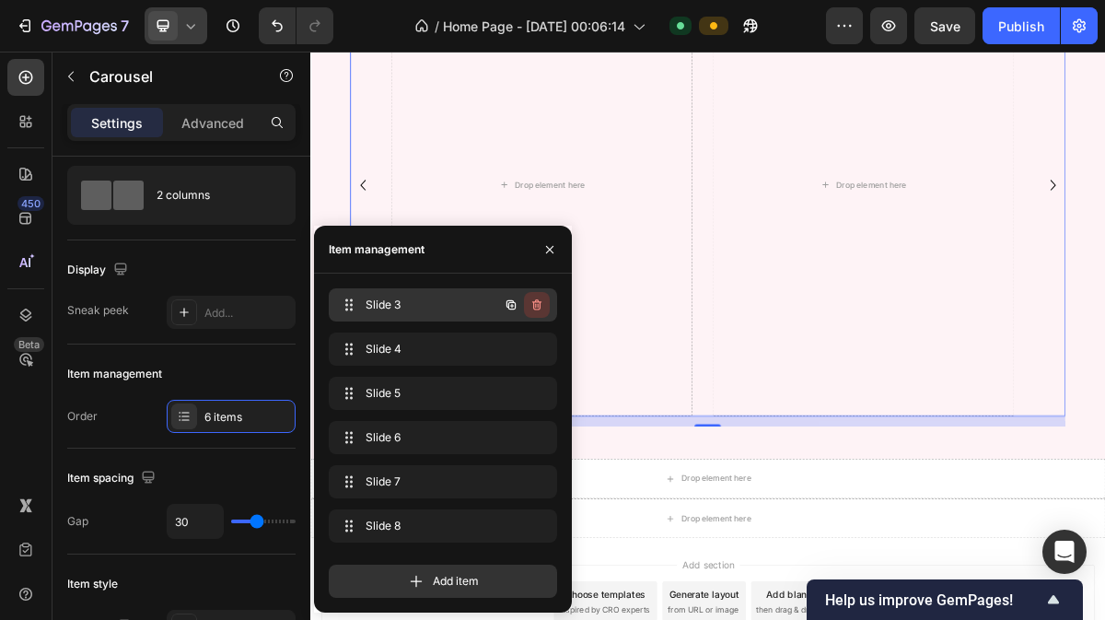
click at [533, 308] on icon "button" at bounding box center [536, 304] width 9 height 11
click at [533, 308] on div "Delete" at bounding box center [524, 305] width 34 height 17
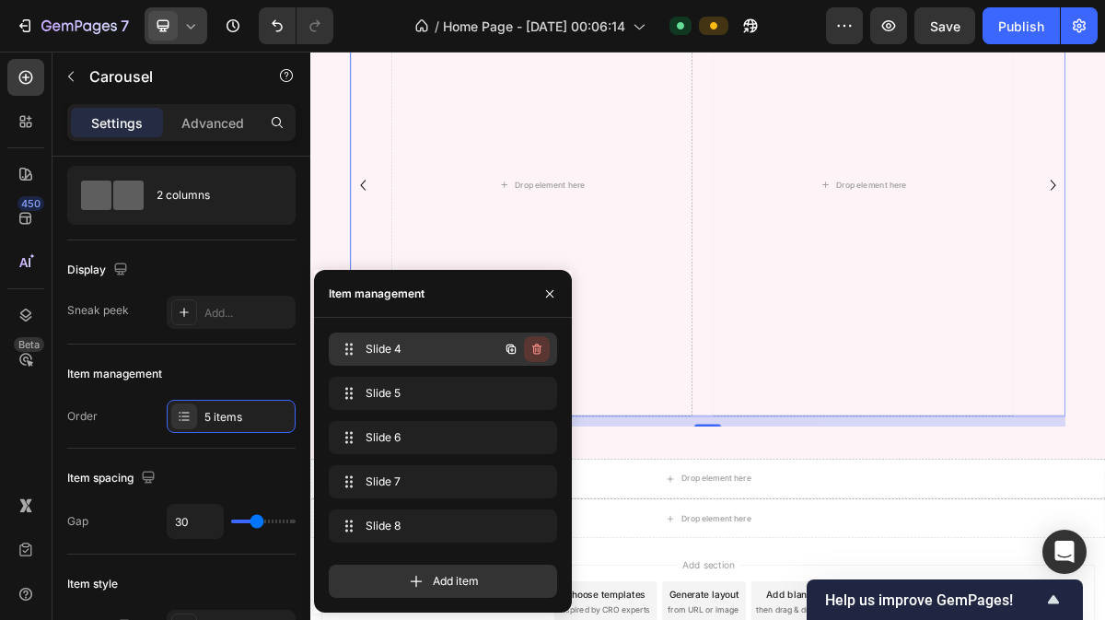
click at [536, 344] on icon "button" at bounding box center [536, 348] width 9 height 11
click at [536, 344] on div "Delete" at bounding box center [524, 349] width 34 height 17
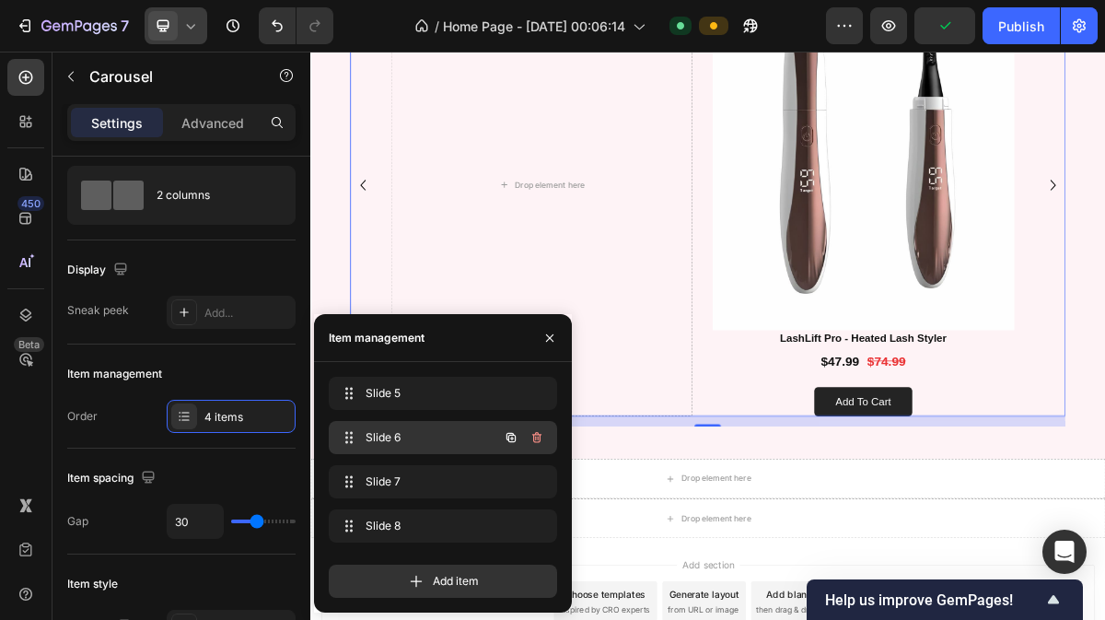
click at [417, 428] on div "Slide 6 Slide 6" at bounding box center [417, 438] width 162 height 26
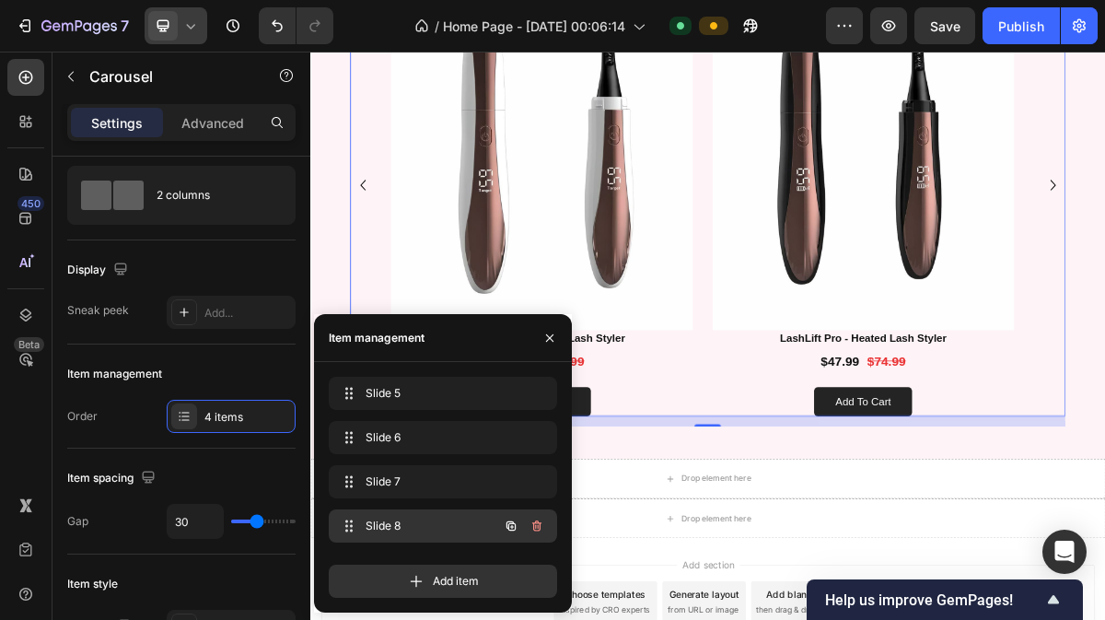
click at [410, 527] on span "Slide 8" at bounding box center [418, 526] width 104 height 17
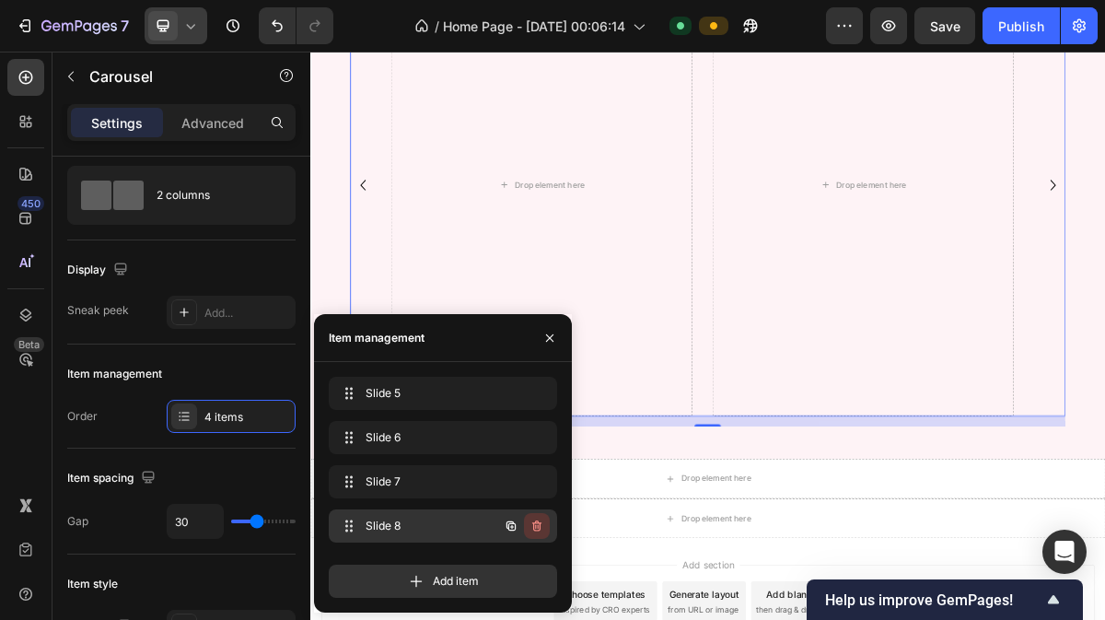
click at [544, 526] on button "button" at bounding box center [537, 526] width 26 height 26
click at [521, 518] on div "Delete" at bounding box center [524, 526] width 34 height 17
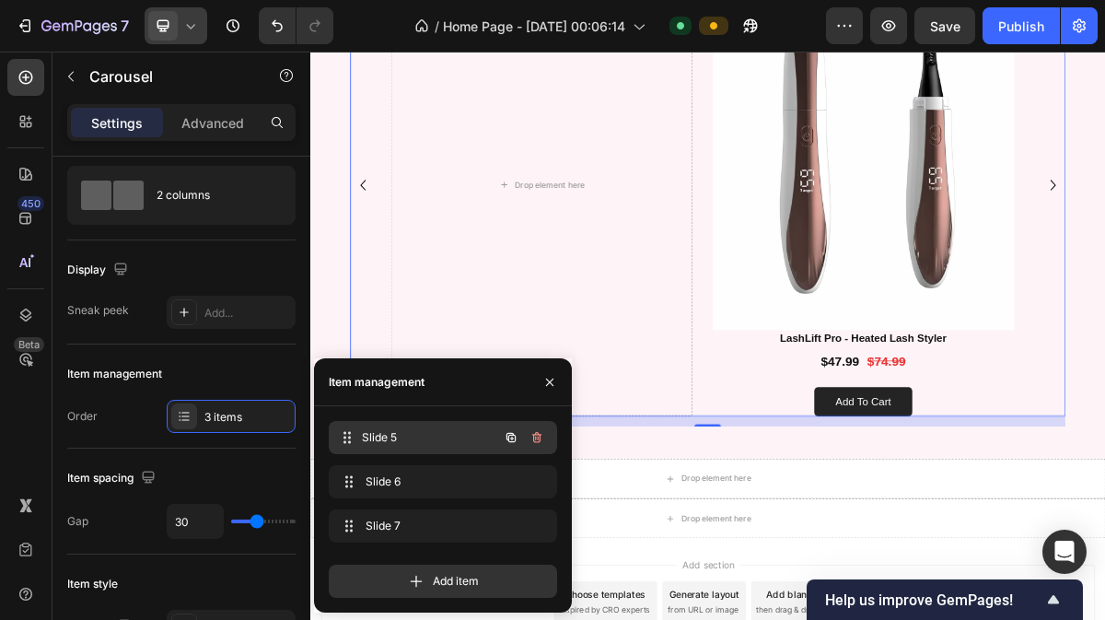
click at [419, 436] on span "Slide 5" at bounding box center [430, 437] width 136 height 17
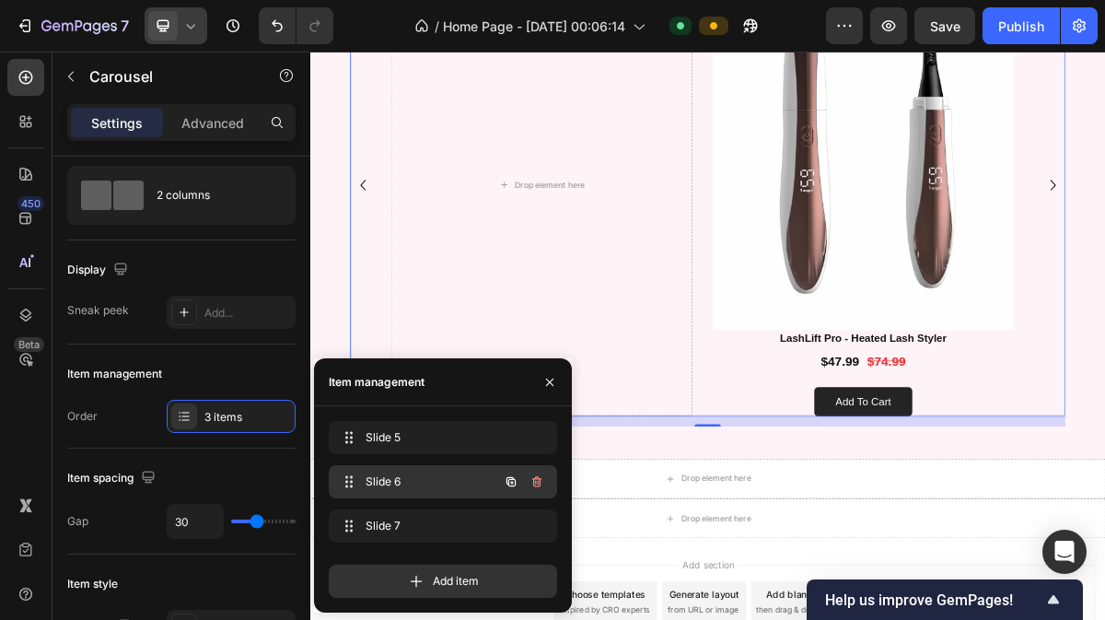
click at [419, 482] on span "Slide 6" at bounding box center [418, 481] width 104 height 17
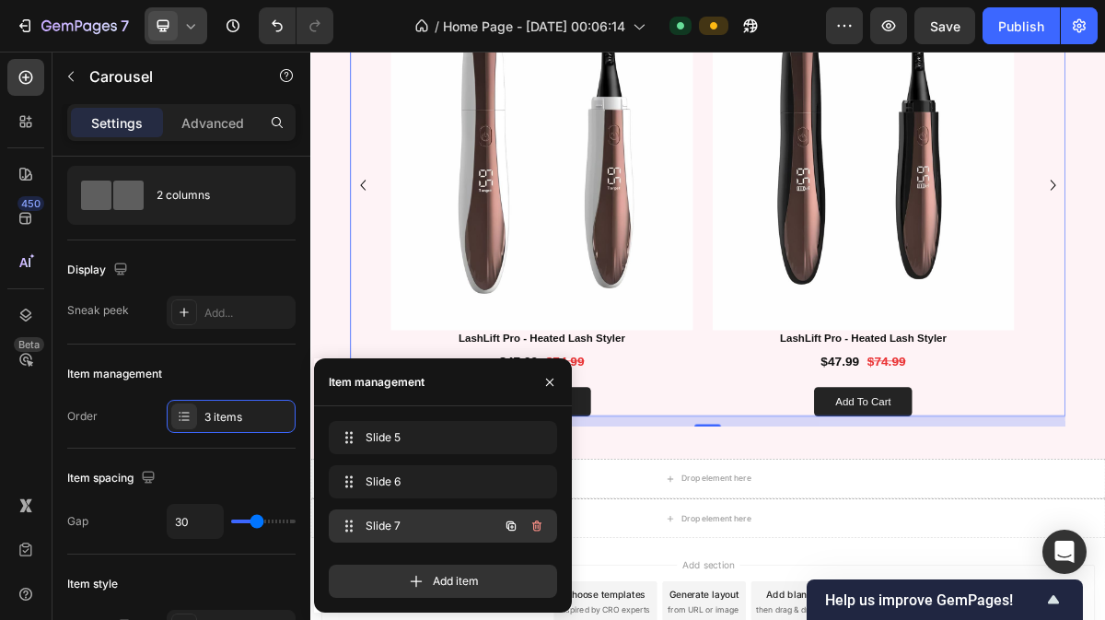
click at [416, 540] on div "Slide 7 Slide 7" at bounding box center [443, 525] width 228 height 33
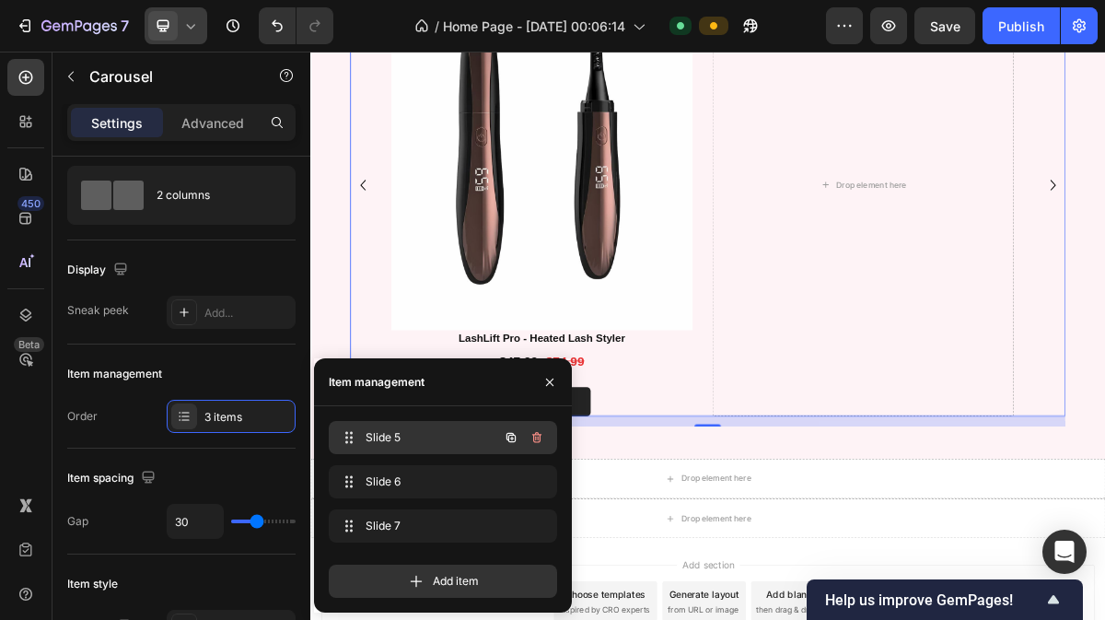
click at [420, 432] on span "Slide 5" at bounding box center [418, 437] width 104 height 17
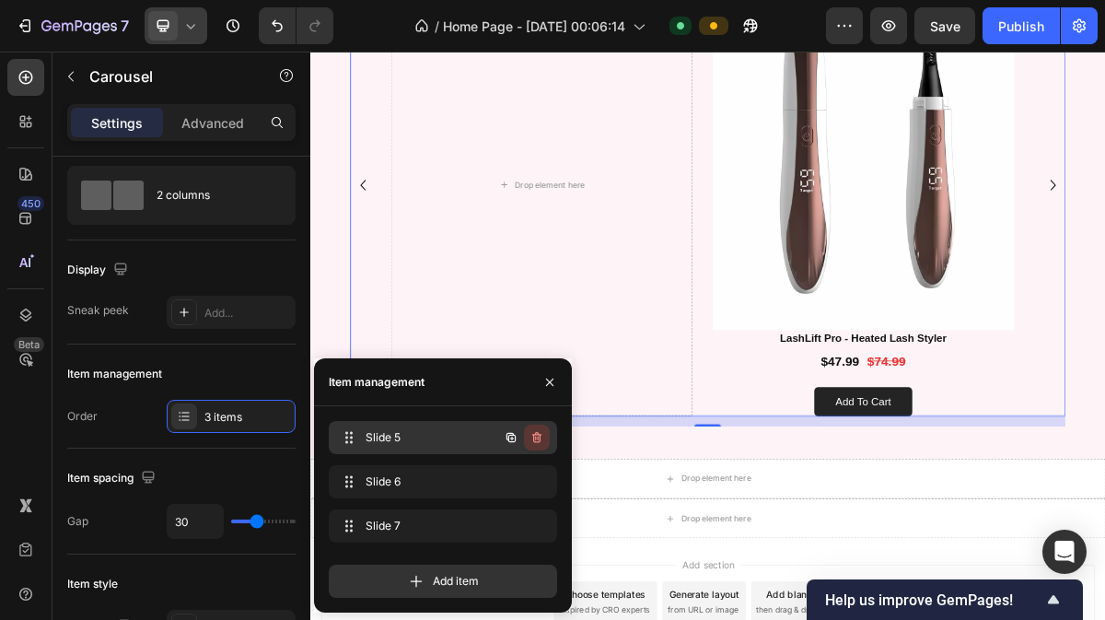
click at [539, 432] on icon "button" at bounding box center [536, 437] width 15 height 15
click at [539, 432] on div "Delete" at bounding box center [524, 437] width 34 height 17
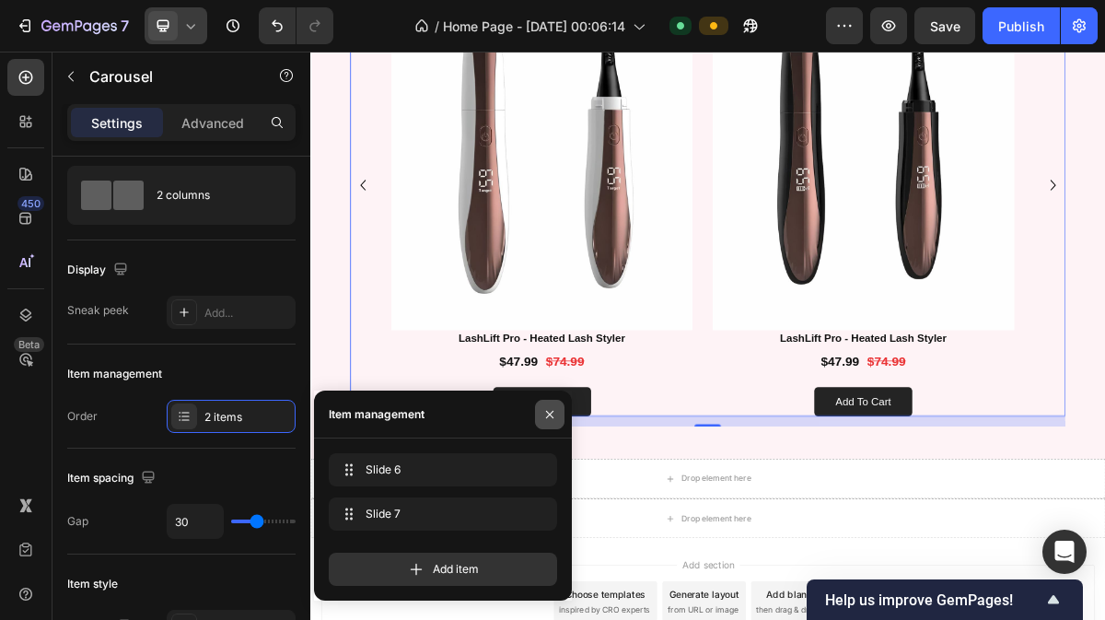
click at [548, 413] on icon "button" at bounding box center [549, 413] width 7 height 7
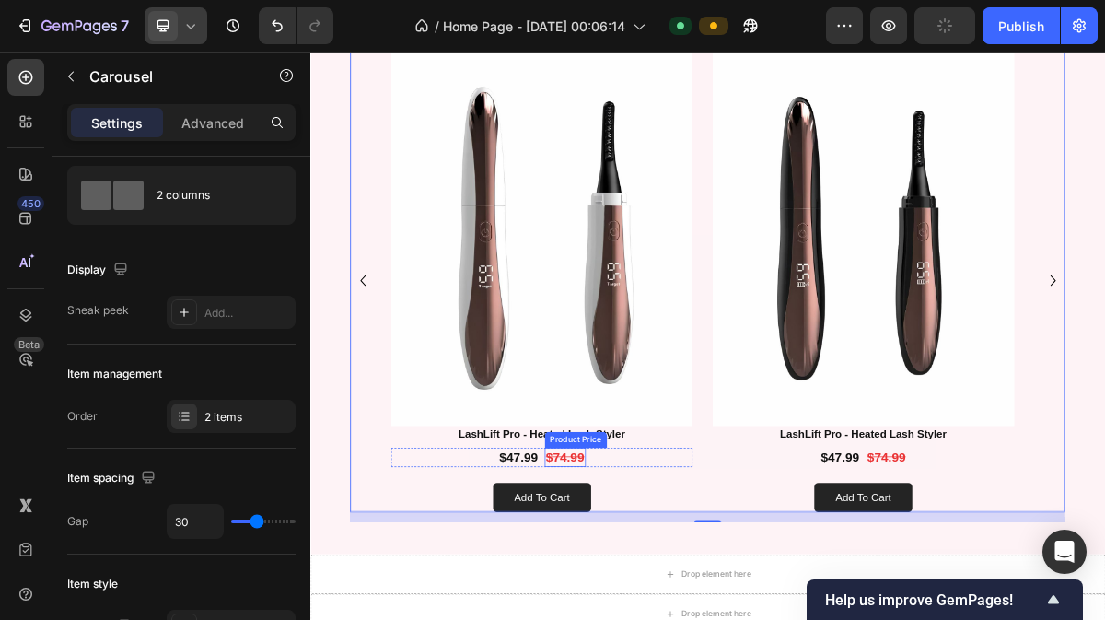
scroll to position [1326, 0]
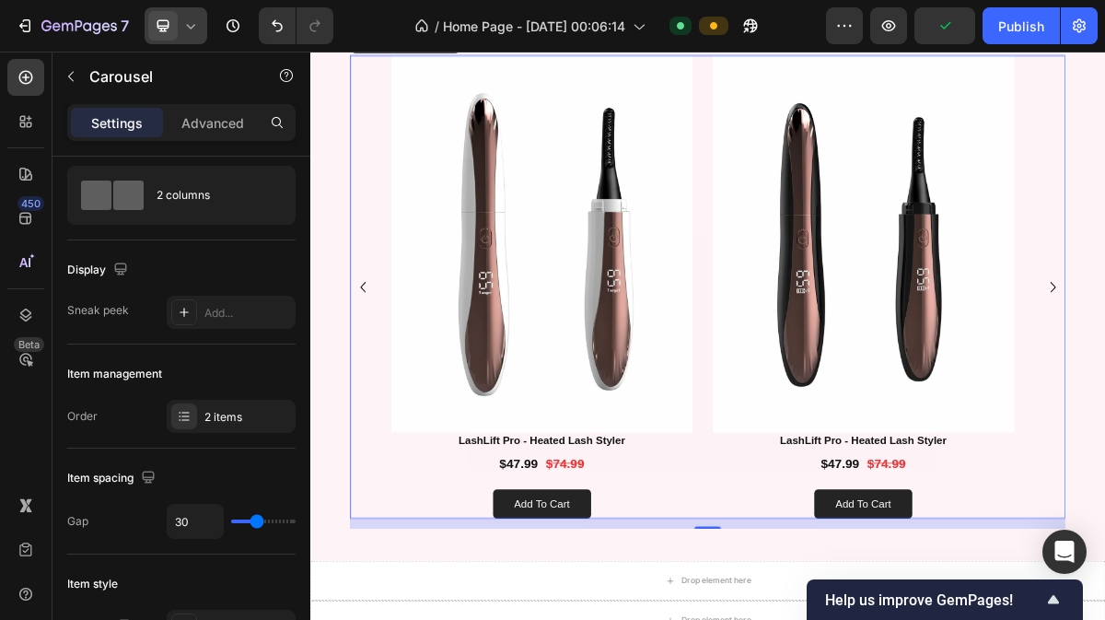
click at [378, 373] on icon "Carousel Back Arrow" at bounding box center [382, 378] width 29 height 29
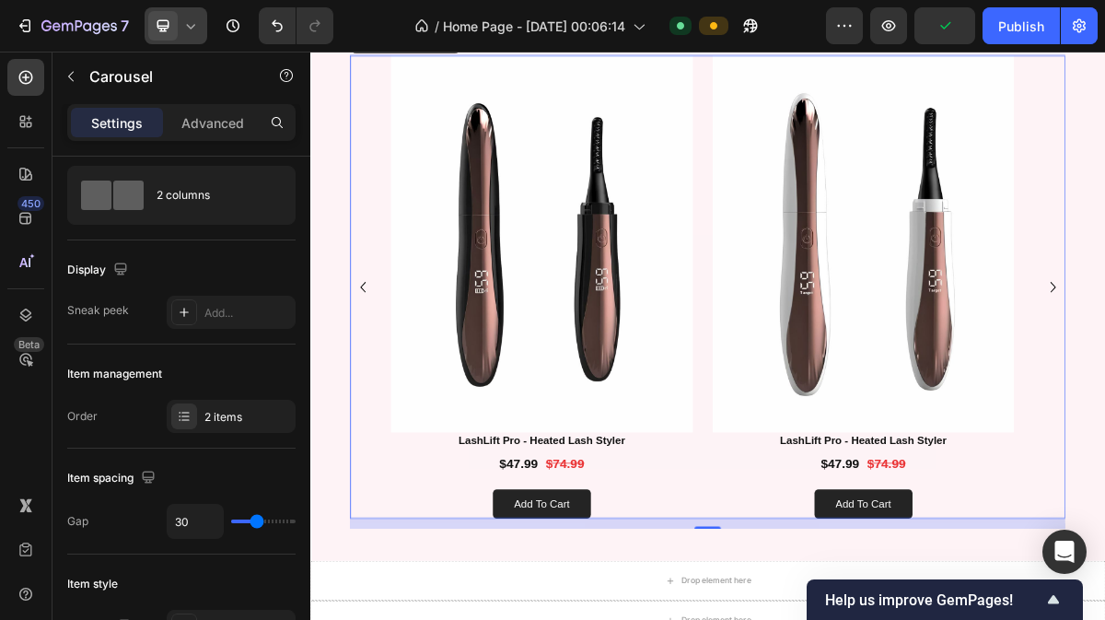
click at [402, 372] on div "Image LashLift Pro - Heated Lash Styler Product Title $47.99 Product Price Prod…" at bounding box center [863, 378] width 995 height 644
click at [1028, 25] on div "Publish" at bounding box center [1021, 26] width 46 height 19
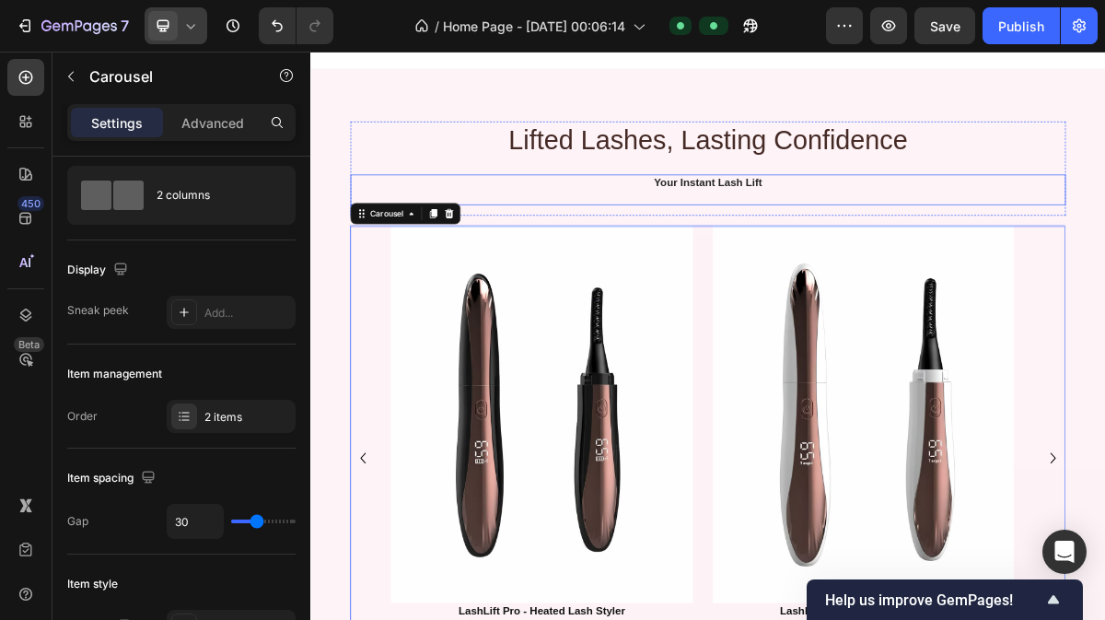
scroll to position [1087, 0]
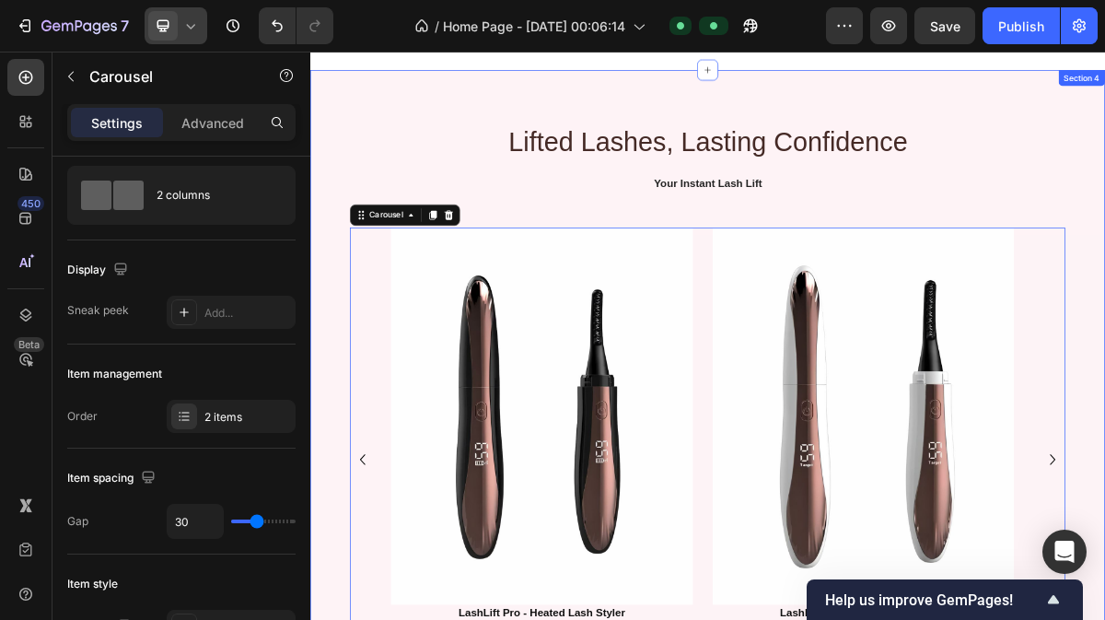
click at [1104, 114] on div "Lifted Lashes, Lasting Confidence Heading Your Instant Lash Lift Text Block Row…" at bounding box center [862, 537] width 1105 height 922
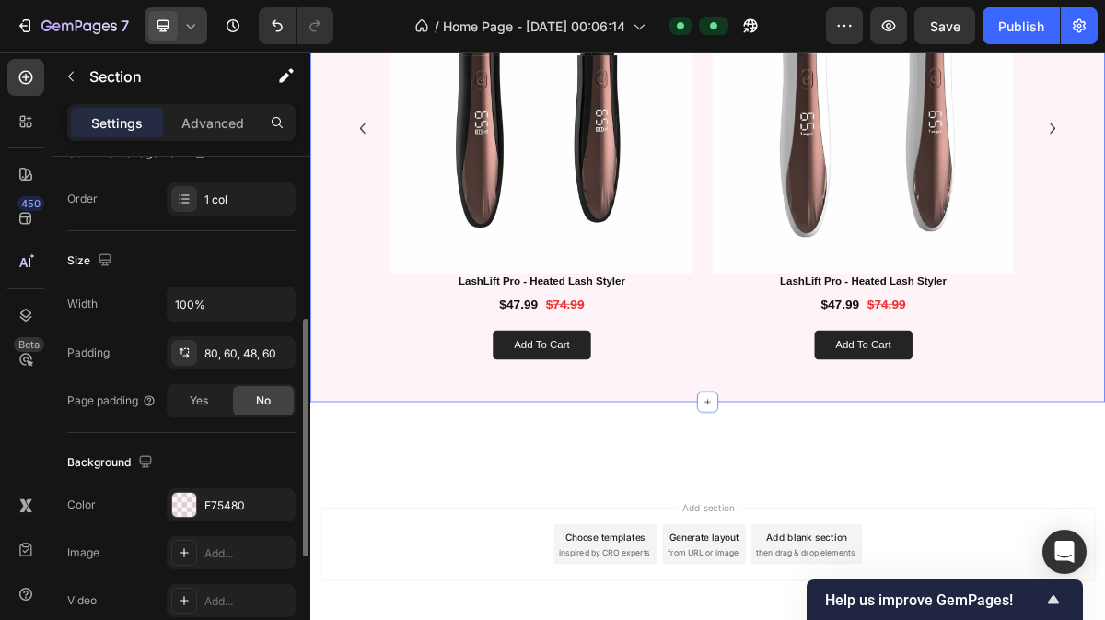
scroll to position [332, 0]
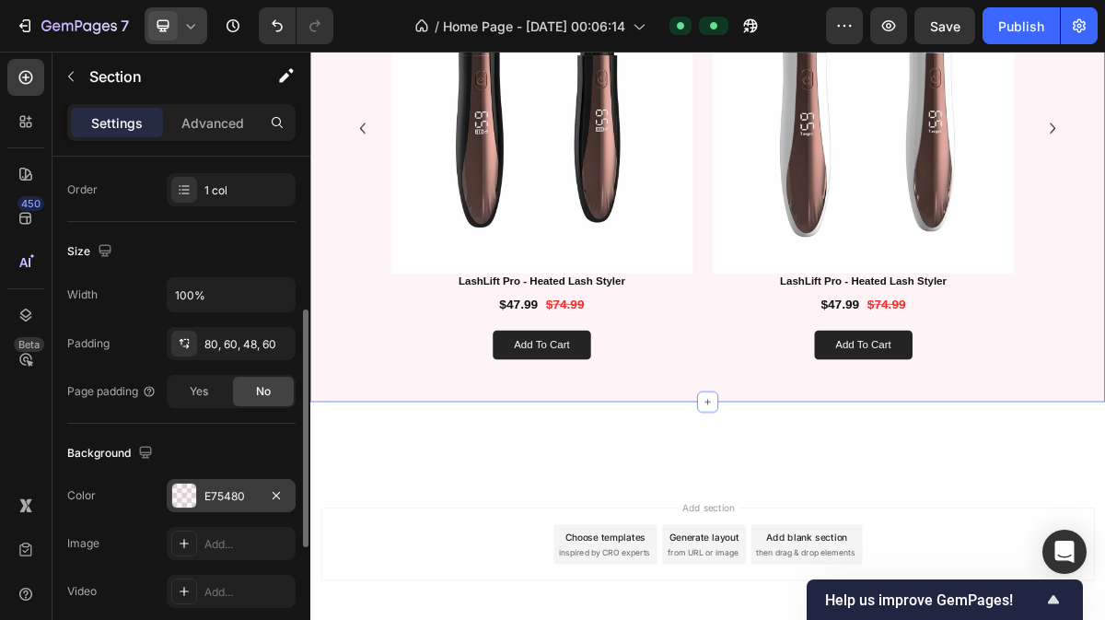
click at [208, 488] on div "E75480" at bounding box center [230, 496] width 53 height 17
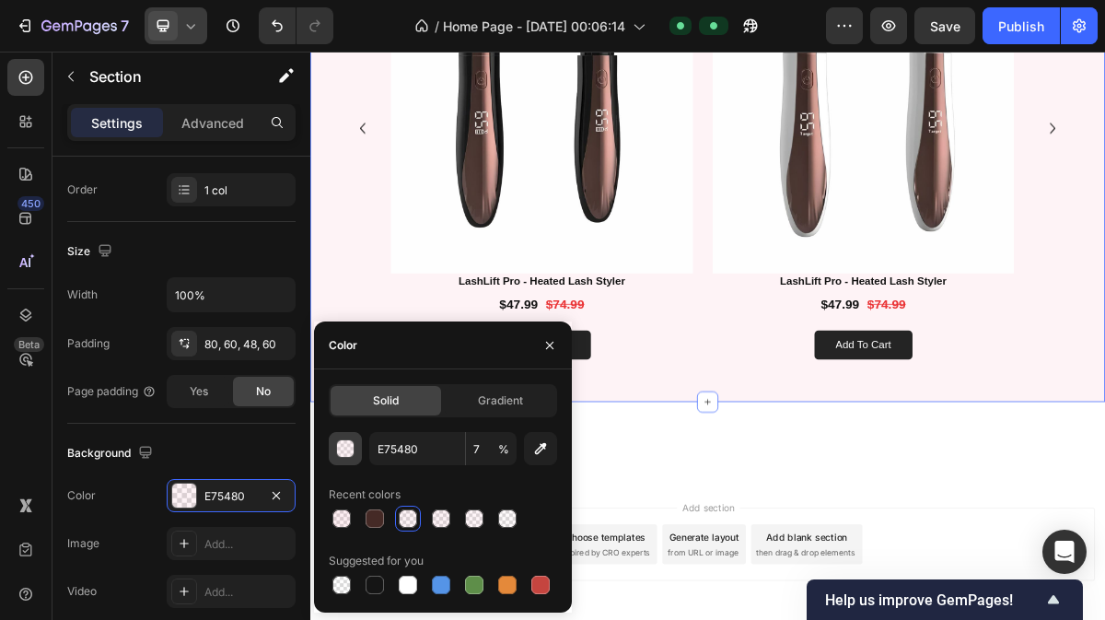
click at [350, 447] on div "button" at bounding box center [346, 449] width 18 height 18
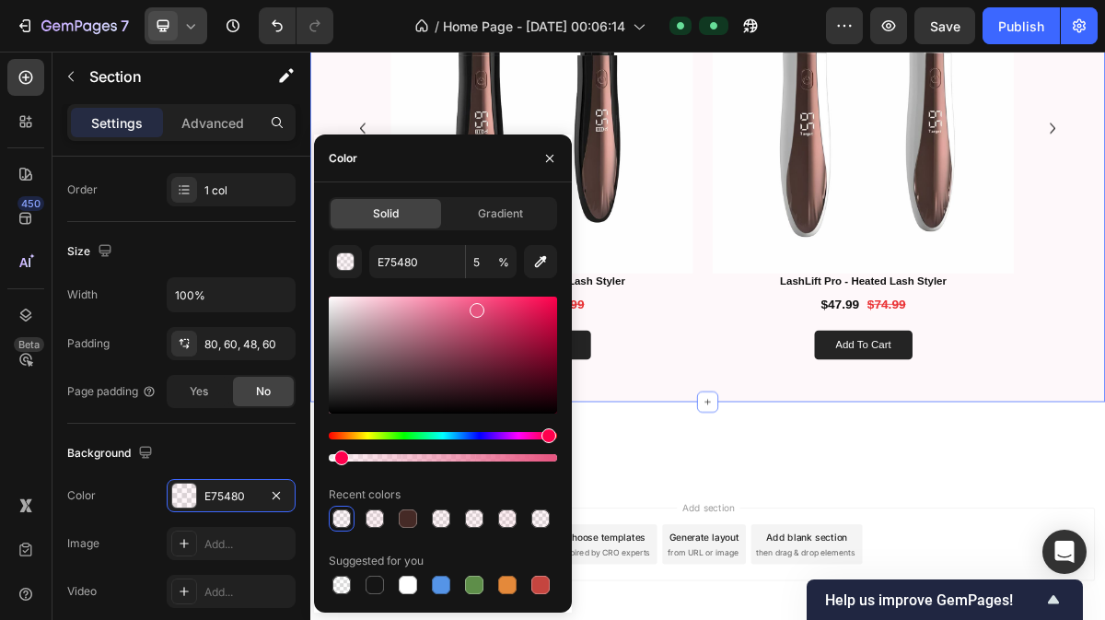
drag, startPoint x: 349, startPoint y: 460, endPoint x: 339, endPoint y: 459, distance: 10.2
click at [339, 459] on div at bounding box center [341, 457] width 15 height 15
type input "4"
drag, startPoint x: 875, startPoint y: 609, endPoint x: 850, endPoint y: 613, distance: 25.3
click at [850, 613] on div at bounding box center [862, 620] width 1105 height 55
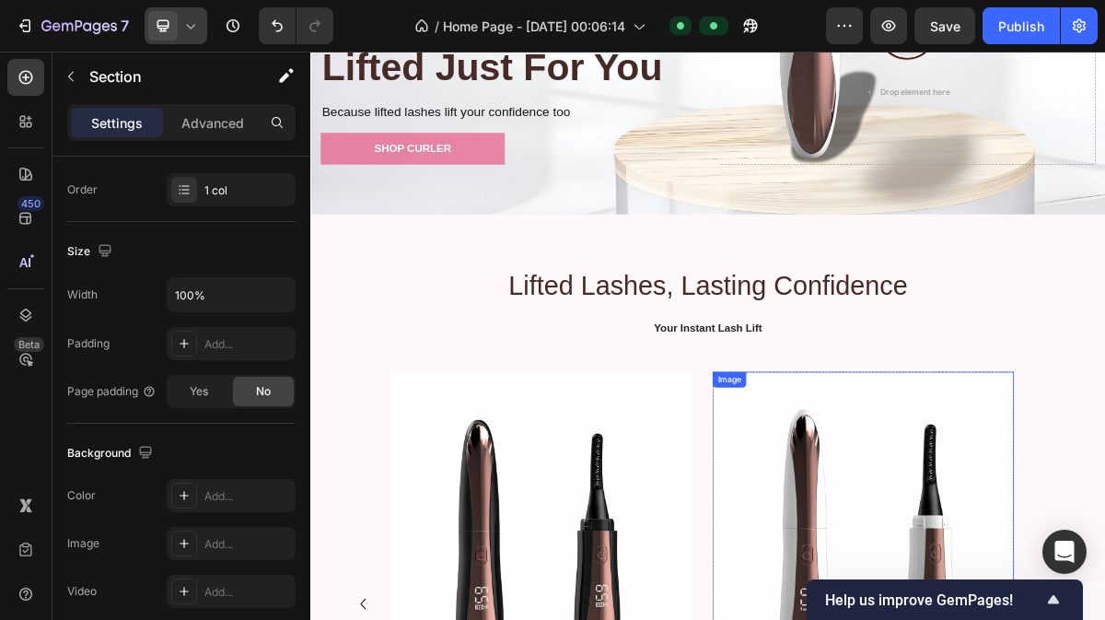
scroll to position [416, 0]
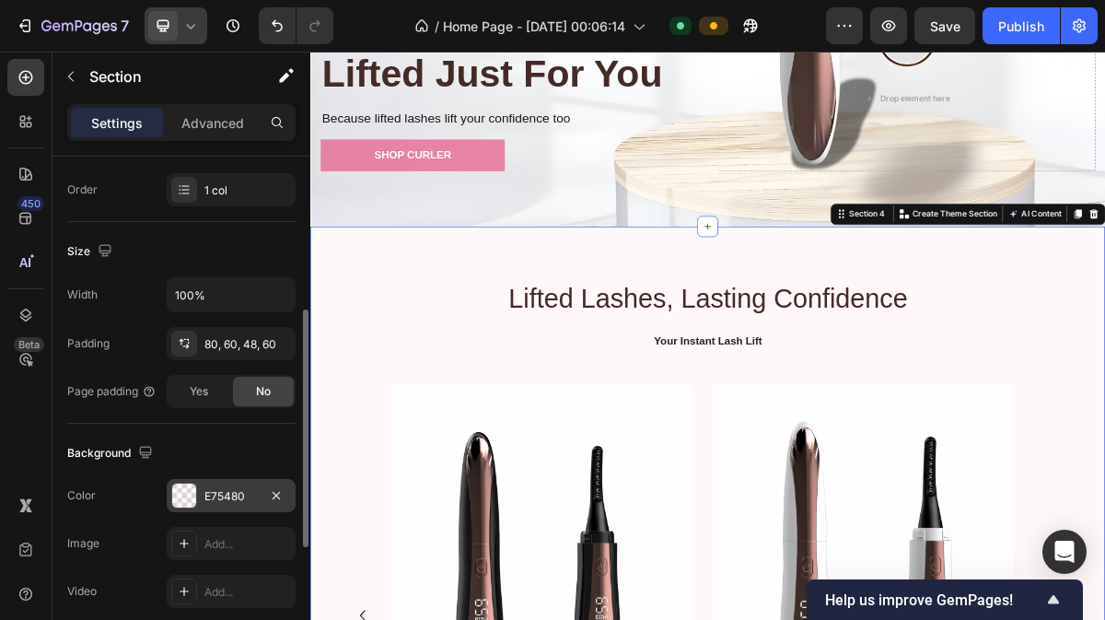
click at [190, 479] on div "E75480" at bounding box center [231, 495] width 129 height 33
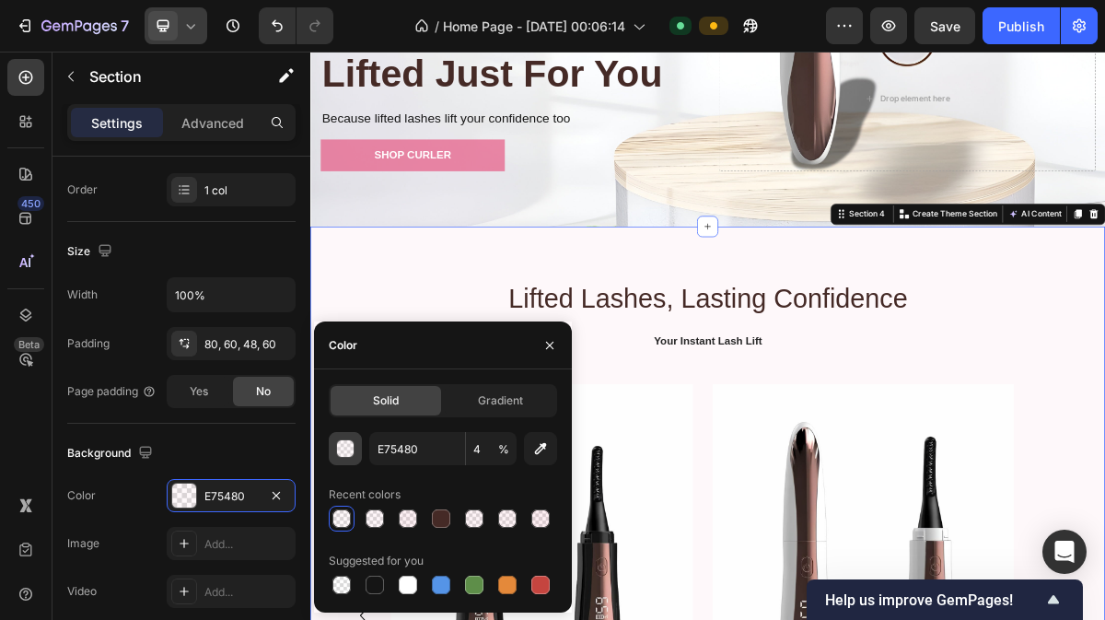
click at [348, 448] on div "button" at bounding box center [346, 449] width 18 height 18
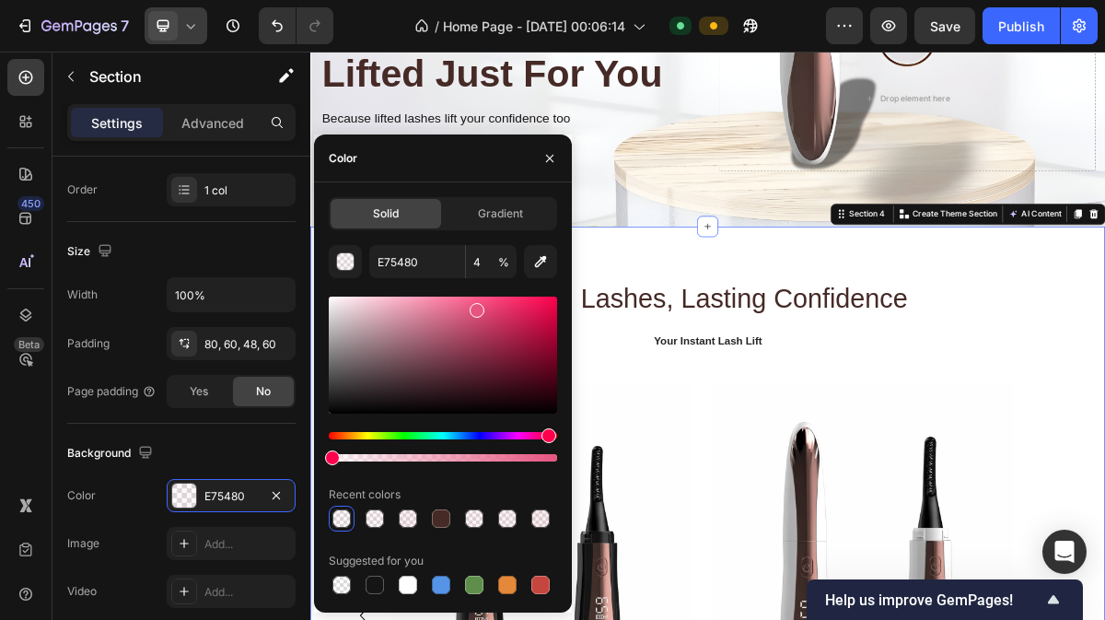
drag, startPoint x: 343, startPoint y: 462, endPoint x: 317, endPoint y: 461, distance: 25.8
click at [317, 461] on div "Solid Gradient E75480 4 % Recent colors Suggested for you" at bounding box center [443, 397] width 258 height 401
type input "0"
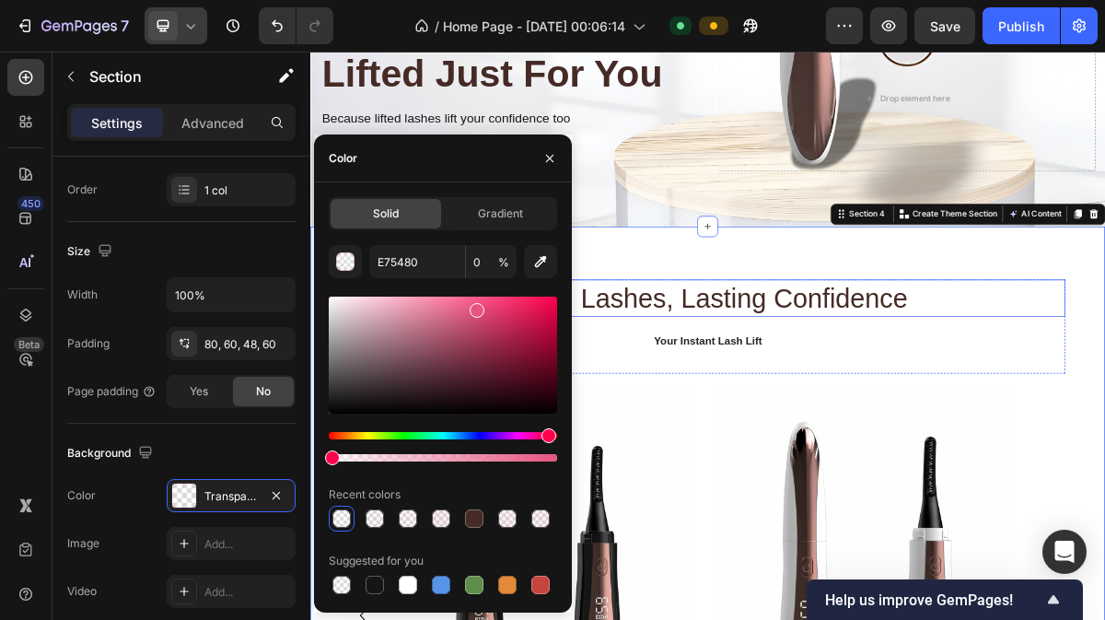
click at [1104, 410] on h2 "Lifted Lashes, Lasting Confidence" at bounding box center [863, 394] width 995 height 52
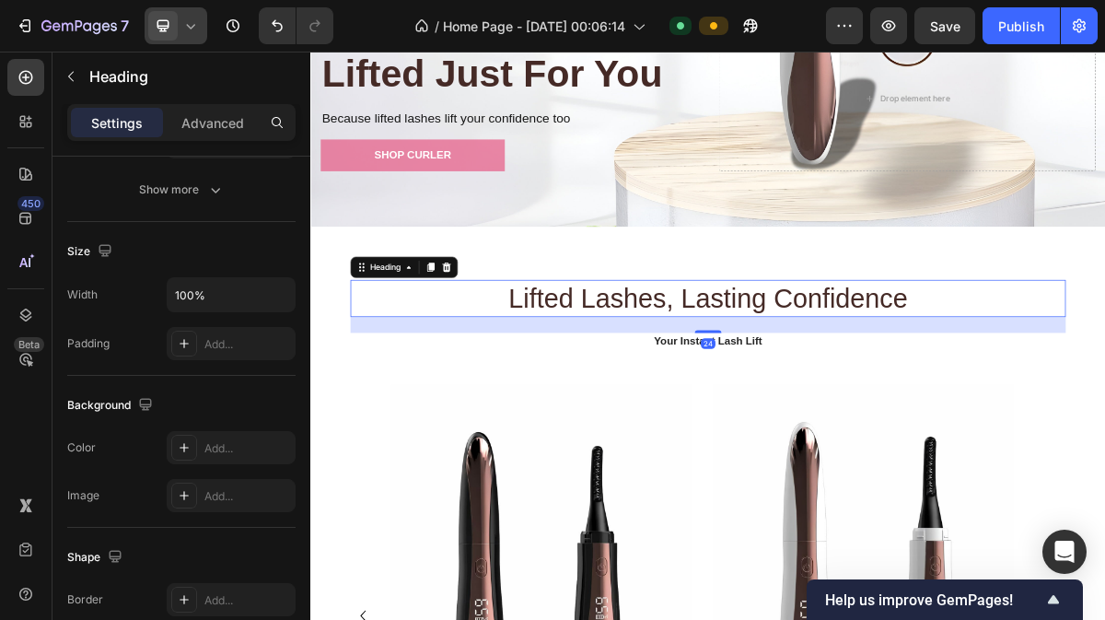
scroll to position [0, 0]
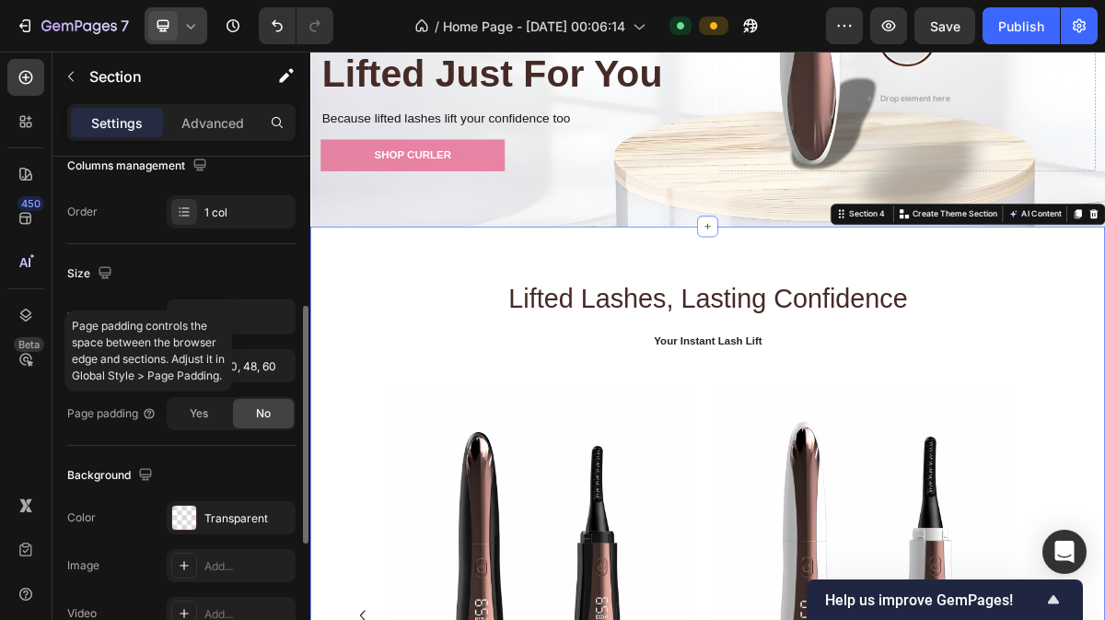
scroll to position [319, 0]
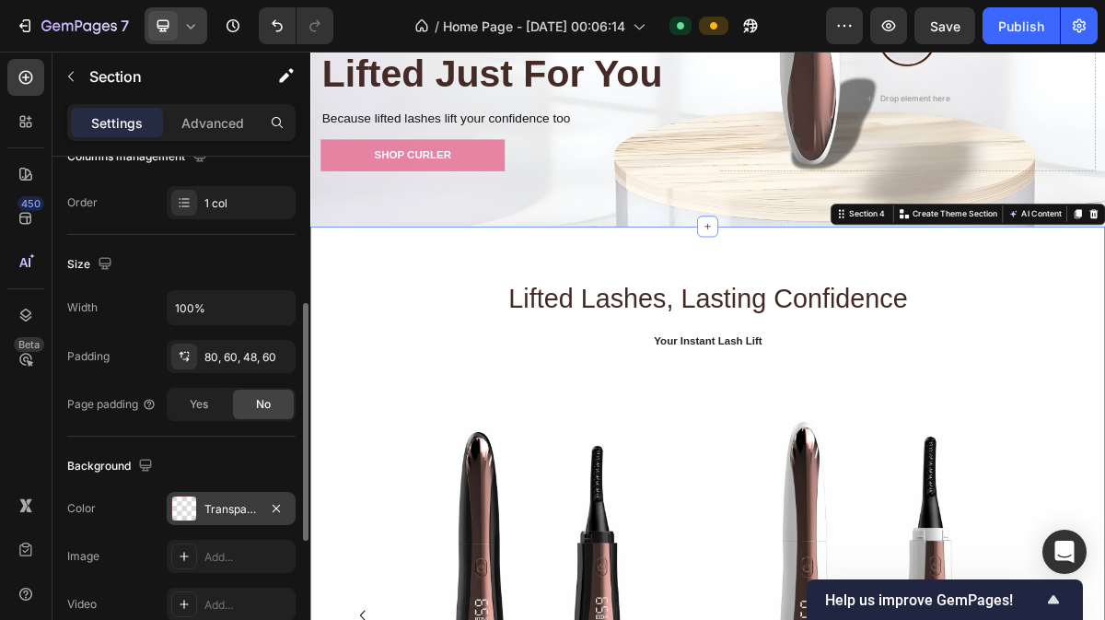
click at [194, 498] on div at bounding box center [184, 508] width 24 height 24
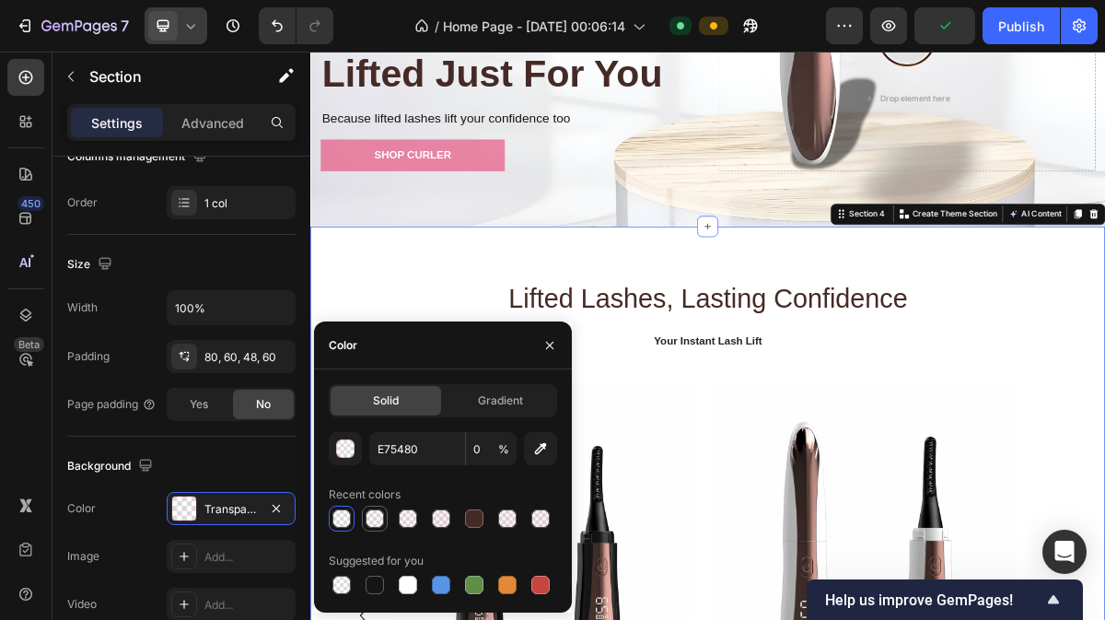
click at [372, 517] on div at bounding box center [375, 518] width 18 height 18
click at [211, 495] on div "E75480" at bounding box center [231, 508] width 129 height 33
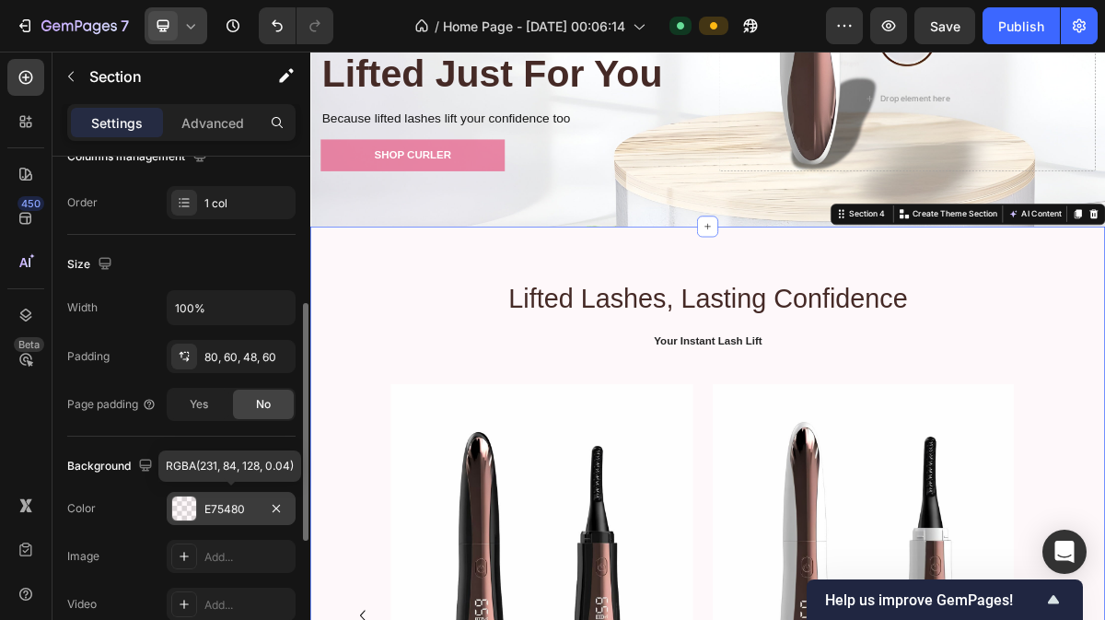
click at [184, 504] on div at bounding box center [184, 508] width 24 height 24
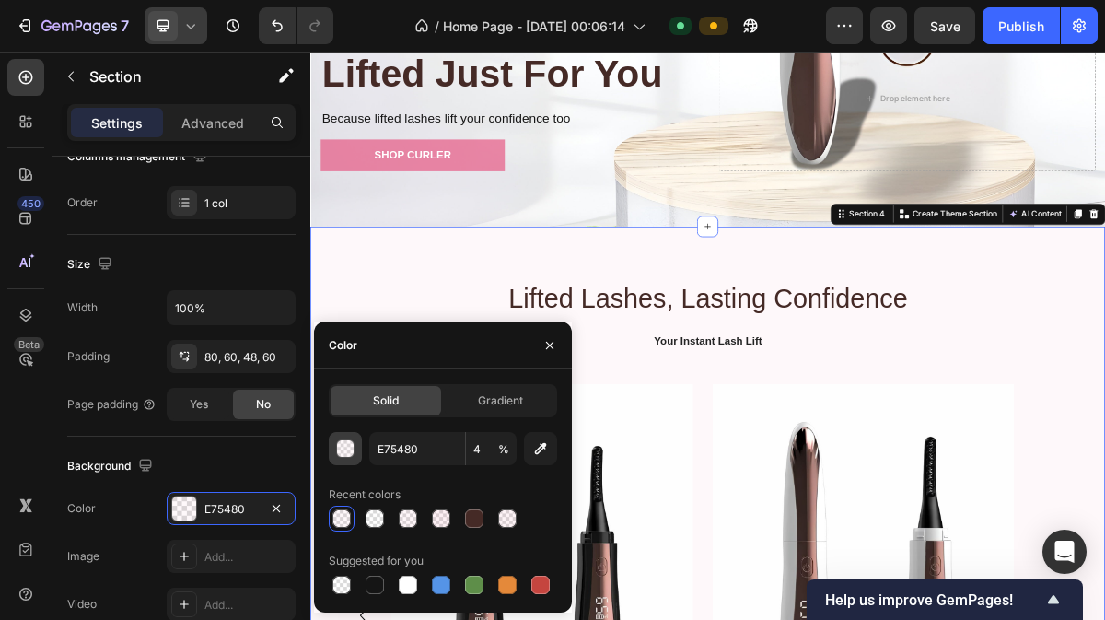
click at [348, 445] on div "button" at bounding box center [346, 449] width 18 height 18
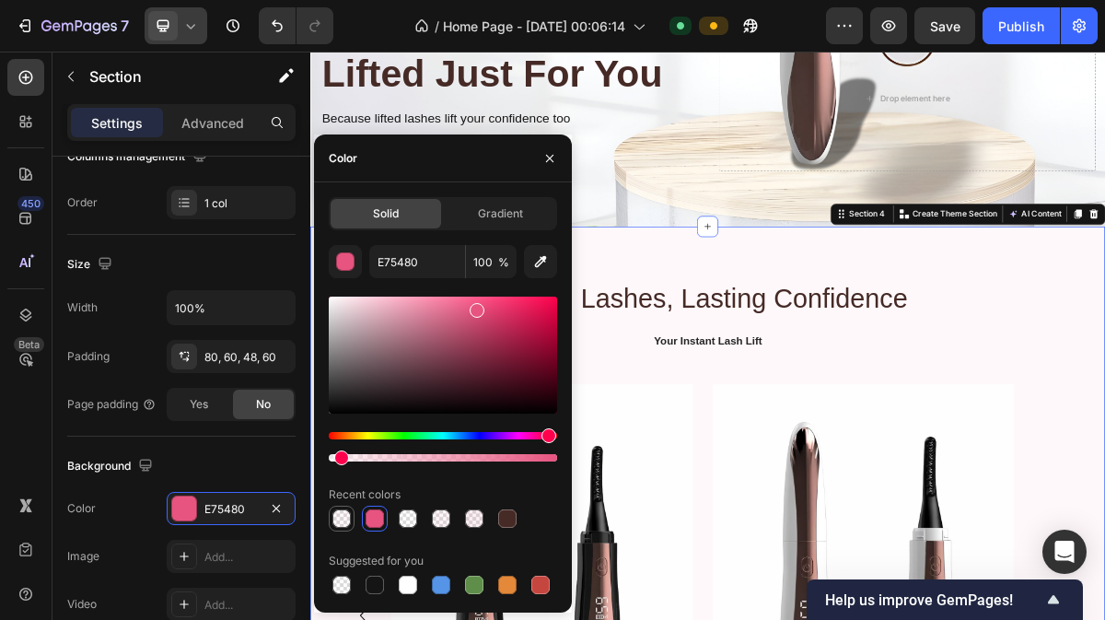
drag, startPoint x: 343, startPoint y: 456, endPoint x: 341, endPoint y: 526, distance: 70.0
click at [341, 526] on div "E75480 100 % Recent colors Suggested for you" at bounding box center [443, 421] width 228 height 353
type input "5"
drag, startPoint x: 477, startPoint y: 311, endPoint x: 409, endPoint y: 305, distance: 68.4
click at [409, 305] on div at bounding box center [411, 307] width 15 height 15
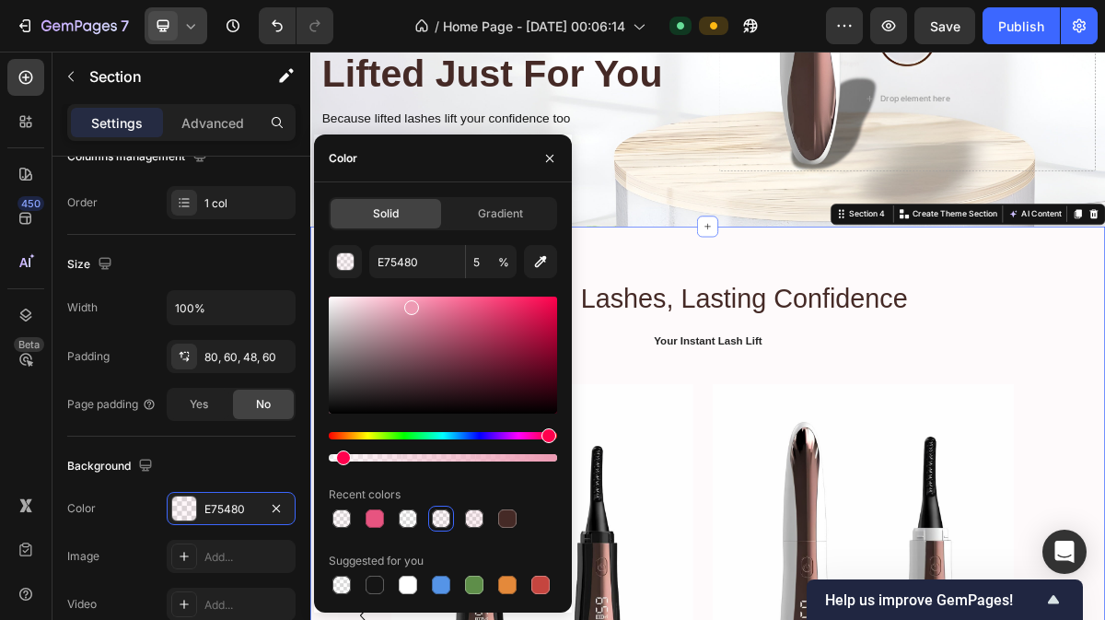
type input "ED9AB3"
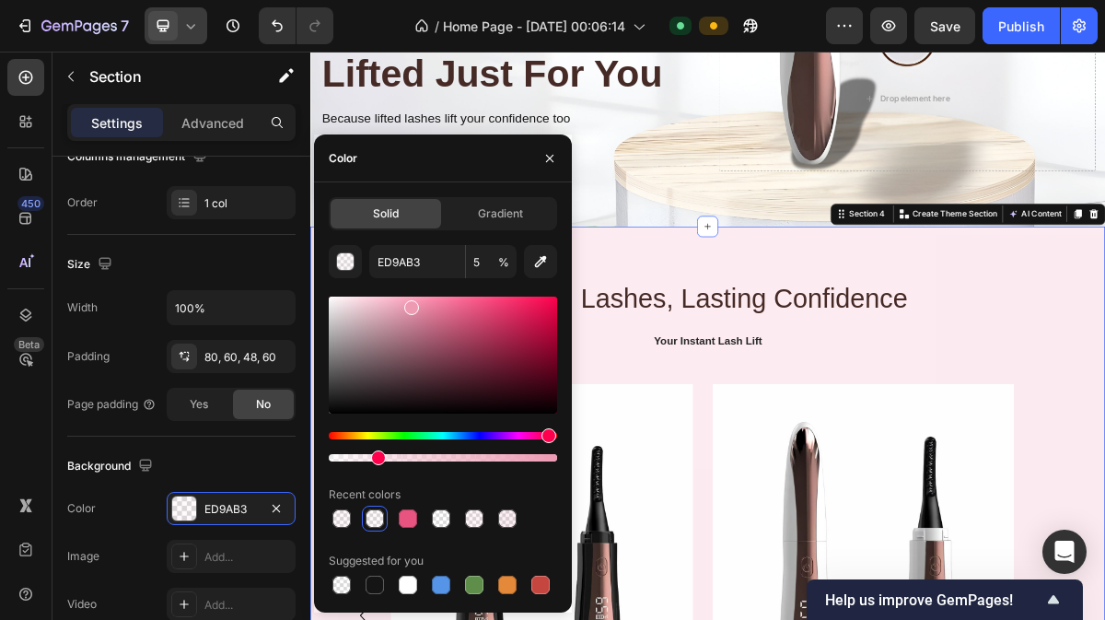
drag, startPoint x: 341, startPoint y: 455, endPoint x: 374, endPoint y: 452, distance: 33.3
click at [374, 452] on div at bounding box center [378, 457] width 15 height 15
type input "20"
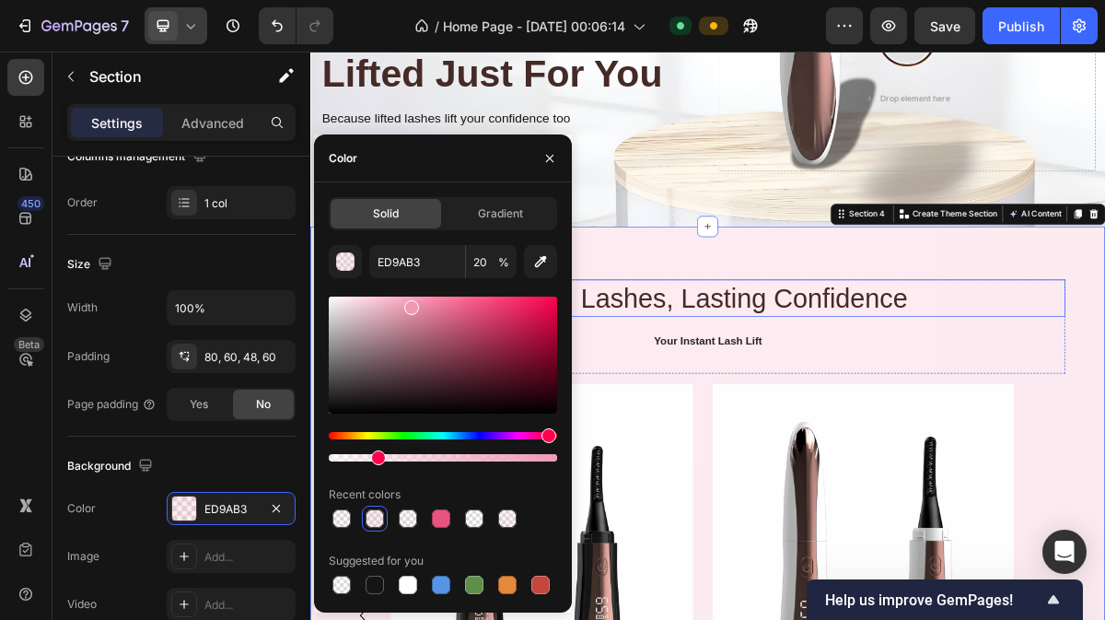
click at [1104, 384] on h2 "Lifted Lashes, Lasting Confidence" at bounding box center [863, 394] width 995 height 52
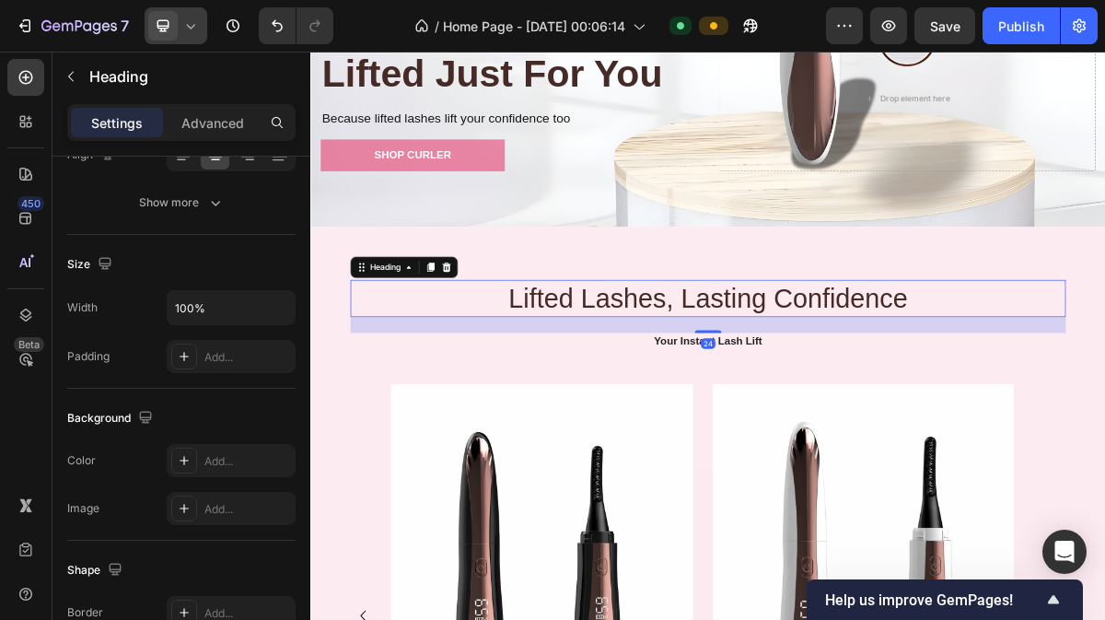
scroll to position [0, 0]
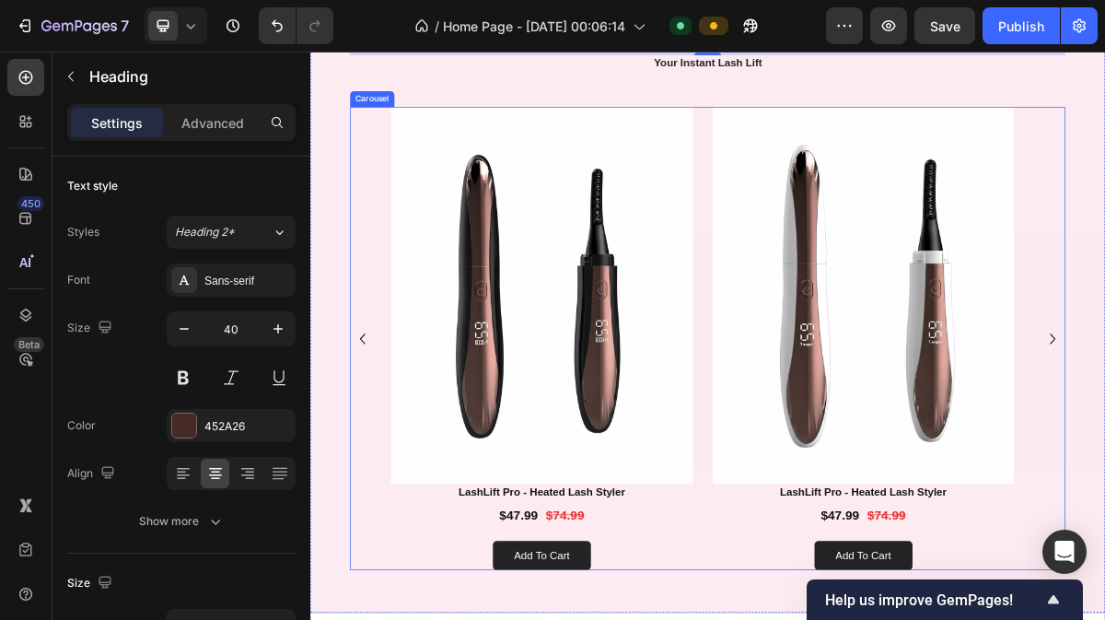
scroll to position [1258, 0]
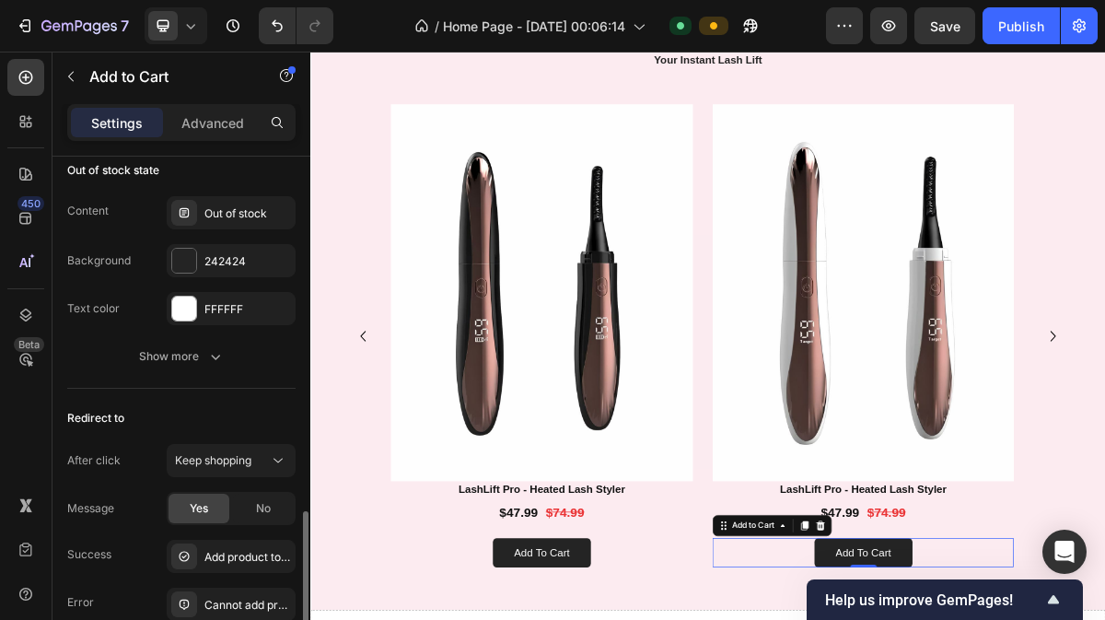
scroll to position [1456, 0]
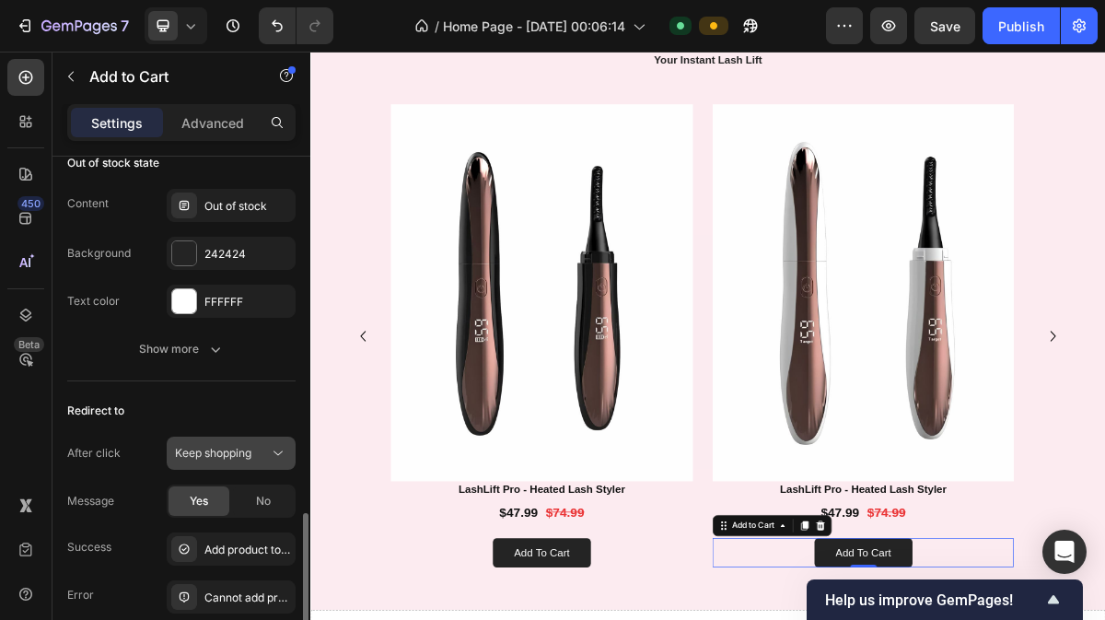
click at [236, 446] on span "Keep shopping" at bounding box center [213, 453] width 76 height 14
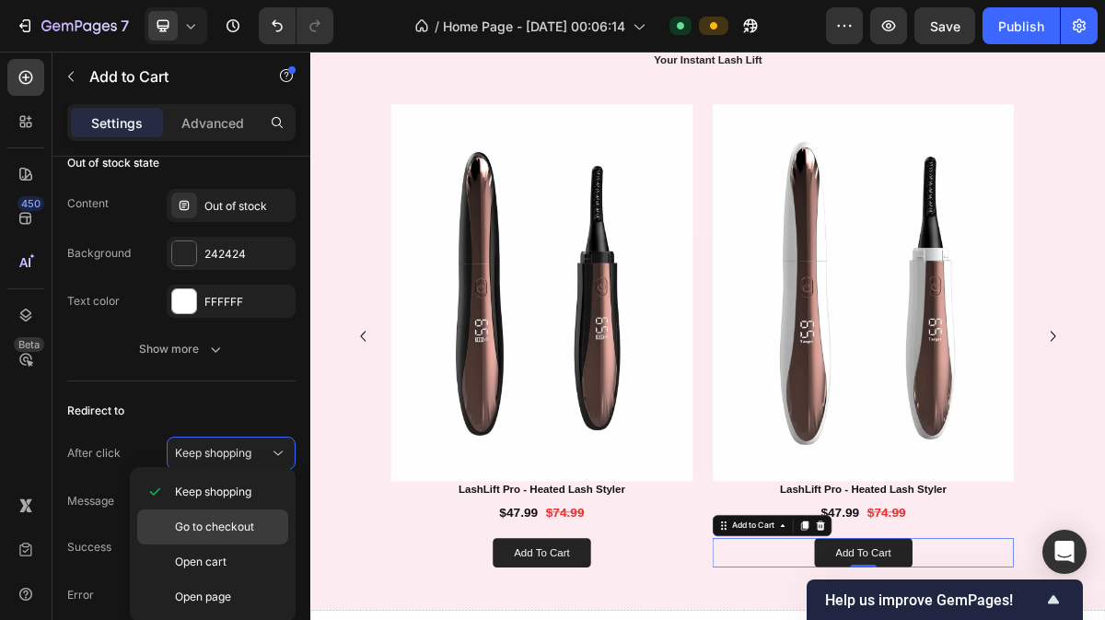
click at [232, 520] on span "Go to checkout" at bounding box center [214, 526] width 79 height 17
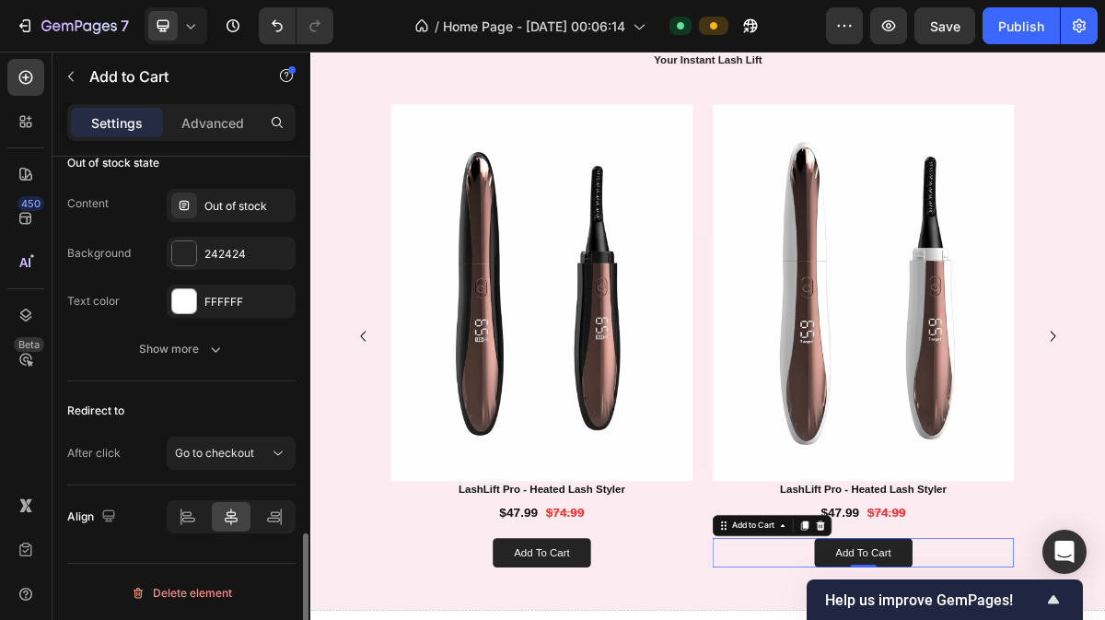
scroll to position [1451, 0]
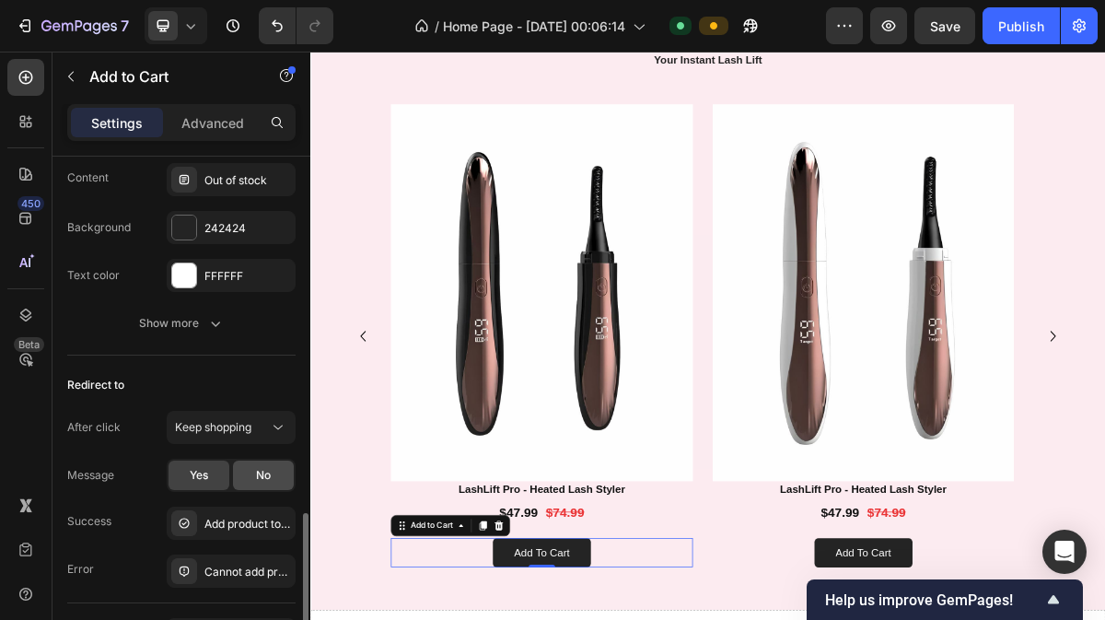
scroll to position [1483, 0]
click at [241, 425] on span "Keep shopping" at bounding box center [213, 426] width 76 height 14
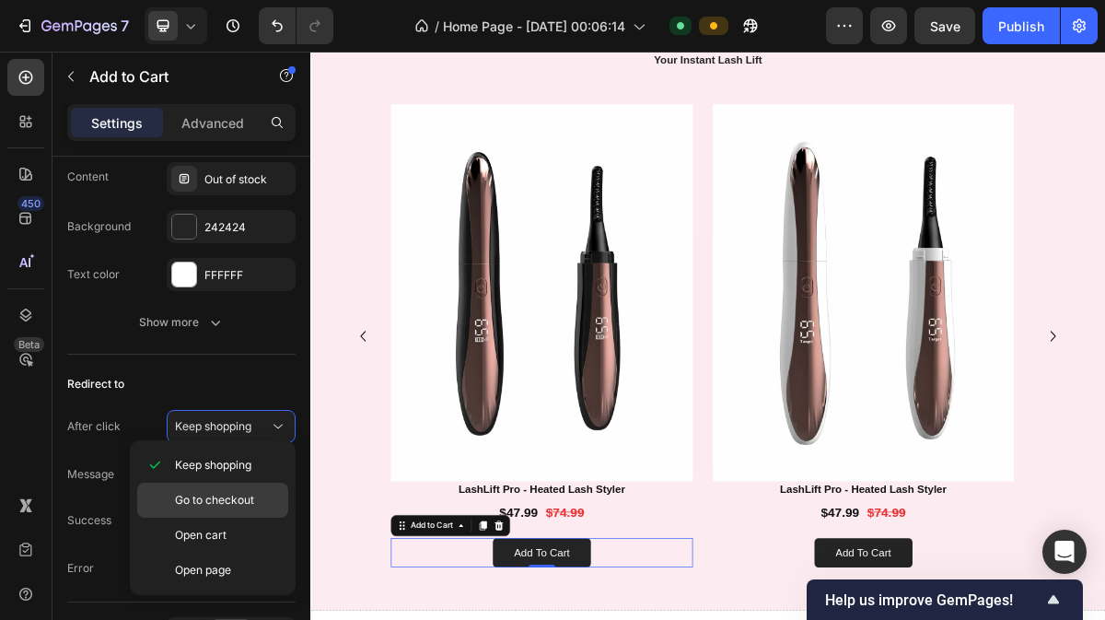
click at [223, 489] on div "Go to checkout" at bounding box center [212, 500] width 151 height 35
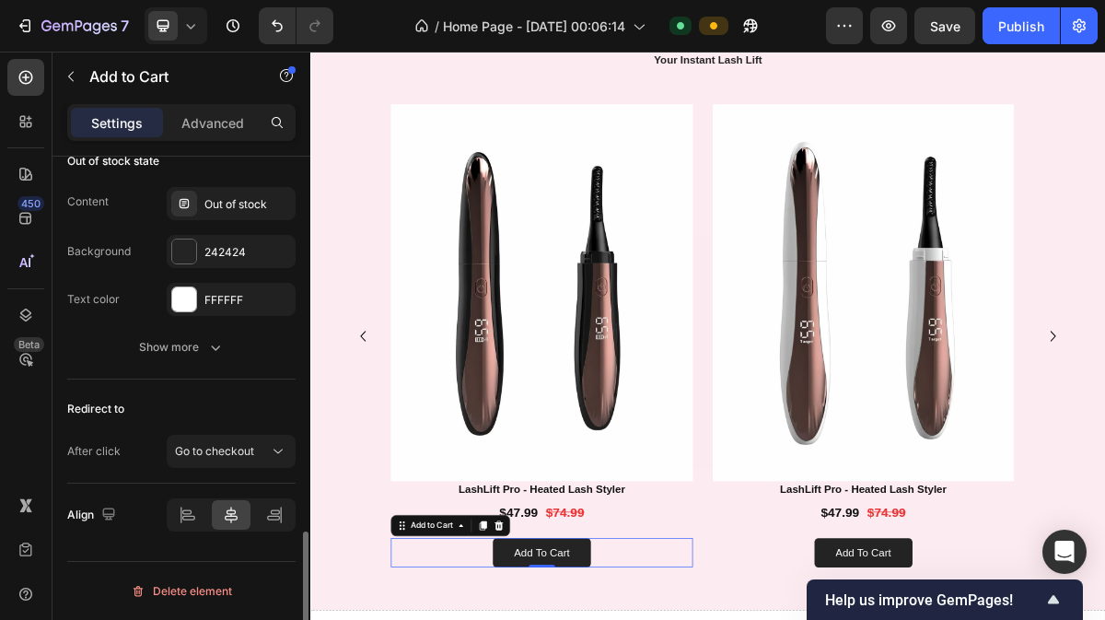
scroll to position [1451, 0]
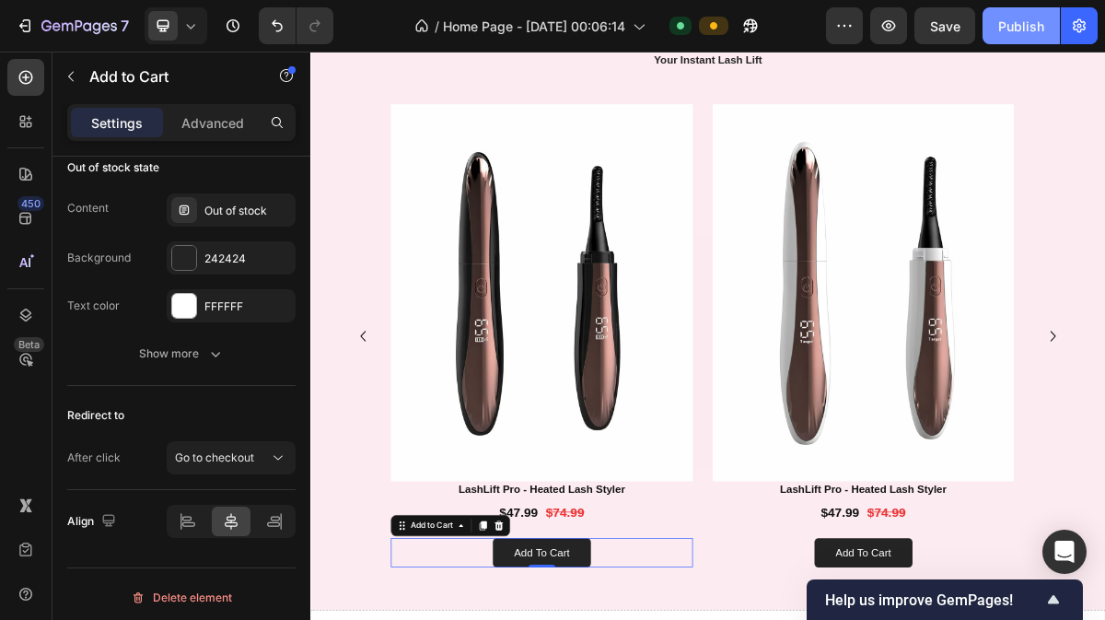
click at [1022, 28] on div "Publish" at bounding box center [1021, 26] width 46 height 19
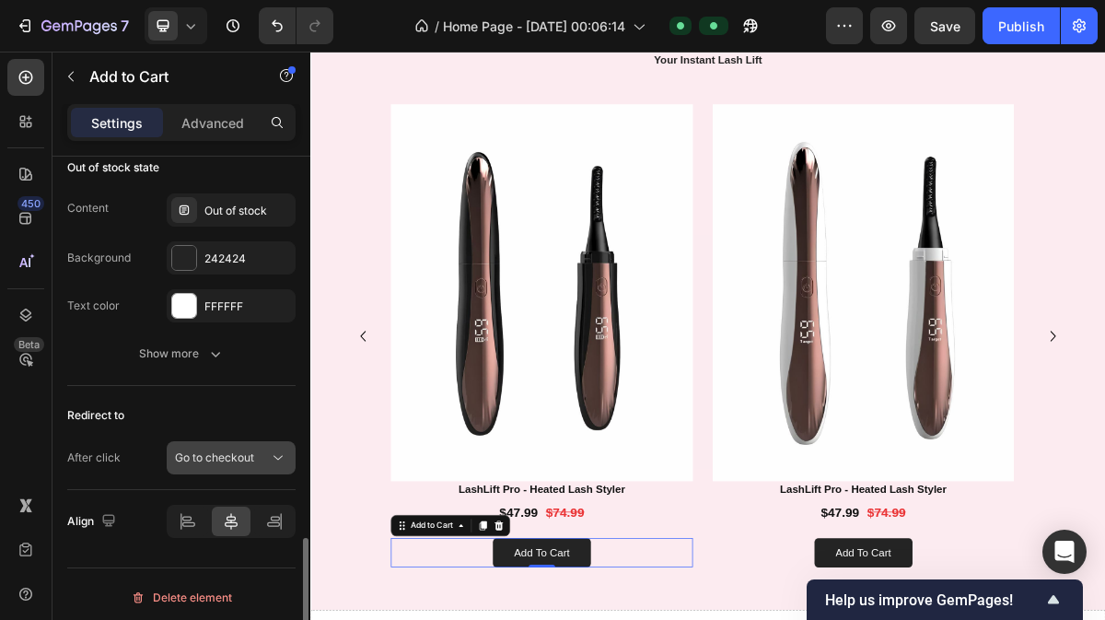
click at [239, 451] on span "Go to checkout" at bounding box center [214, 457] width 79 height 14
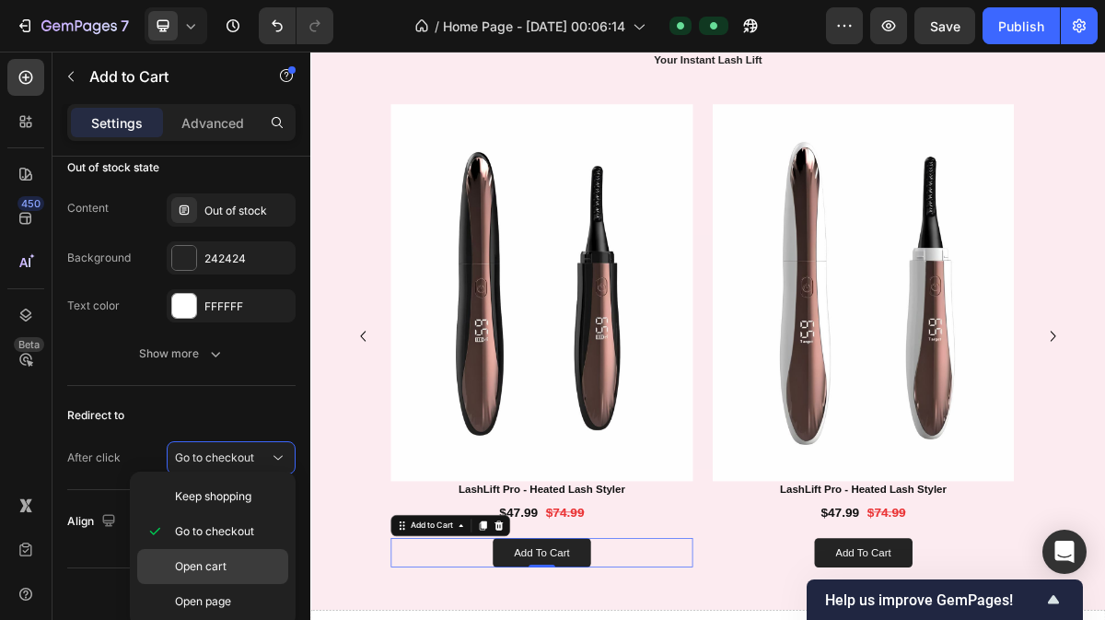
click at [215, 559] on span "Open cart" at bounding box center [201, 566] width 52 height 17
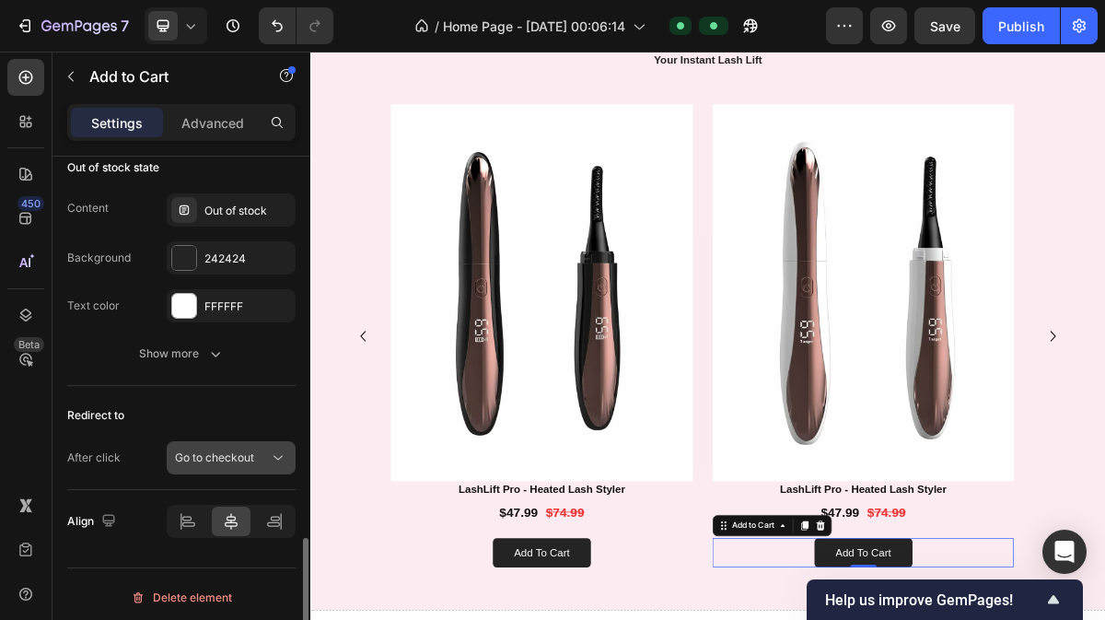
click at [208, 462] on button "Go to checkout" at bounding box center [231, 457] width 129 height 33
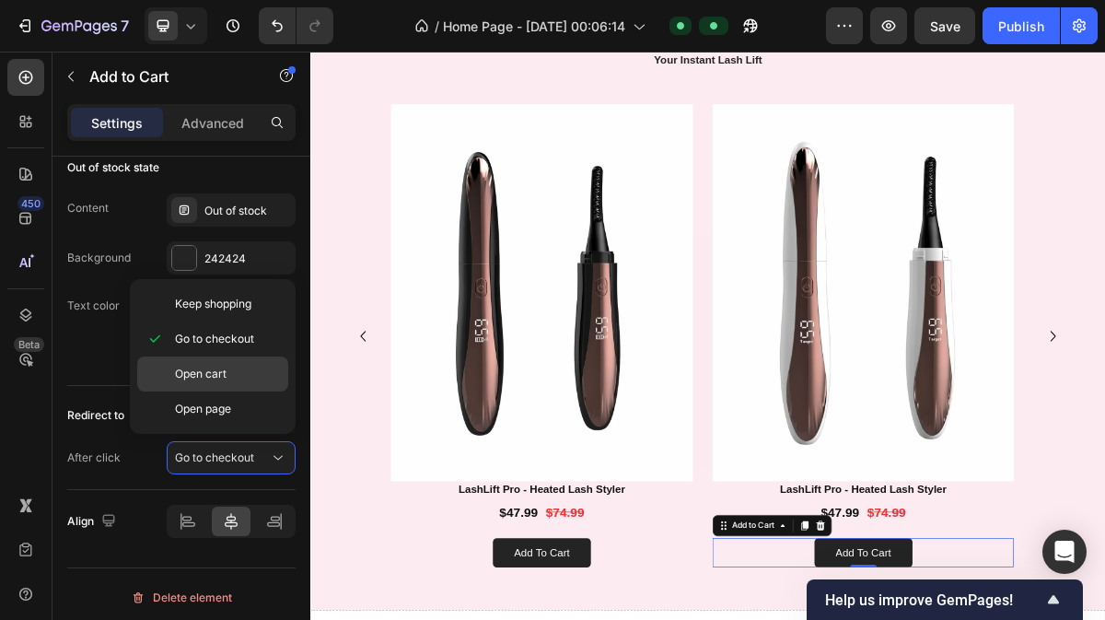
click at [212, 375] on span "Open cart" at bounding box center [201, 374] width 52 height 17
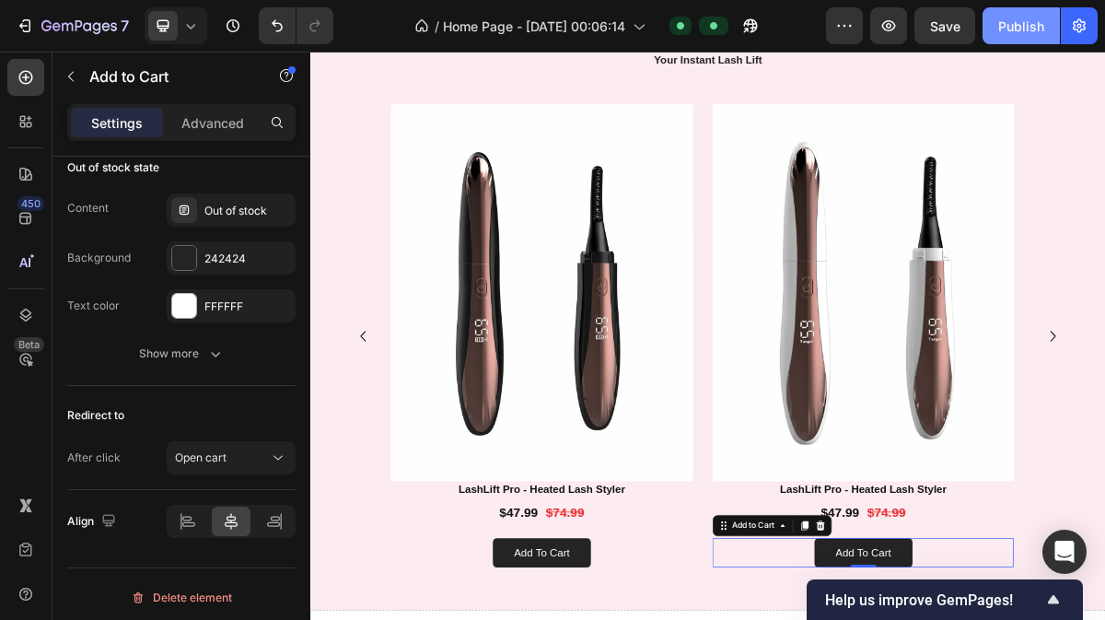
click at [1007, 21] on div "Publish" at bounding box center [1021, 26] width 46 height 19
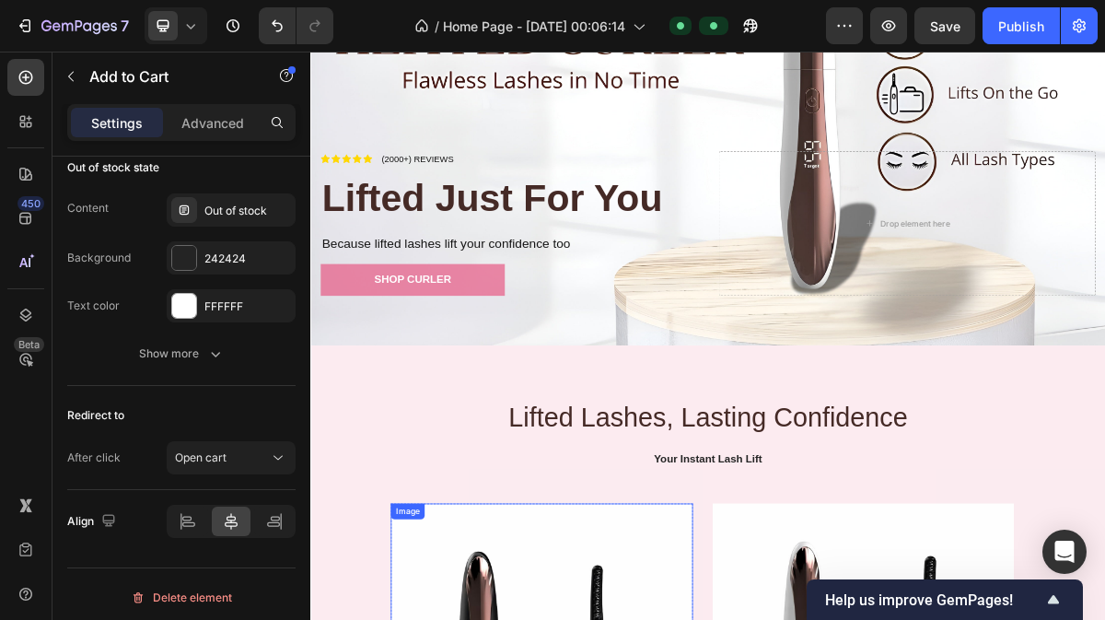
scroll to position [243, 0]
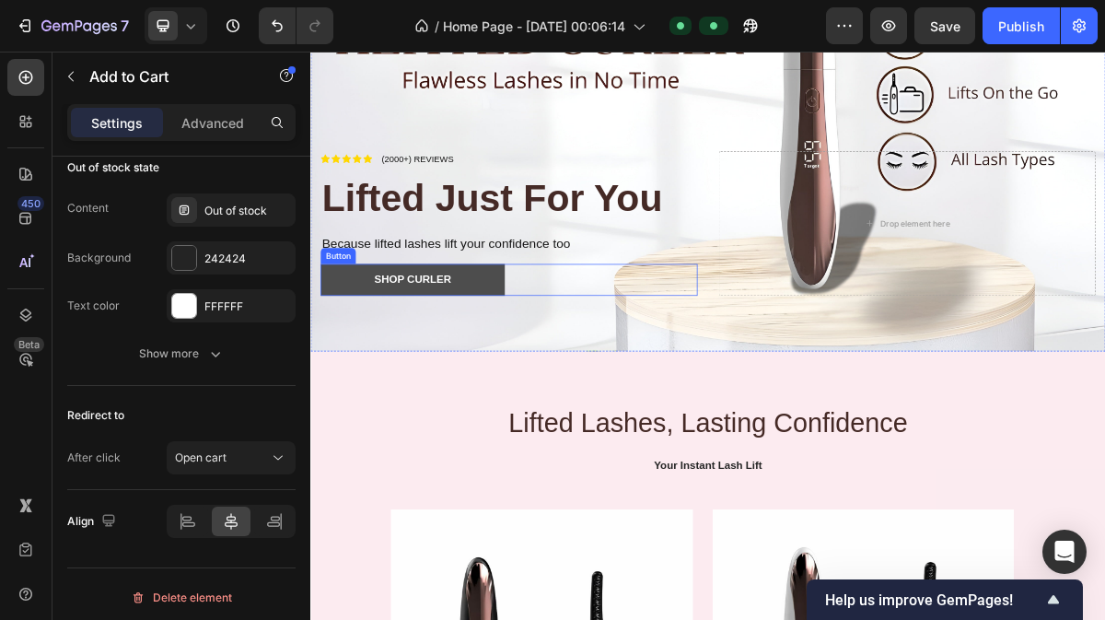
click at [546, 361] on button "shop Curler" at bounding box center [452, 368] width 256 height 44
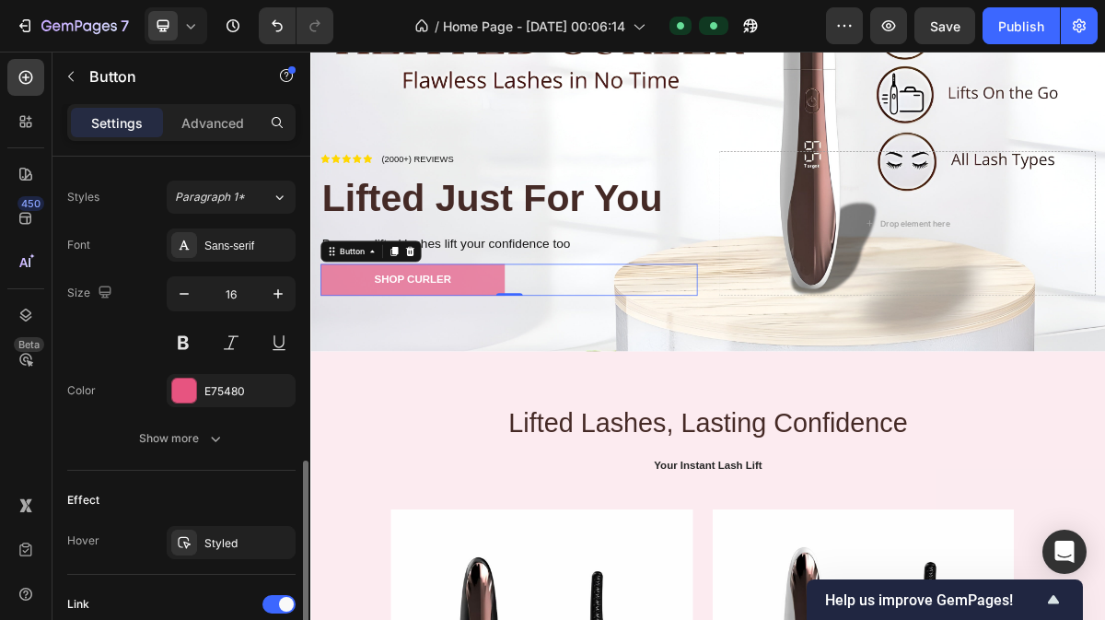
scroll to position [896, 0]
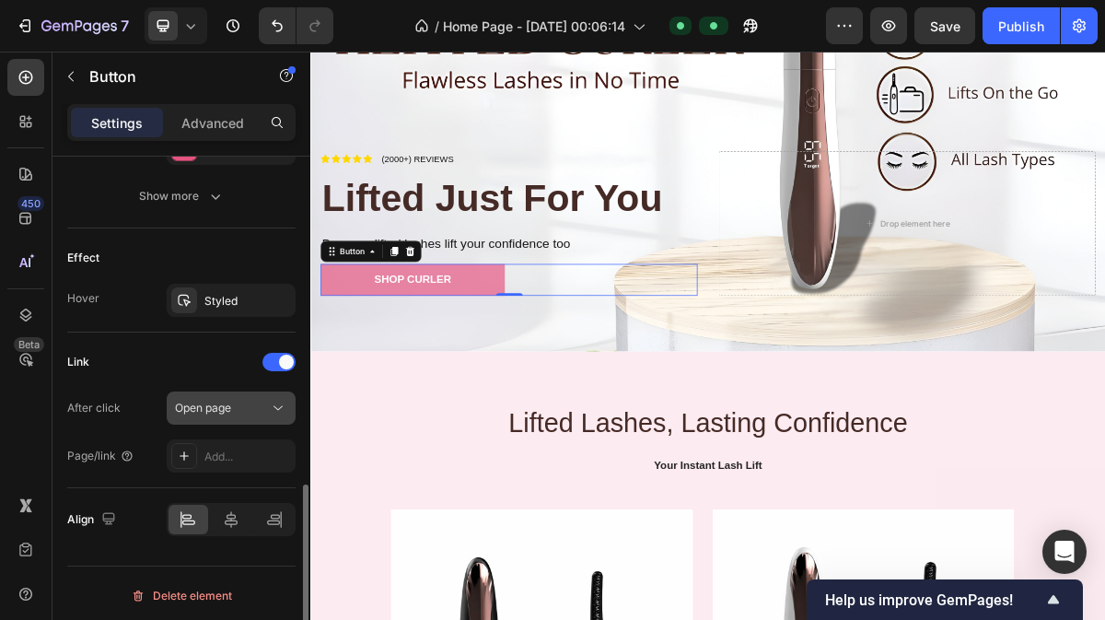
click at [228, 410] on span "Open page" at bounding box center [203, 408] width 56 height 14
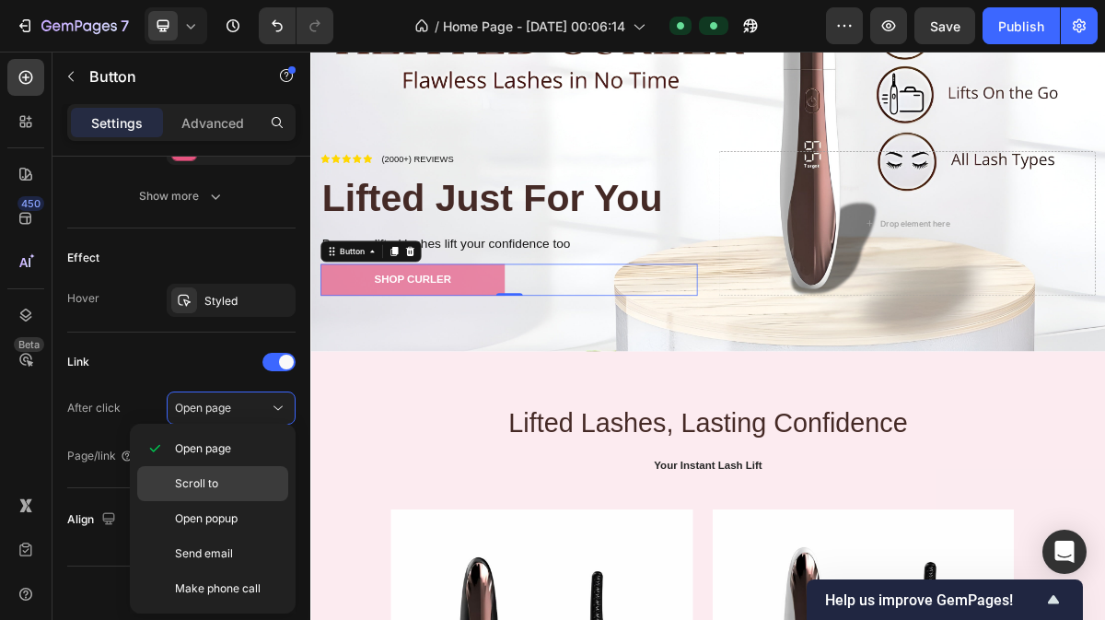
click at [226, 473] on div "Scroll to" at bounding box center [212, 483] width 151 height 35
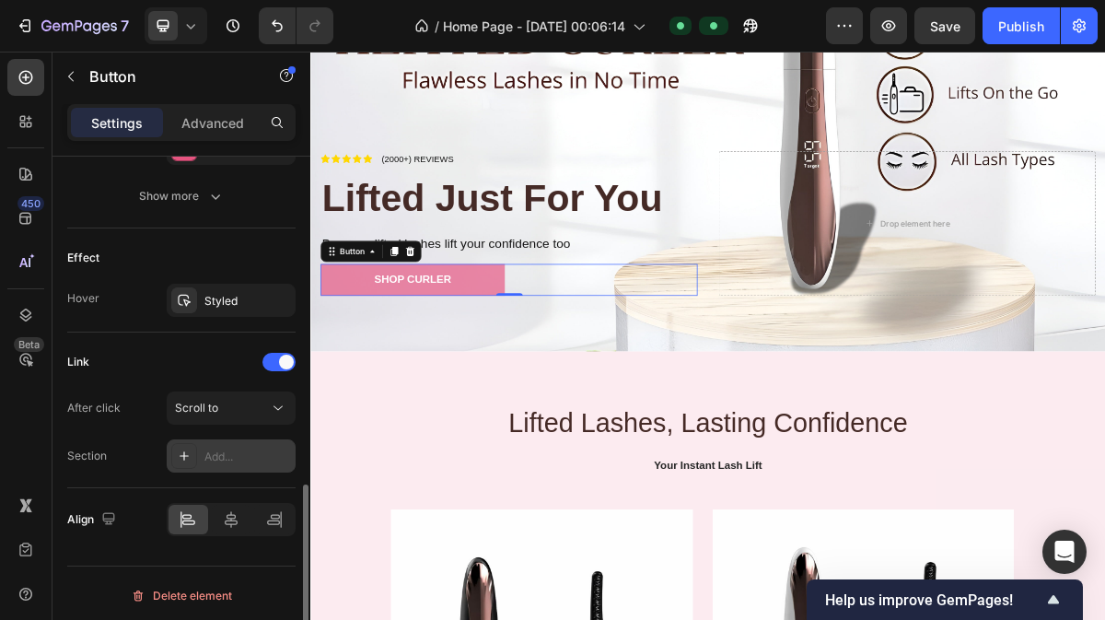
click at [239, 449] on div "Add..." at bounding box center [247, 456] width 87 height 17
click at [252, 400] on div "Scroll to" at bounding box center [222, 408] width 94 height 17
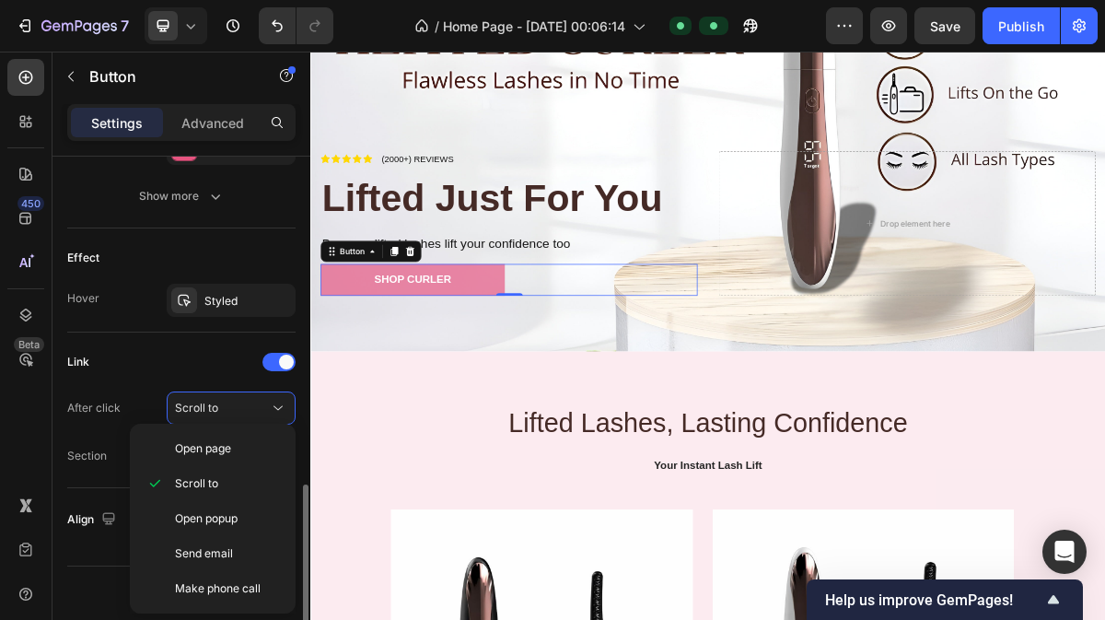
click at [177, 358] on div "Link" at bounding box center [181, 361] width 228 height 29
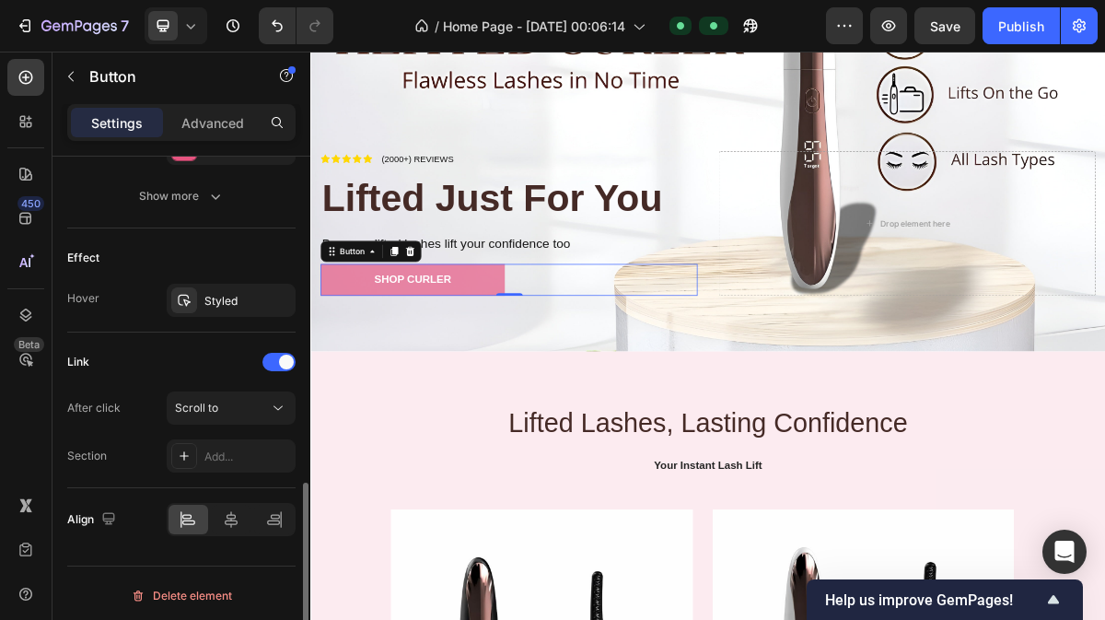
scroll to position [895, 0]
click at [233, 401] on div "Scroll to" at bounding box center [222, 409] width 94 height 17
click at [272, 354] on div at bounding box center [278, 363] width 33 height 18
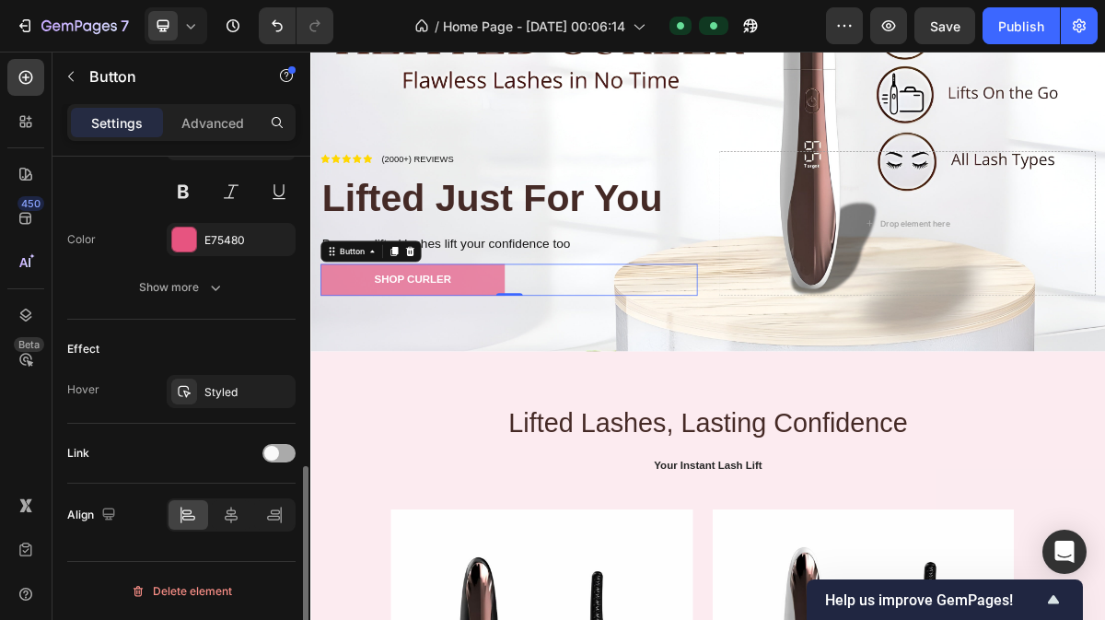
scroll to position [800, 0]
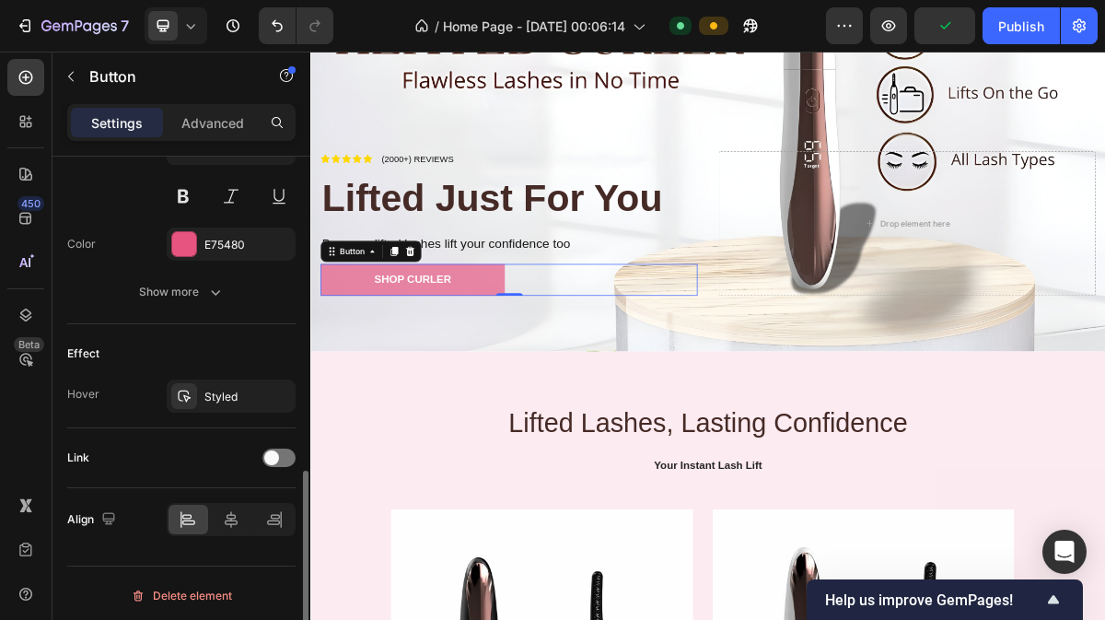
click at [263, 472] on div "Link" at bounding box center [181, 458] width 228 height 60
click at [279, 458] on div at bounding box center [278, 457] width 33 height 18
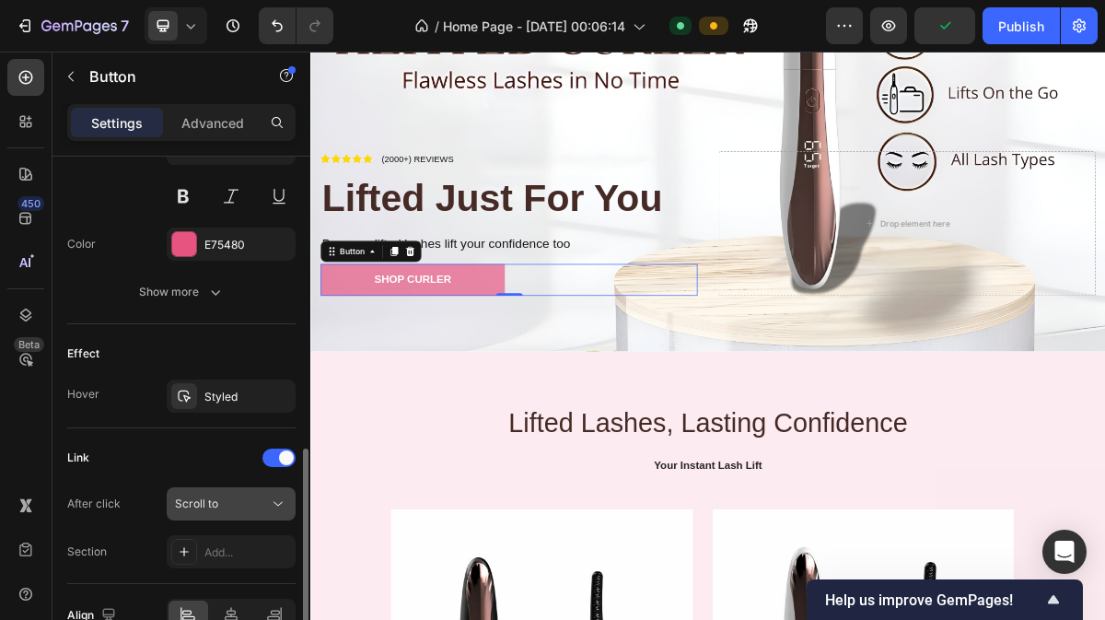
click at [265, 487] on button "Scroll to" at bounding box center [231, 503] width 129 height 33
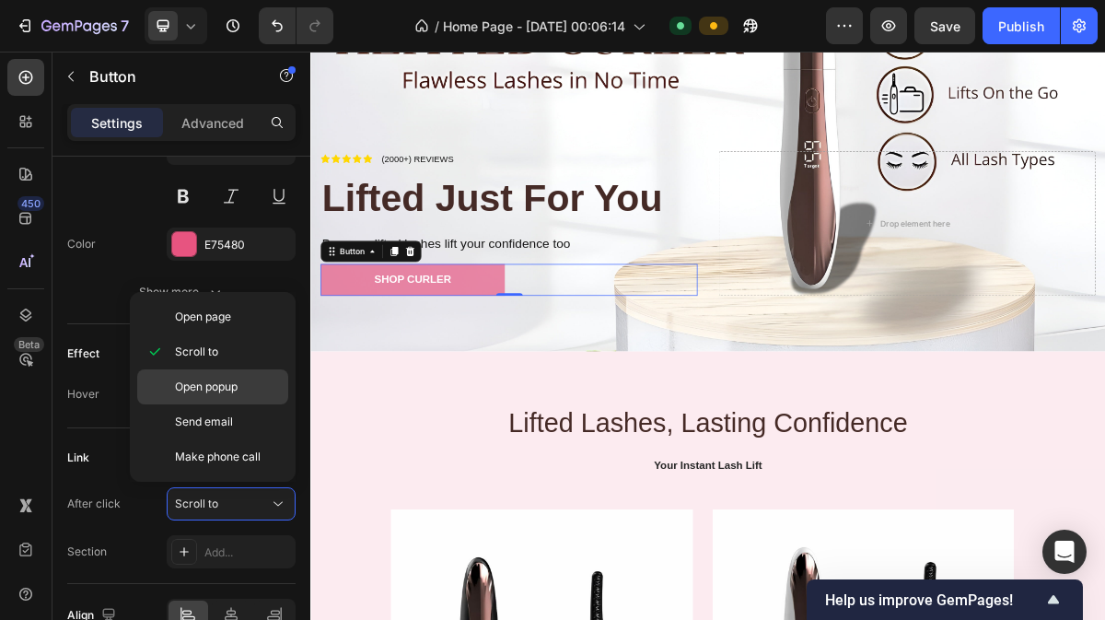
click at [259, 374] on div "Open popup" at bounding box center [212, 386] width 151 height 35
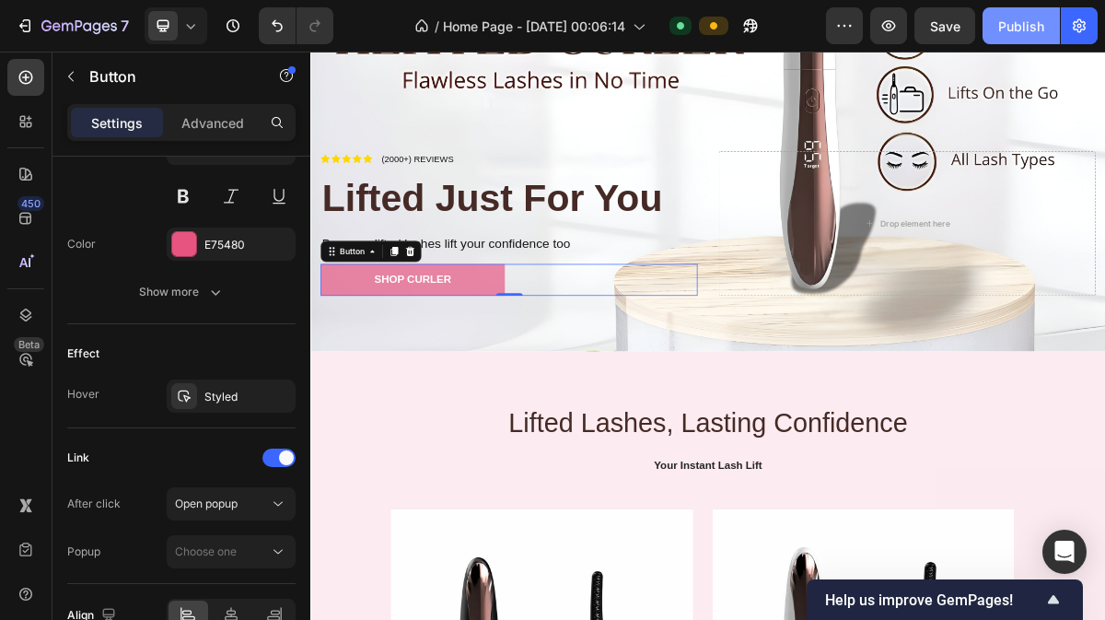
click at [997, 27] on button "Publish" at bounding box center [1021, 25] width 77 height 37
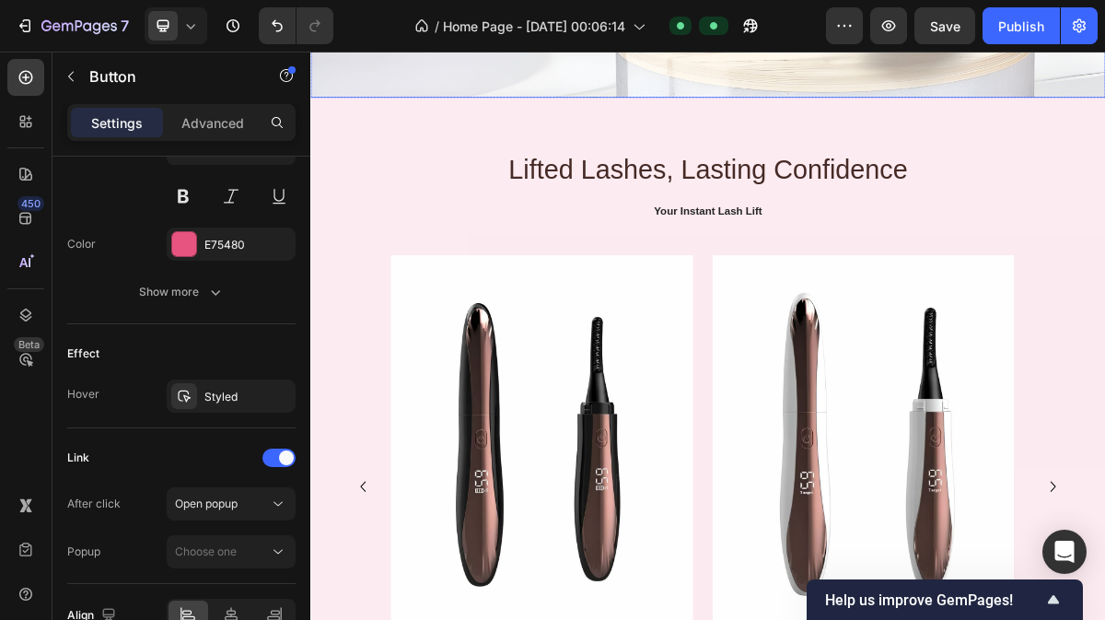
scroll to position [611, 0]
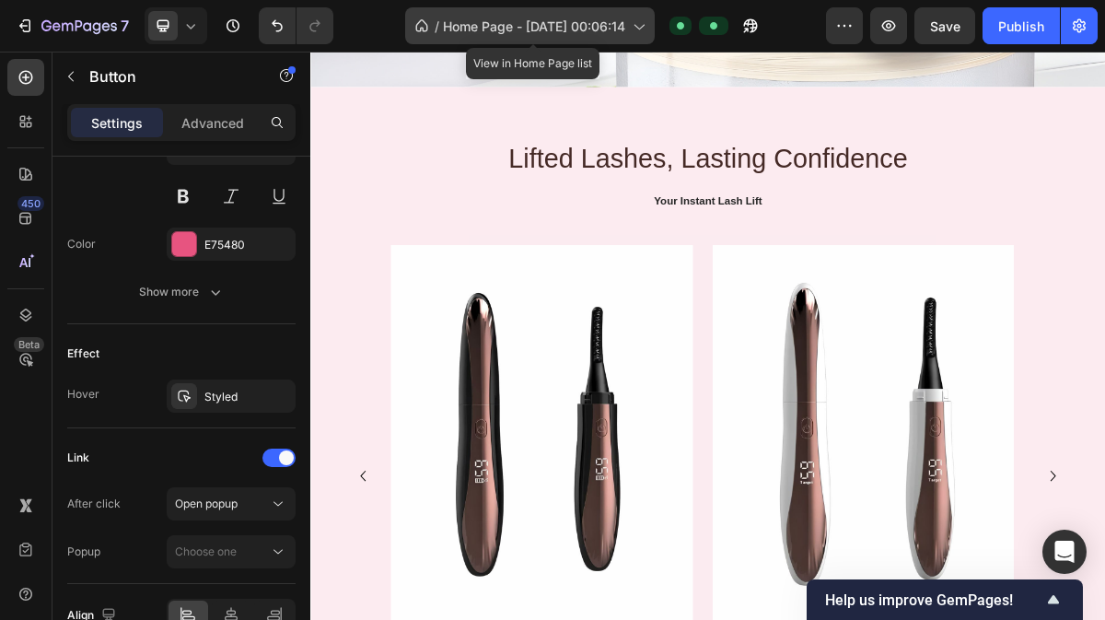
click at [560, 10] on div "/ Home Page - Sep 20, 00:06:14" at bounding box center [530, 25] width 250 height 37
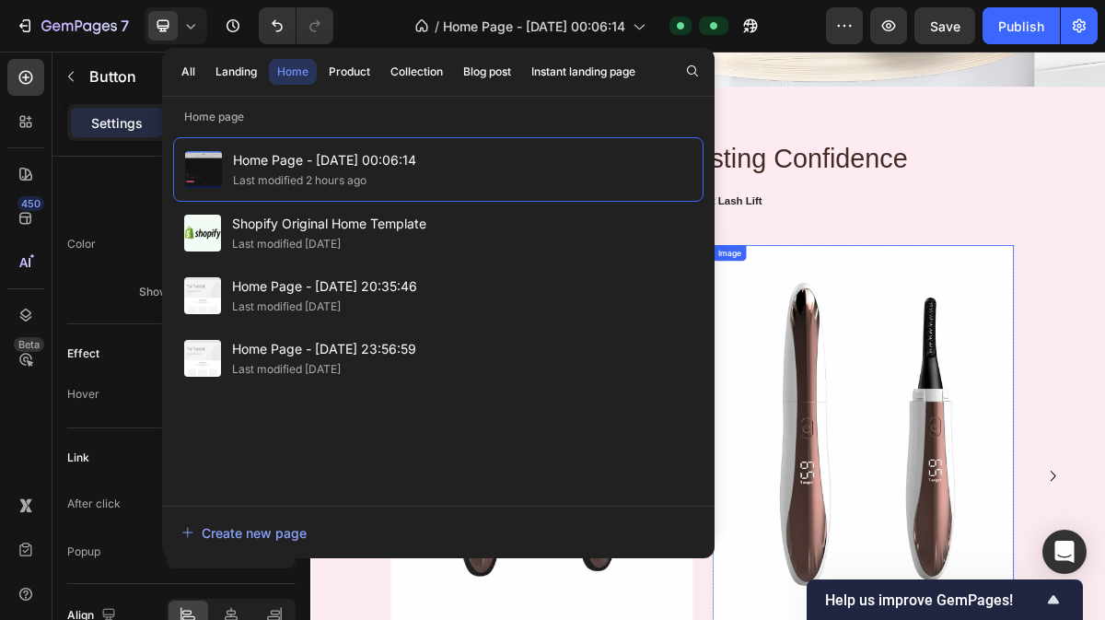
click at [1088, 349] on img at bounding box center [1078, 582] width 419 height 524
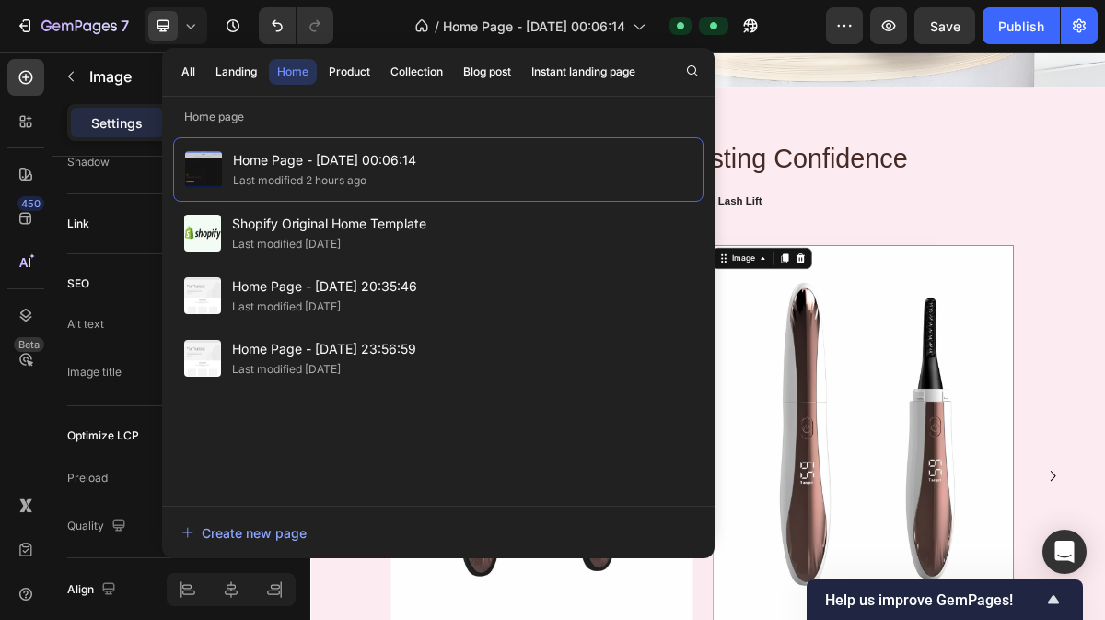
scroll to position [0, 0]
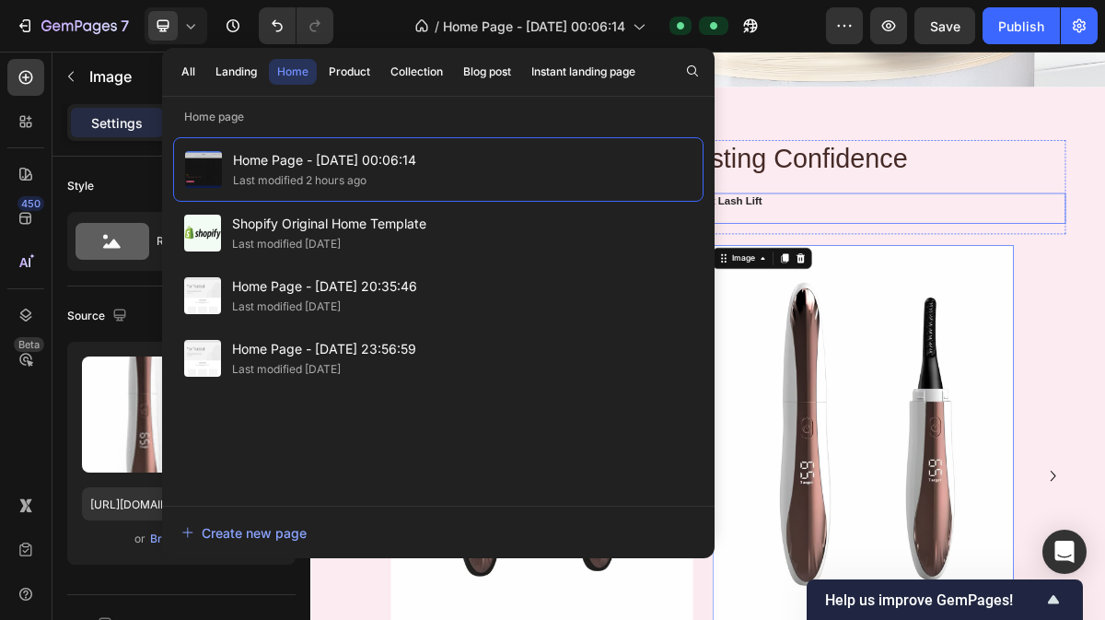
click at [1104, 269] on p at bounding box center [862, 278] width 991 height 19
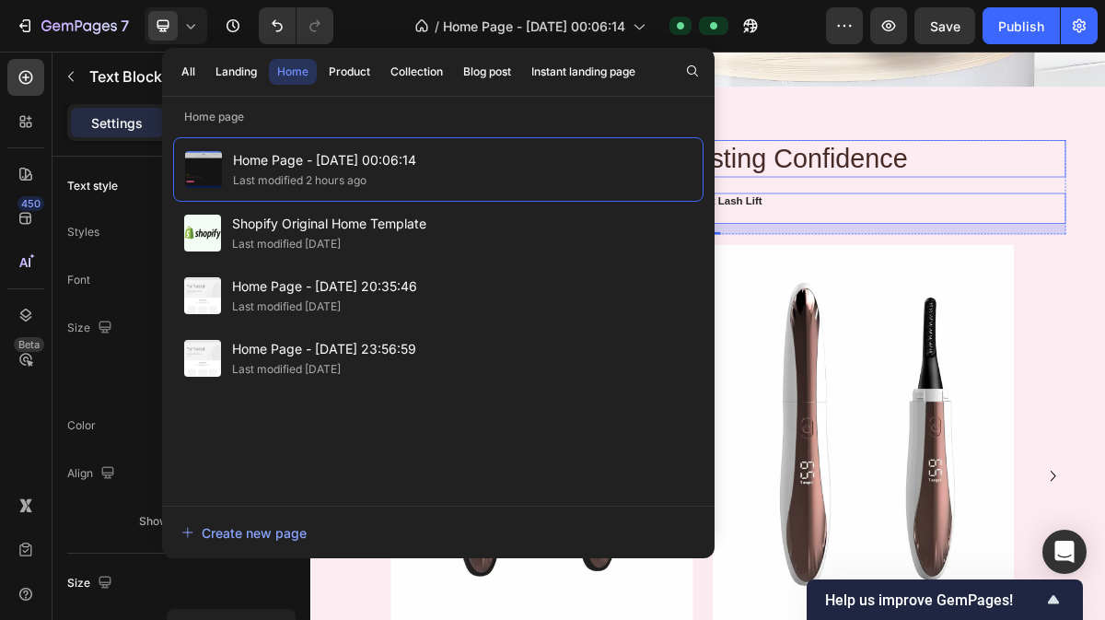
click at [1104, 178] on h2 "Lifted Lashes, Lasting Confidence" at bounding box center [863, 200] width 995 height 52
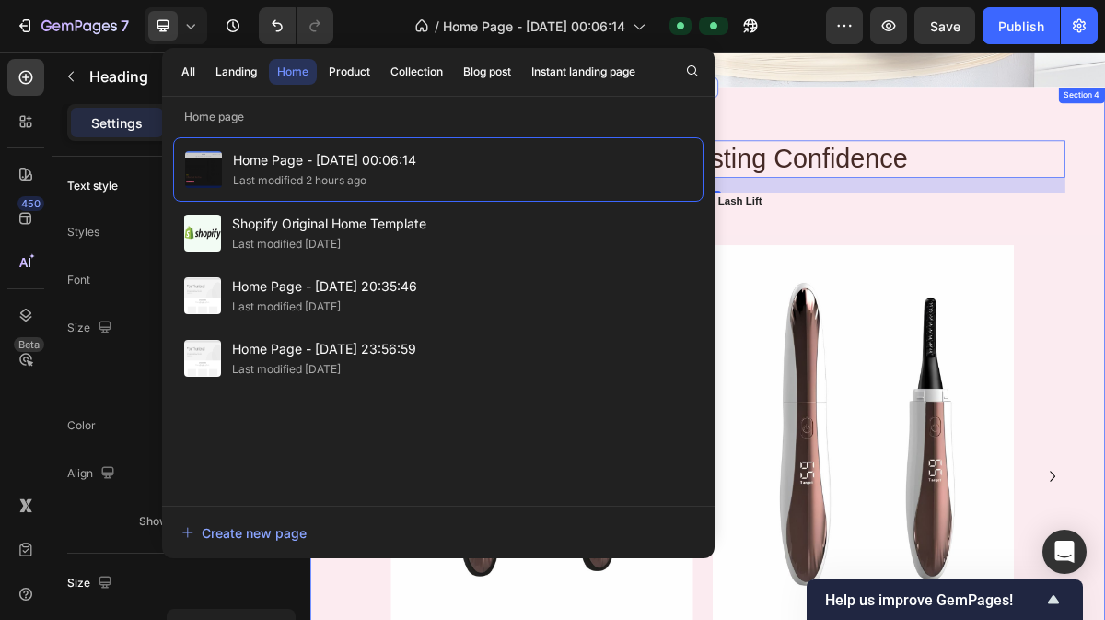
click at [1104, 163] on div "Lifted Lashes, Lasting Confidence Heading 24 Your Instant Lash Lift Text Block …" at bounding box center [862, 561] width 1105 height 922
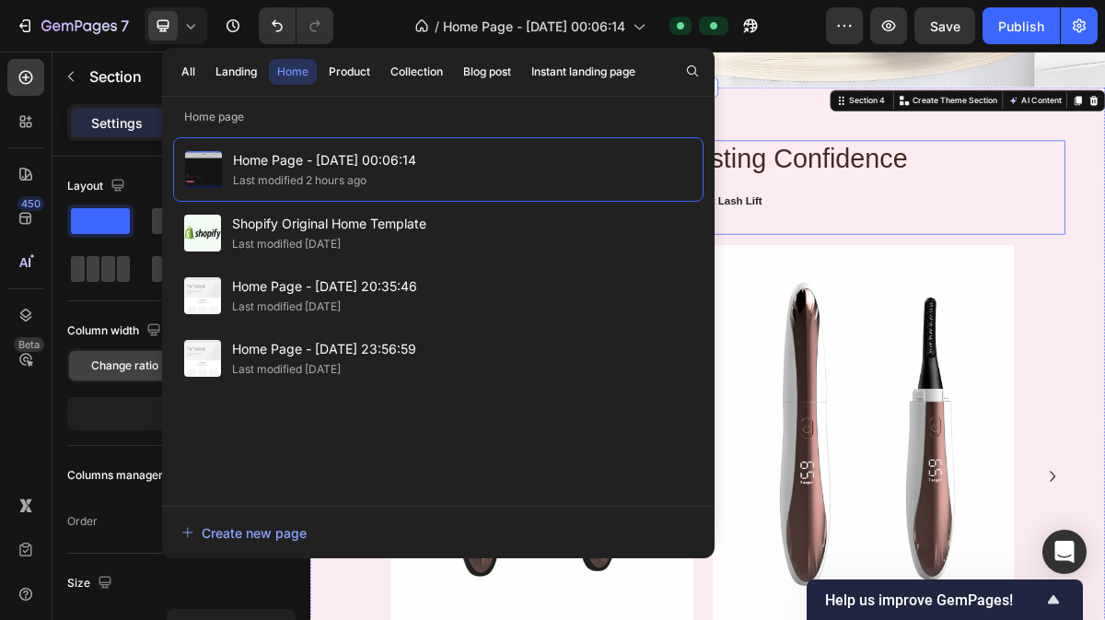
click at [1090, 223] on div "Lifted Lashes, Lasting Confidence Heading Your Instant Lash Lift Text Block" at bounding box center [863, 239] width 995 height 131
click at [1104, 451] on img at bounding box center [1078, 582] width 419 height 524
click at [354, 76] on div "Product" at bounding box center [349, 72] width 41 height 17
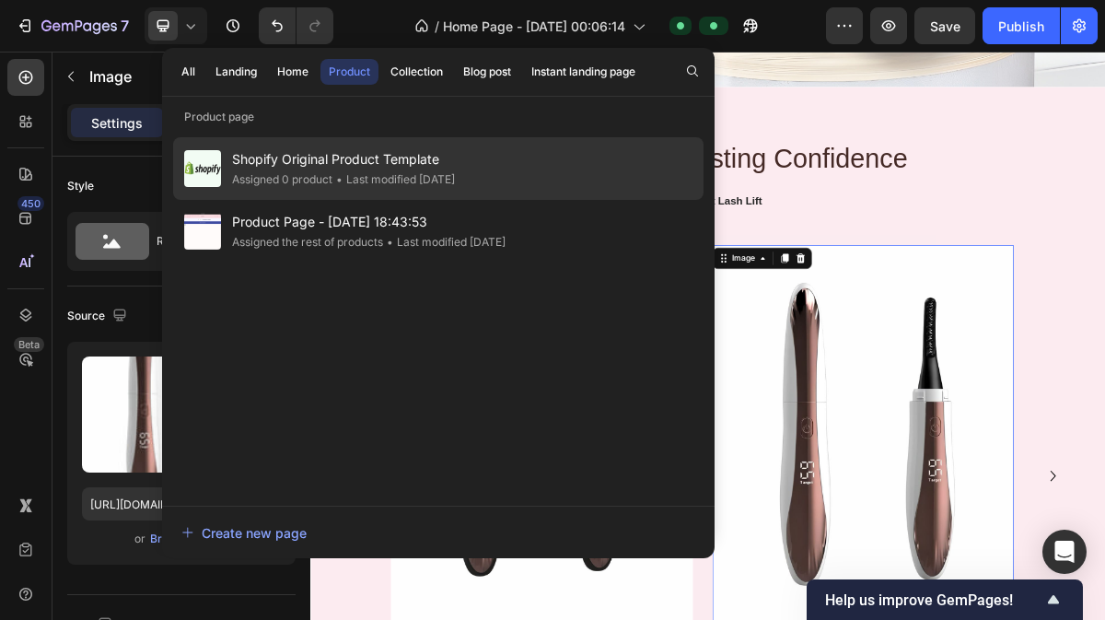
click at [374, 169] on span "Shopify Original Product Template" at bounding box center [343, 159] width 223 height 22
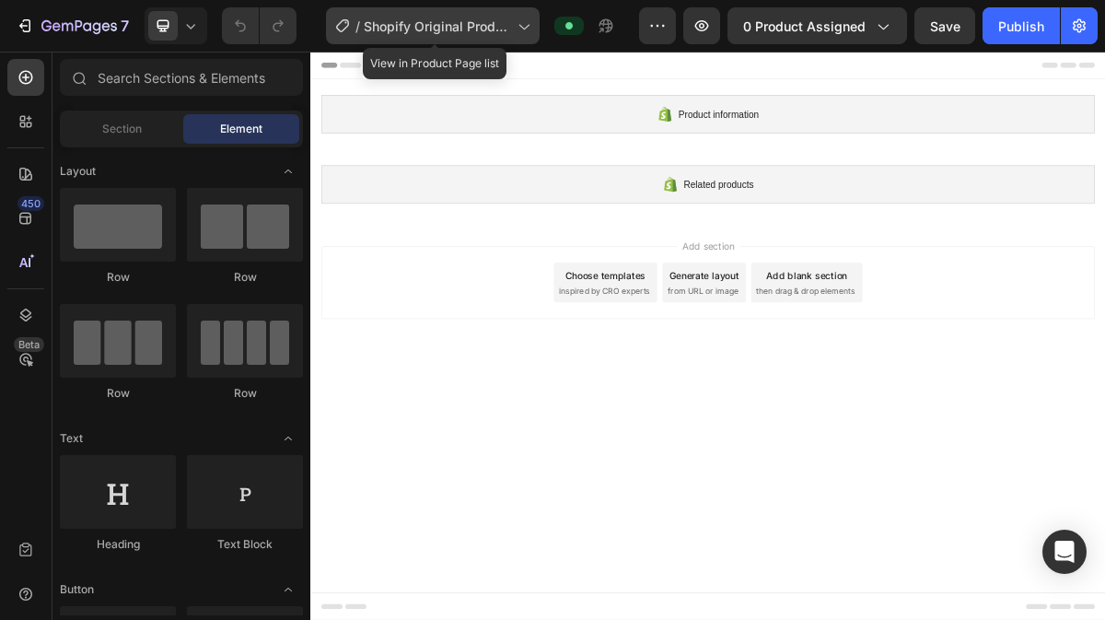
click at [436, 36] on div "/ Shopify Original Product Template" at bounding box center [433, 25] width 214 height 37
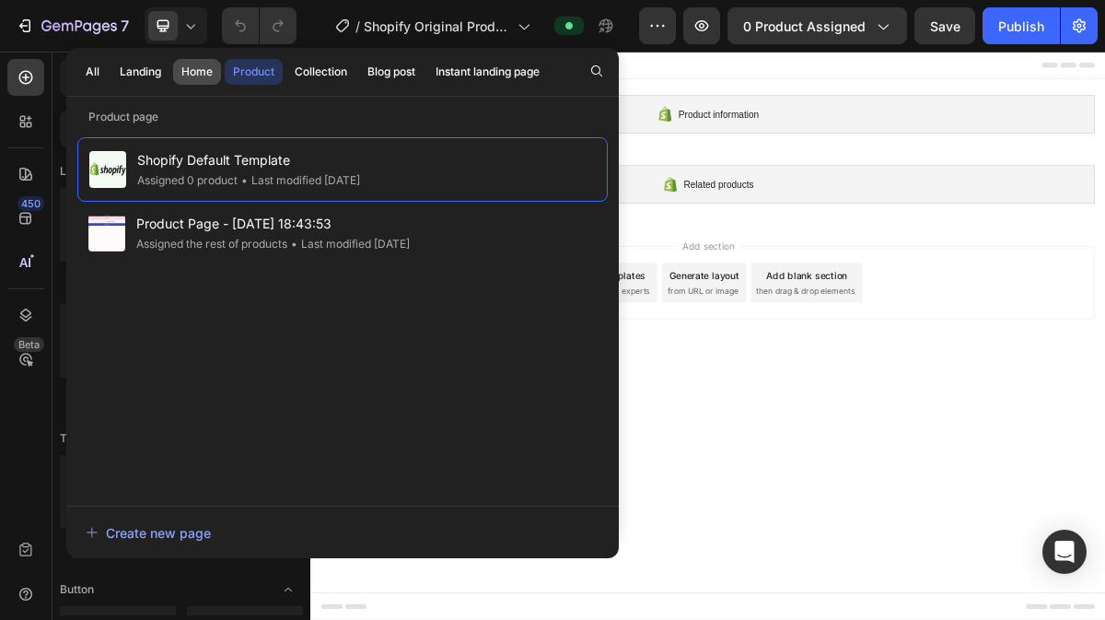
click at [186, 69] on div "Home" at bounding box center [196, 72] width 31 height 17
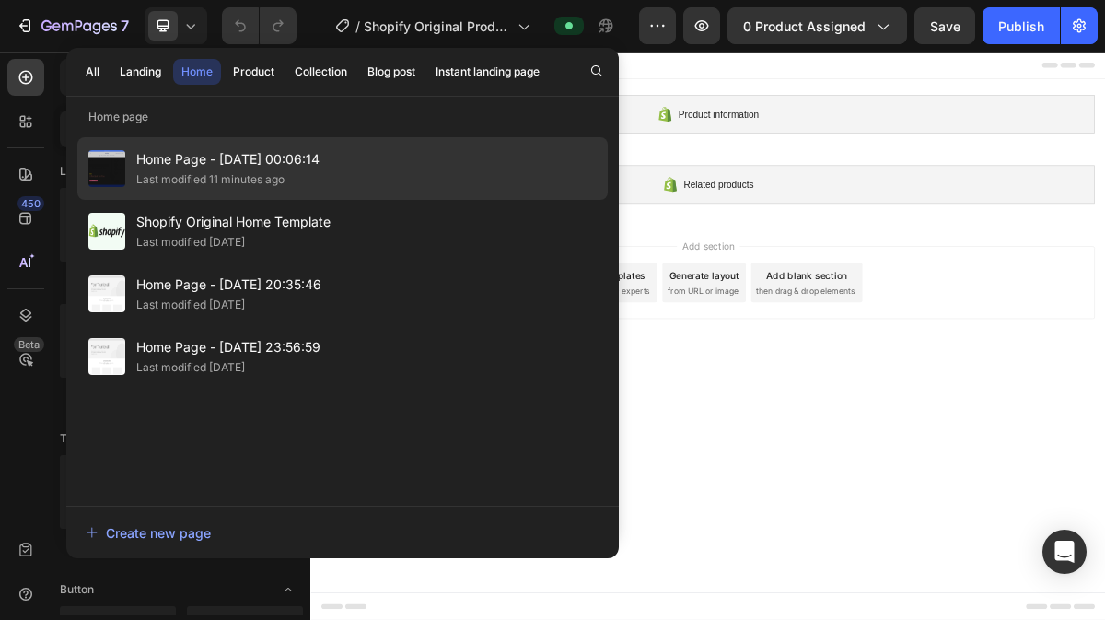
click at [237, 154] on span "Home Page - [DATE] 00:06:14" at bounding box center [227, 159] width 183 height 22
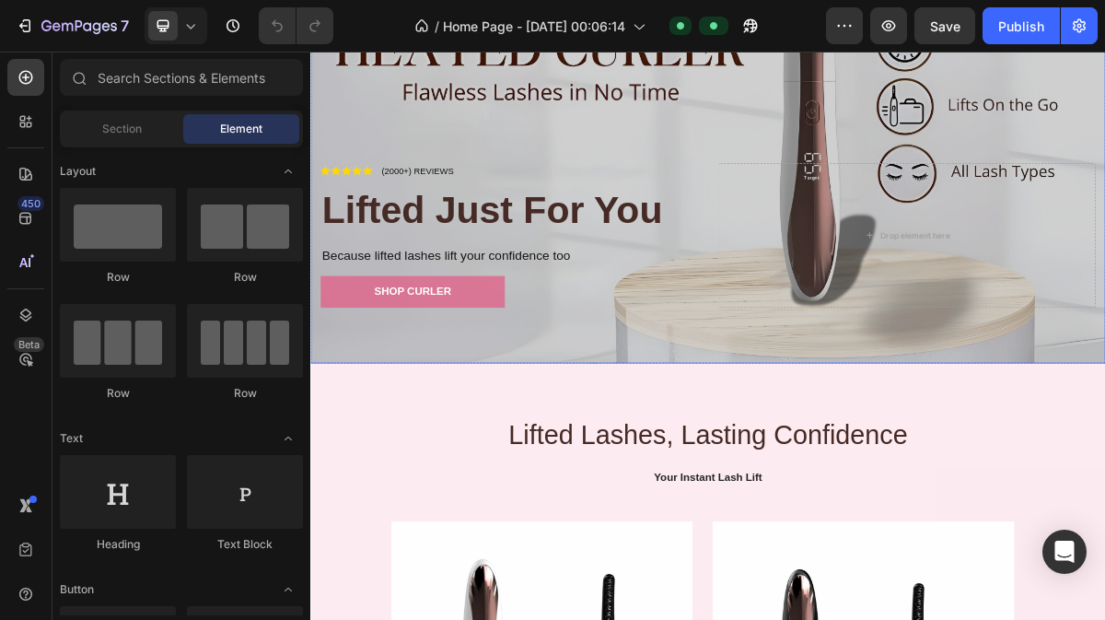
scroll to position [363, 0]
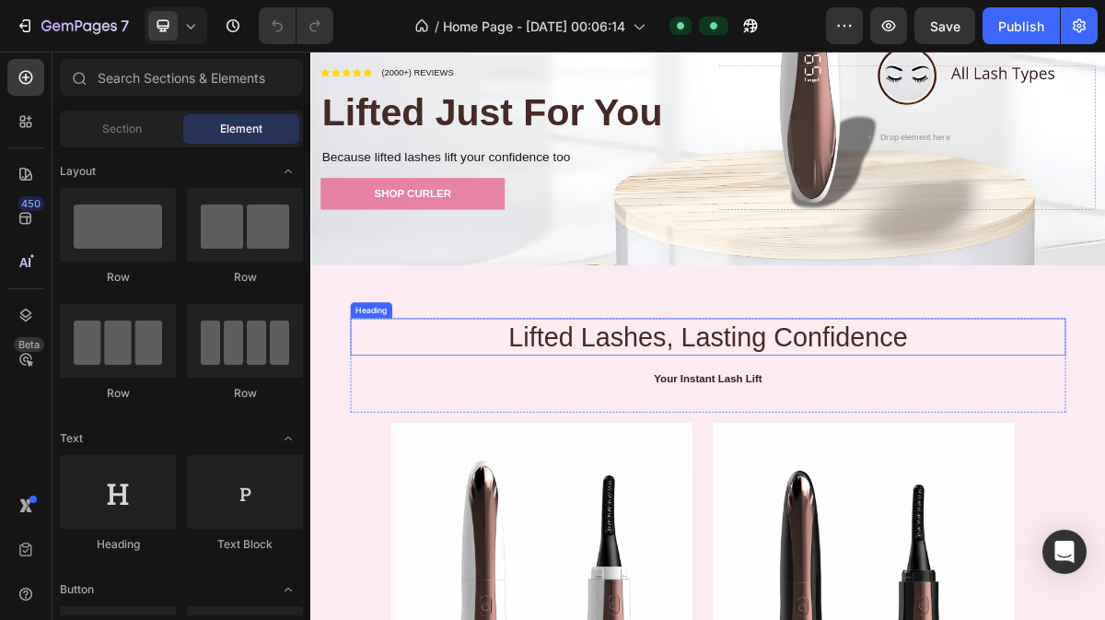
click at [499, 422] on h2 "Lifted Lashes, Lasting Confidence" at bounding box center [863, 448] width 995 height 52
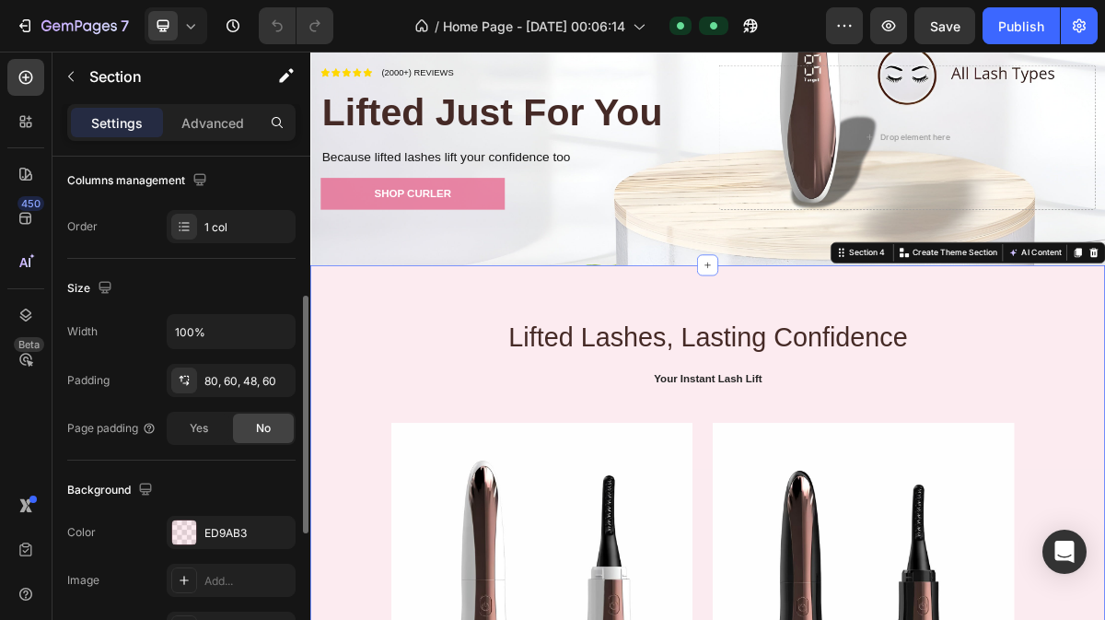
scroll to position [297, 0]
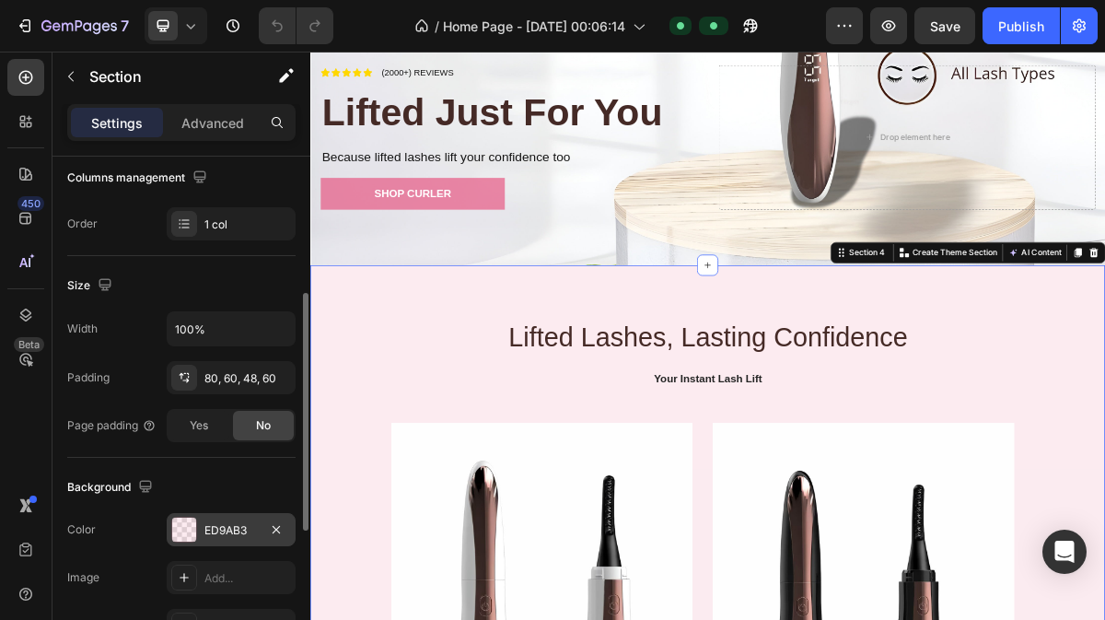
click at [222, 517] on div "ED9AB3" at bounding box center [231, 529] width 129 height 33
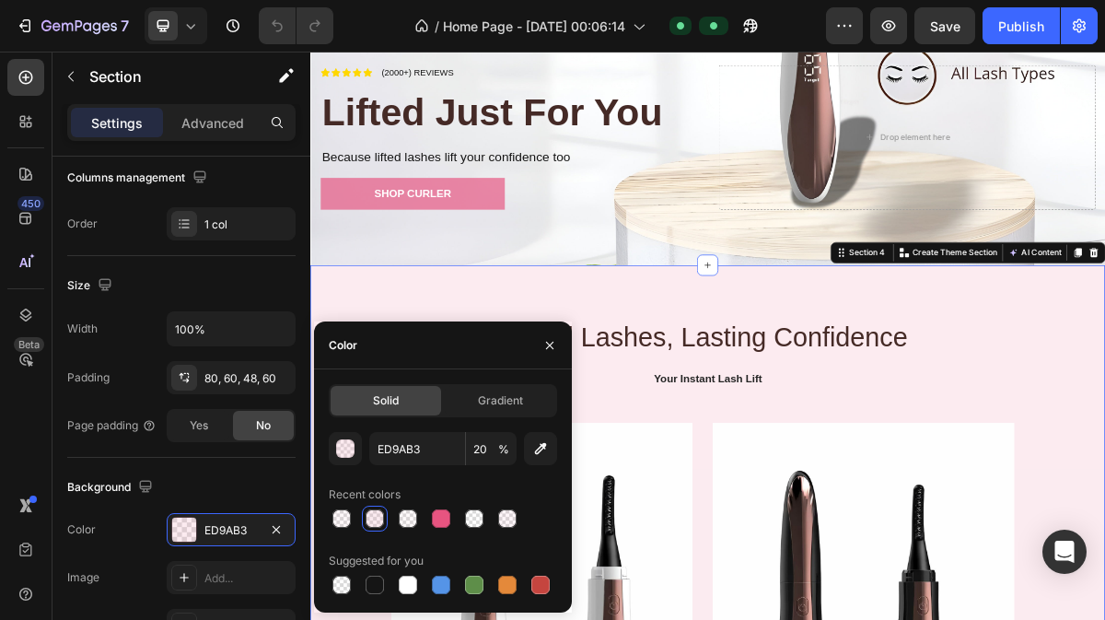
click at [382, 511] on div at bounding box center [375, 518] width 18 height 18
click at [348, 444] on div "button" at bounding box center [346, 449] width 18 height 18
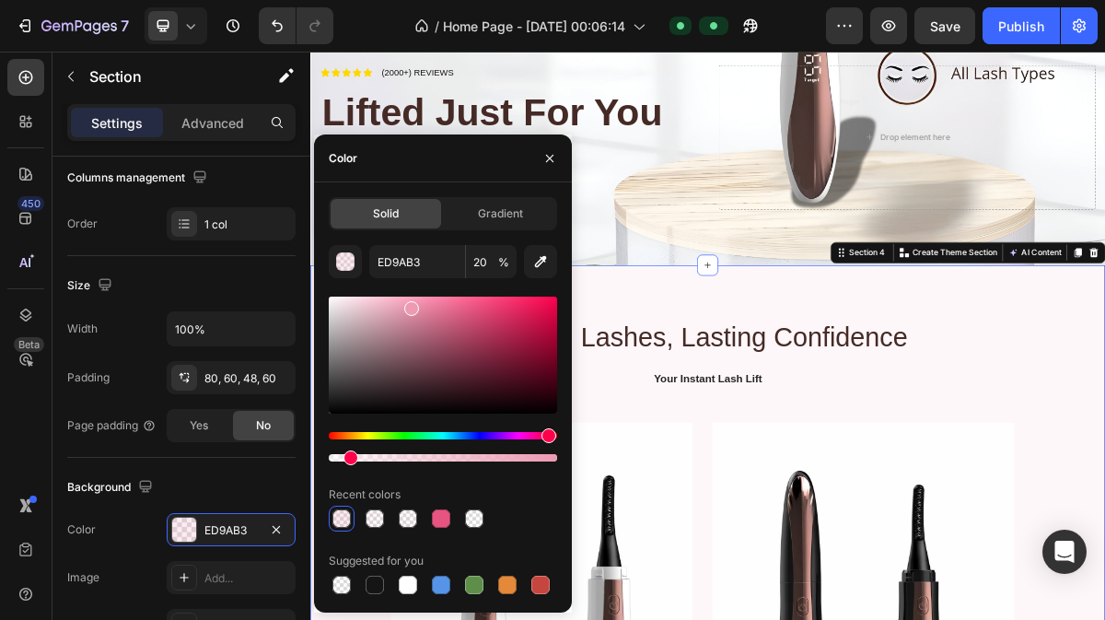
drag, startPoint x: 374, startPoint y: 459, endPoint x: 348, endPoint y: 456, distance: 25.9
click at [348, 456] on div at bounding box center [350, 457] width 15 height 15
type input "8"
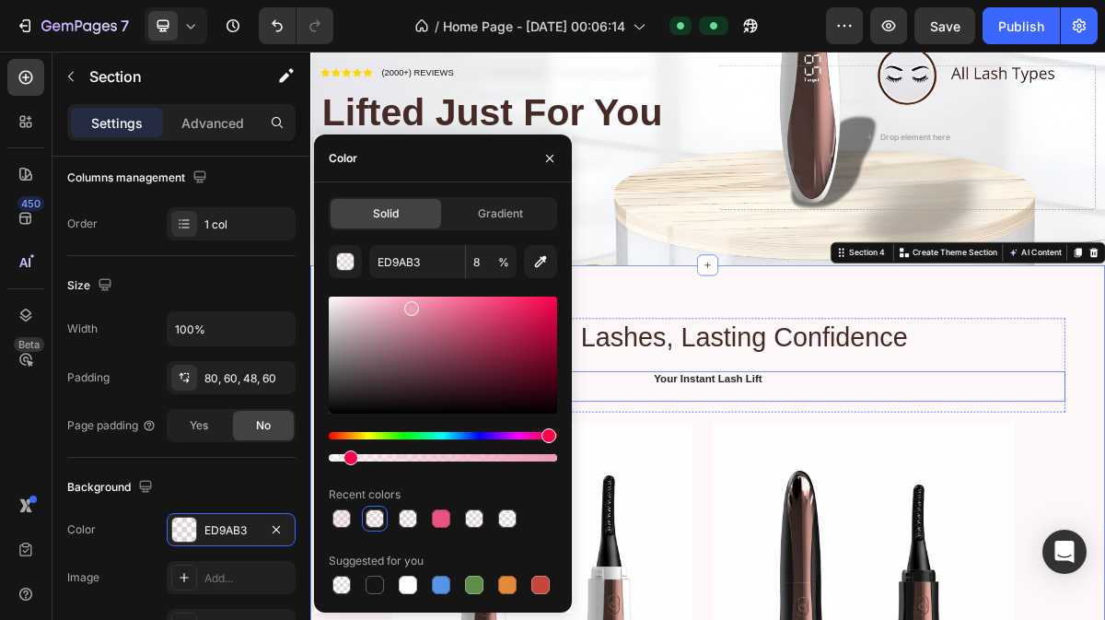
click at [1005, 475] on div "Lifted Lashes, Lasting Confidence Heading Your Instant Lash Lift Text Block" at bounding box center [863, 487] width 995 height 131
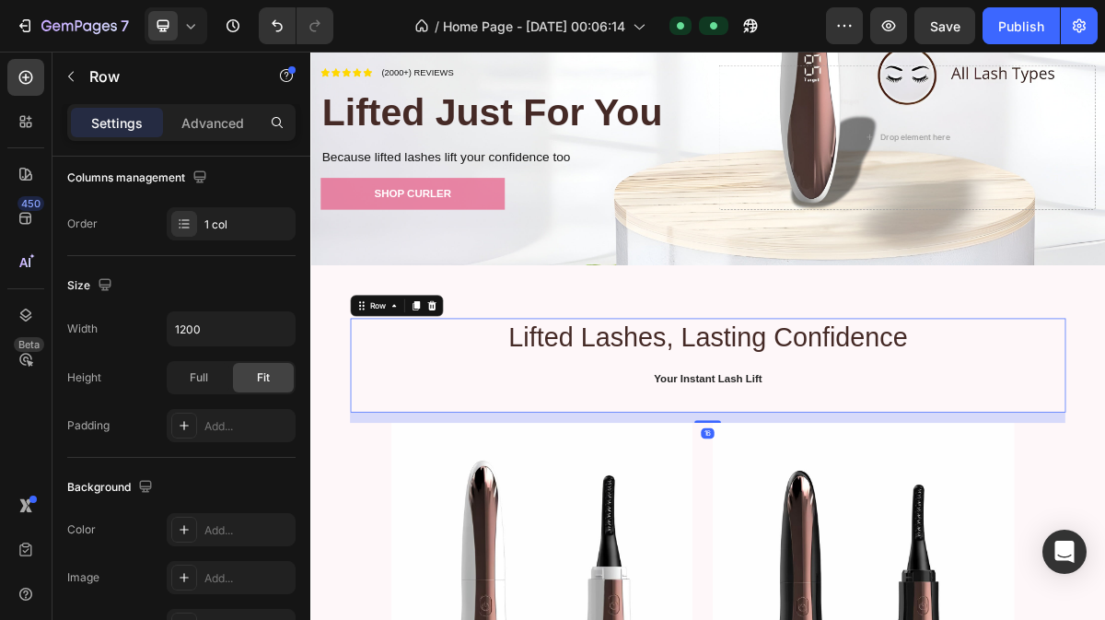
scroll to position [0, 0]
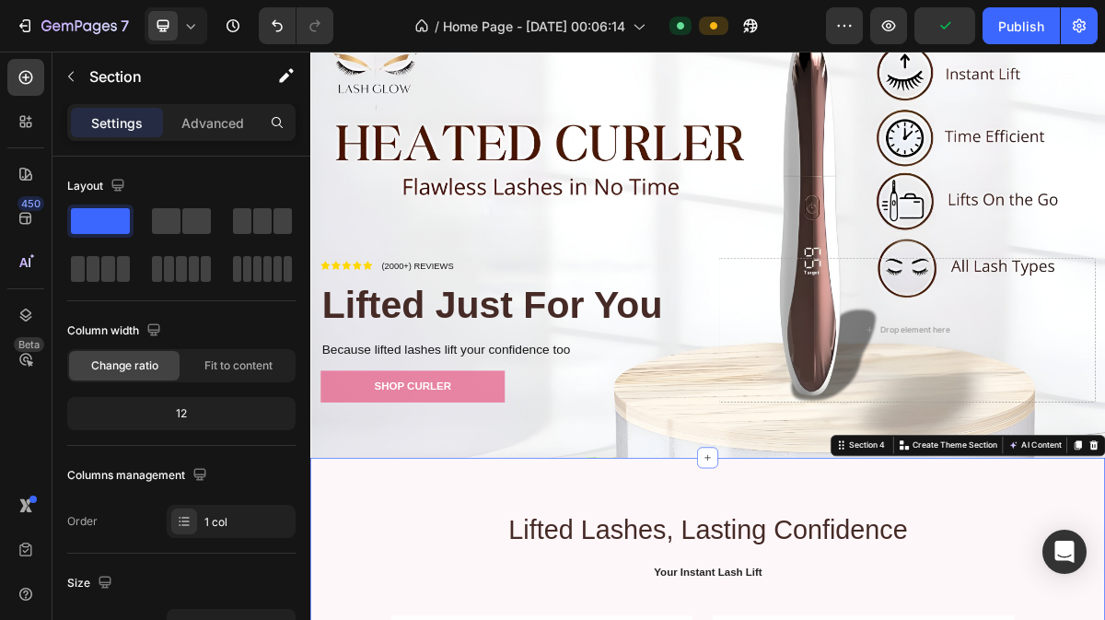
scroll to position [172, 0]
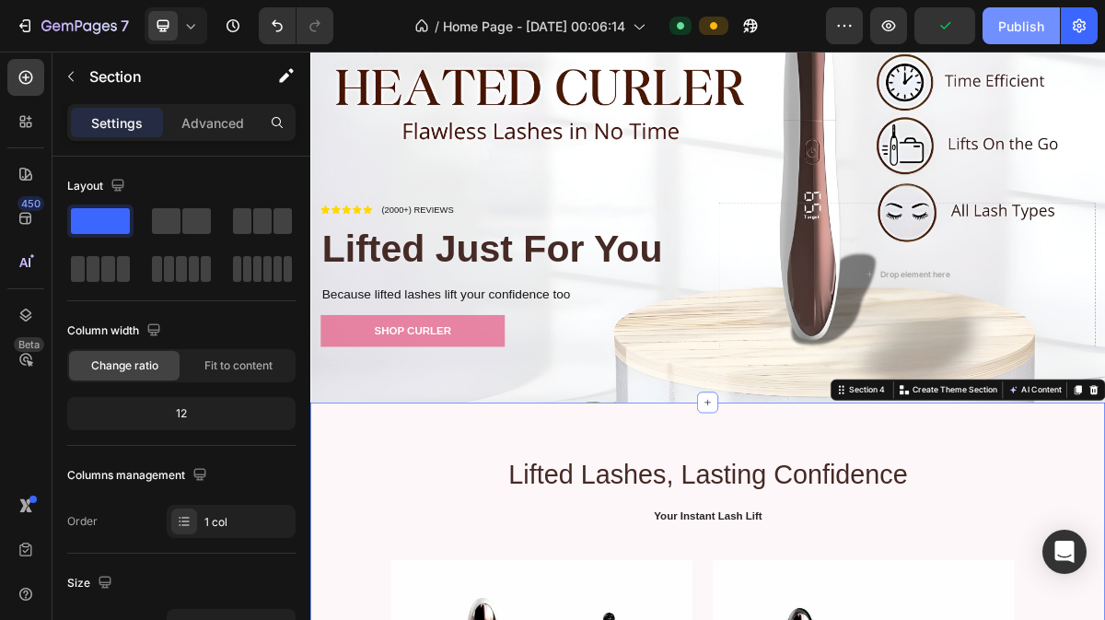
click at [1007, 10] on button "Publish" at bounding box center [1021, 25] width 77 height 37
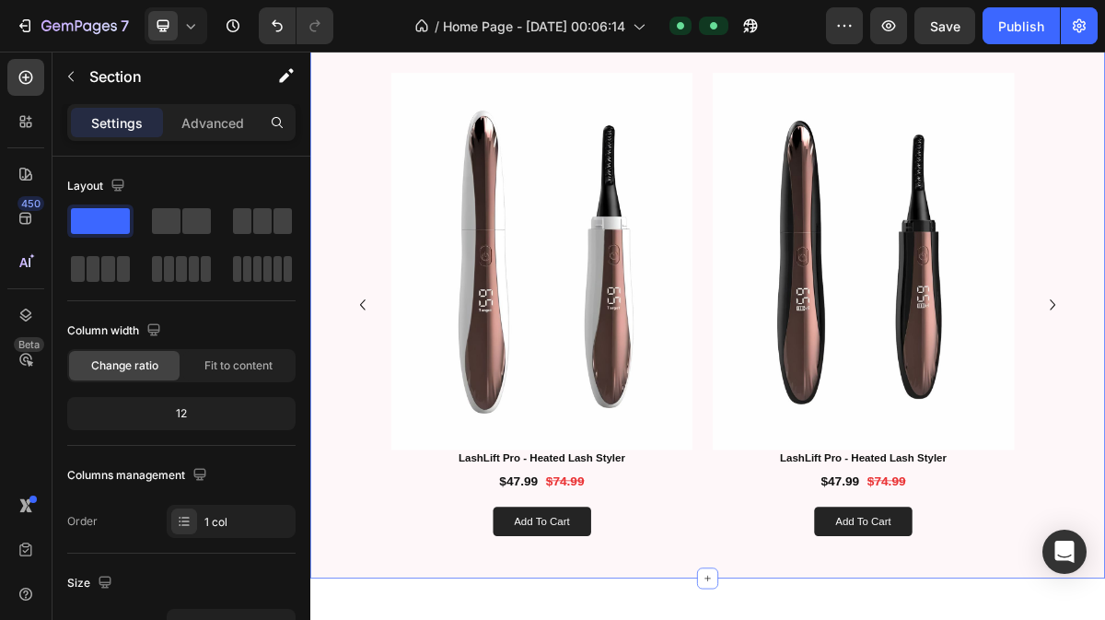
scroll to position [1124, 0]
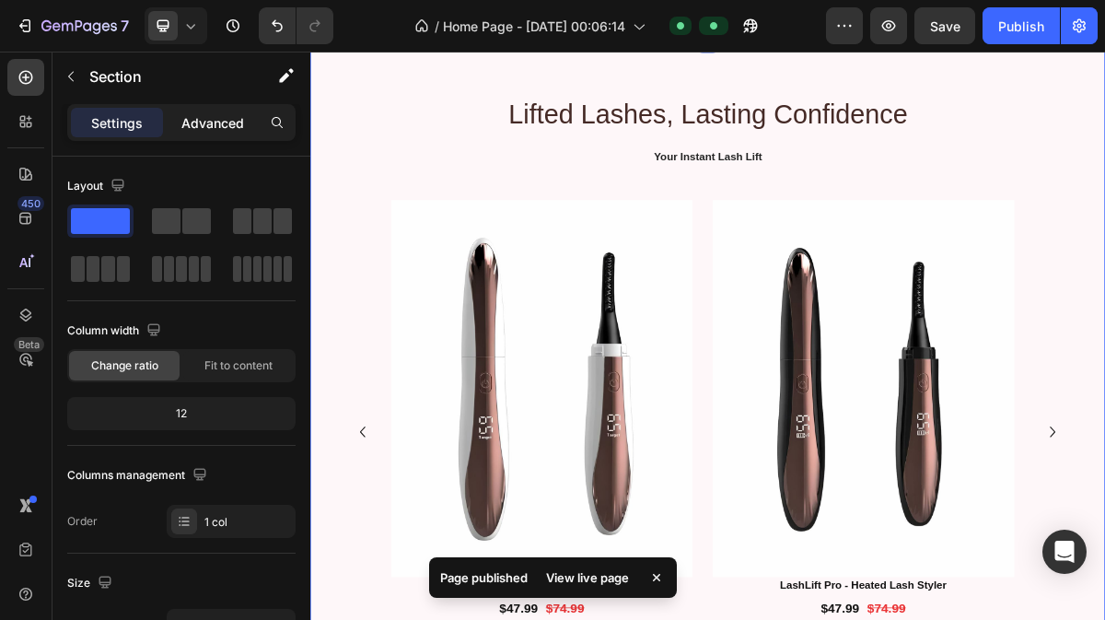
click at [228, 110] on div "Advanced" at bounding box center [213, 122] width 92 height 29
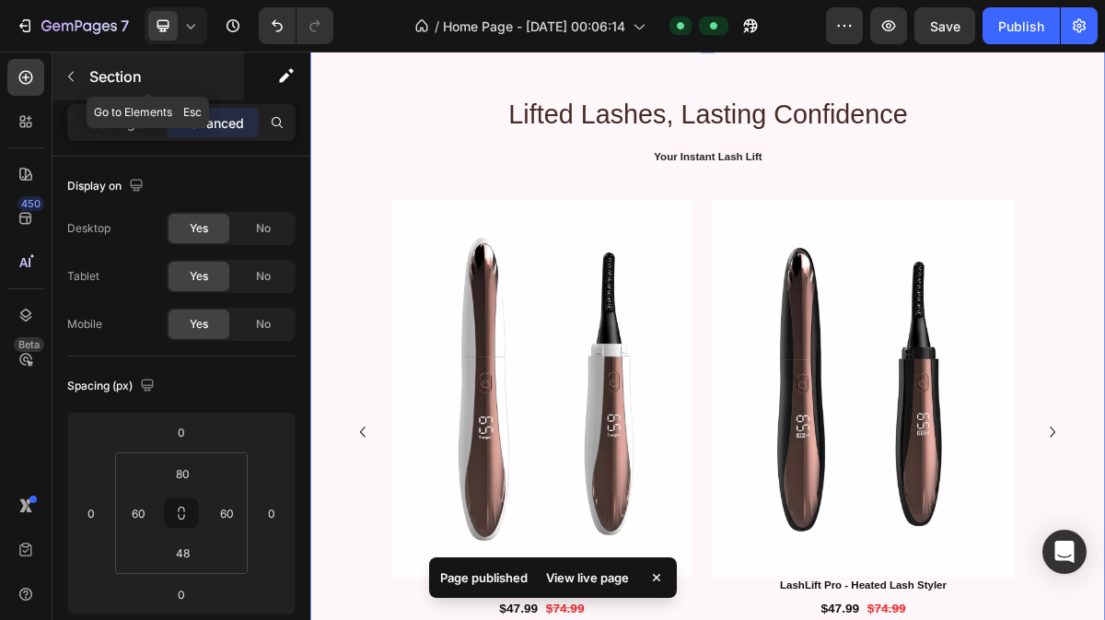
click at [106, 70] on p "Section" at bounding box center [164, 76] width 151 height 22
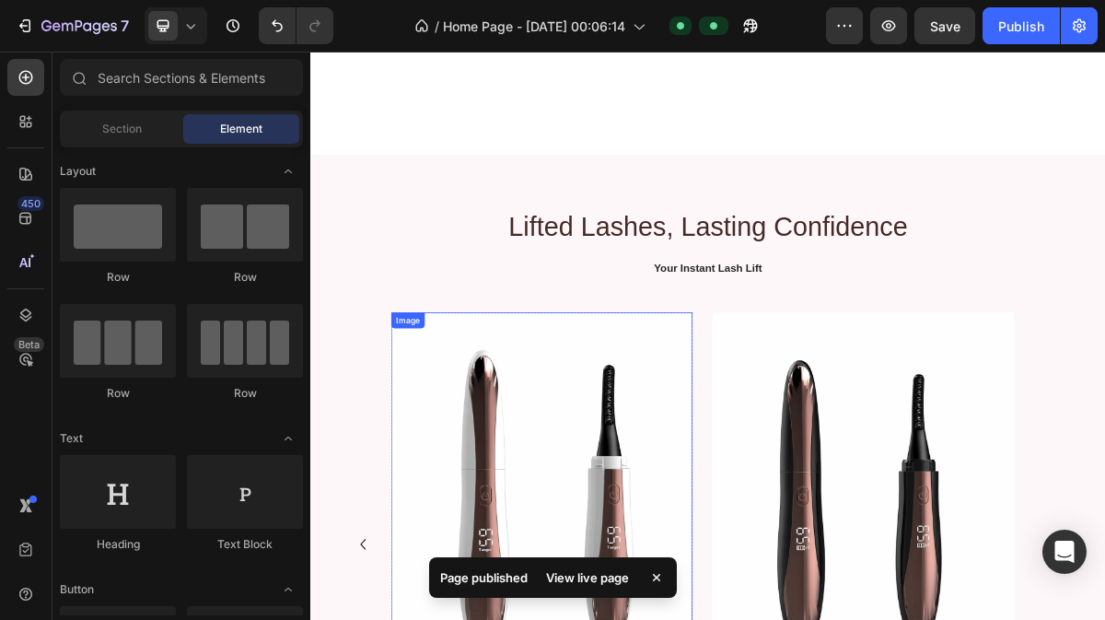
scroll to position [963, 0]
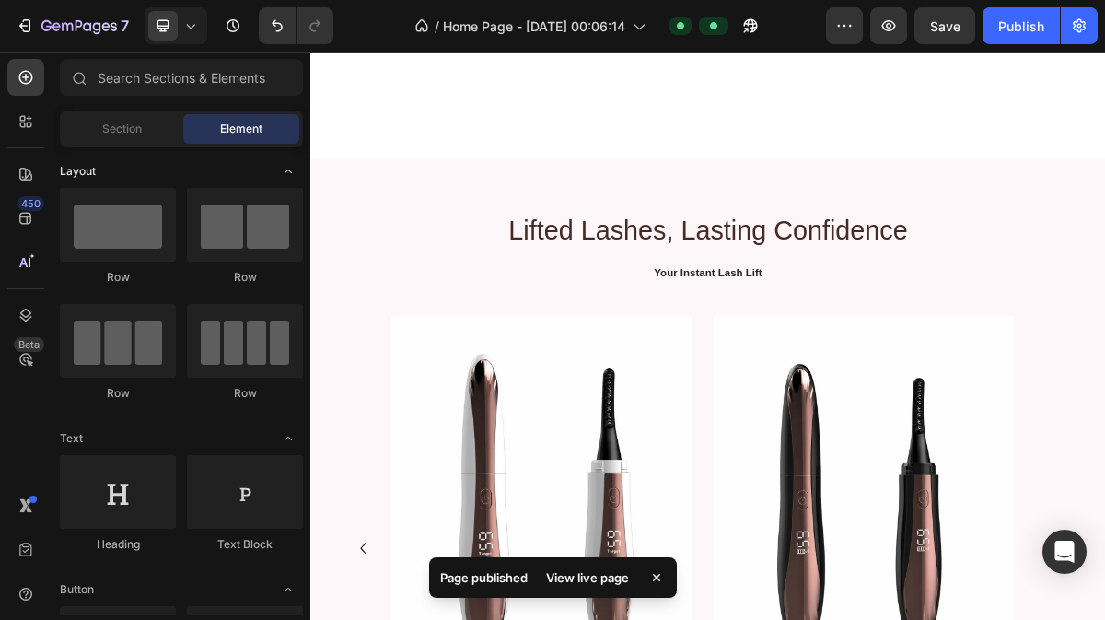
click at [138, 163] on div "Layout" at bounding box center [181, 171] width 243 height 18
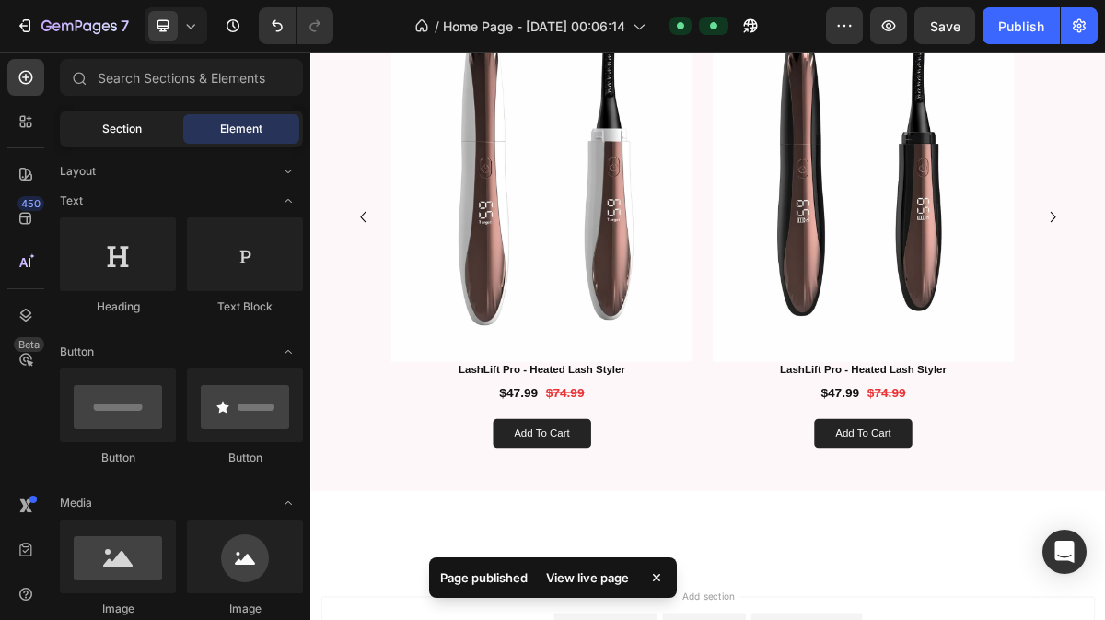
click at [138, 122] on span "Section" at bounding box center [122, 129] width 40 height 17
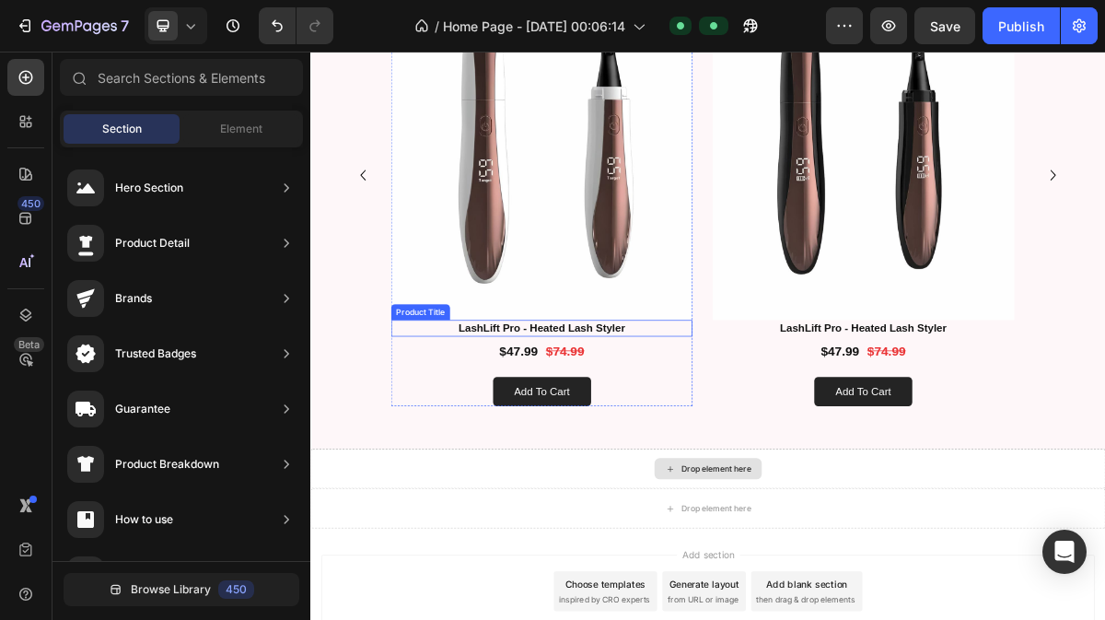
scroll to position [1617, 0]
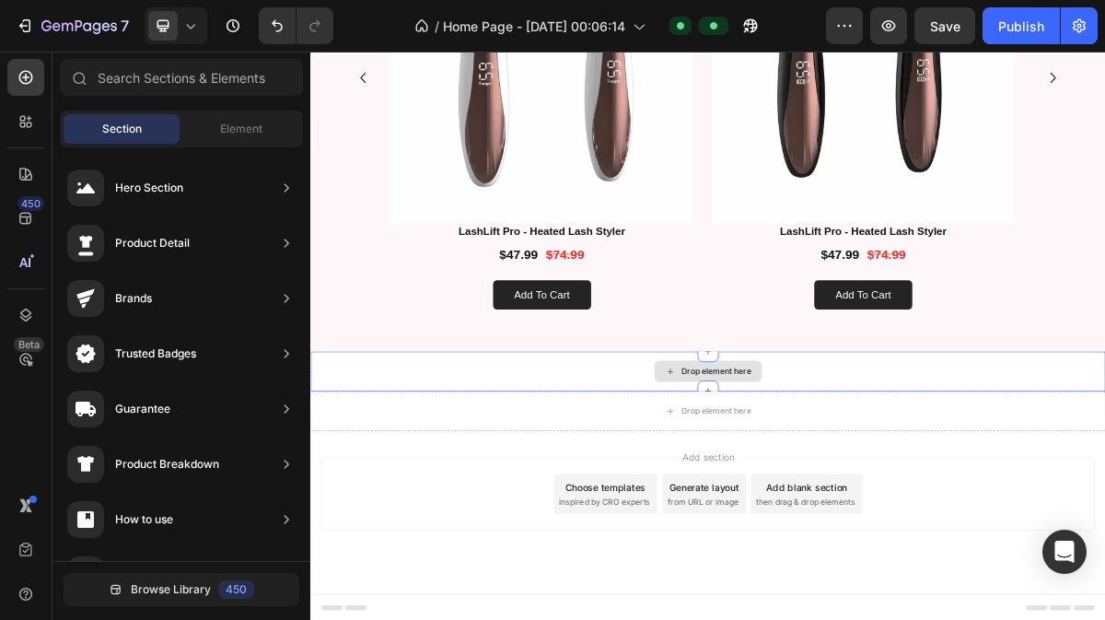
click at [746, 486] on div "Drop element here" at bounding box center [862, 495] width 1105 height 55
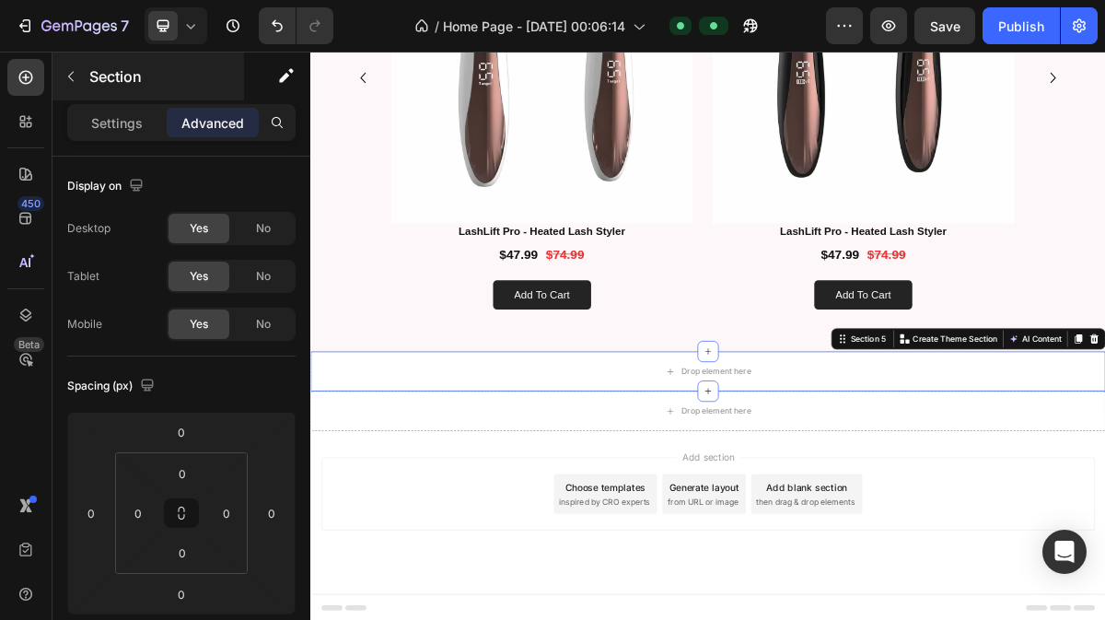
click at [276, 321] on div "No" at bounding box center [263, 323] width 61 height 29
click at [113, 64] on div "Section" at bounding box center [148, 76] width 192 height 48
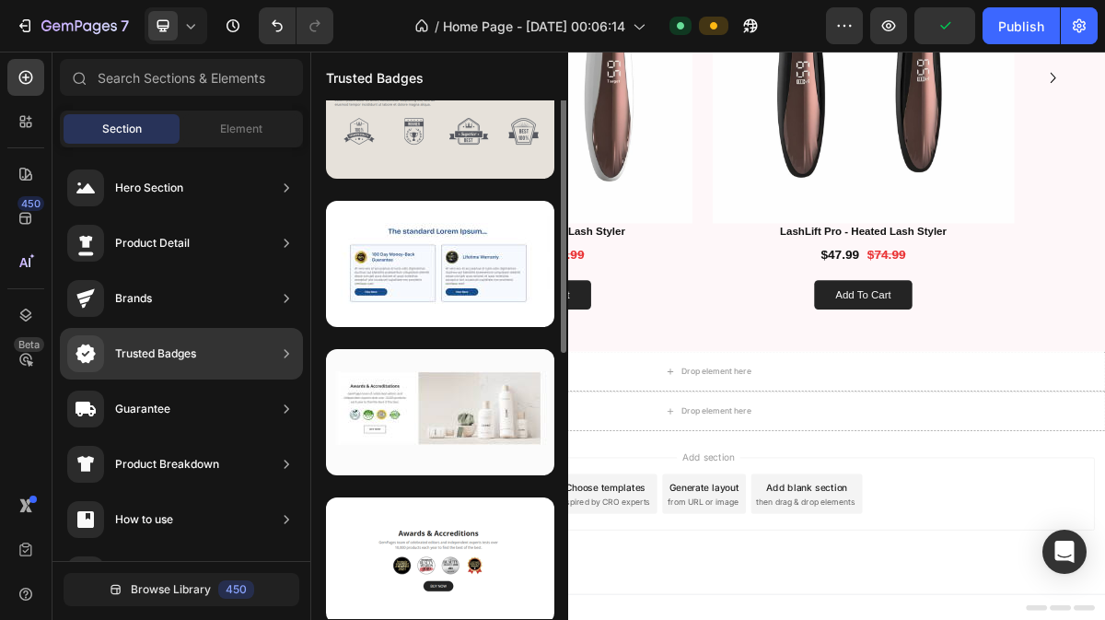
scroll to position [1, 0]
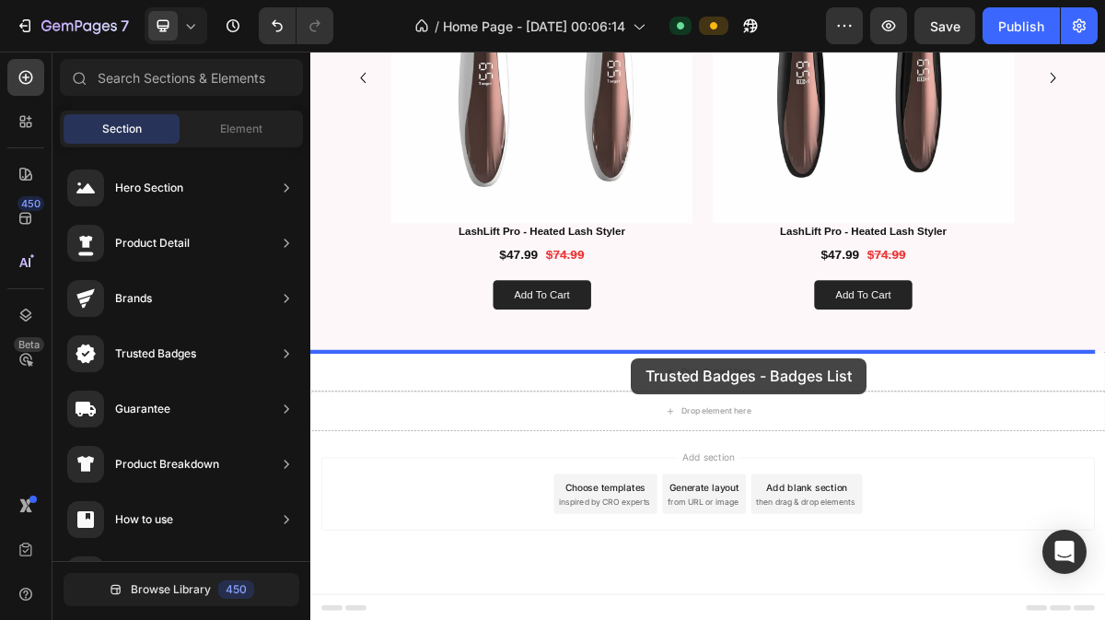
drag, startPoint x: 730, startPoint y: 240, endPoint x: 756, endPoint y: 487, distance: 248.1
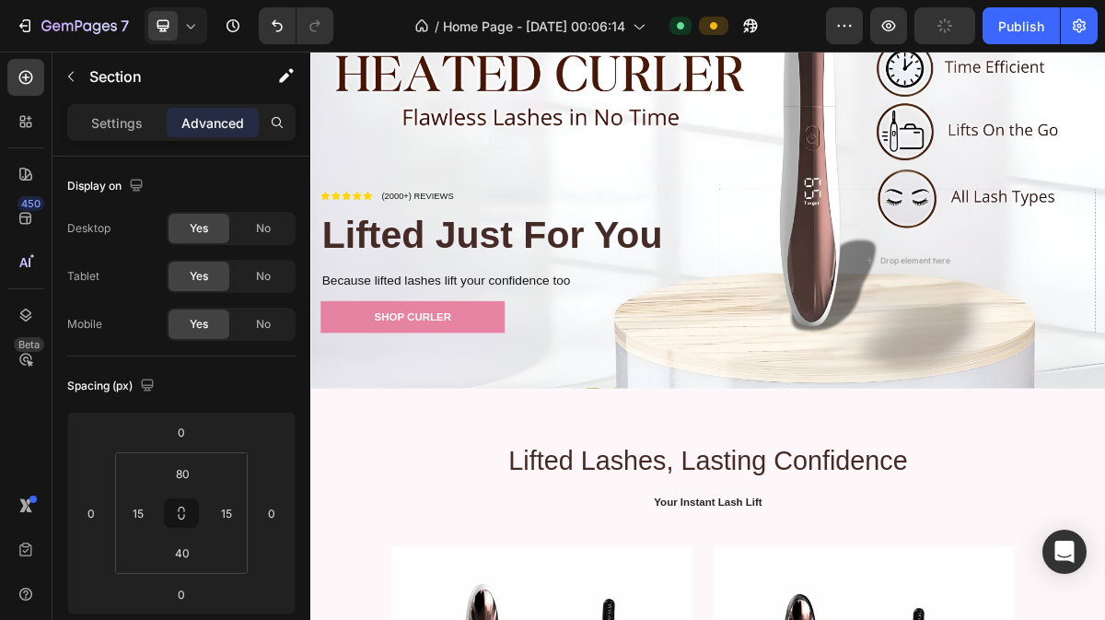
scroll to position [0, 0]
